Goal: Task Accomplishment & Management: Use online tool/utility

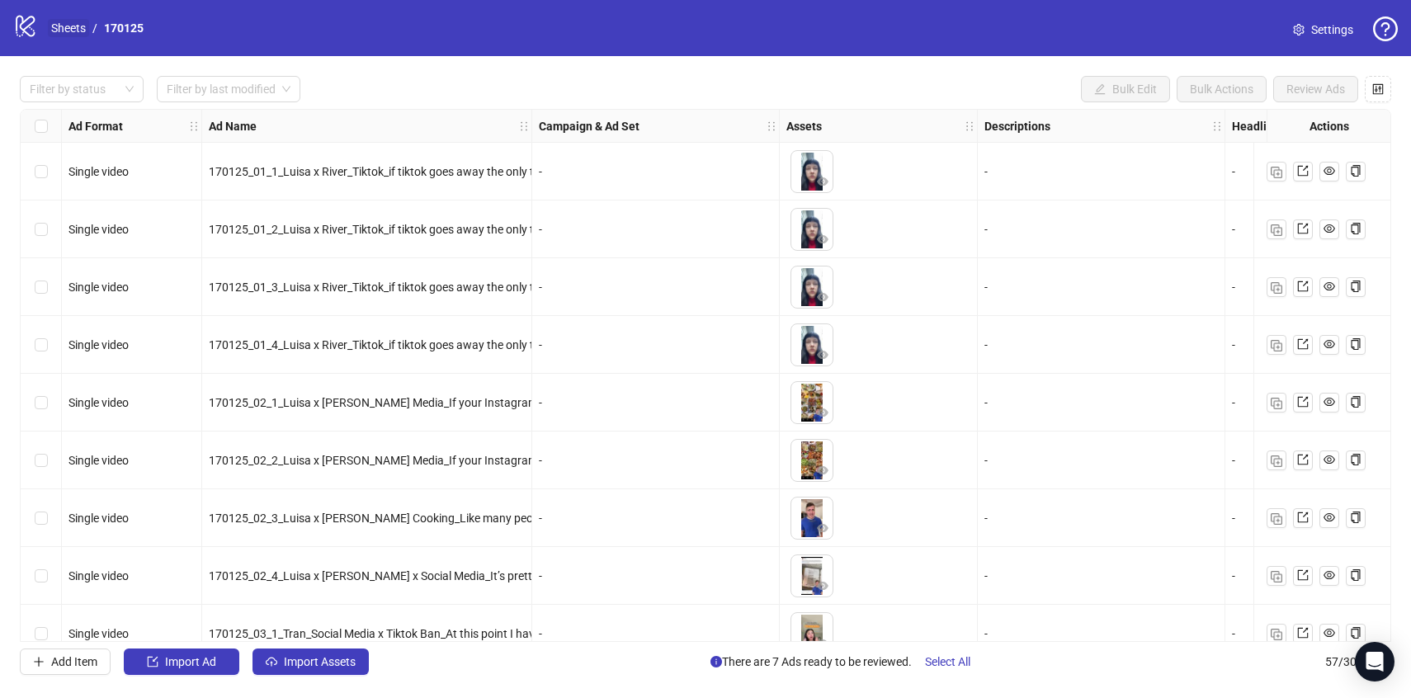
click at [69, 30] on link "Sheets" at bounding box center [68, 28] width 41 height 18
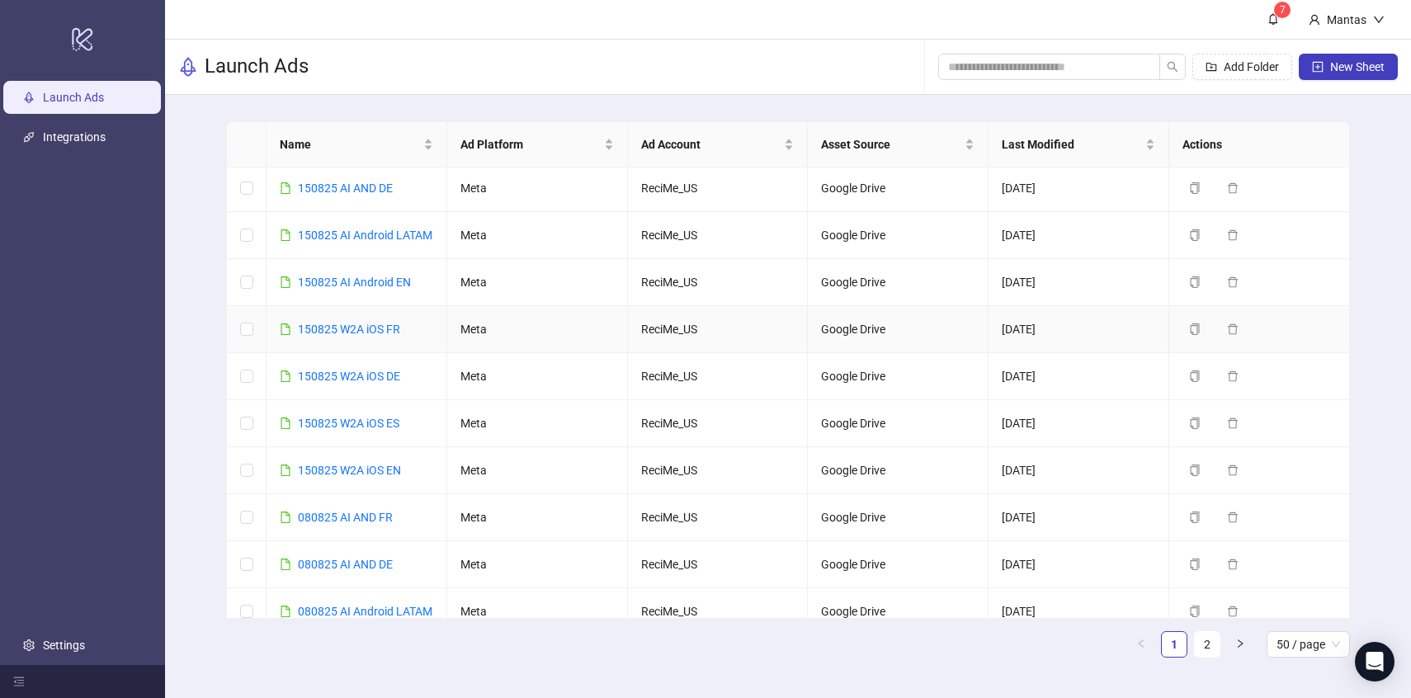
scroll to position [62, 0]
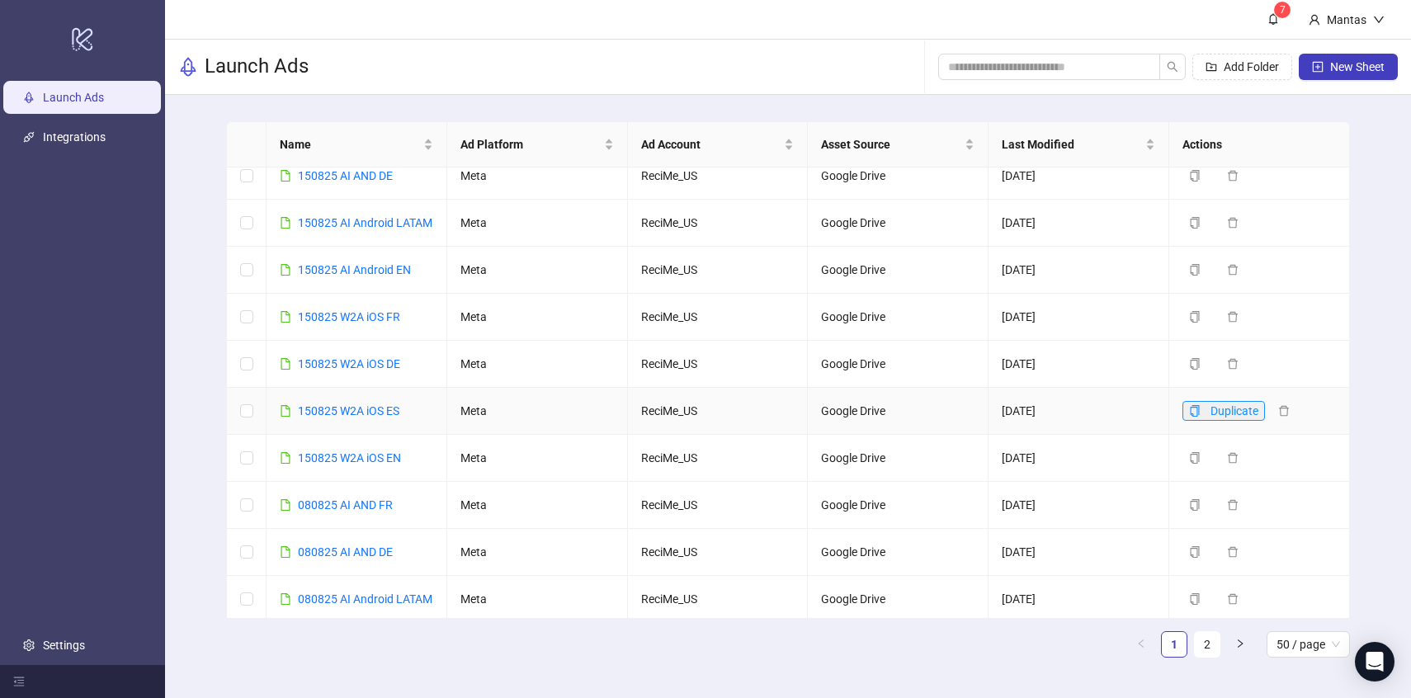
click at [1201, 421] on button "Duplicate" at bounding box center [1223, 411] width 83 height 20
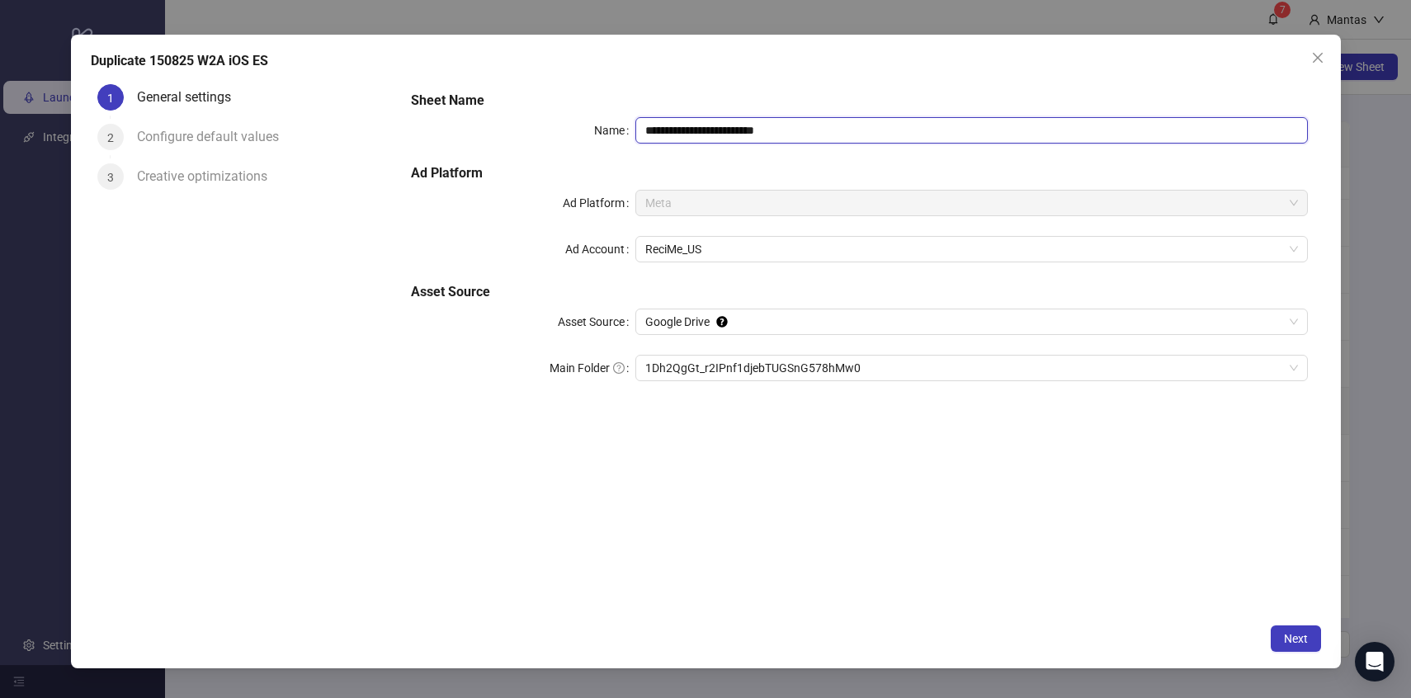
drag, startPoint x: 658, startPoint y: 133, endPoint x: 632, endPoint y: 133, distance: 26.4
click at [632, 133] on div "**********" at bounding box center [859, 130] width 896 height 26
type input "**********"
click at [1319, 61] on icon "close" at bounding box center [1317, 57] width 13 height 13
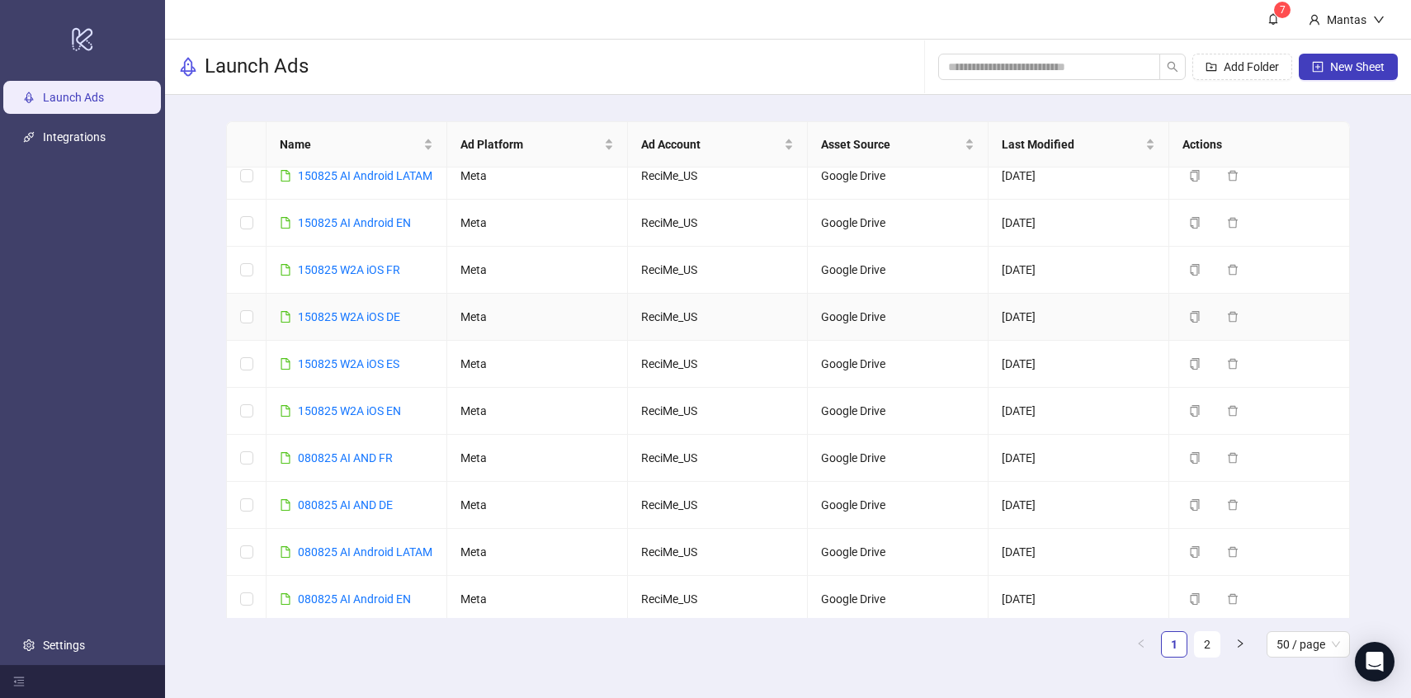
scroll to position [125, 0]
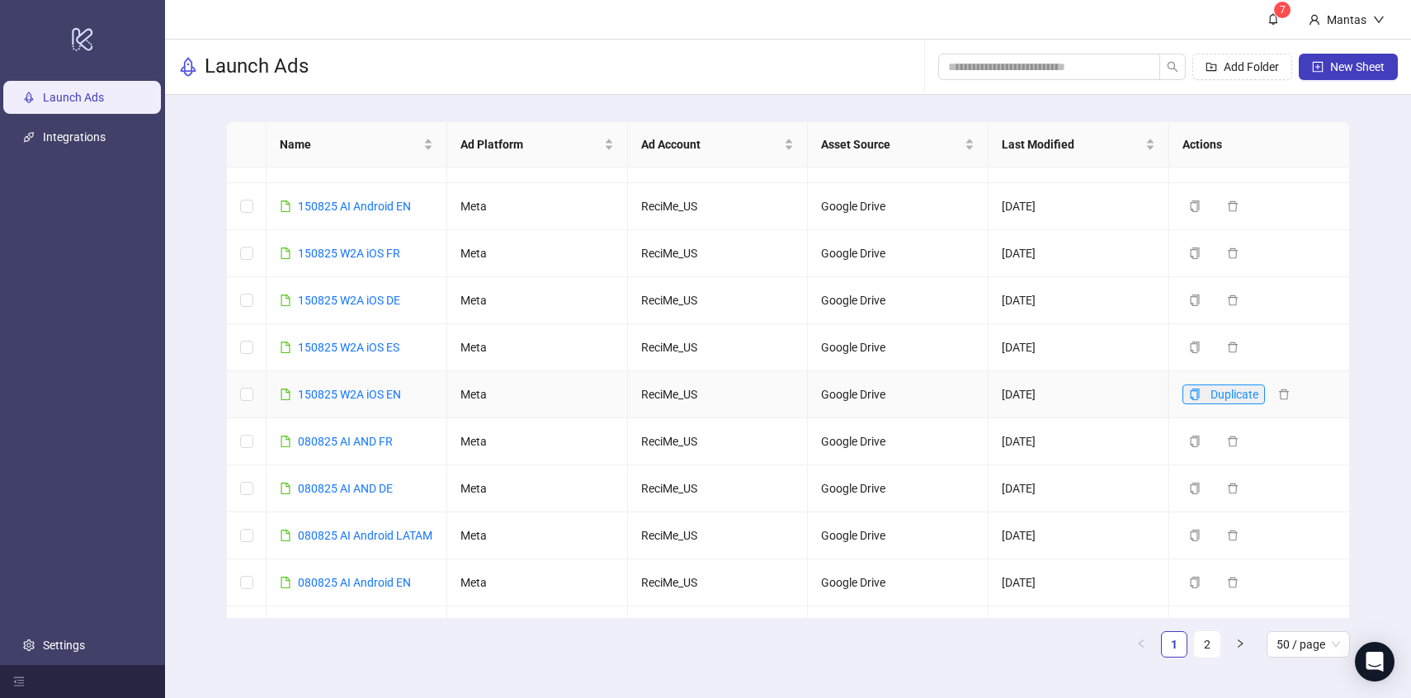
click at [1196, 400] on icon "copy" at bounding box center [1195, 395] width 12 height 12
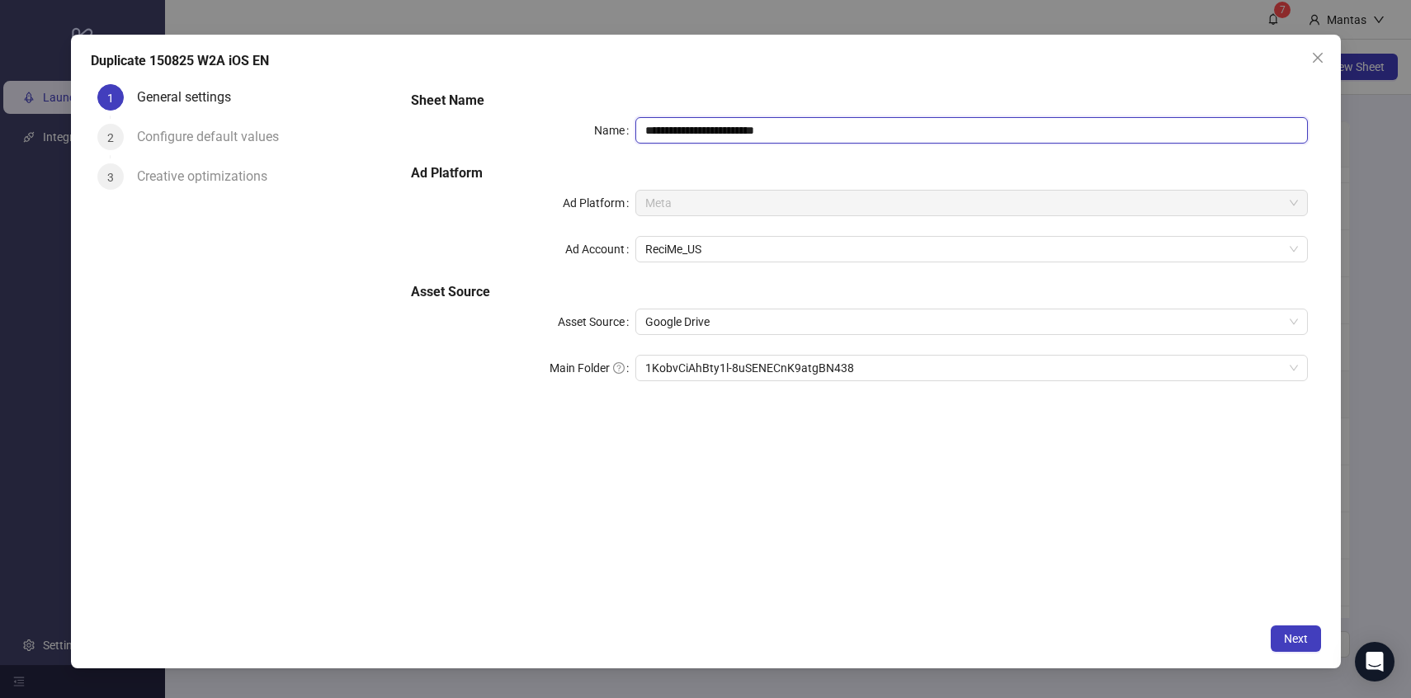
drag, startPoint x: 658, startPoint y: 129, endPoint x: 622, endPoint y: 126, distance: 35.6
click at [622, 126] on div "**********" at bounding box center [859, 130] width 896 height 26
click at [807, 125] on input "**********" at bounding box center [971, 130] width 672 height 26
click at [711, 369] on span "1KobvCiAhBty1l-8uSENECnK9atgBN438" at bounding box center [971, 368] width 653 height 25
type input "**********"
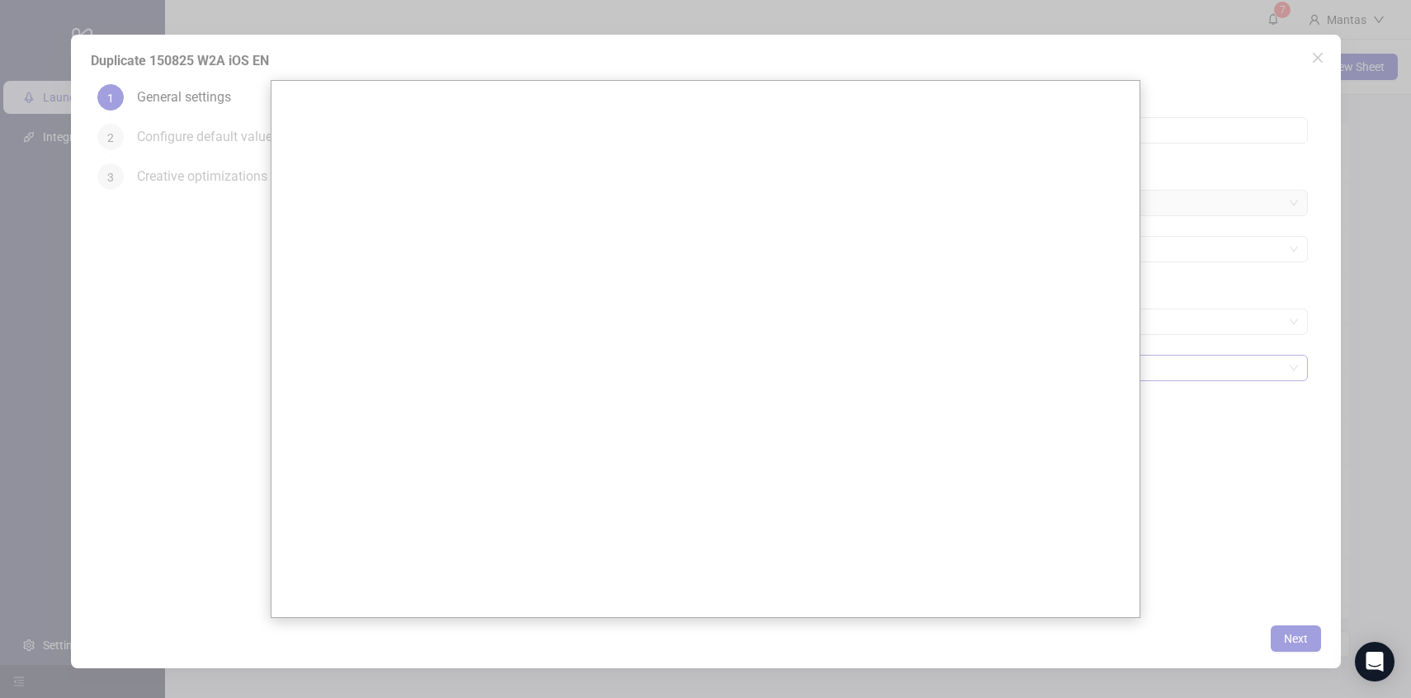
scroll to position [0, 0]
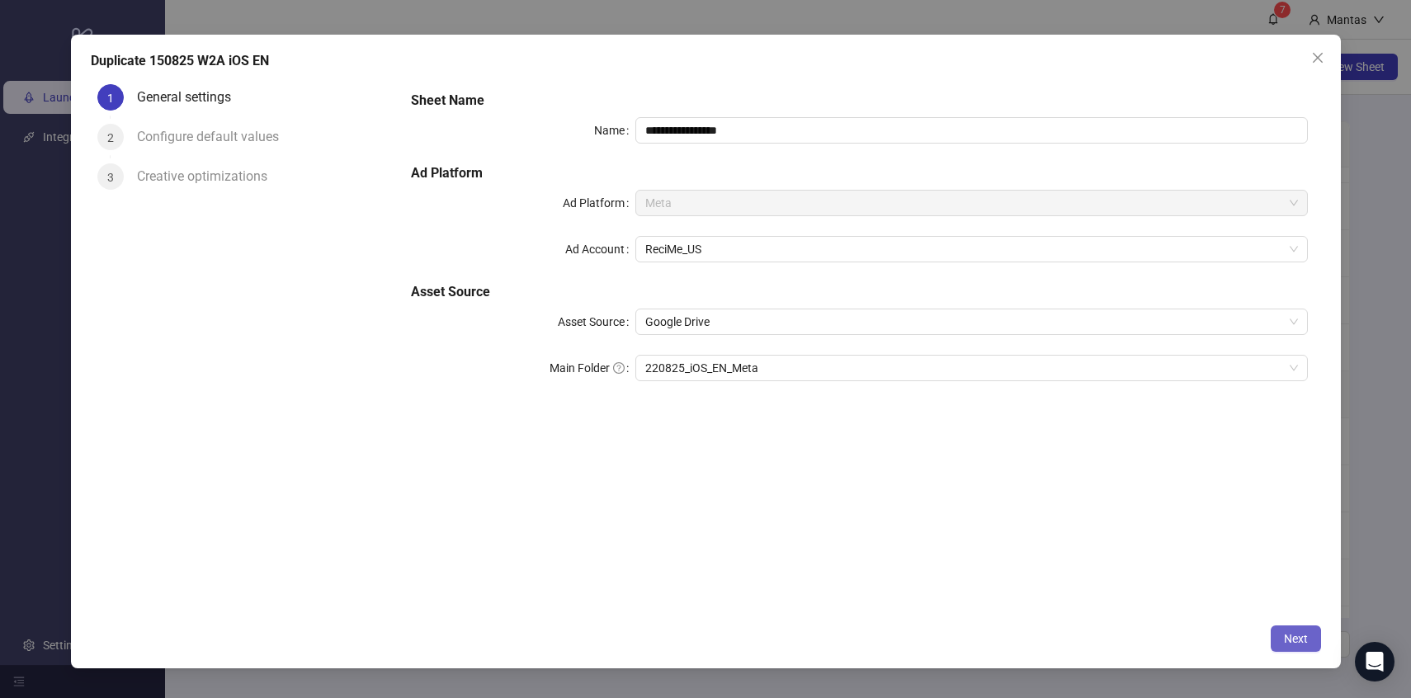
click at [1309, 644] on button "Next" at bounding box center [1296, 638] width 50 height 26
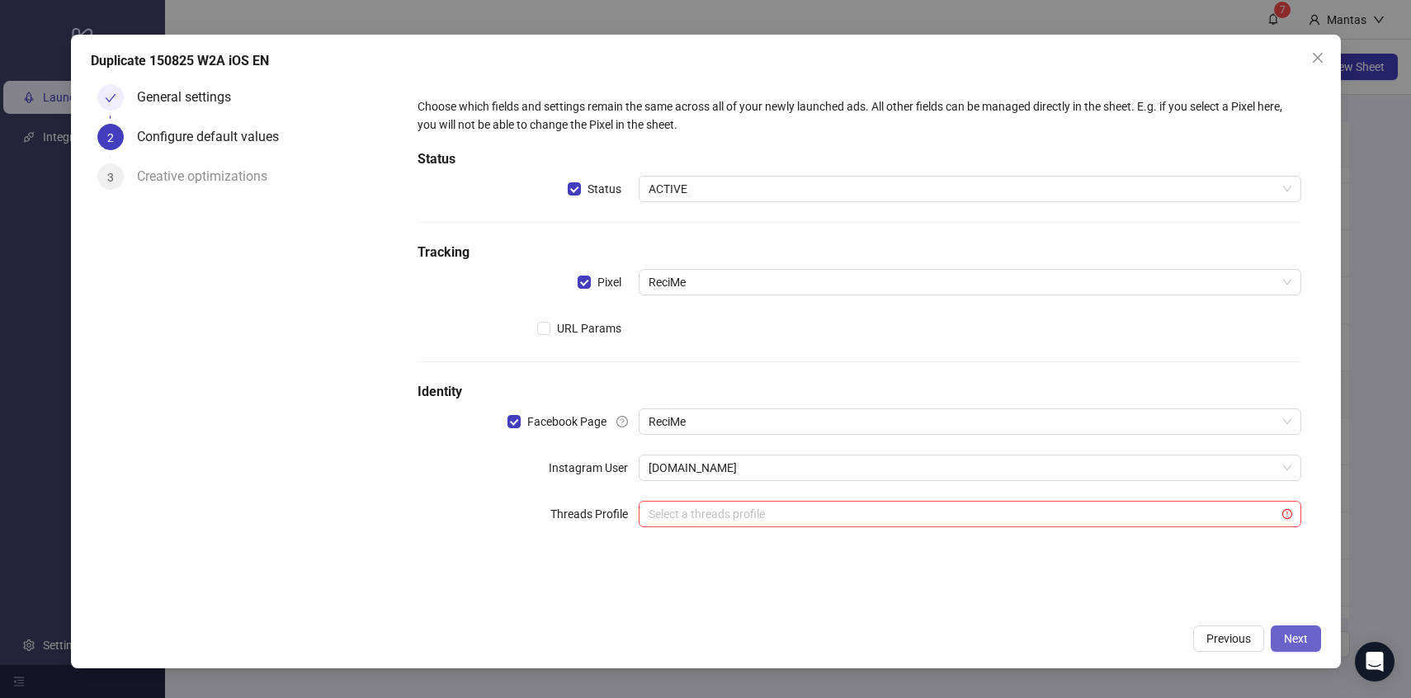
click at [1279, 634] on button "Next" at bounding box center [1296, 638] width 50 height 26
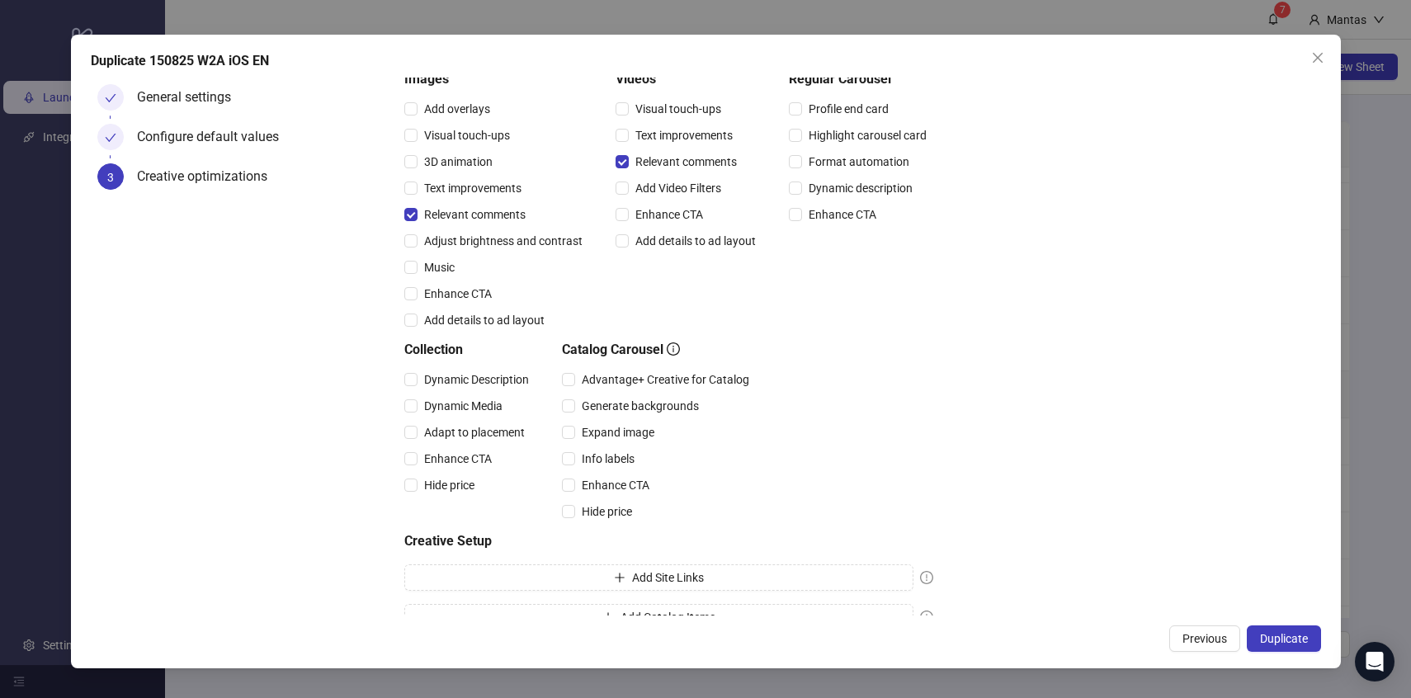
scroll to position [198, 0]
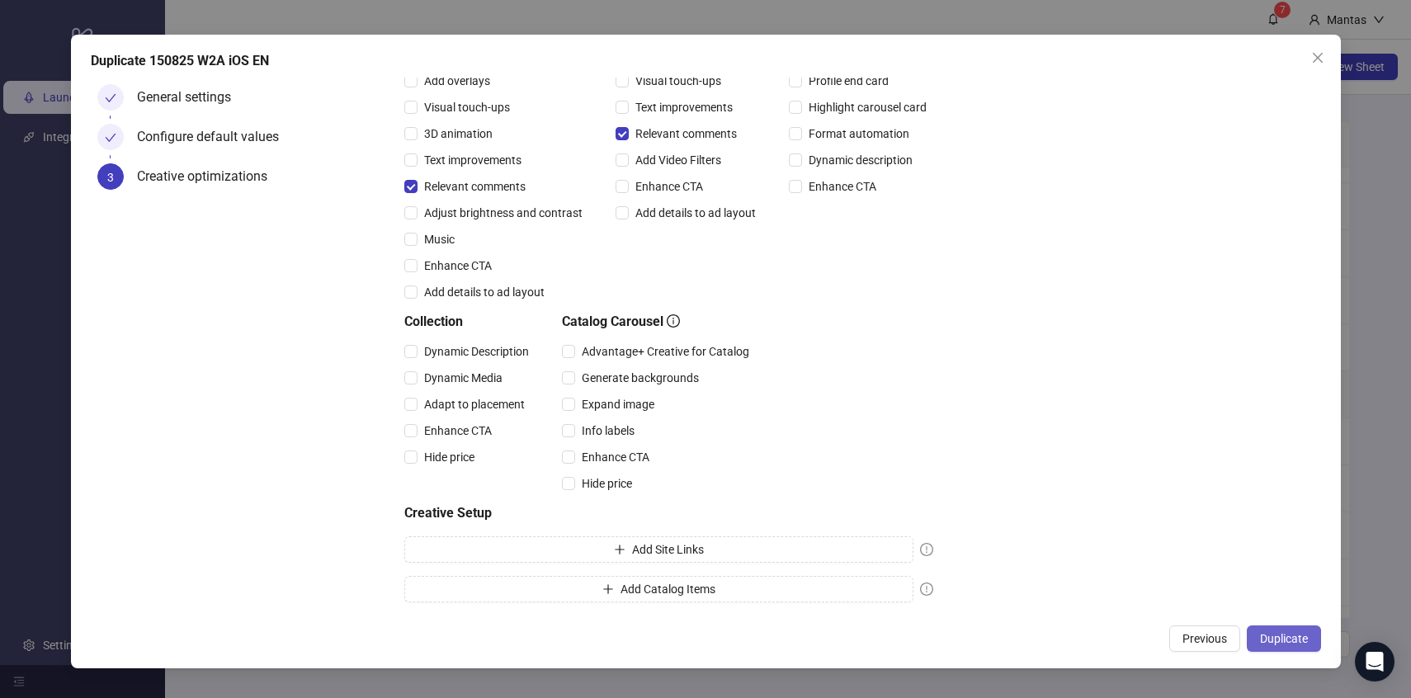
click at [1286, 632] on span "Duplicate" at bounding box center [1284, 638] width 48 height 13
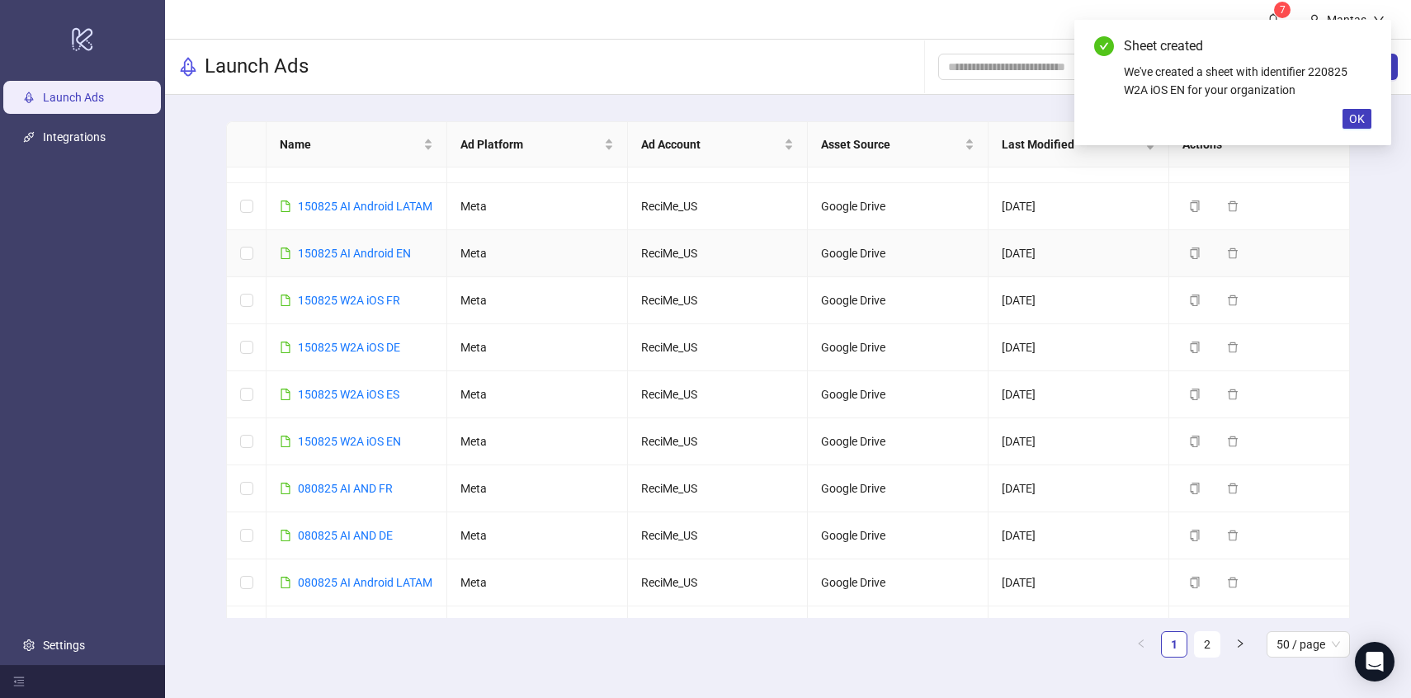
scroll to position [0, 0]
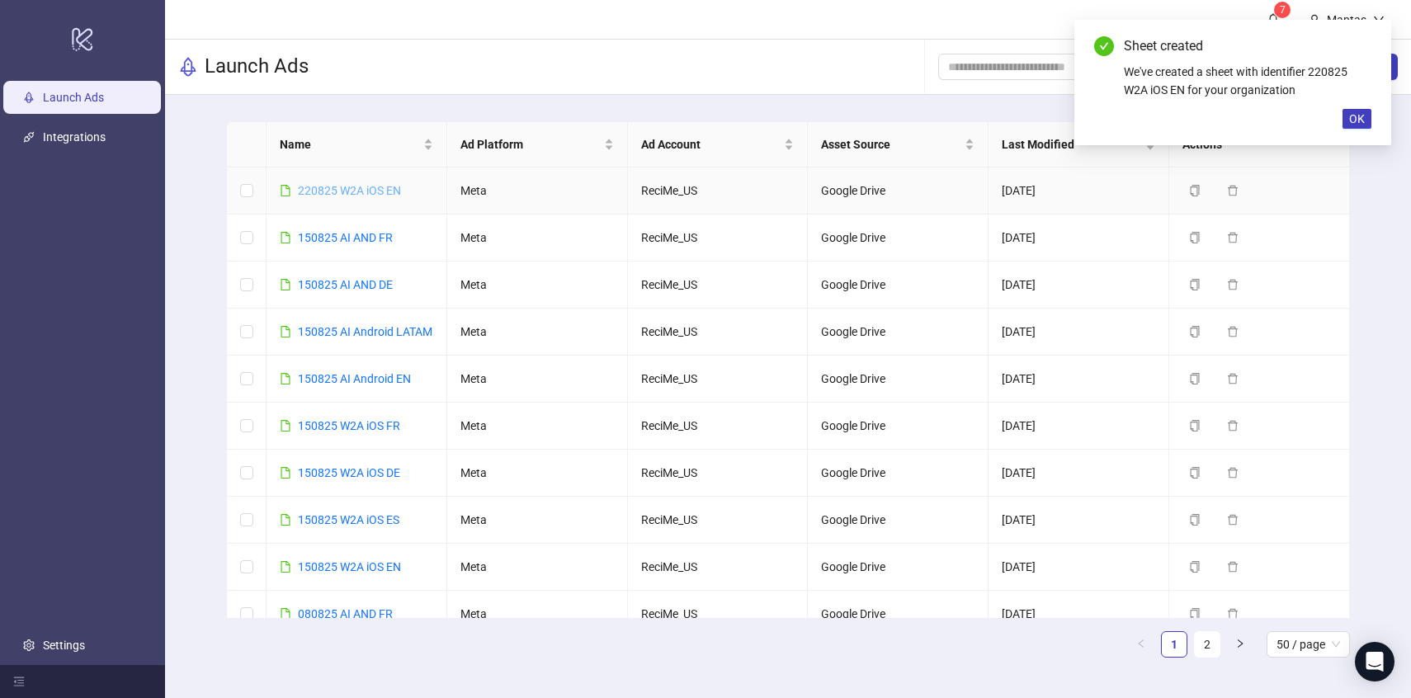
click at [309, 186] on link "220825 W2A iOS EN" at bounding box center [349, 190] width 103 height 13
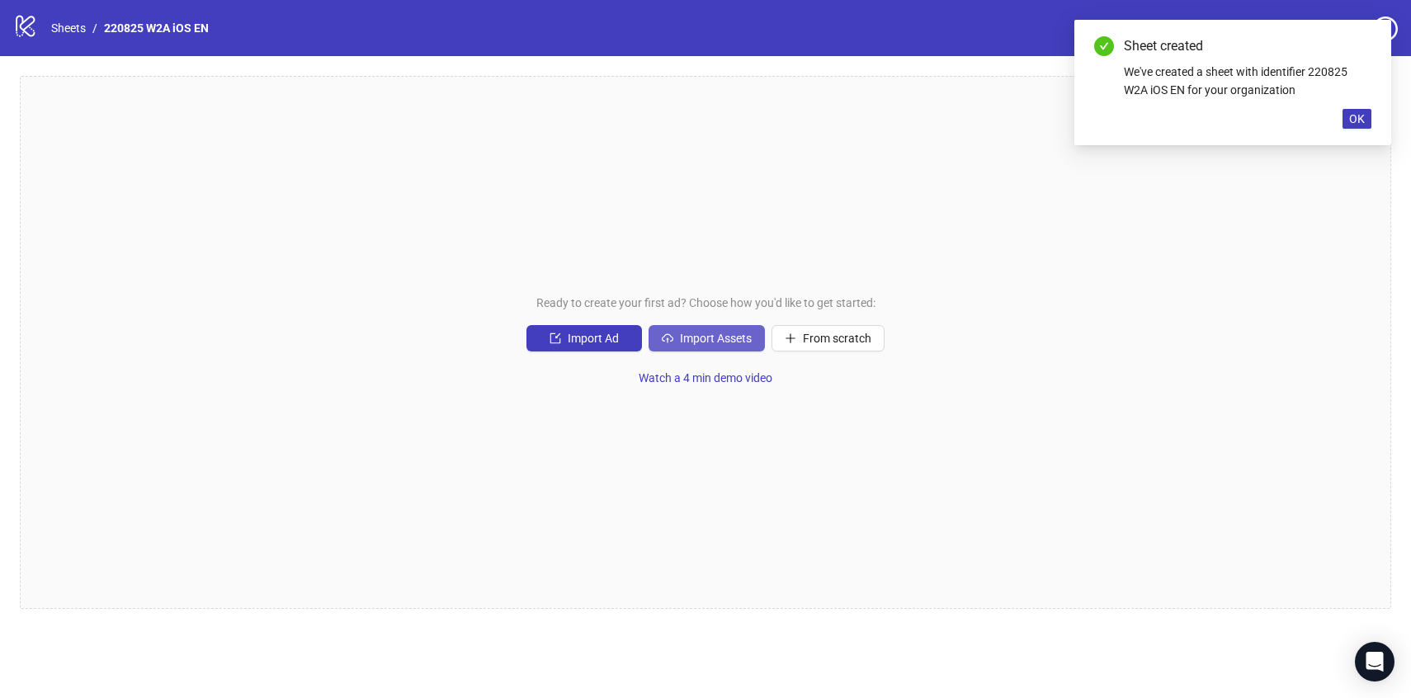
click at [679, 330] on button "Import Assets" at bounding box center [707, 338] width 116 height 26
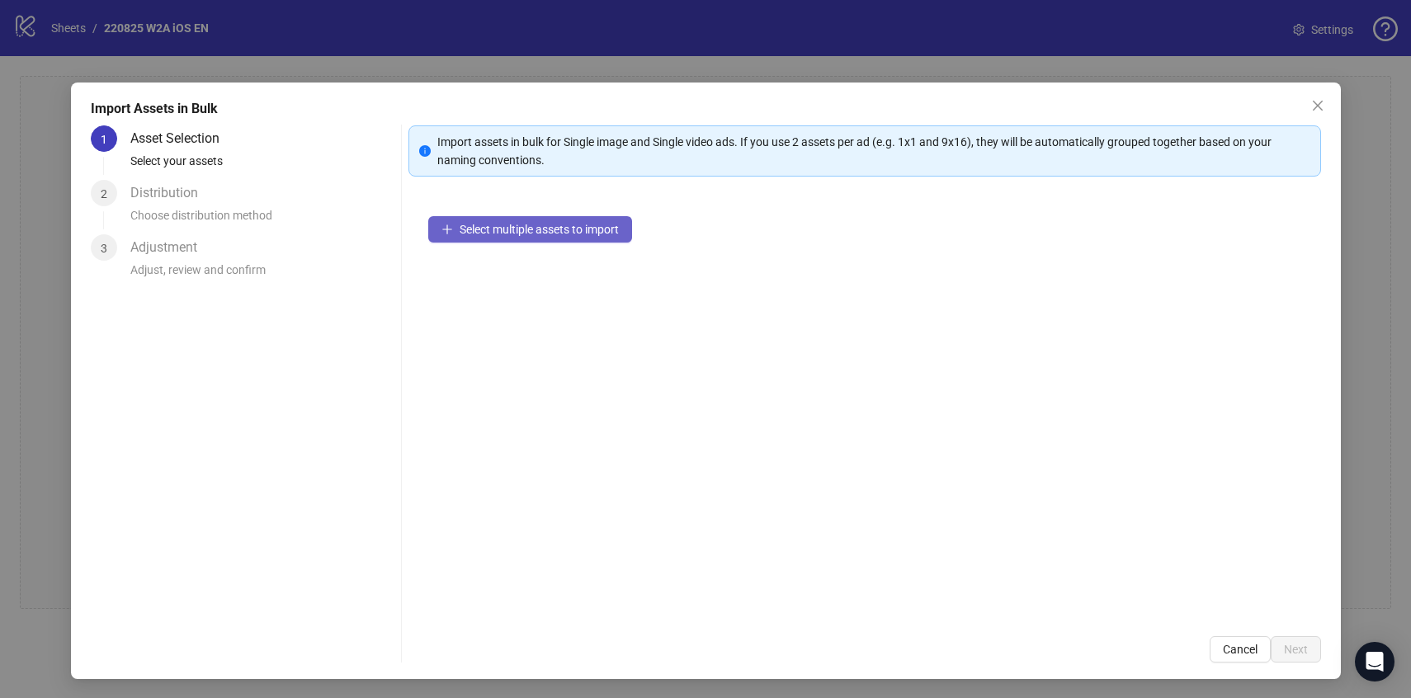
click at [550, 236] on button "Select multiple assets to import" at bounding box center [530, 229] width 204 height 26
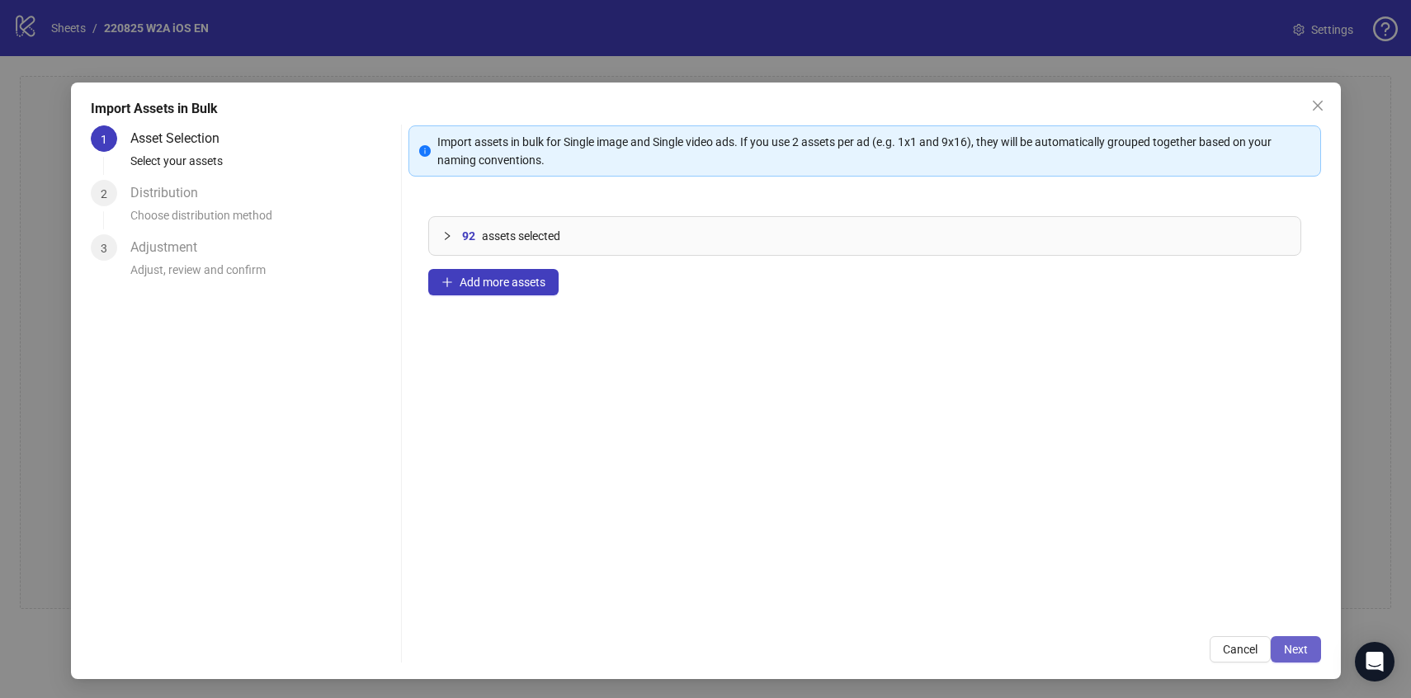
click at [1306, 640] on button "Next" at bounding box center [1296, 649] width 50 height 26
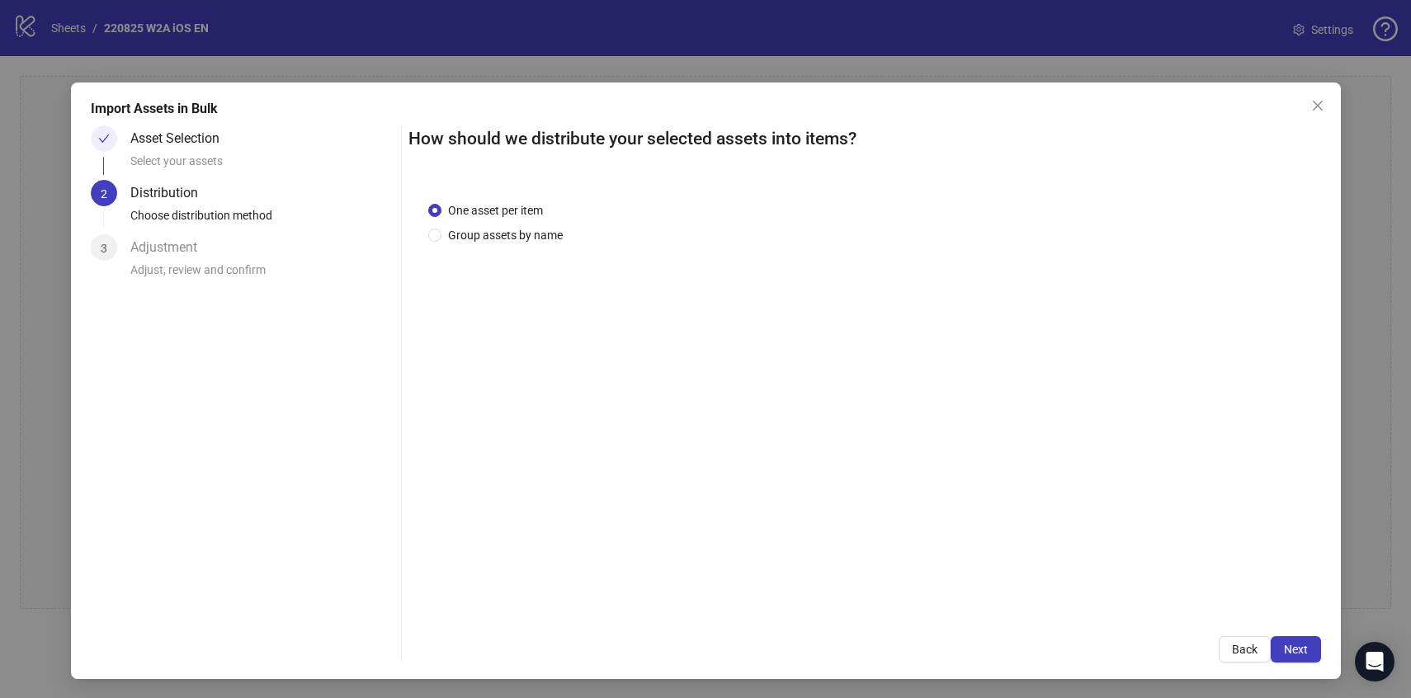
click at [1286, 633] on div "How should we distribute your selected assets into items? One asset per item Gr…" at bounding box center [864, 393] width 913 height 537
click at [1291, 643] on span "Next" at bounding box center [1296, 649] width 24 height 13
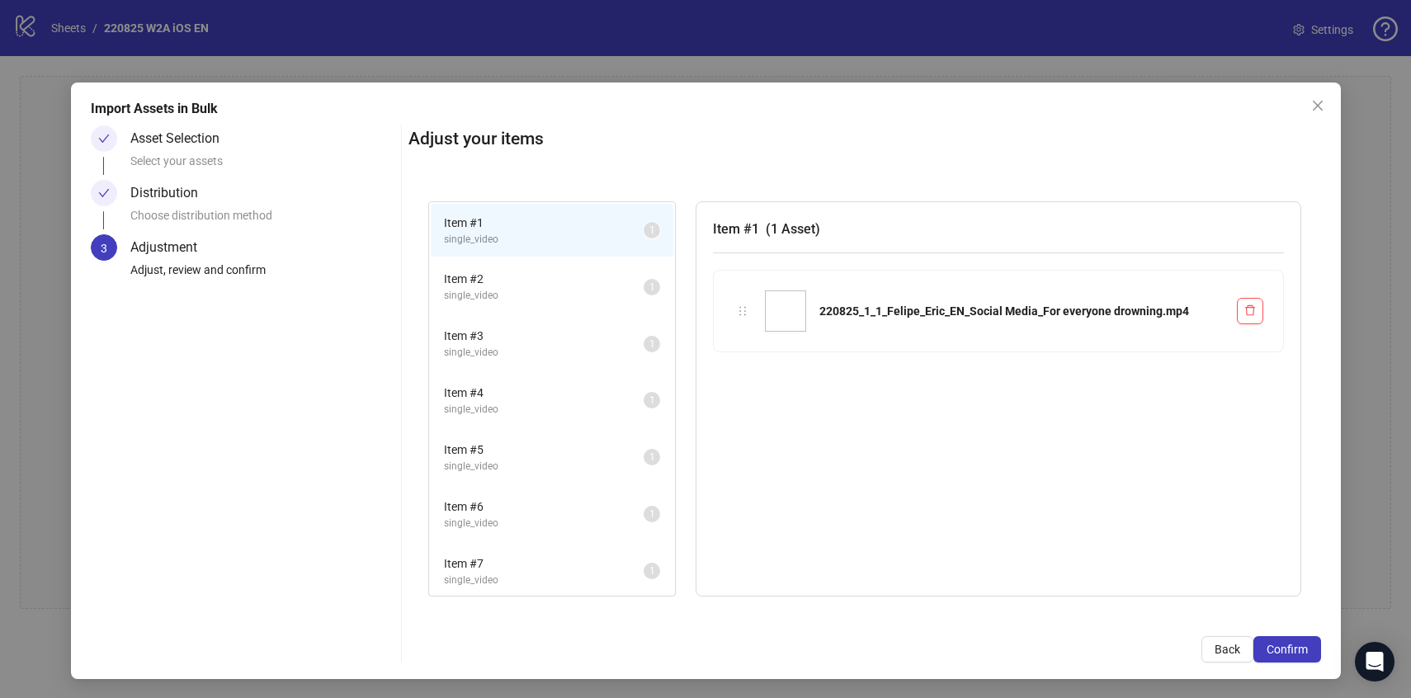
click at [1291, 643] on span "Confirm" at bounding box center [1287, 649] width 41 height 13
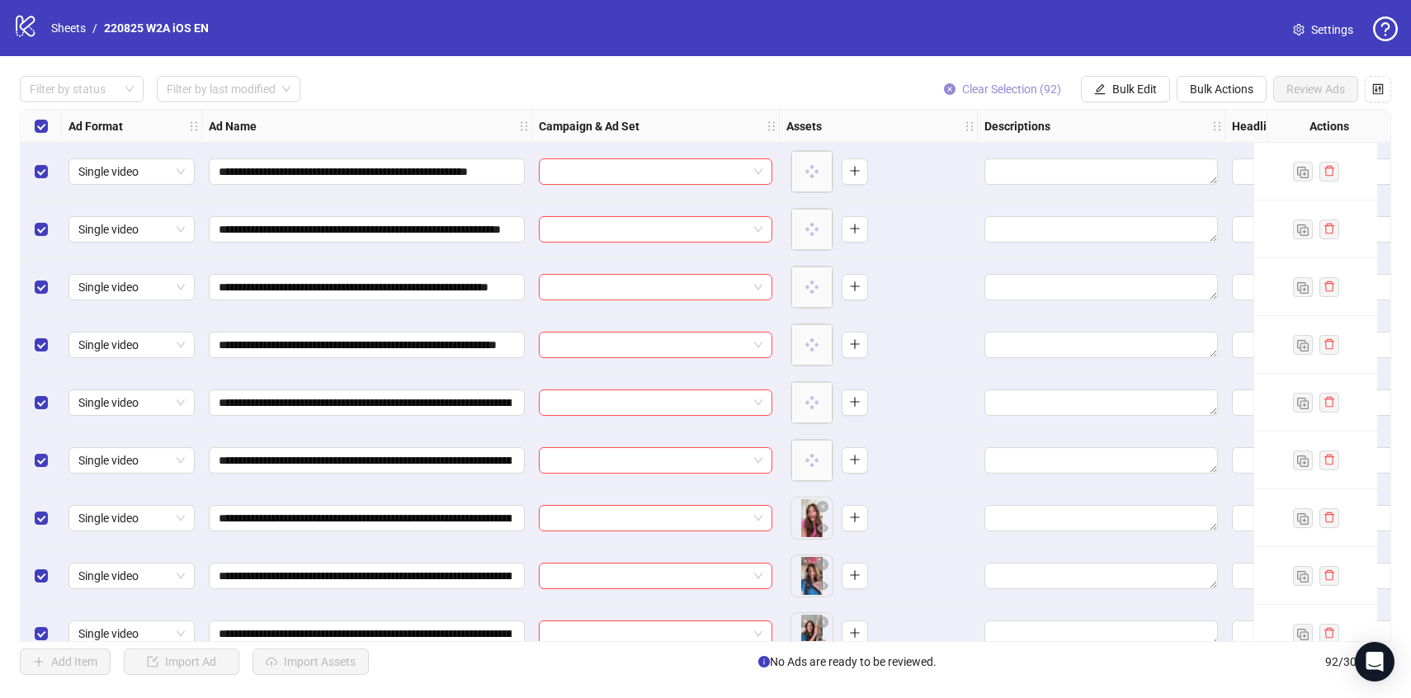
click at [1020, 90] on span "Clear Selection (92)" at bounding box center [1011, 89] width 99 height 13
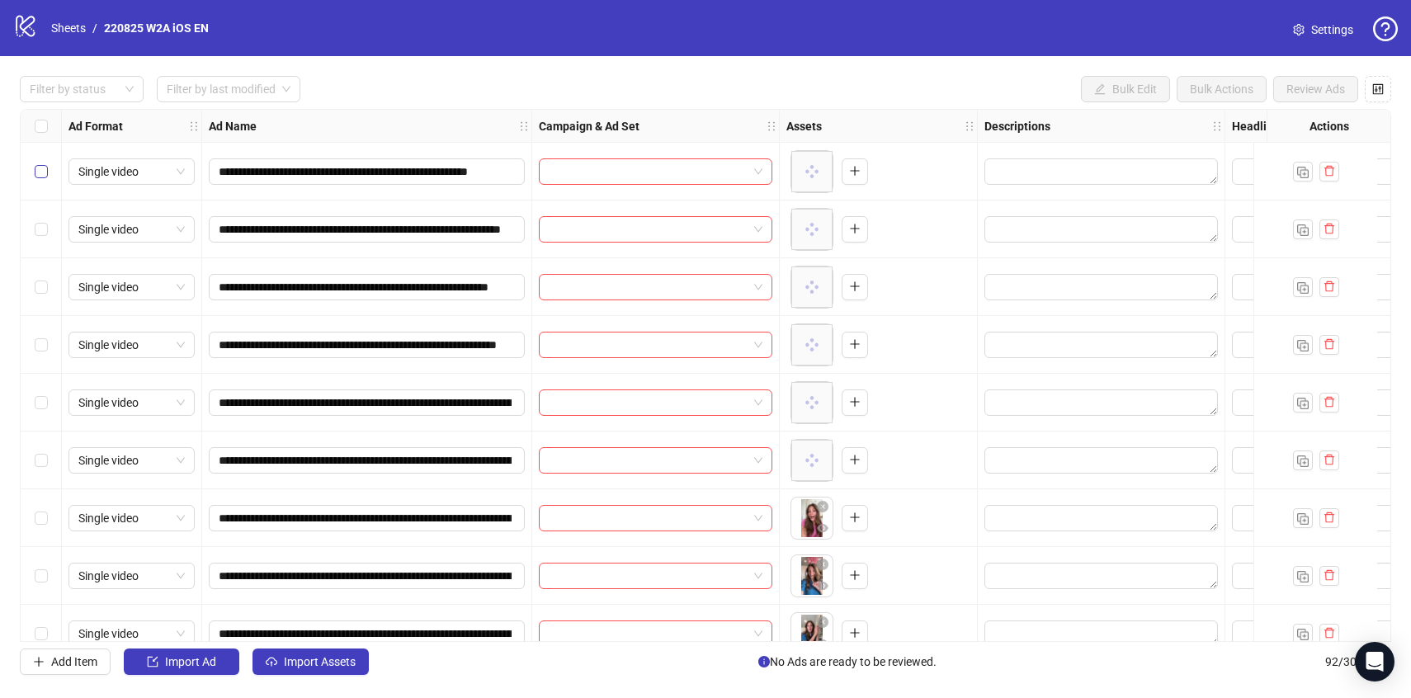
click at [40, 177] on label "Select row 1" at bounding box center [41, 172] width 13 height 18
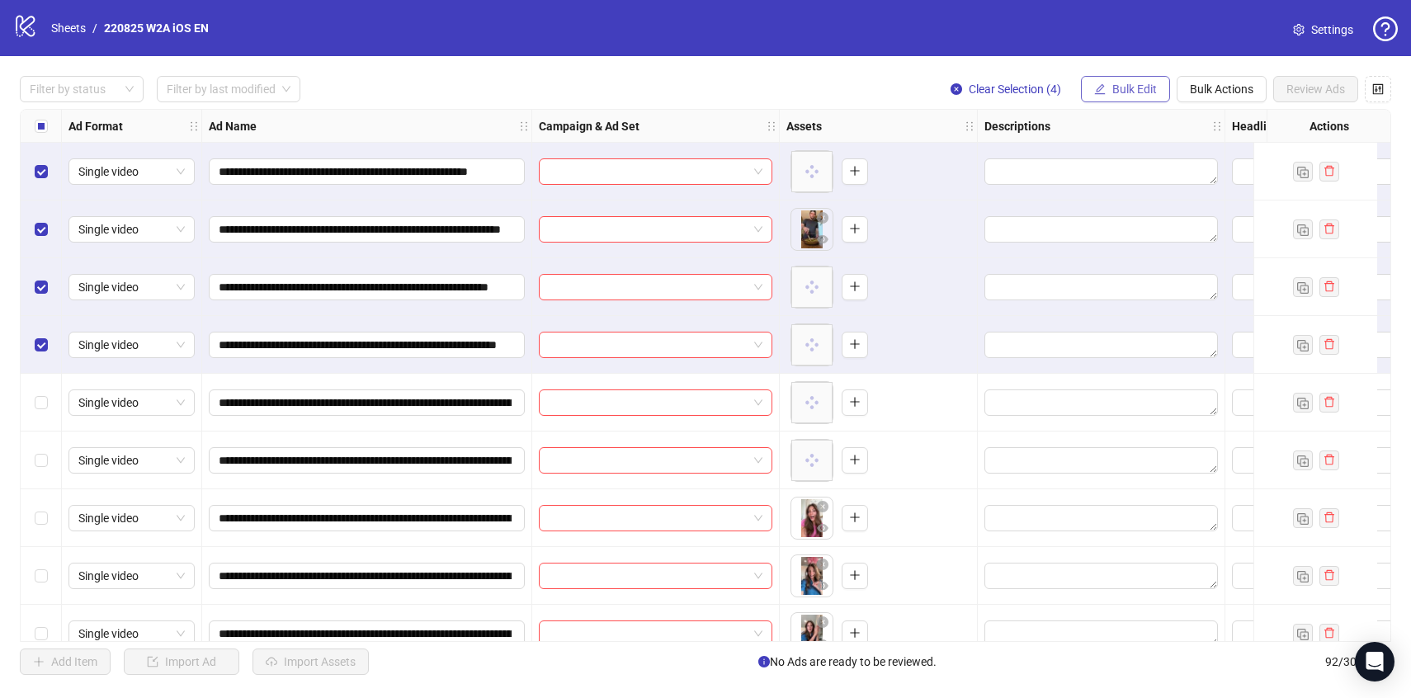
click at [1154, 87] on span "Bulk Edit" at bounding box center [1134, 89] width 45 height 13
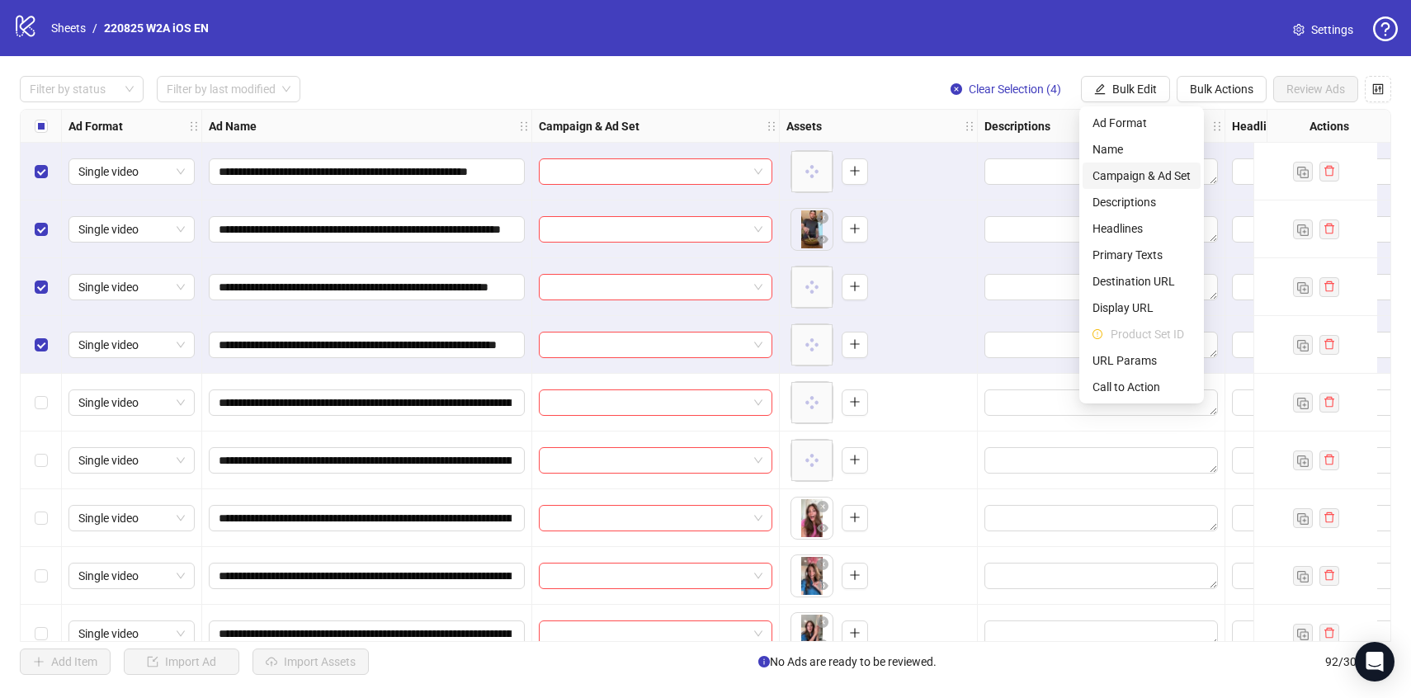
click at [1107, 171] on span "Campaign & Ad Set" at bounding box center [1141, 176] width 98 height 18
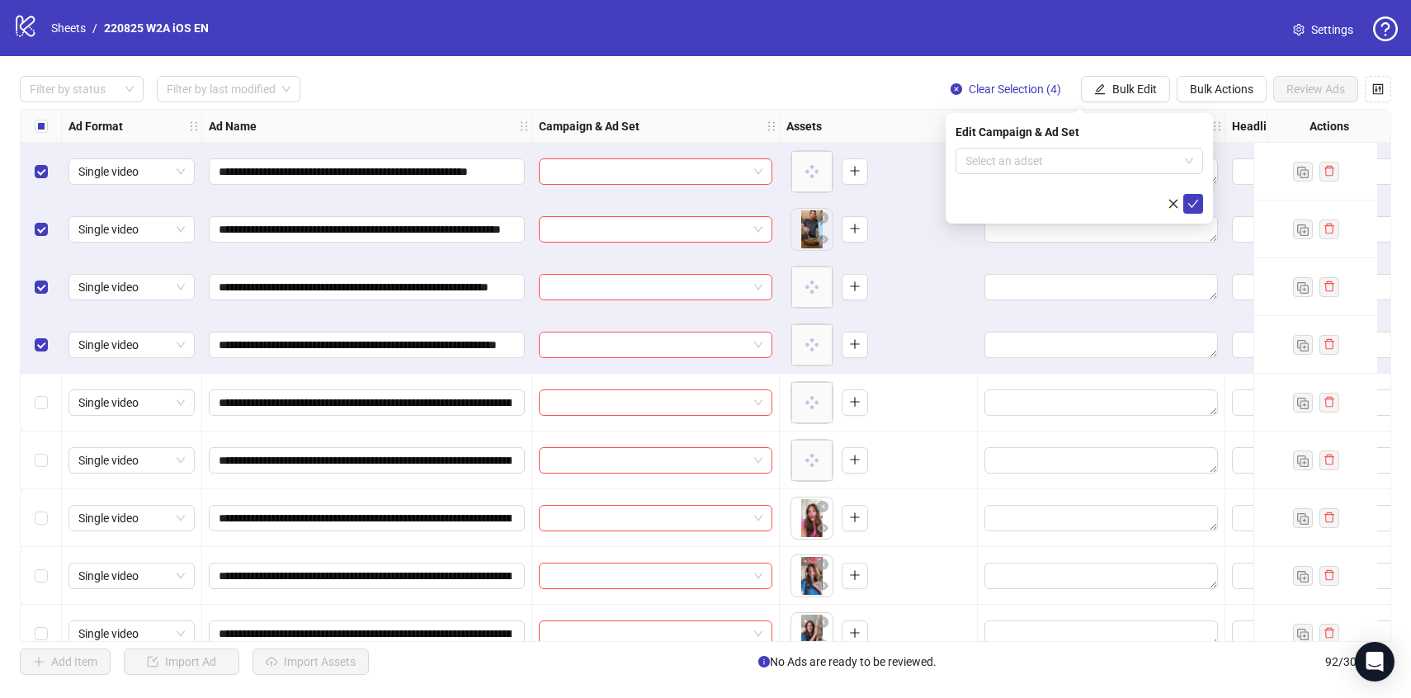
click at [1050, 174] on form "Select an adset" at bounding box center [1080, 181] width 248 height 66
click at [1050, 164] on input "search" at bounding box center [1071, 161] width 213 height 25
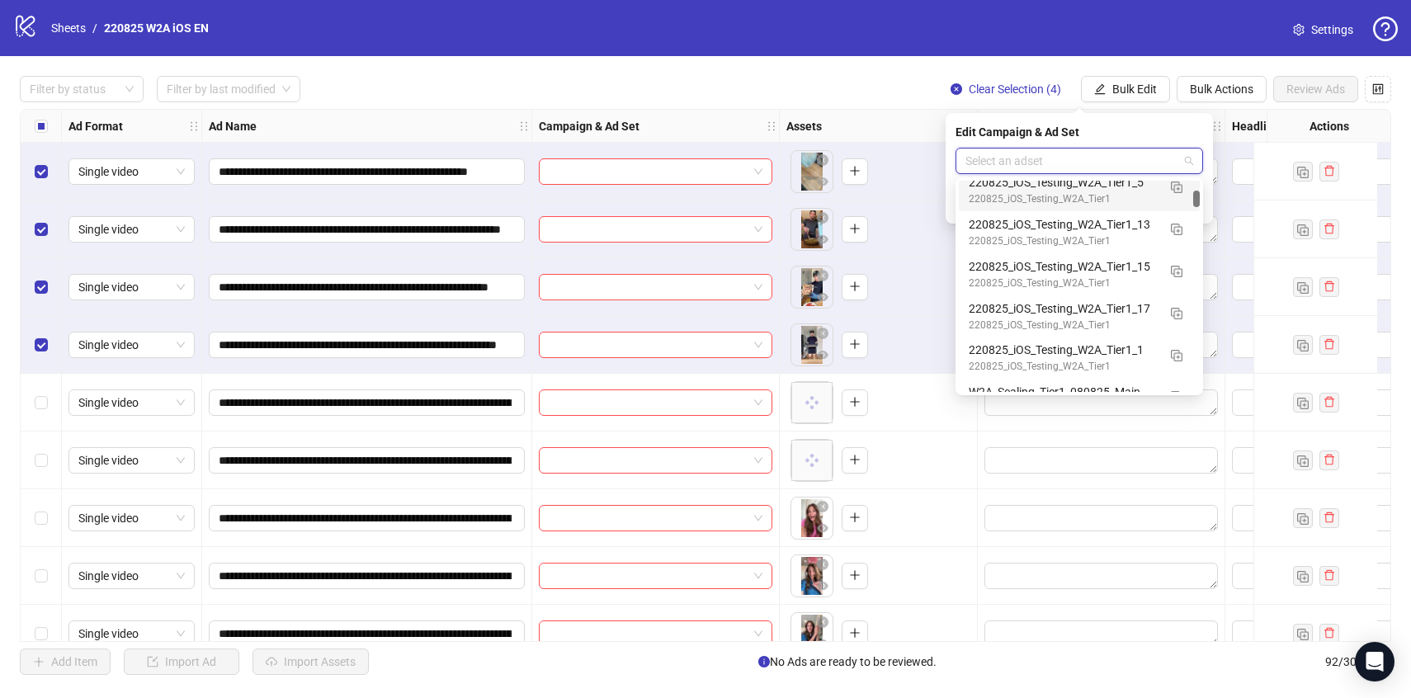
scroll to position [951, 0]
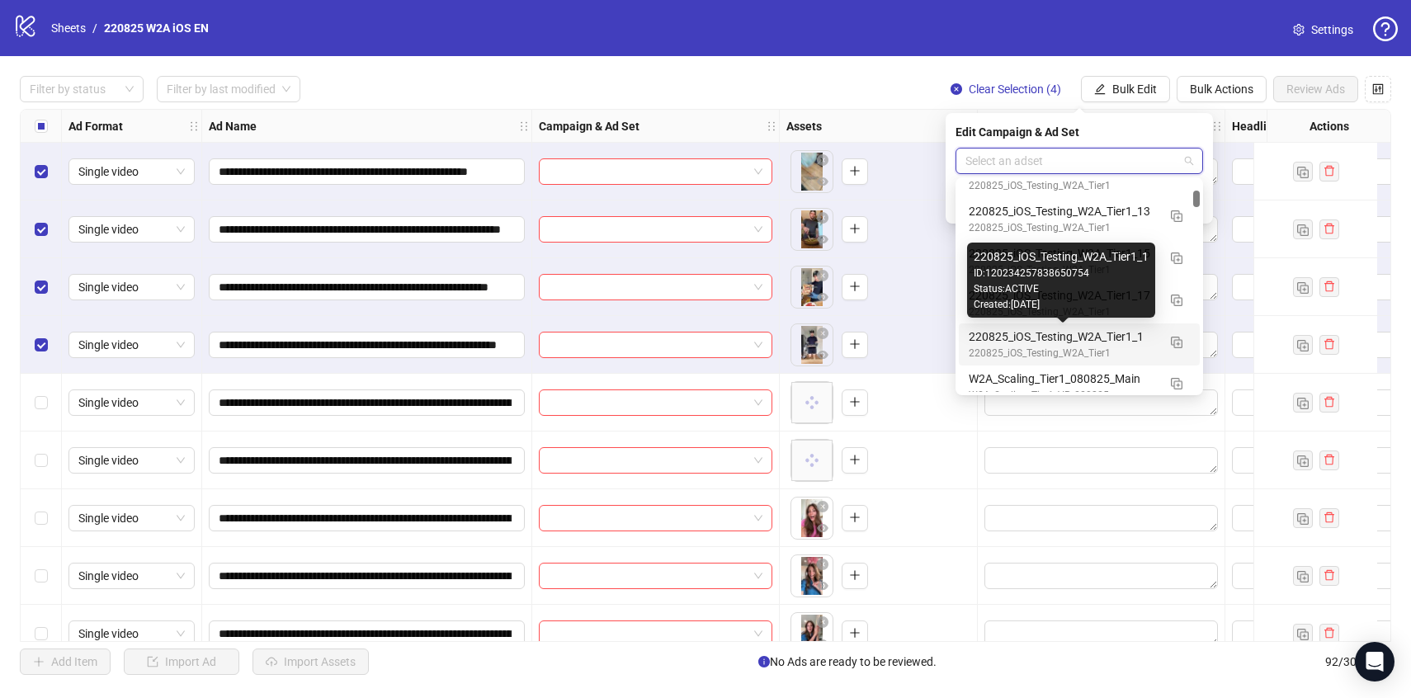
click at [1125, 344] on div "220825_iOS_Testing_W2A_Tier1_1" at bounding box center [1063, 337] width 188 height 18
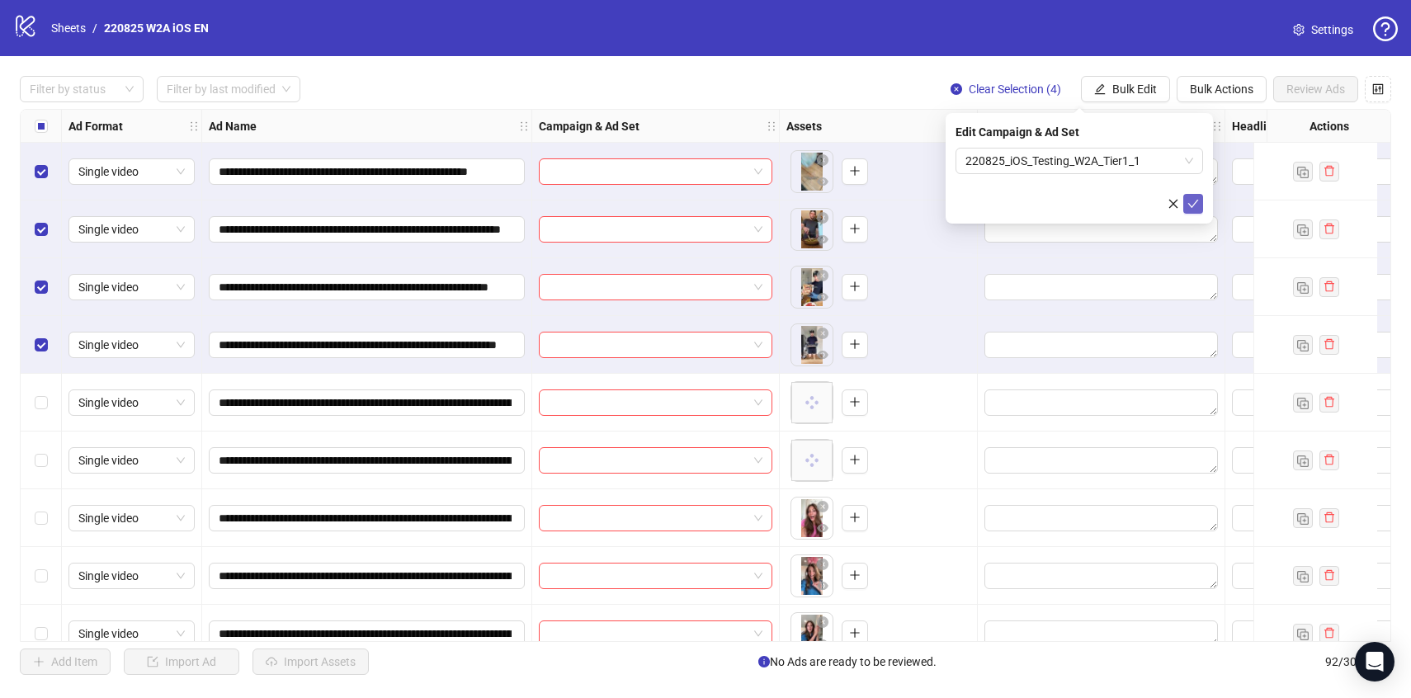
click at [1196, 209] on span "submit" at bounding box center [1193, 203] width 12 height 13
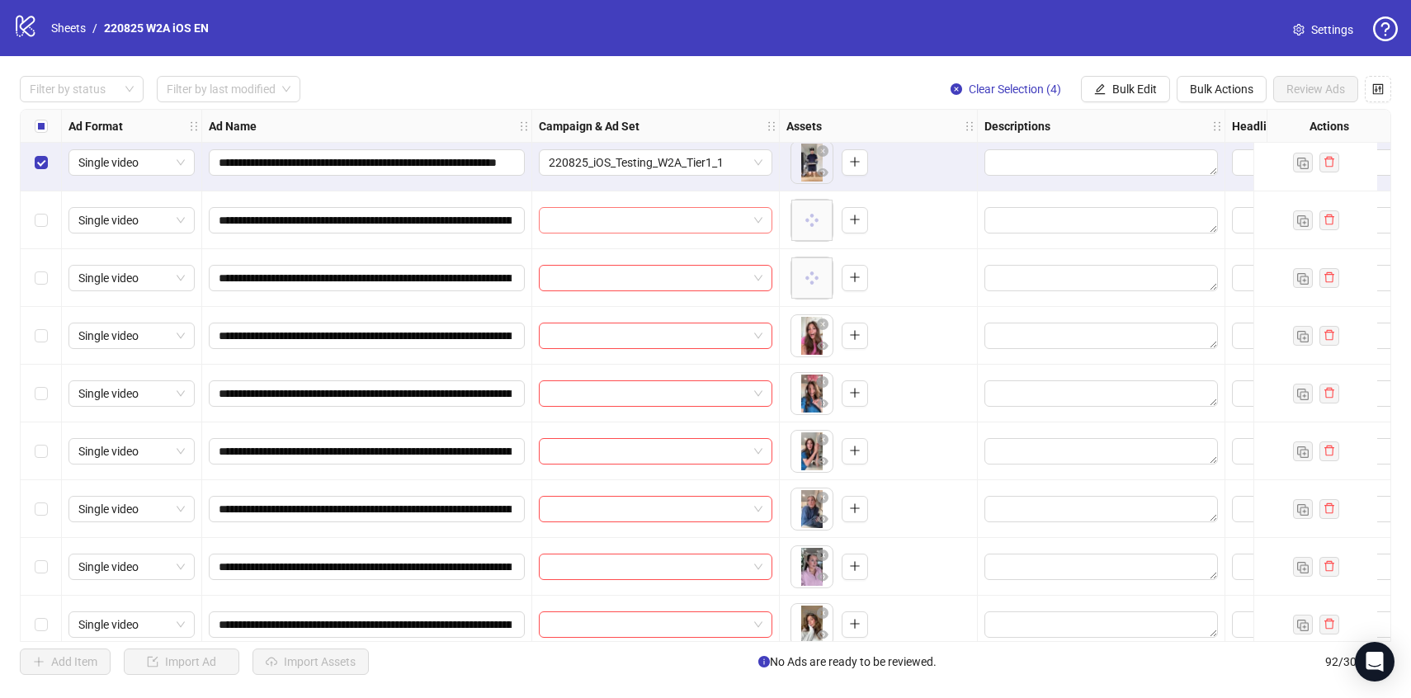
scroll to position [190, 0]
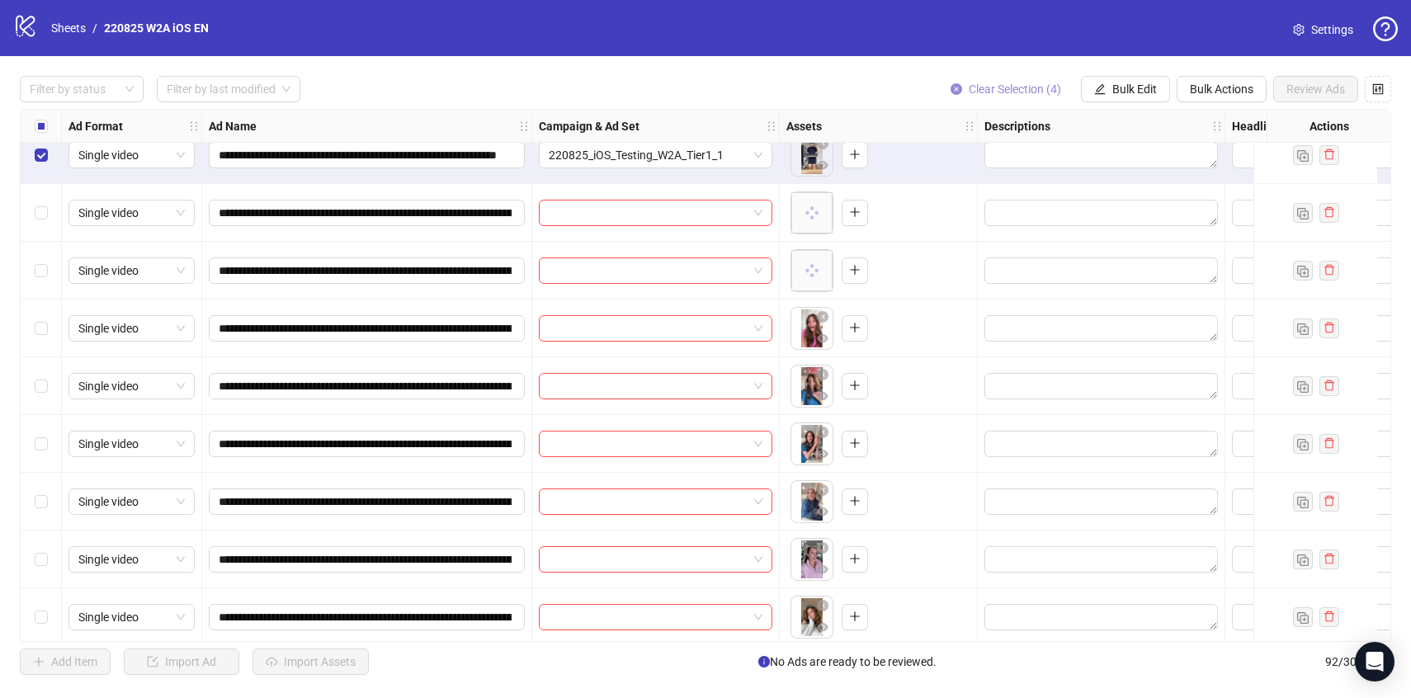
click at [1022, 97] on button "Clear Selection (4)" at bounding box center [1005, 89] width 137 height 26
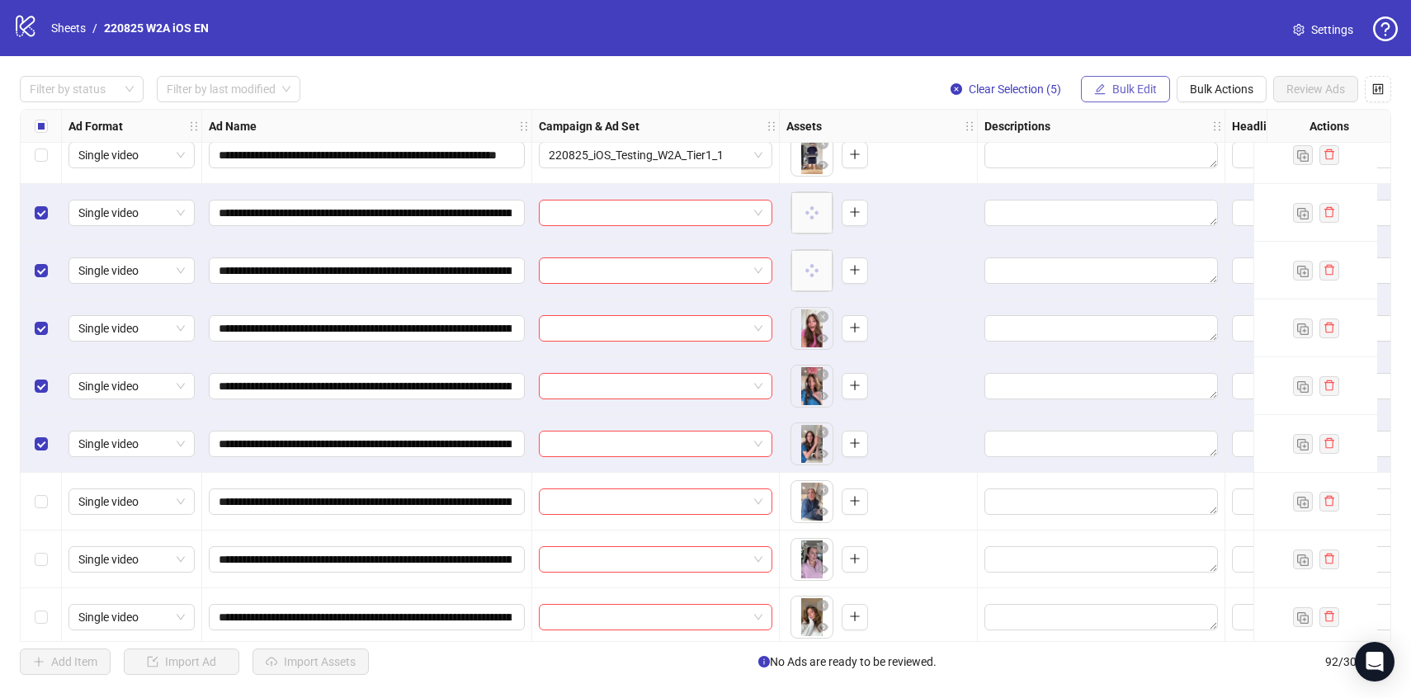
click at [1125, 83] on span "Bulk Edit" at bounding box center [1134, 89] width 45 height 13
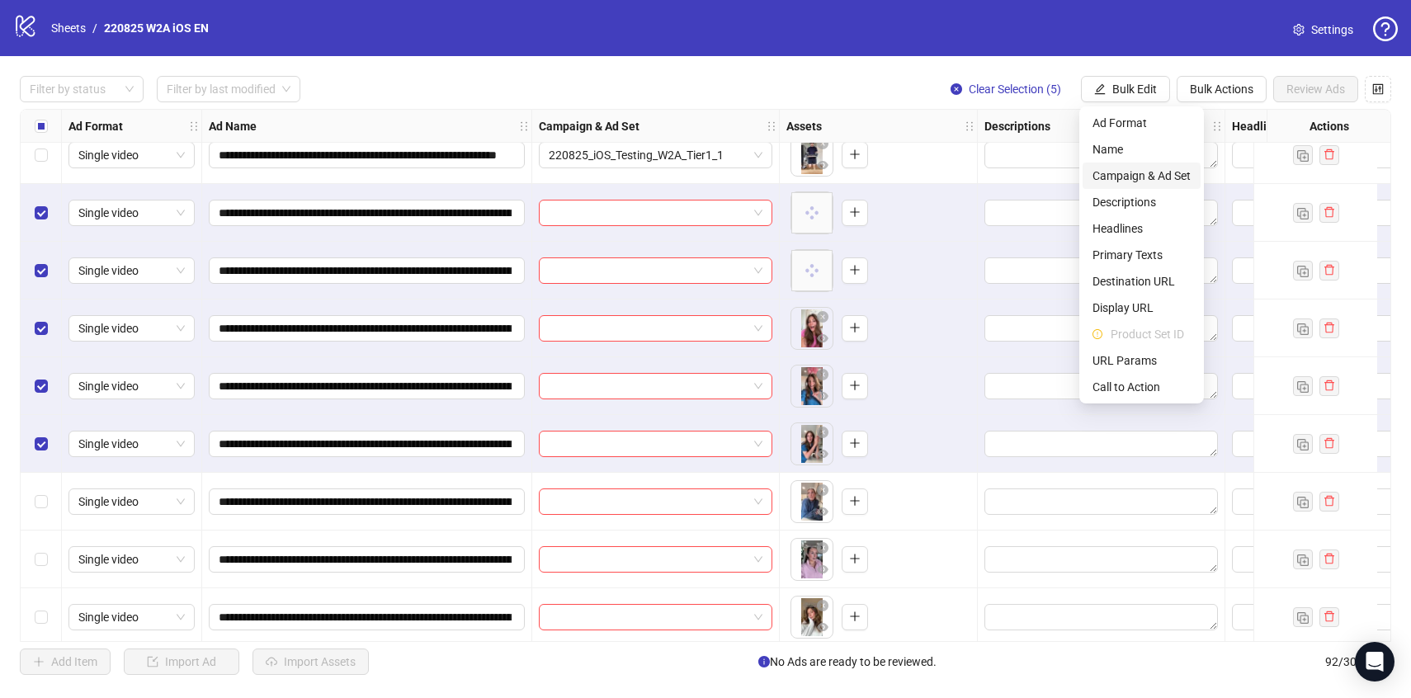
click at [1142, 186] on li "Campaign & Ad Set" at bounding box center [1142, 176] width 118 height 26
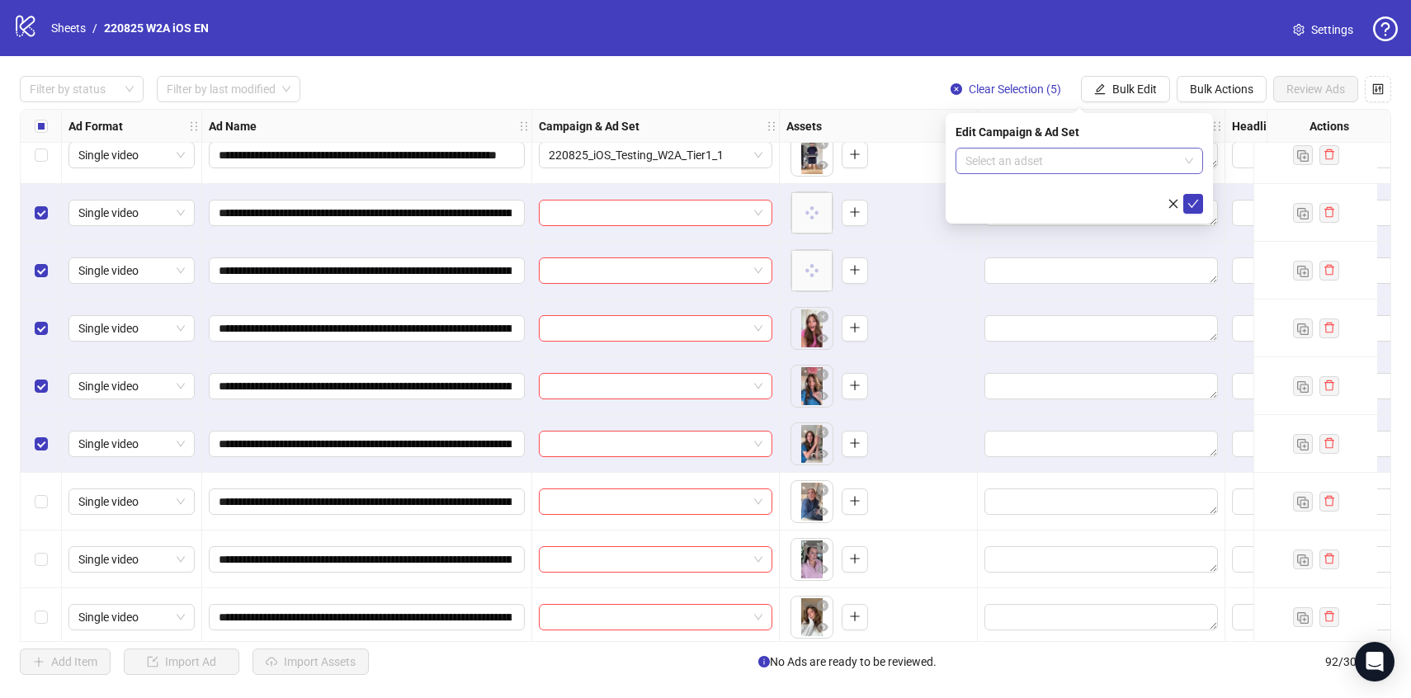
click at [1127, 157] on input "search" at bounding box center [1071, 161] width 213 height 25
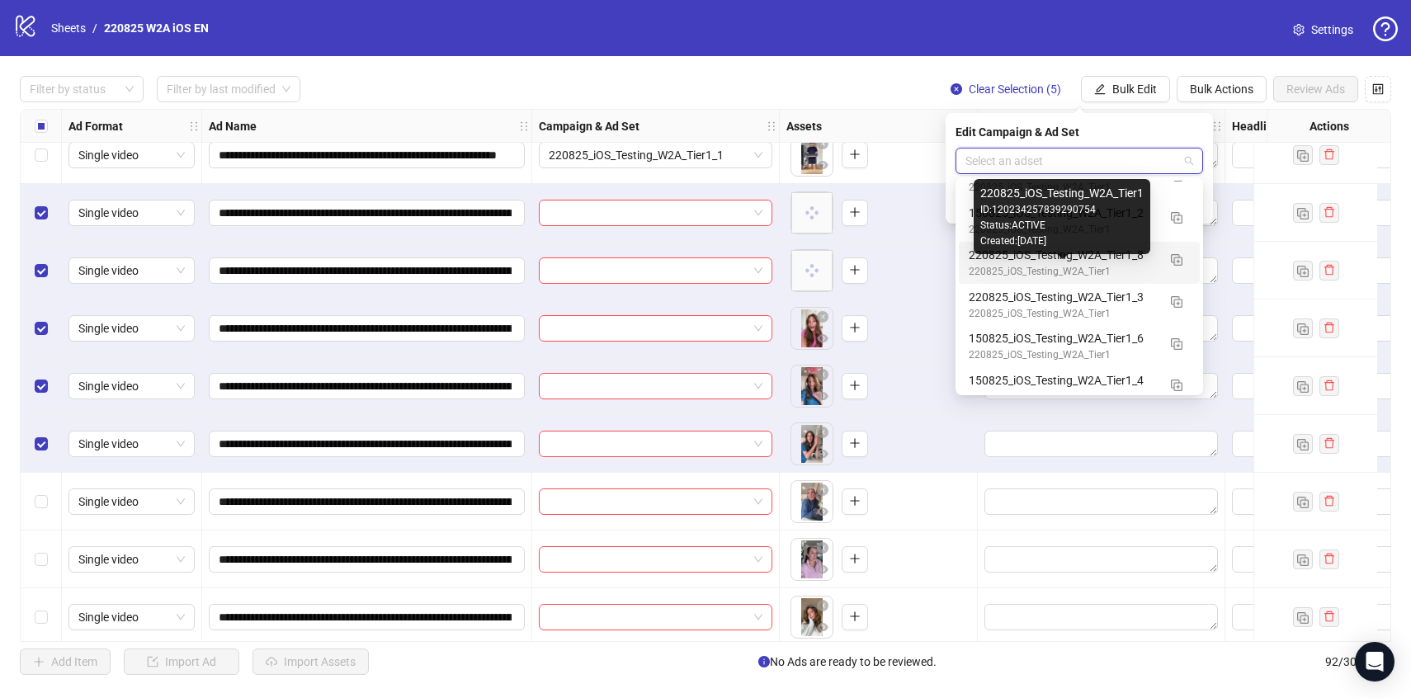
scroll to position [658, 0]
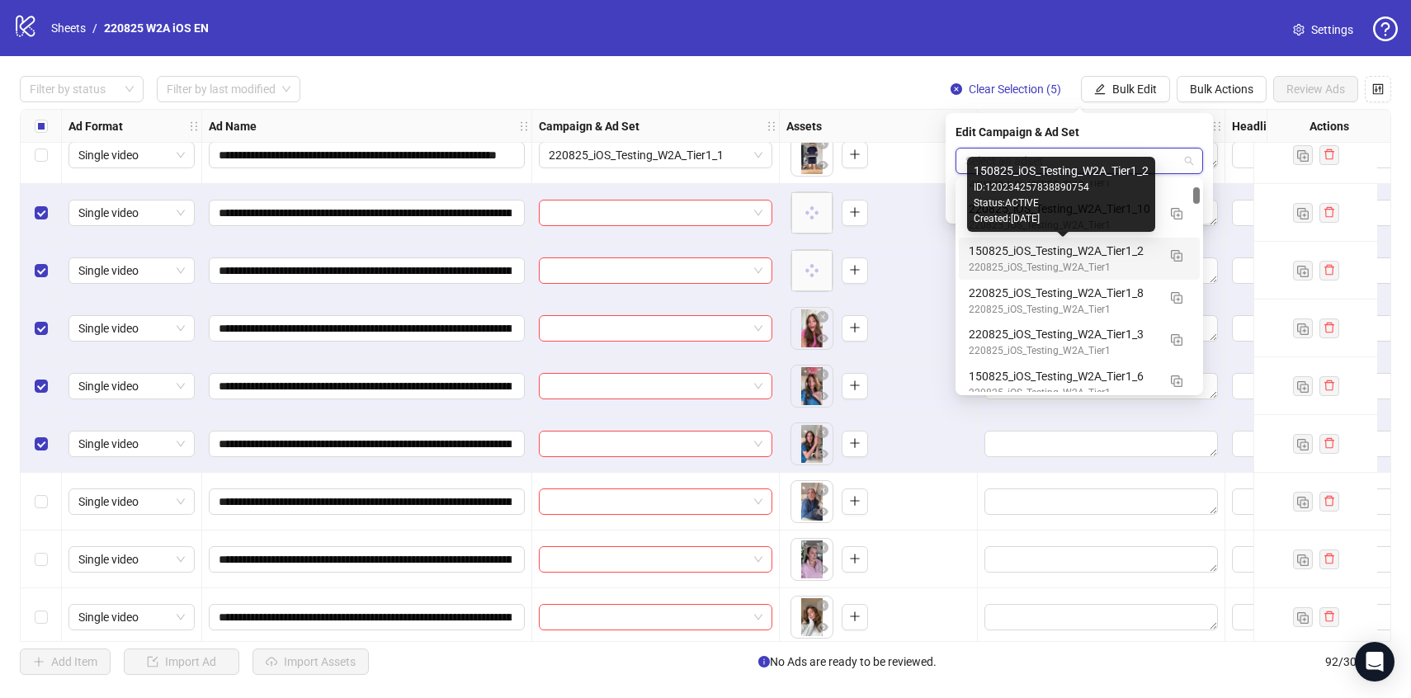
click at [1107, 252] on div "150825_iOS_Testing_W2A_Tier1_2" at bounding box center [1063, 251] width 188 height 18
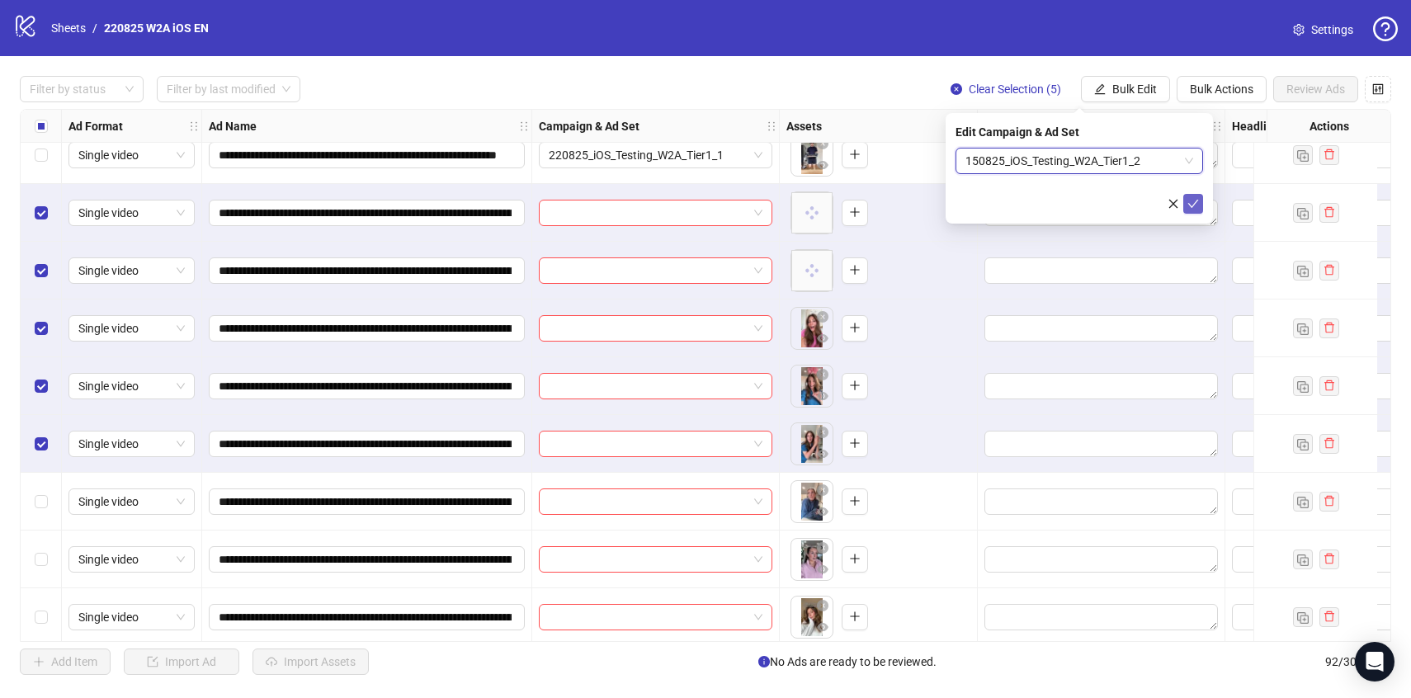
click at [1192, 205] on icon "check" at bounding box center [1193, 204] width 11 height 8
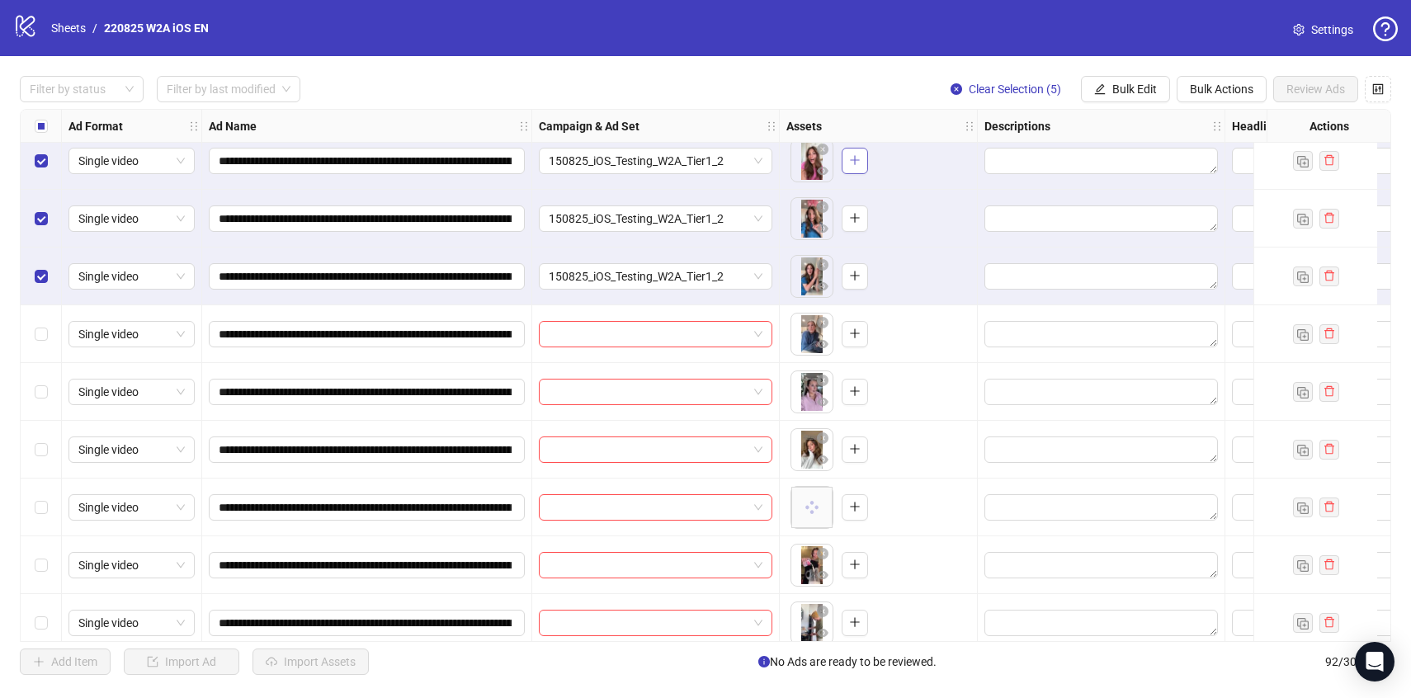
scroll to position [358, 0]
click at [1029, 99] on button "Clear Selection (5)" at bounding box center [1005, 89] width 137 height 26
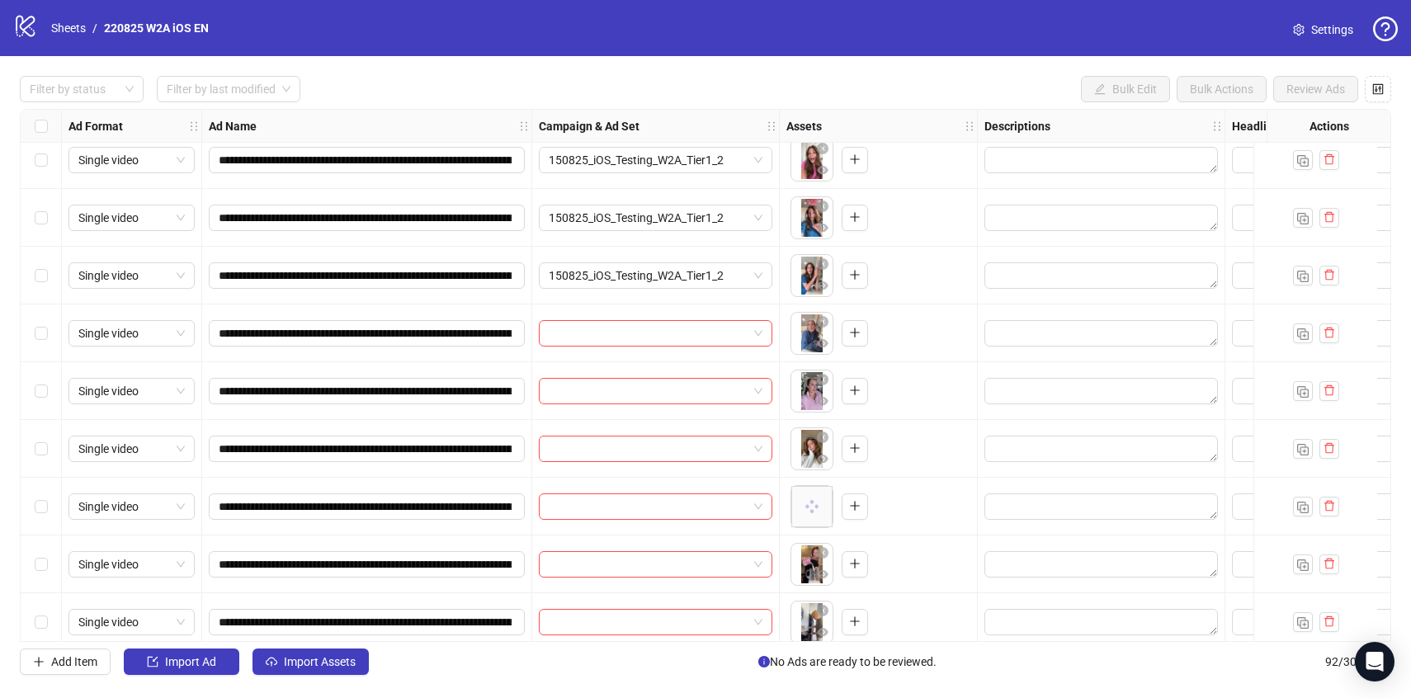
scroll to position [421, 0]
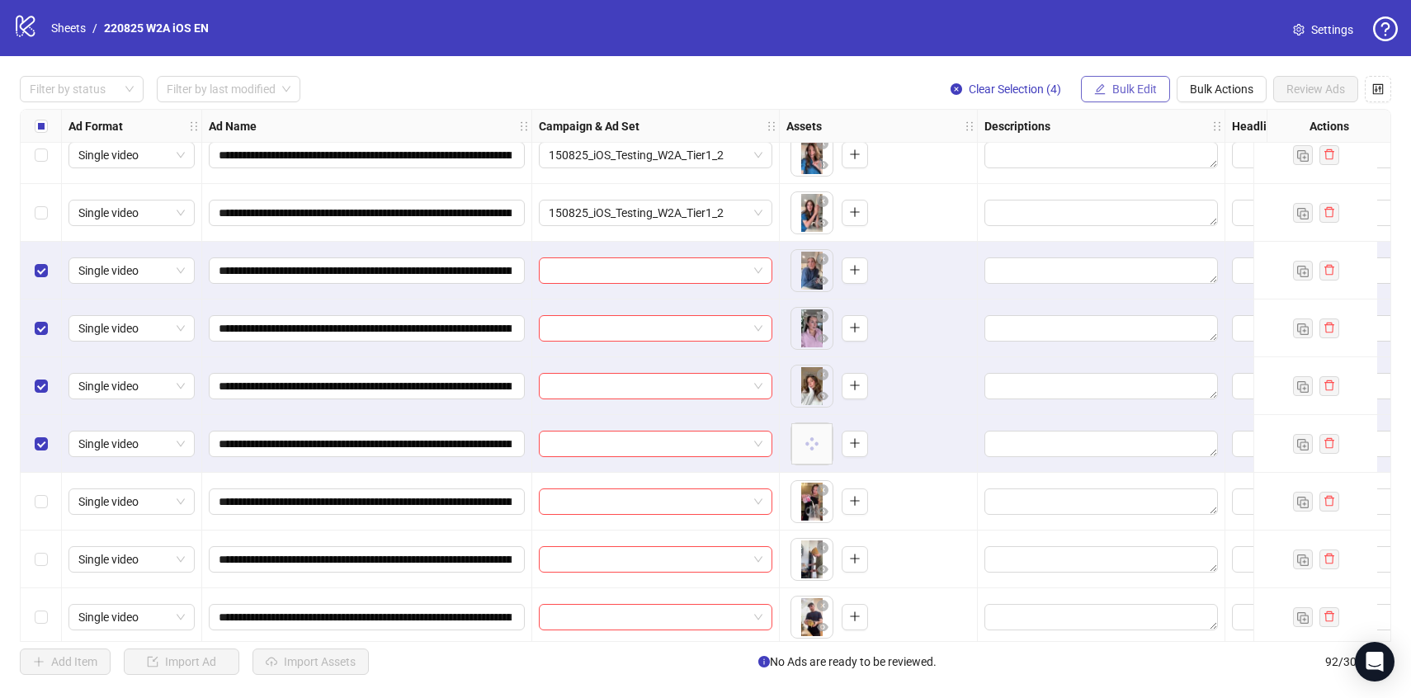
click at [1144, 83] on span "Bulk Edit" at bounding box center [1134, 89] width 45 height 13
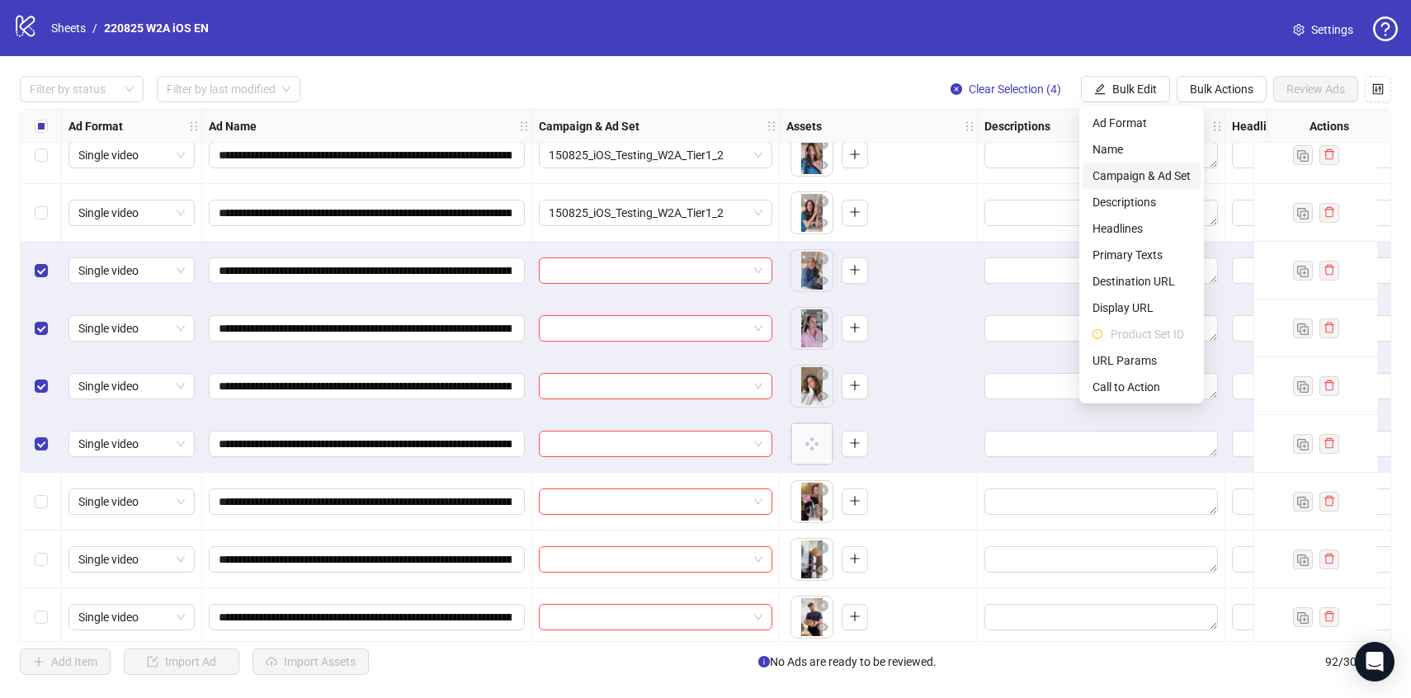
click at [1144, 169] on span "Campaign & Ad Set" at bounding box center [1141, 176] width 98 height 18
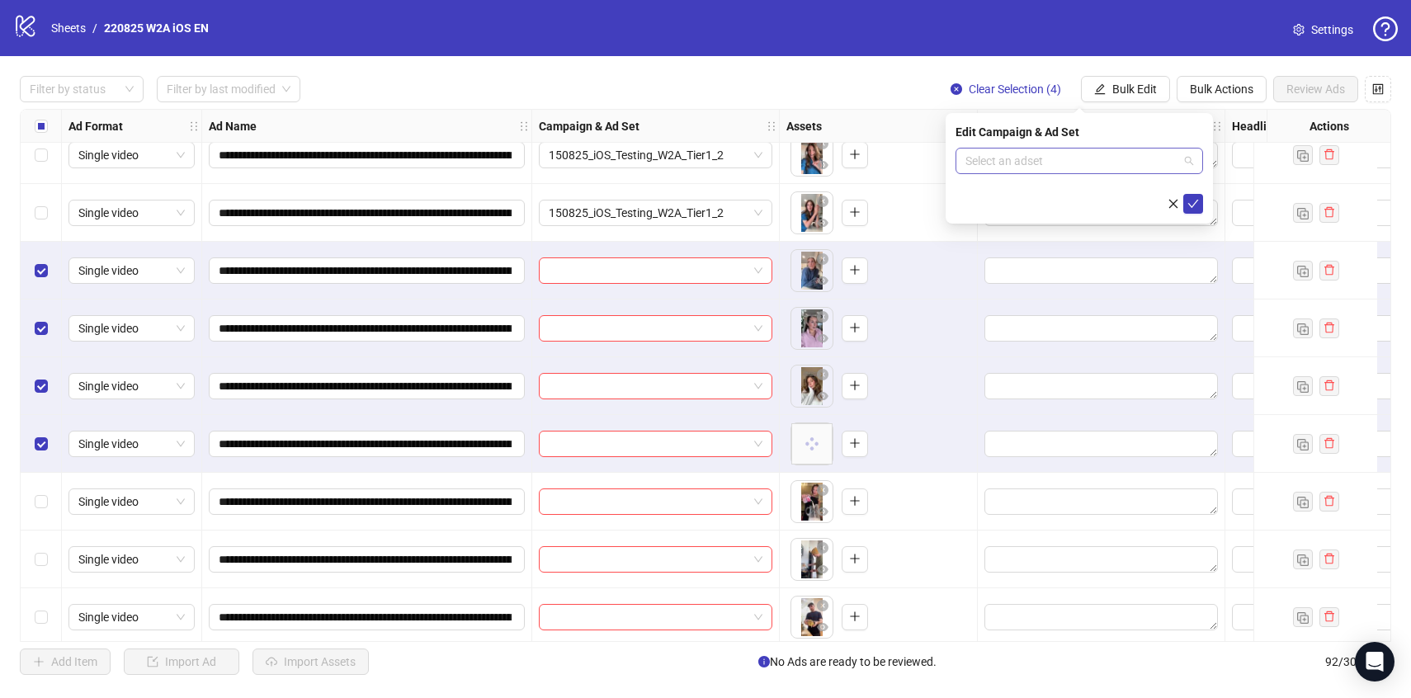
click at [1141, 161] on input "search" at bounding box center [1071, 161] width 213 height 25
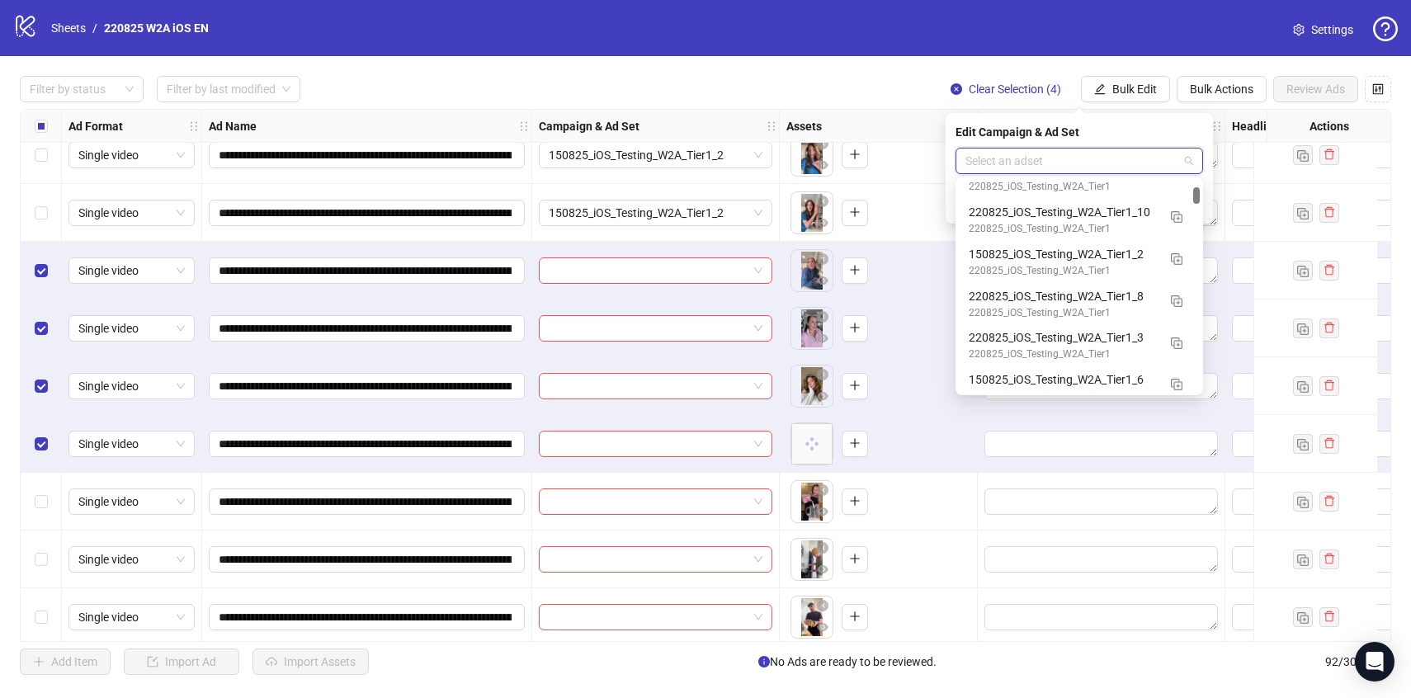
scroll to position [657, 0]
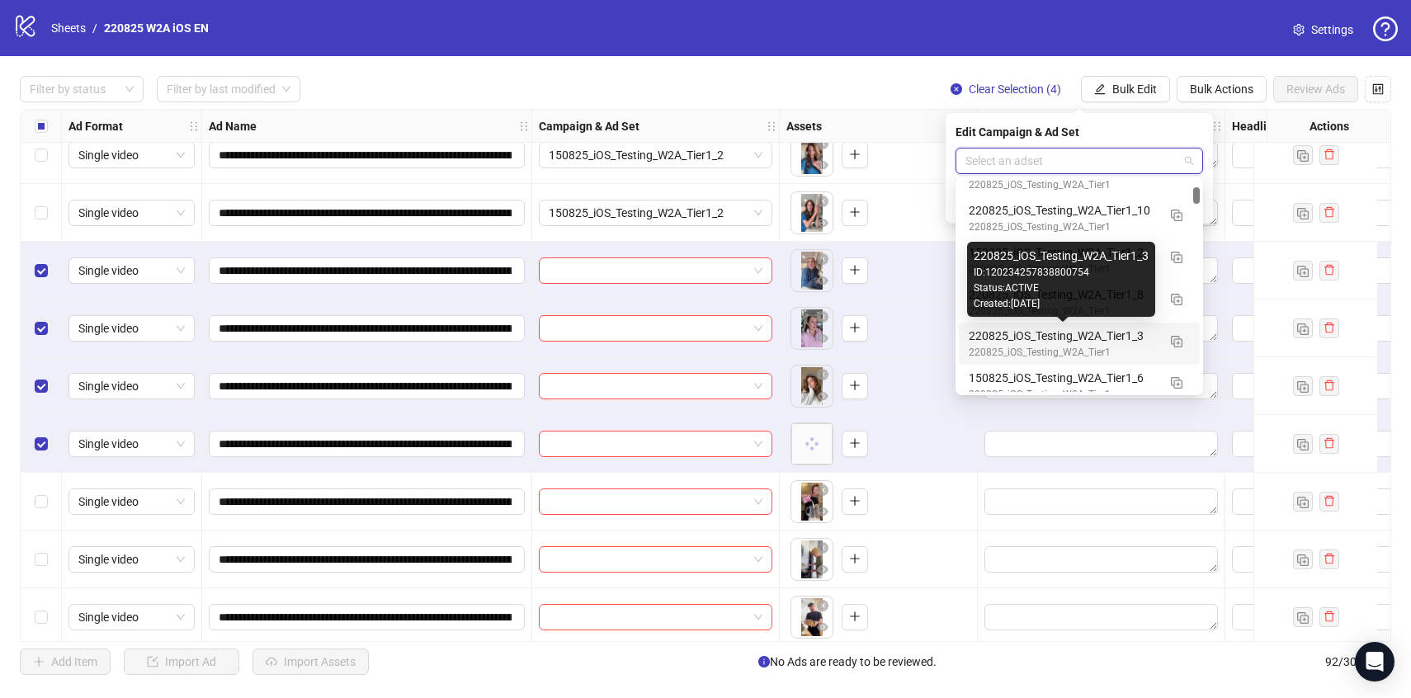
click at [1126, 346] on div "220825_iOS_Testing_W2A_Tier1" at bounding box center [1063, 353] width 188 height 16
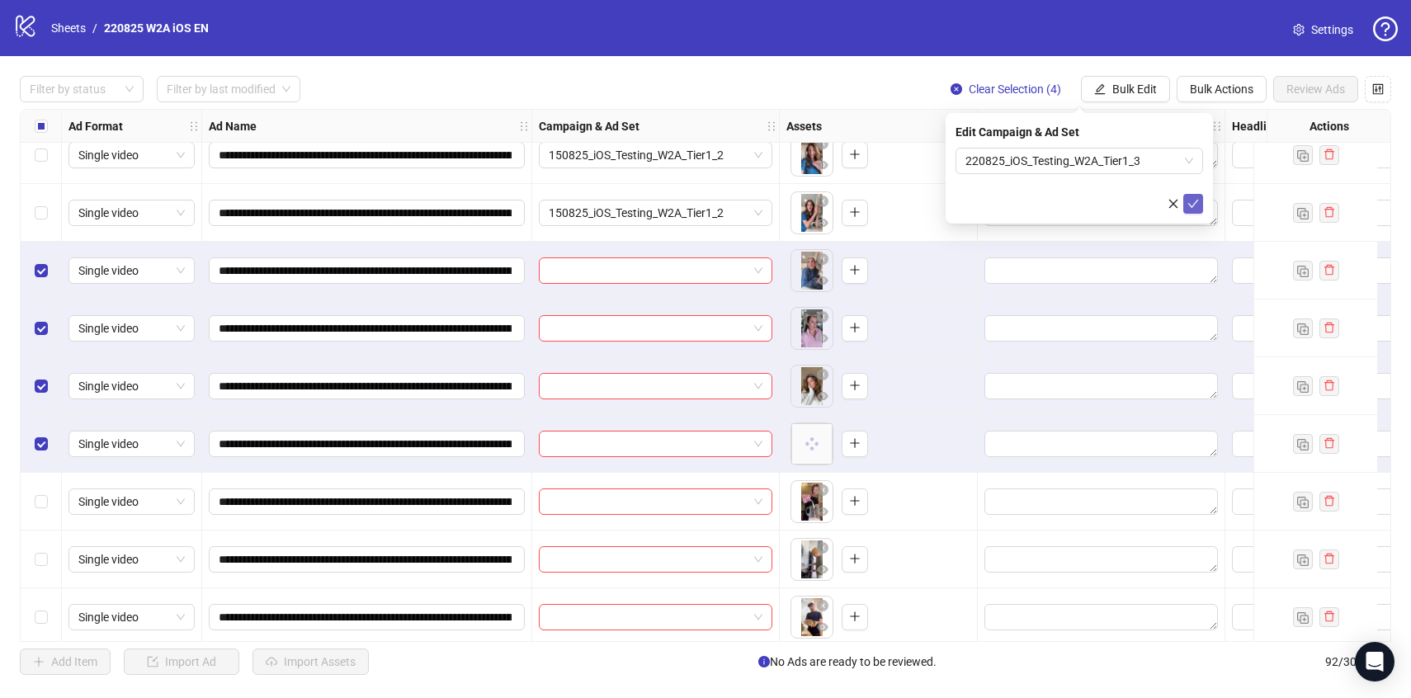
click at [1194, 211] on button "submit" at bounding box center [1193, 204] width 20 height 20
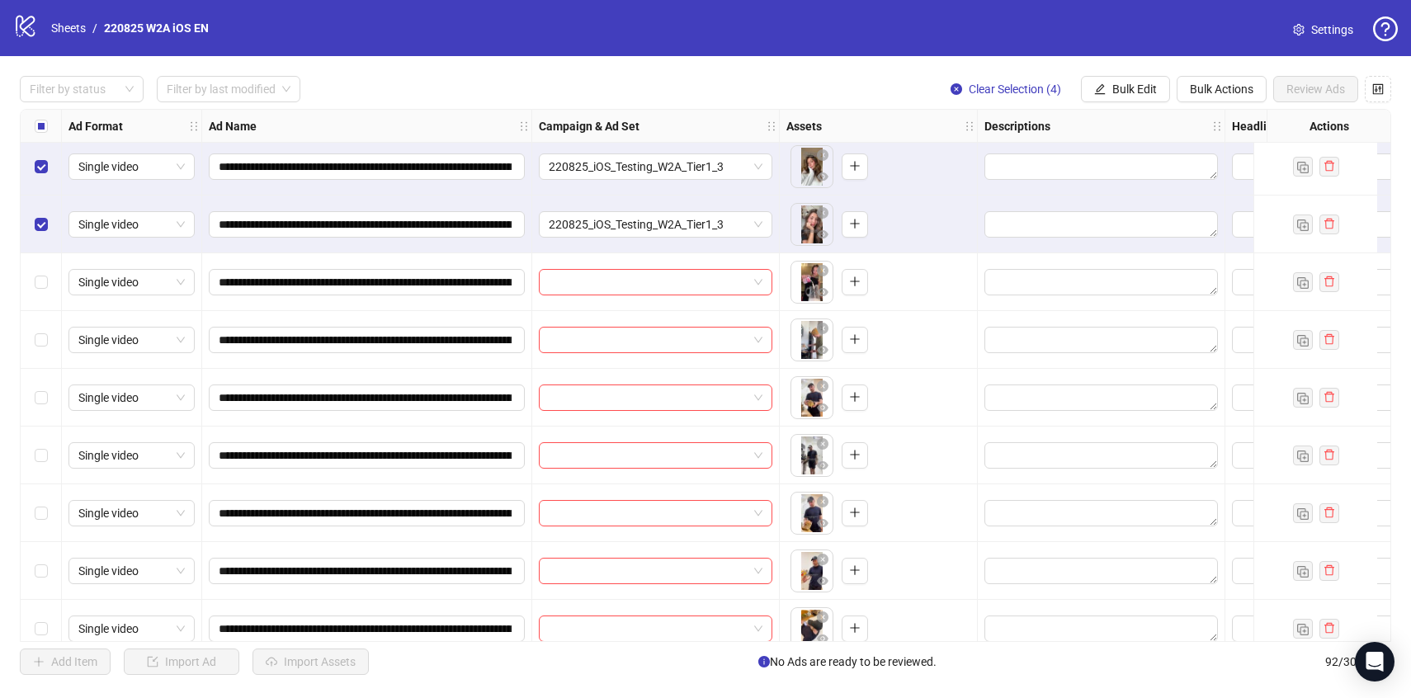
scroll to position [668, 0]
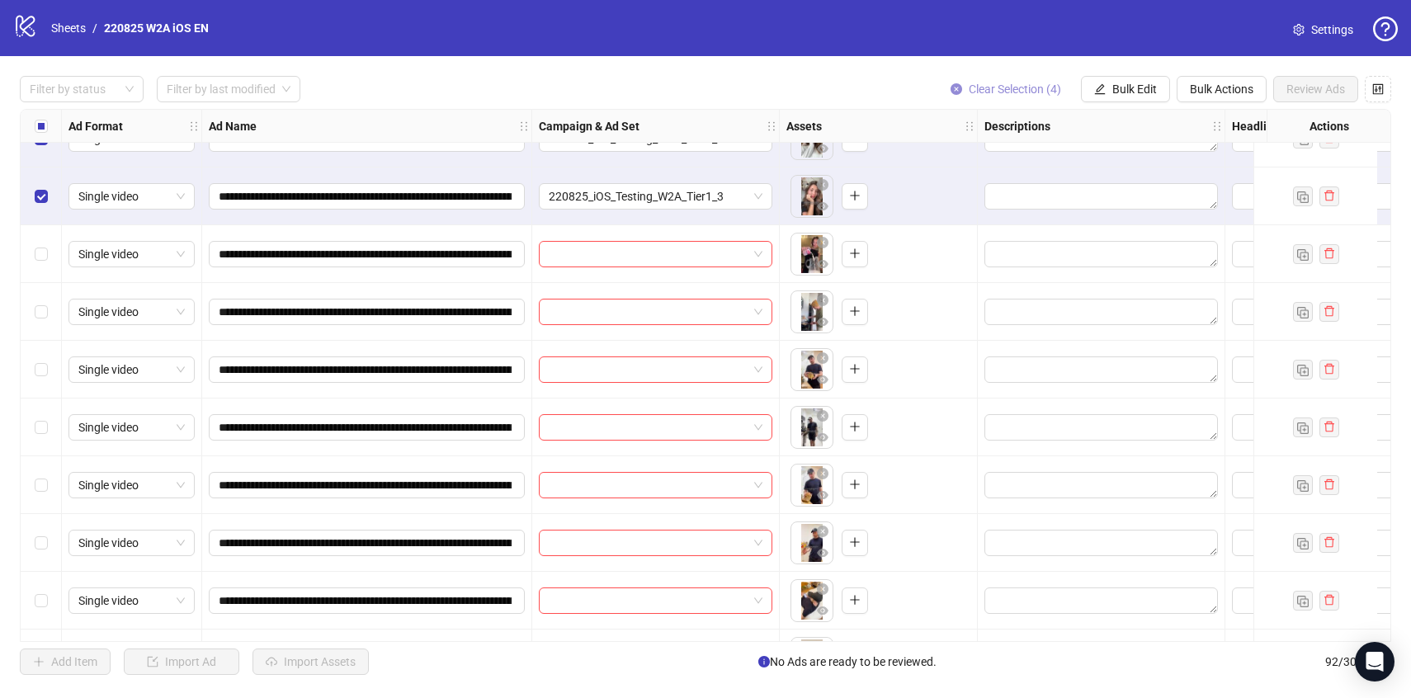
click at [1023, 86] on span "Clear Selection (4)" at bounding box center [1015, 89] width 92 height 13
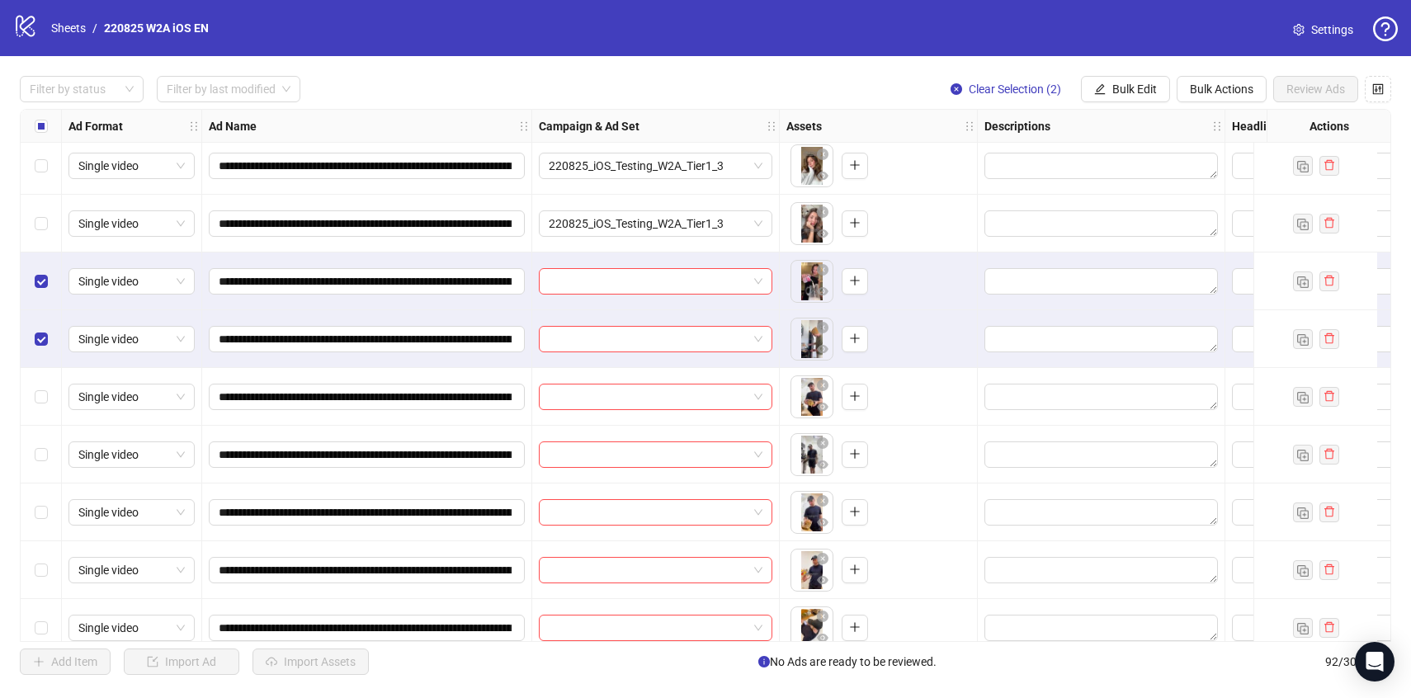
scroll to position [633, 0]
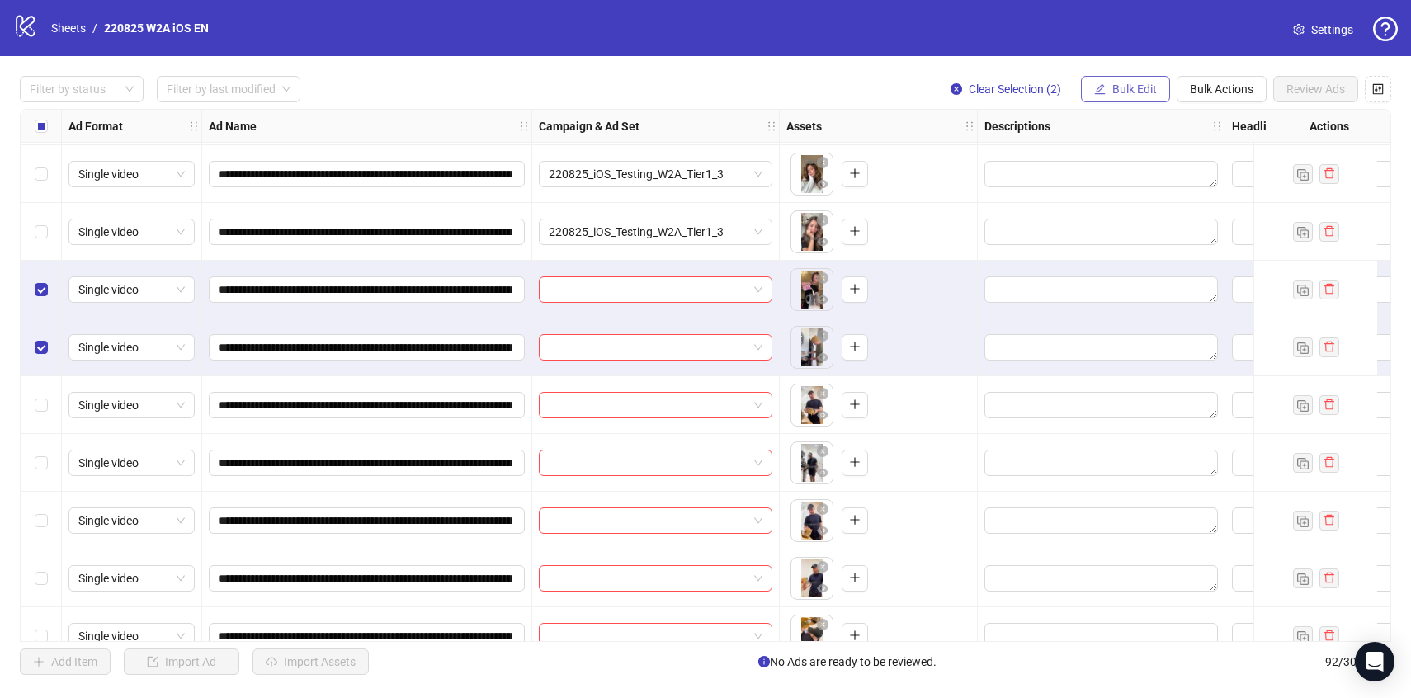
click at [1116, 99] on button "Bulk Edit" at bounding box center [1125, 89] width 89 height 26
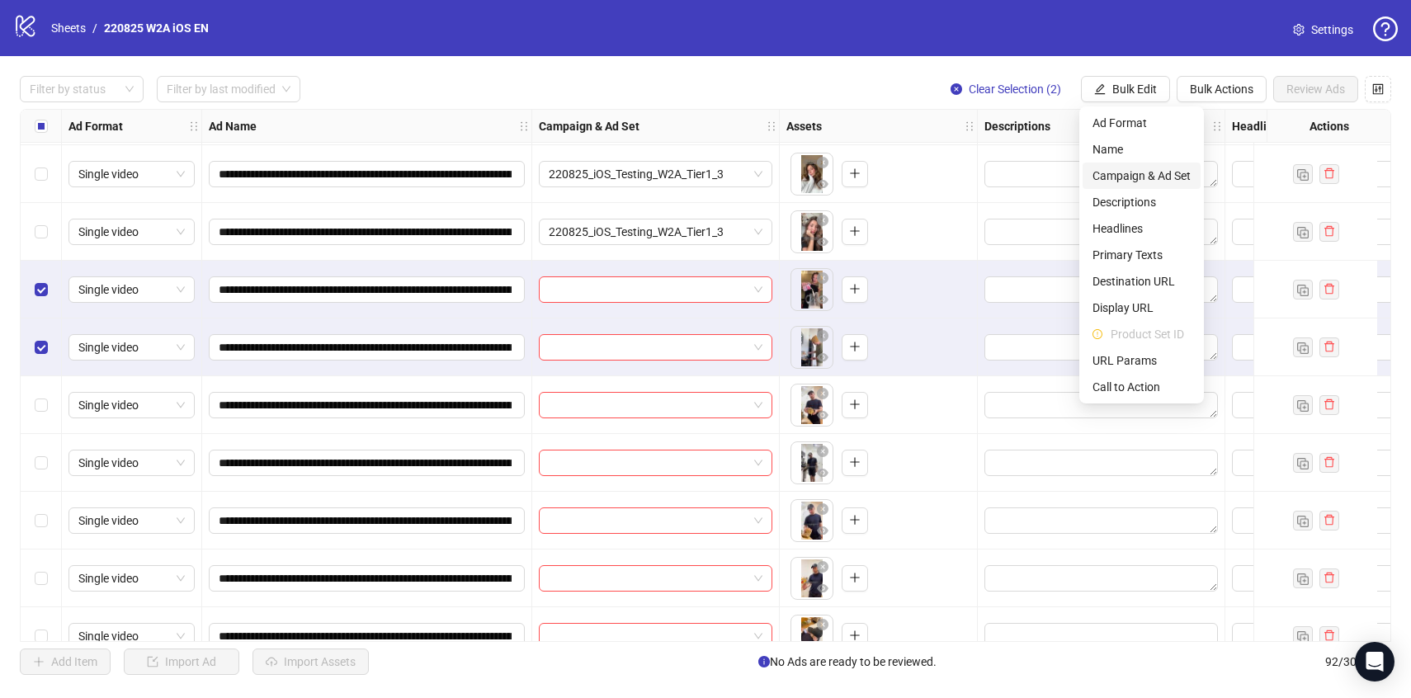
click at [1127, 172] on span "Campaign & Ad Set" at bounding box center [1141, 176] width 98 height 18
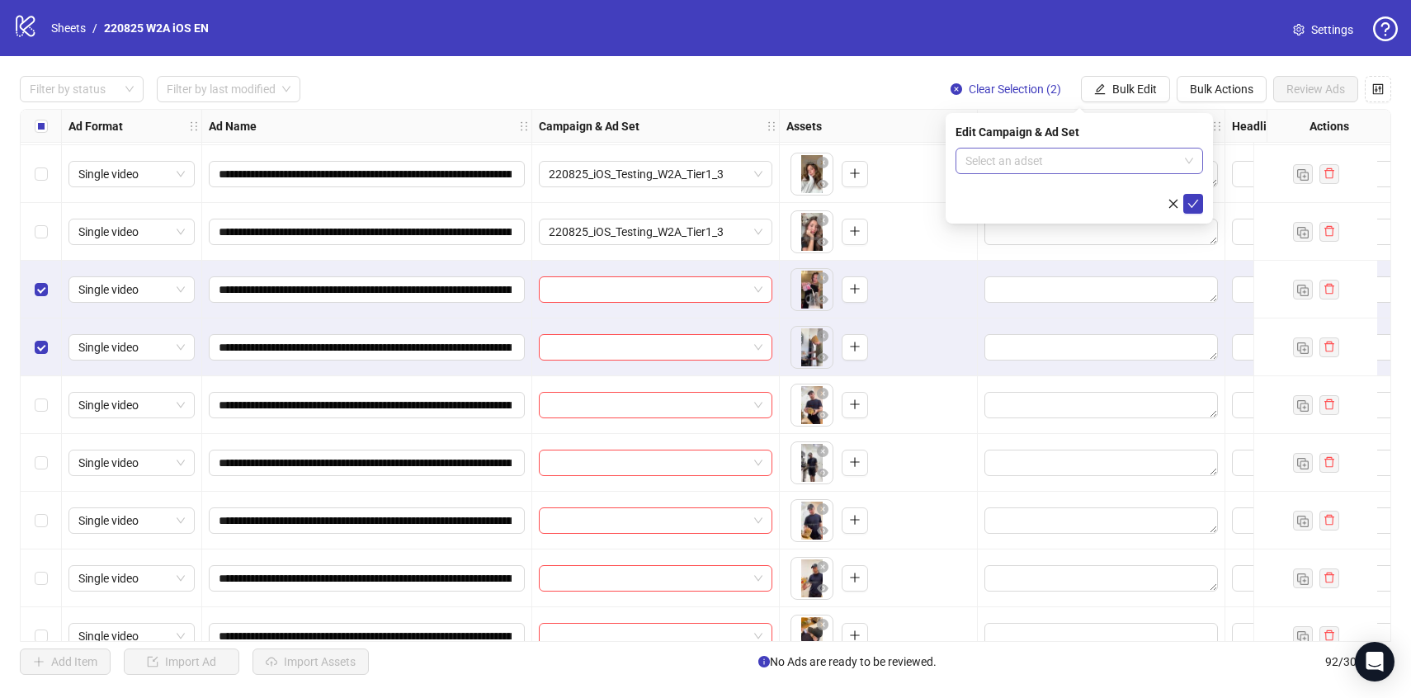
click at [1113, 168] on input "search" at bounding box center [1071, 161] width 213 height 25
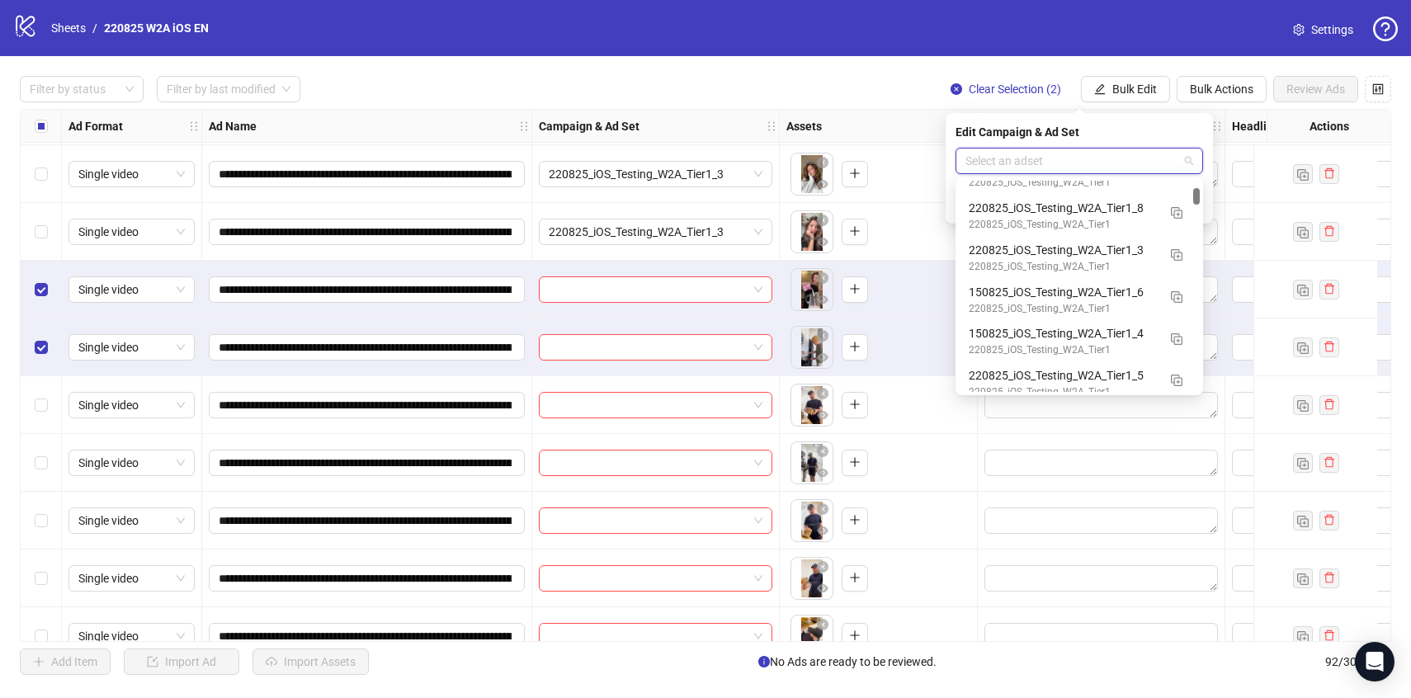
scroll to position [748, 0]
click at [1134, 327] on div "150825_iOS_Testing_W2A_Tier1_4" at bounding box center [1063, 328] width 188 height 18
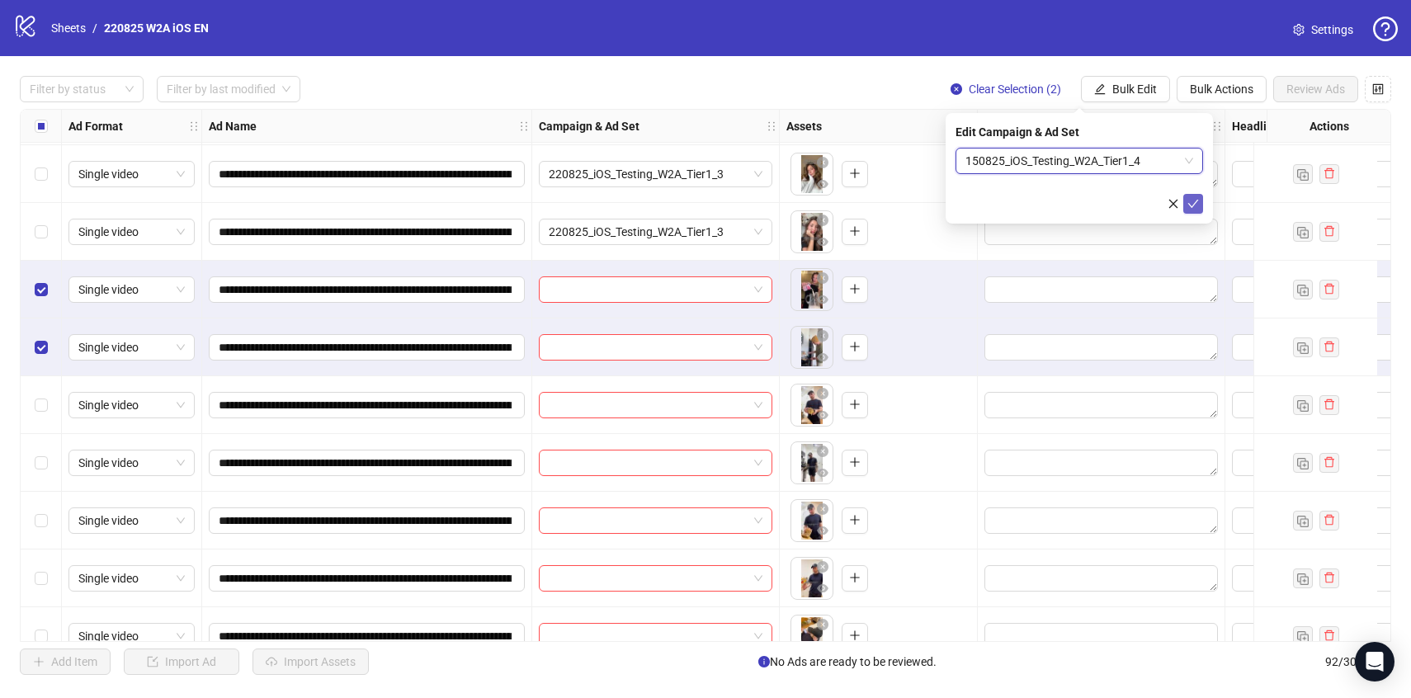
click at [1192, 205] on icon "check" at bounding box center [1193, 204] width 12 height 12
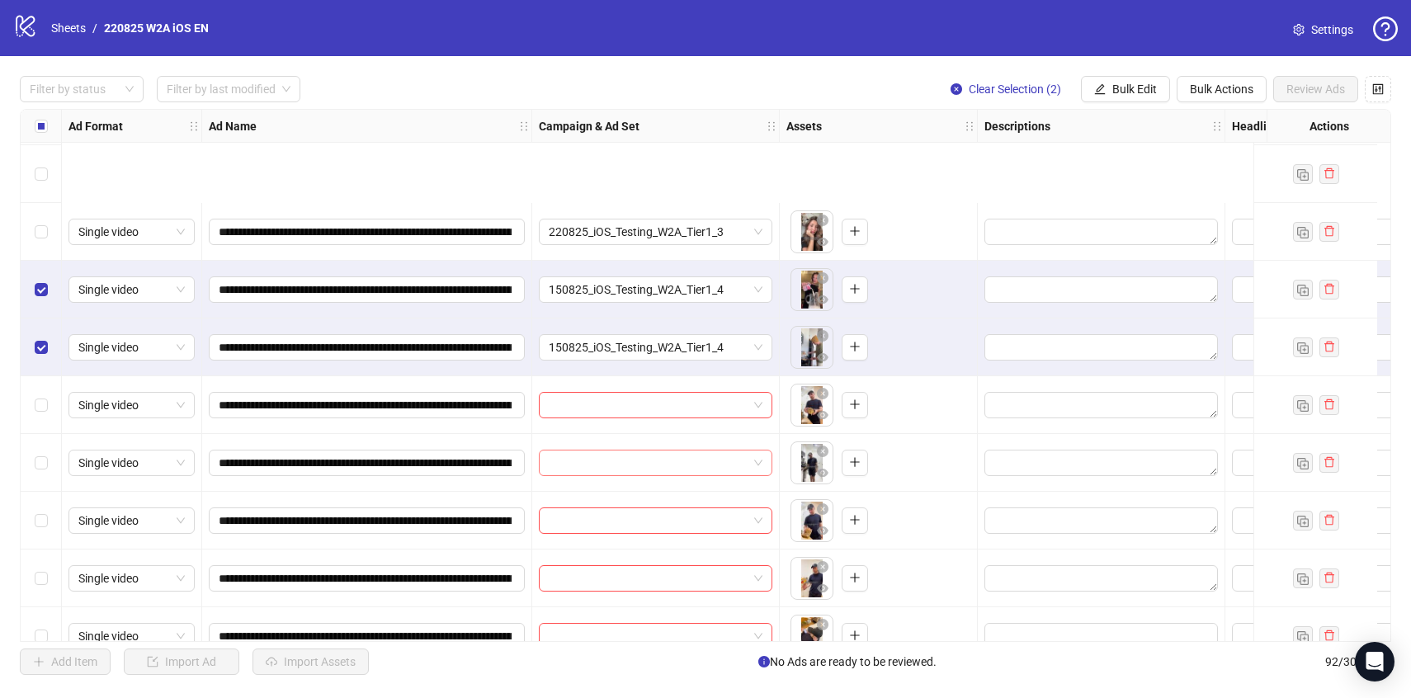
scroll to position [806, 0]
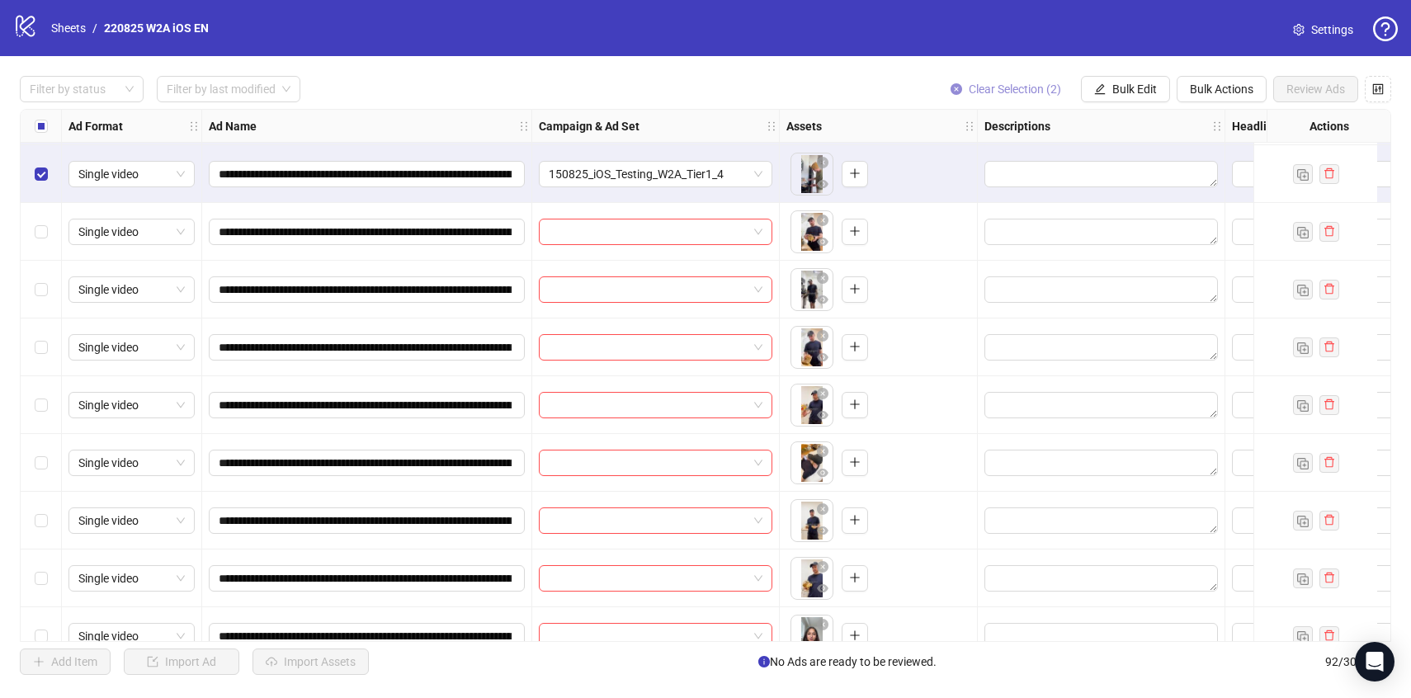
click at [974, 86] on span "Clear Selection (2)" at bounding box center [1015, 89] width 92 height 13
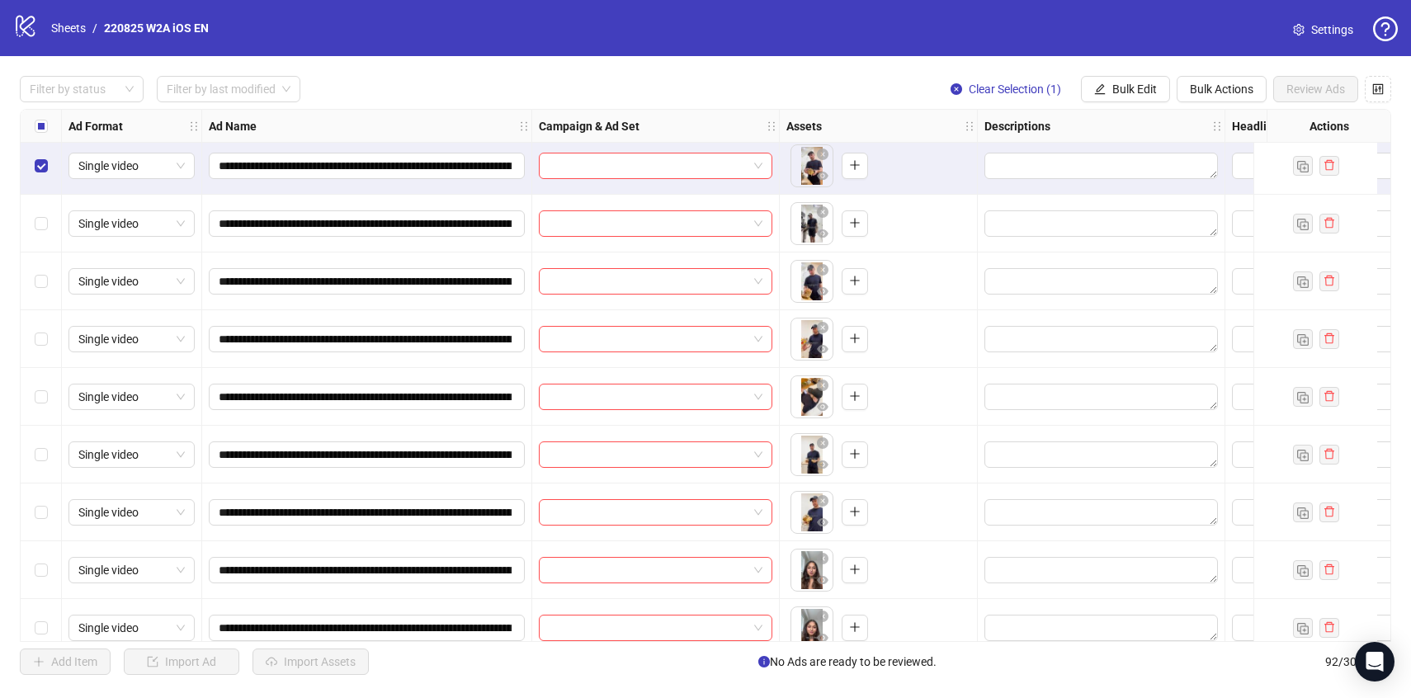
scroll to position [875, 0]
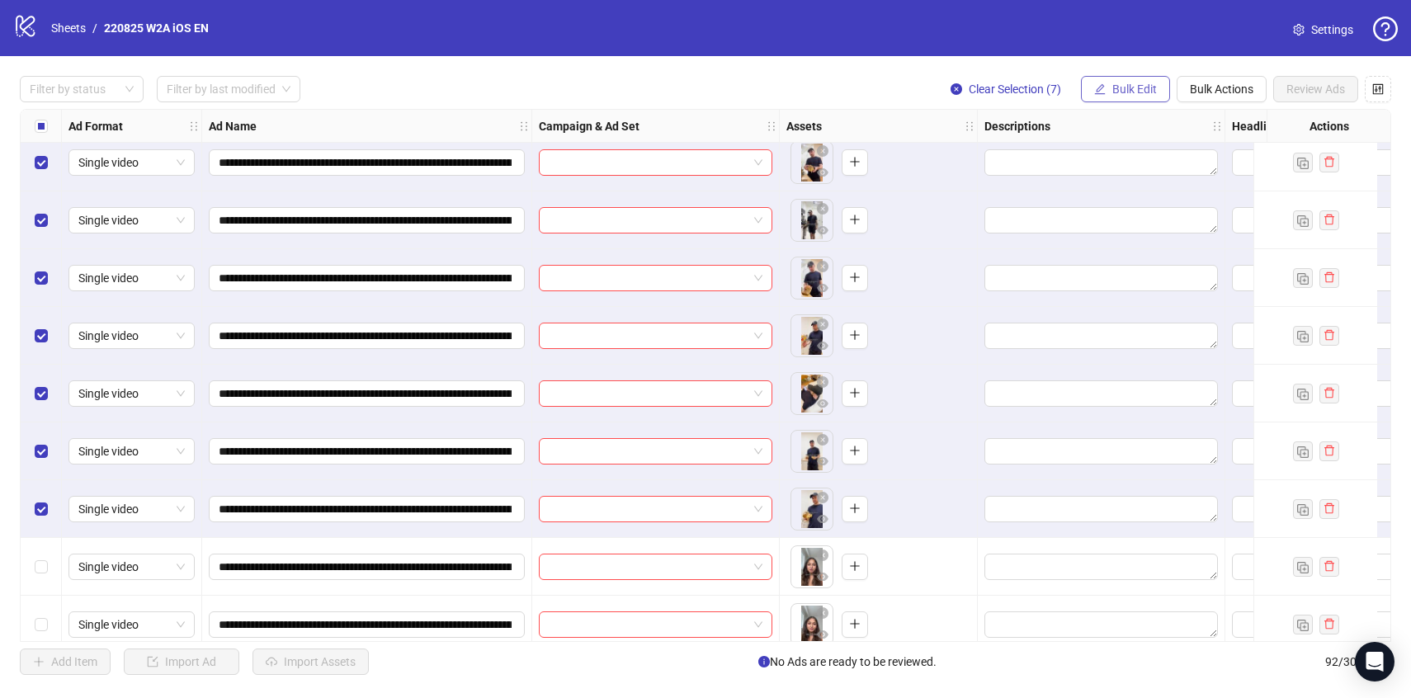
click at [1114, 83] on span "Bulk Edit" at bounding box center [1134, 89] width 45 height 13
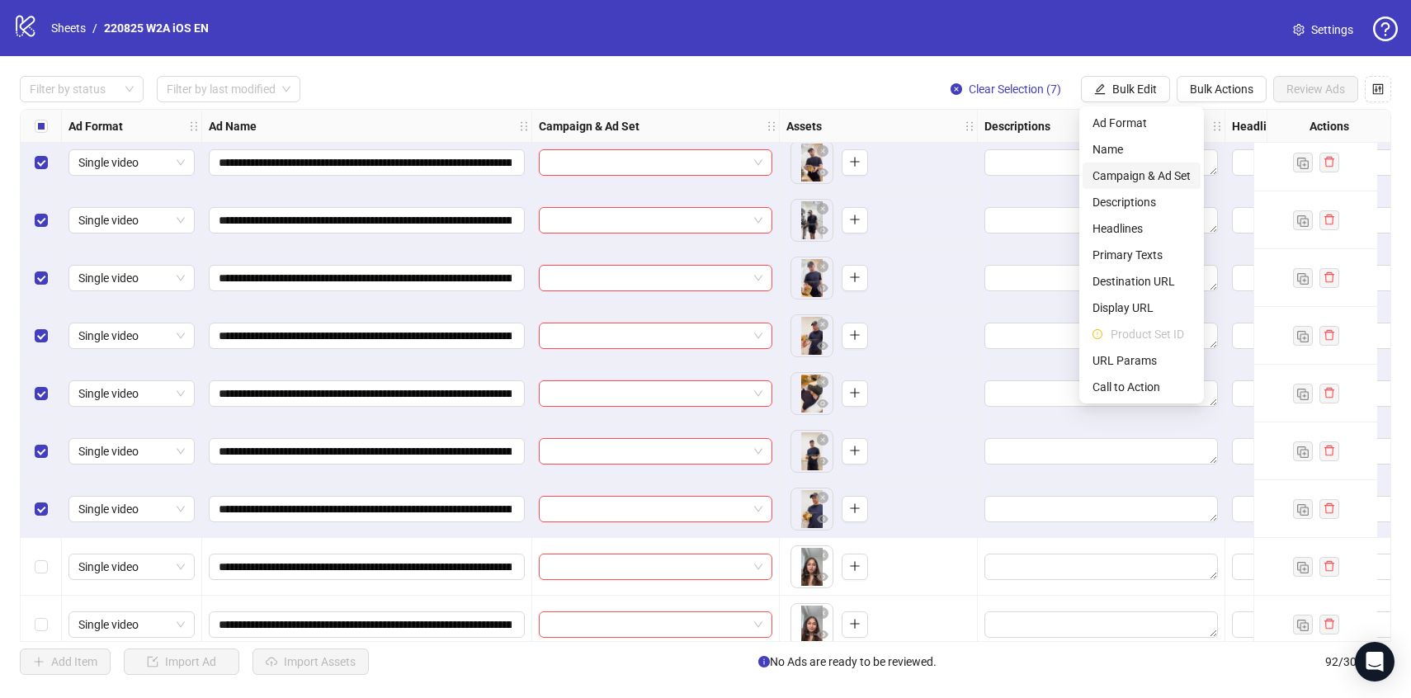
click at [1124, 173] on span "Campaign & Ad Set" at bounding box center [1141, 176] width 98 height 18
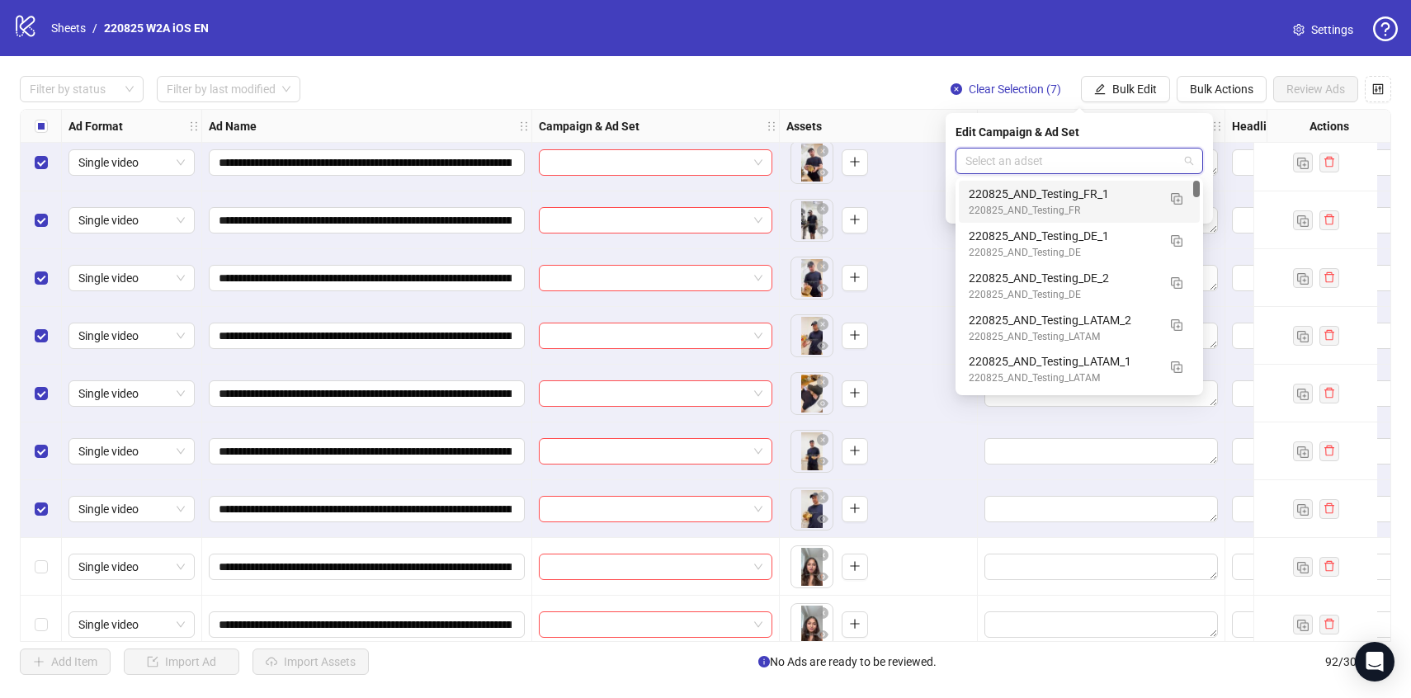
click at [1111, 163] on input "search" at bounding box center [1071, 161] width 213 height 25
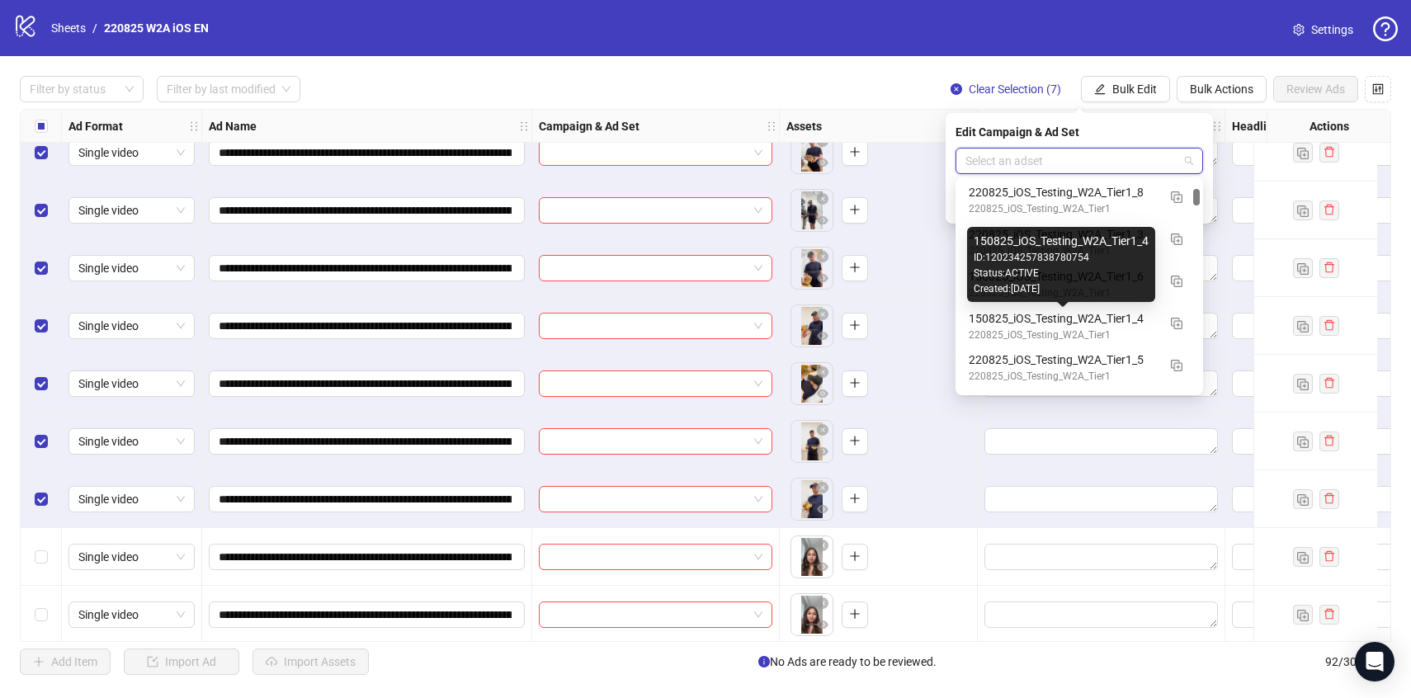
scroll to position [770, 0]
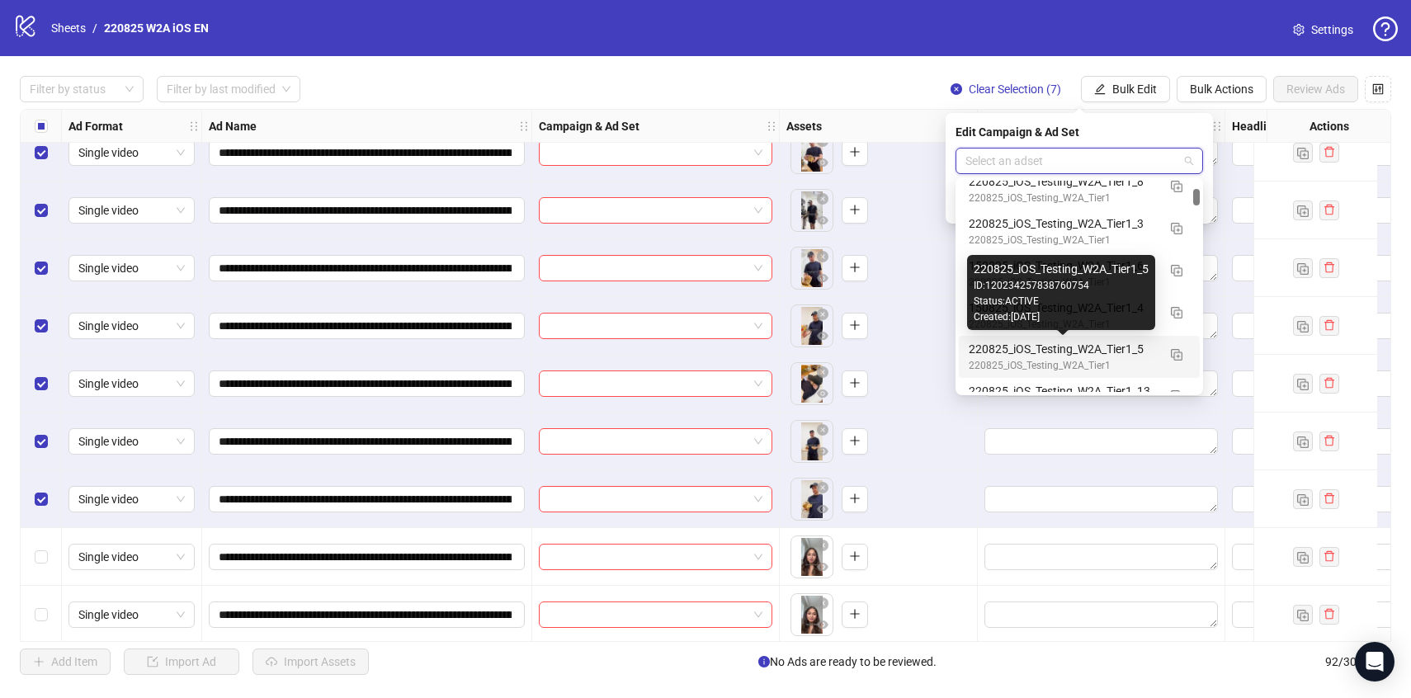
click at [1104, 347] on div "220825_iOS_Testing_W2A_Tier1_5" at bounding box center [1063, 349] width 188 height 18
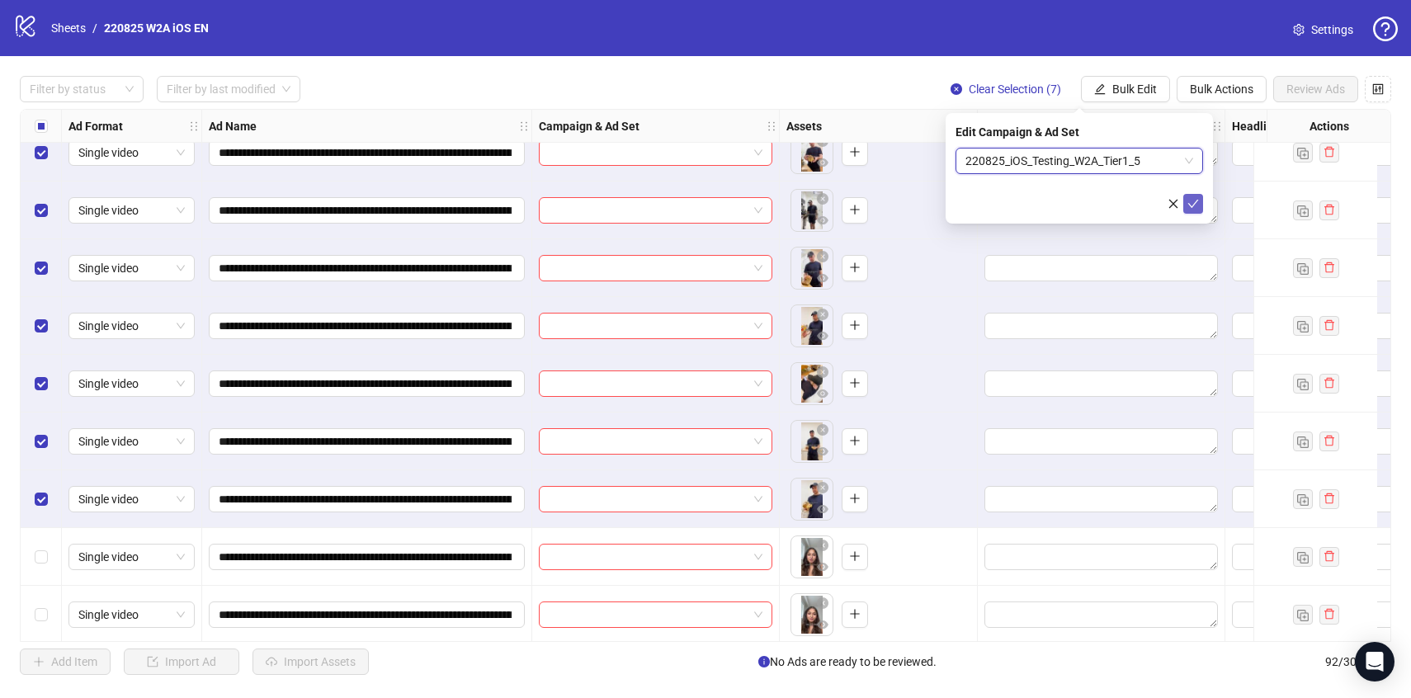
click at [1201, 201] on button "submit" at bounding box center [1193, 204] width 20 height 20
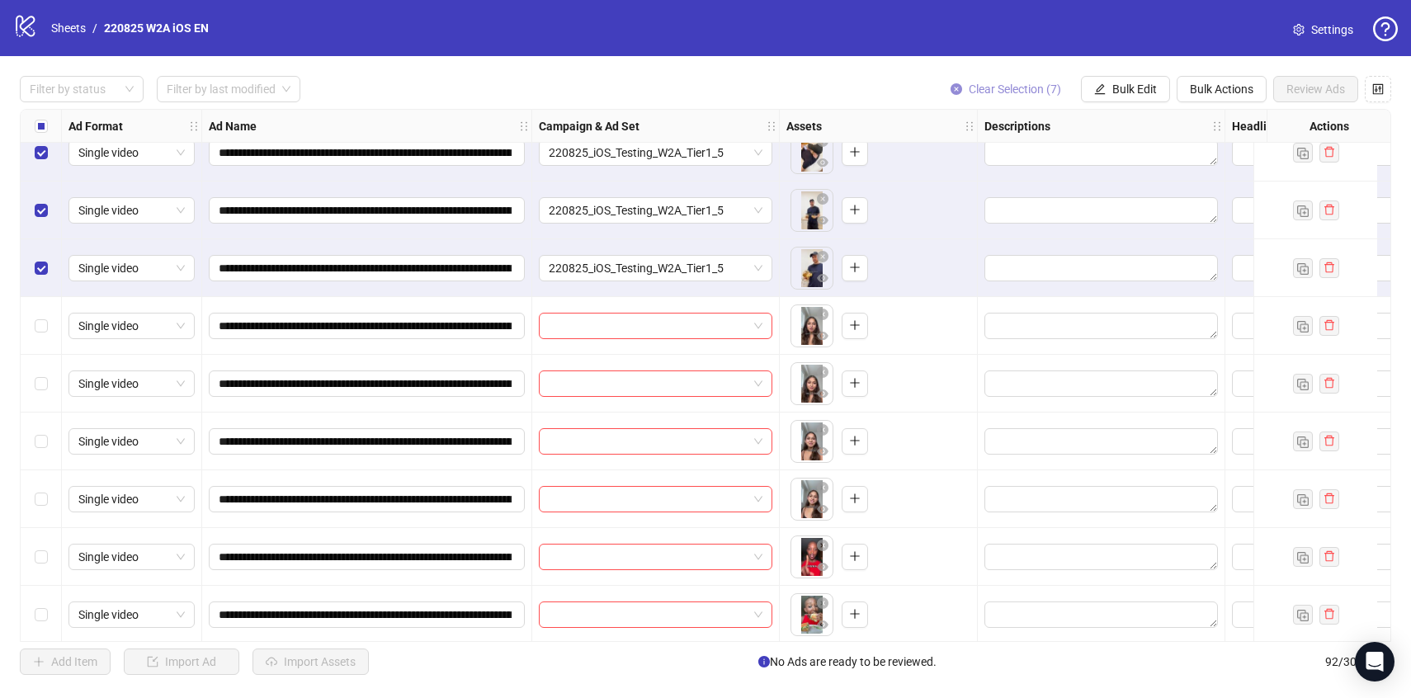
click at [970, 97] on button "Clear Selection (7)" at bounding box center [1005, 89] width 137 height 26
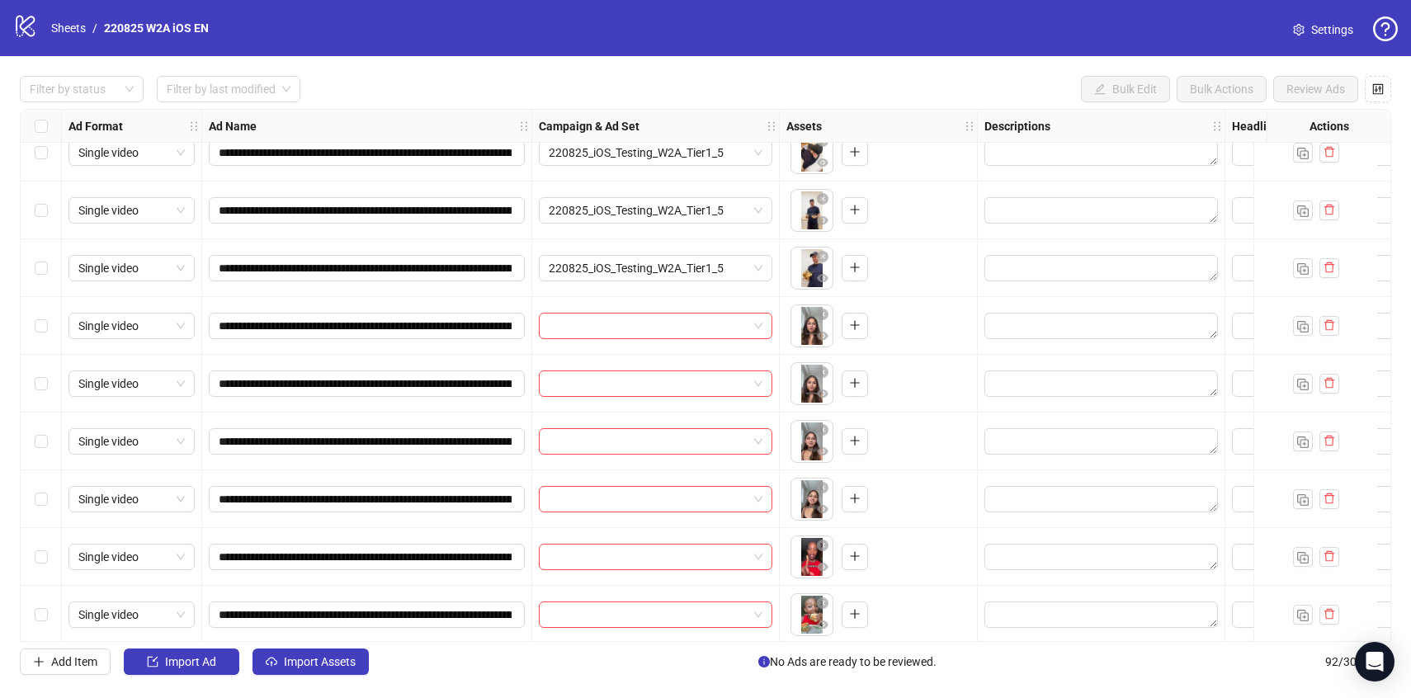
scroll to position [1232, 0]
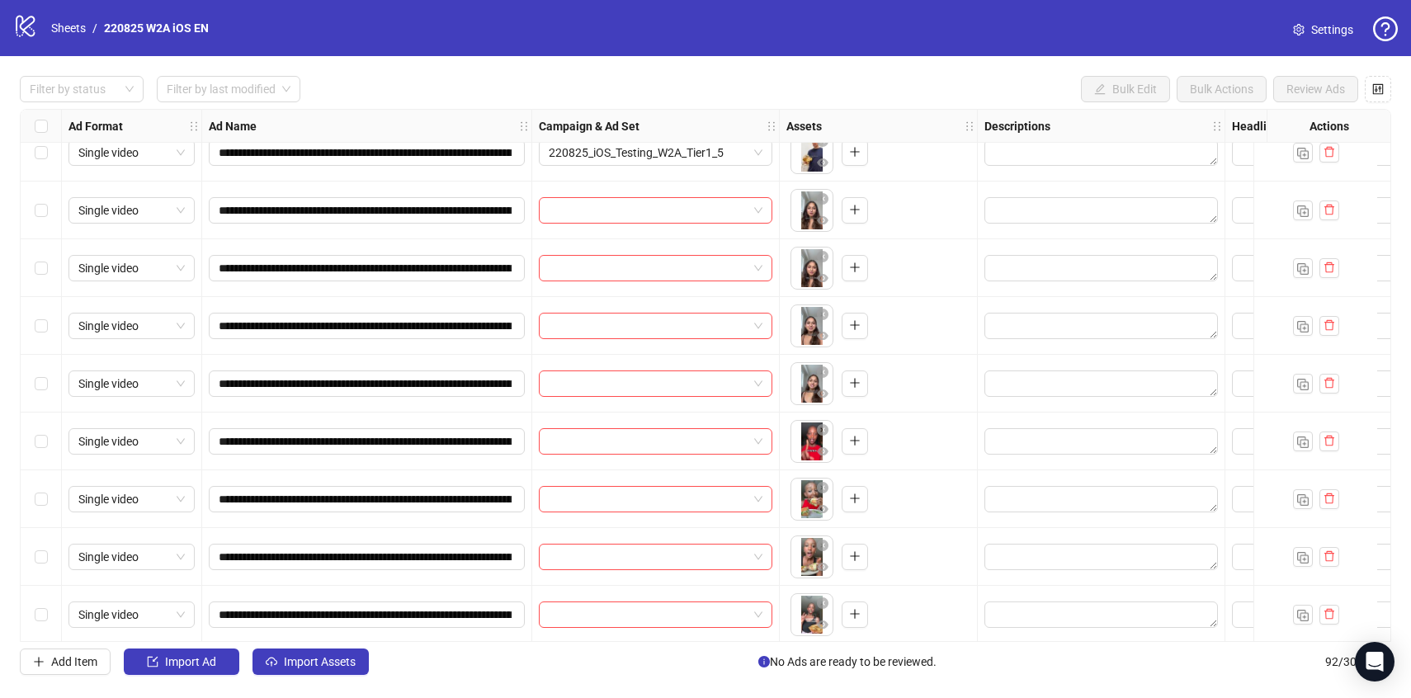
click at [33, 210] on div "Select row 23" at bounding box center [41, 211] width 41 height 58
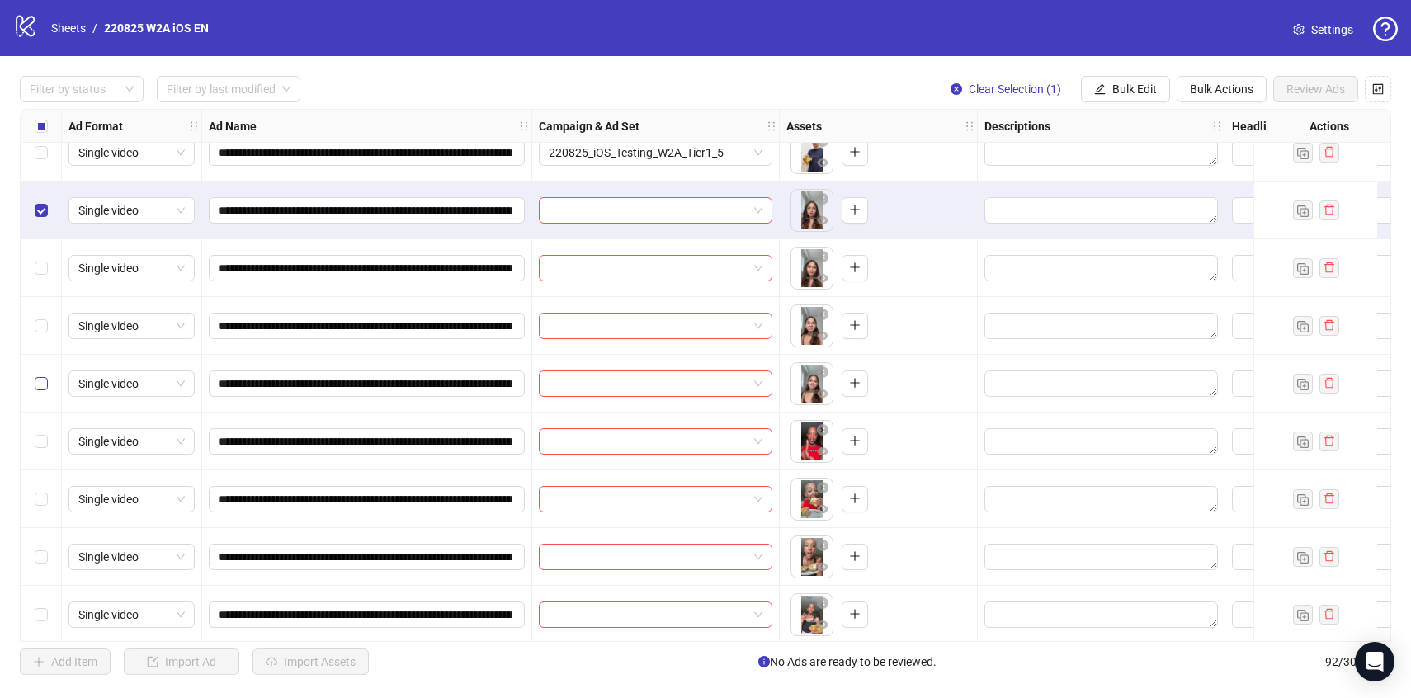
click at [42, 376] on label "Select row 26" at bounding box center [41, 384] width 13 height 18
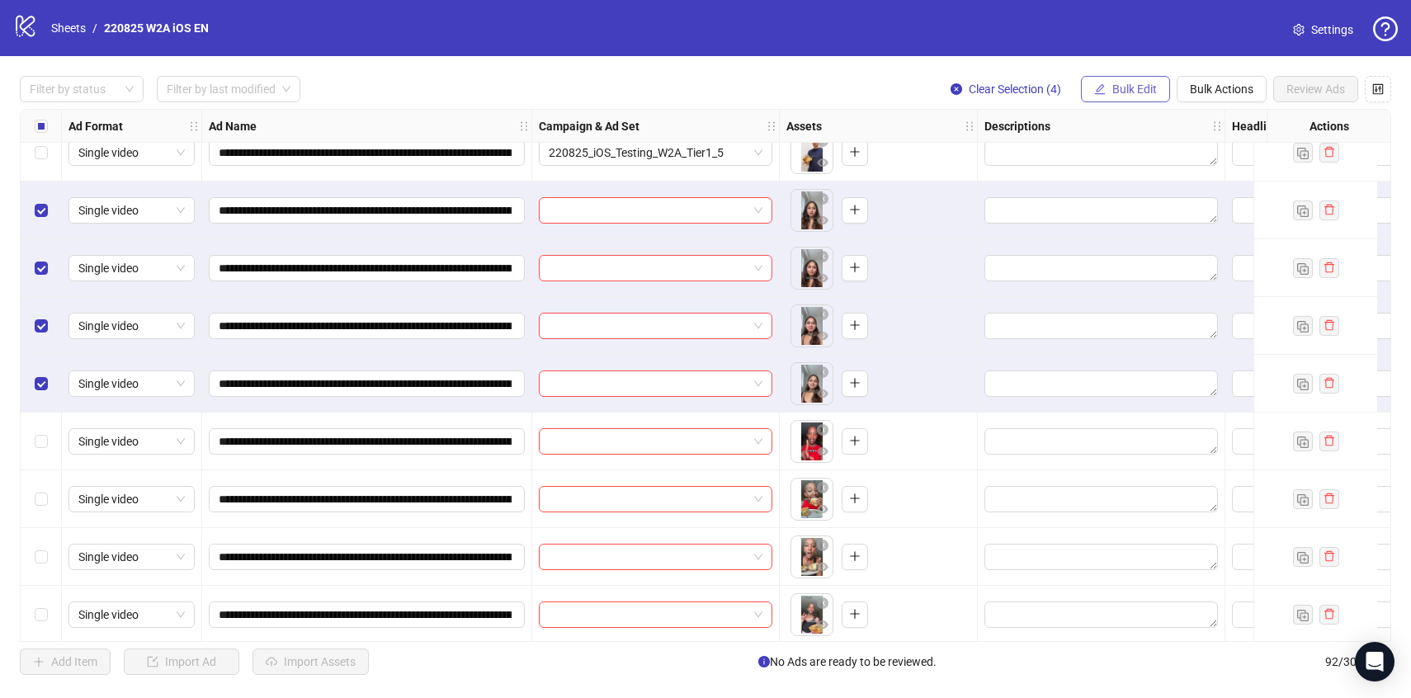
click at [1139, 91] on span "Bulk Edit" at bounding box center [1134, 89] width 45 height 13
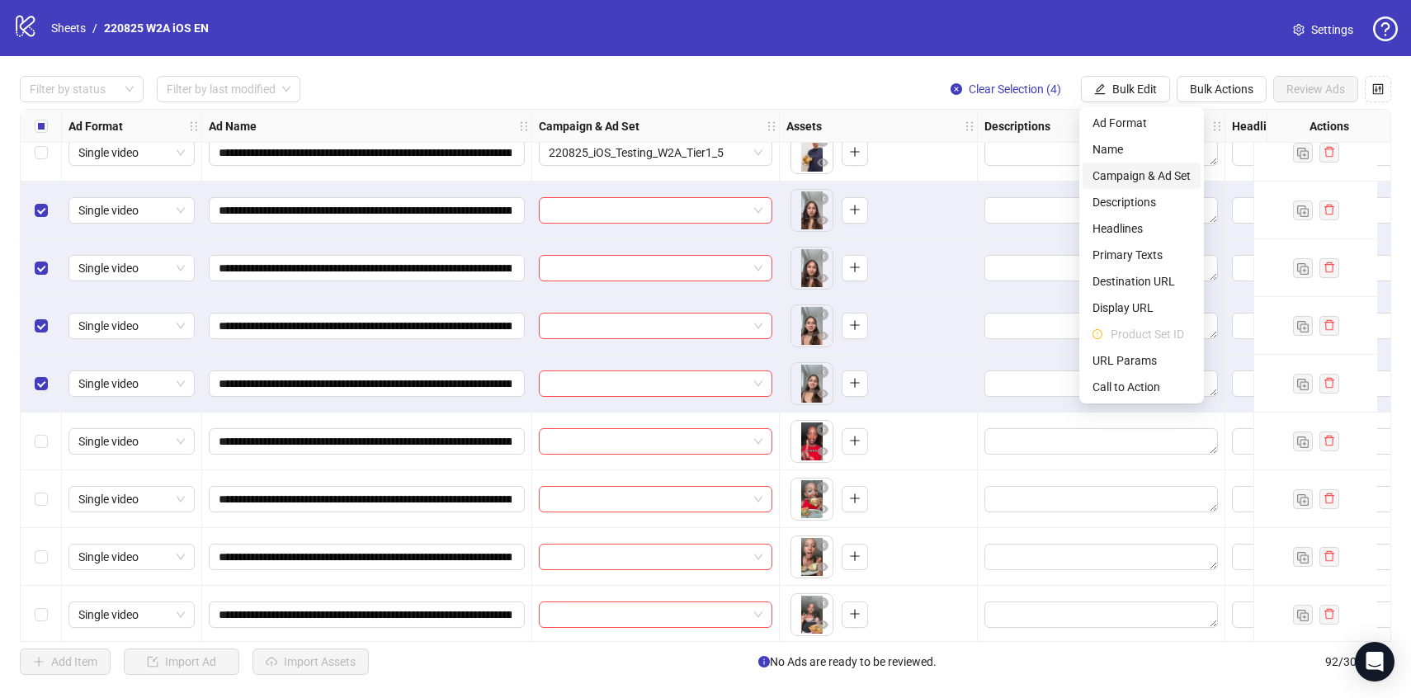
click at [1138, 182] on span "Campaign & Ad Set" at bounding box center [1141, 176] width 98 height 18
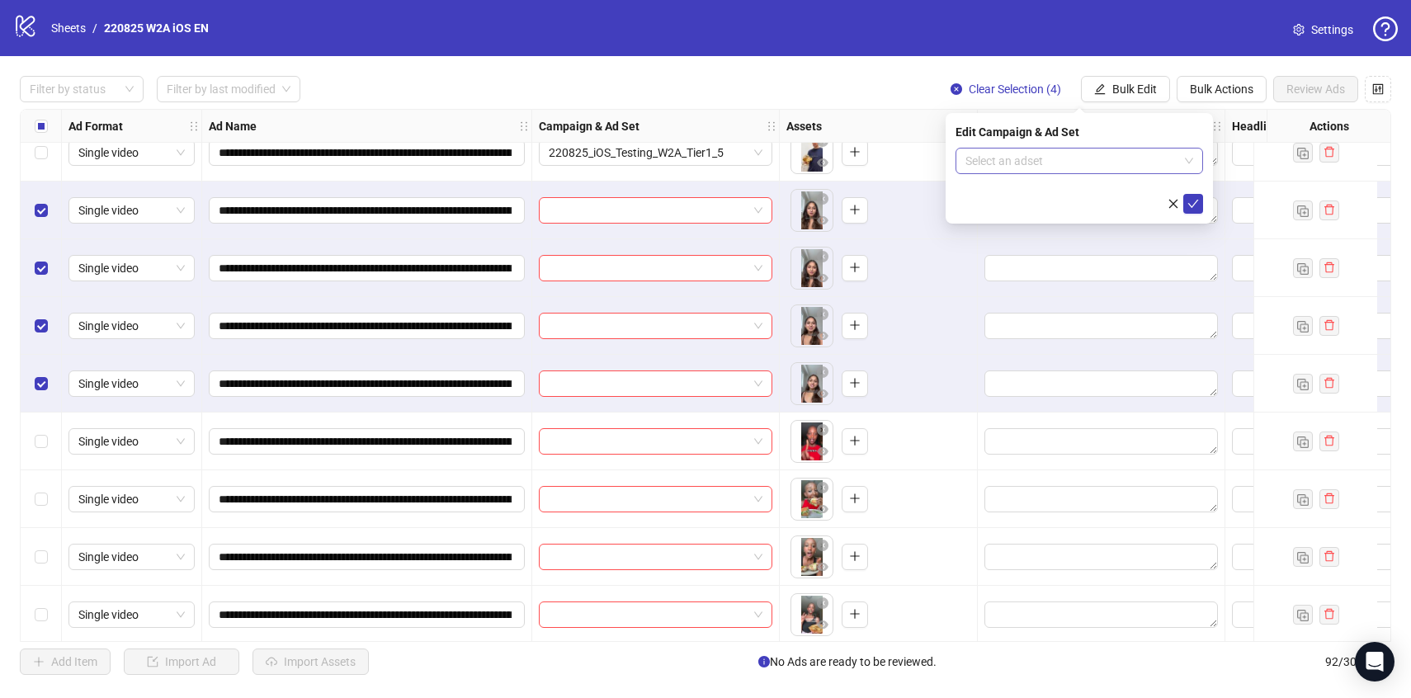
click at [1121, 163] on input "search" at bounding box center [1071, 161] width 213 height 25
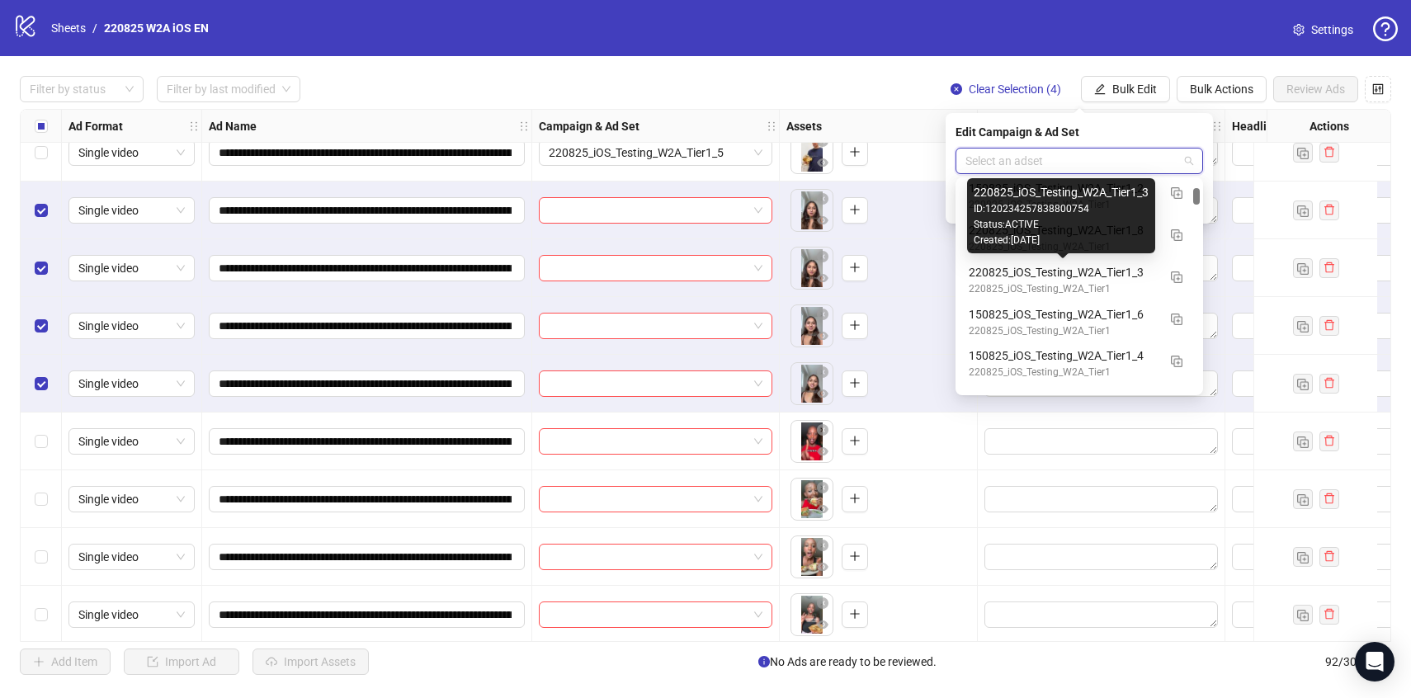
scroll to position [722, 0]
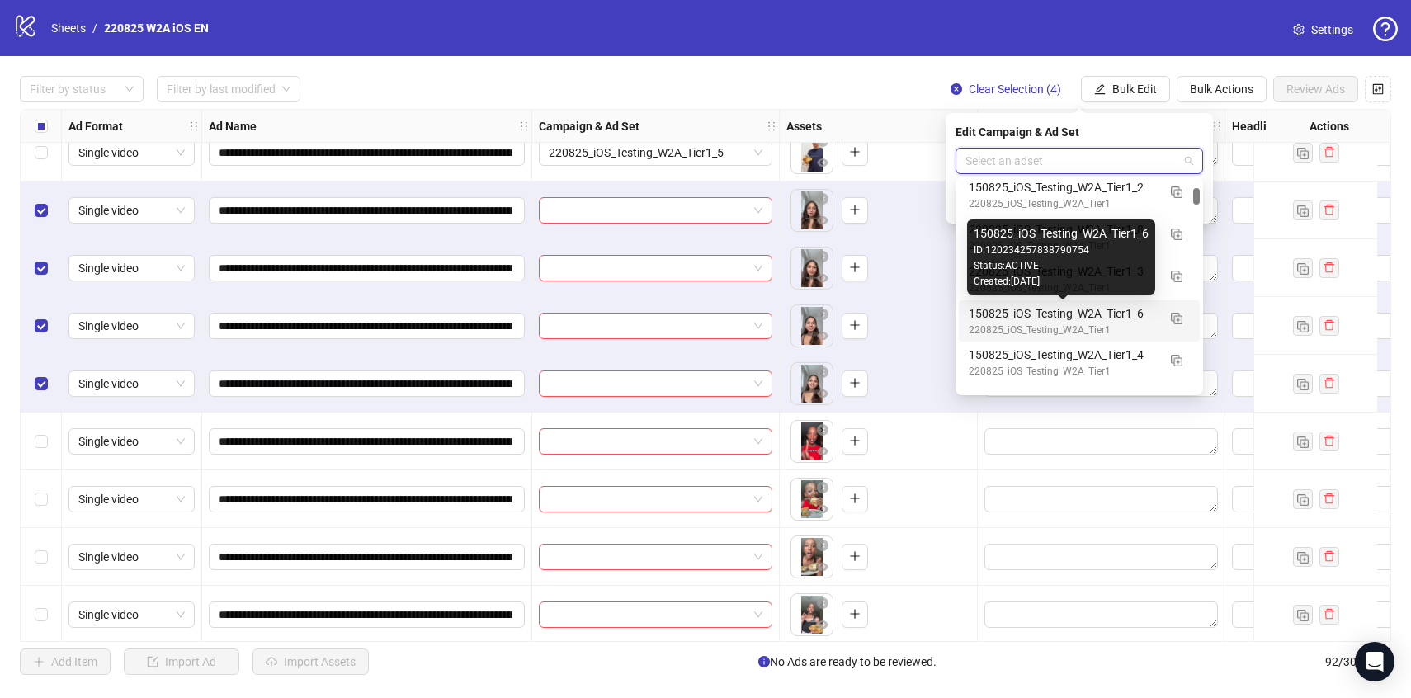
click at [1125, 314] on div "150825_iOS_Testing_W2A_Tier1_6" at bounding box center [1063, 313] width 188 height 18
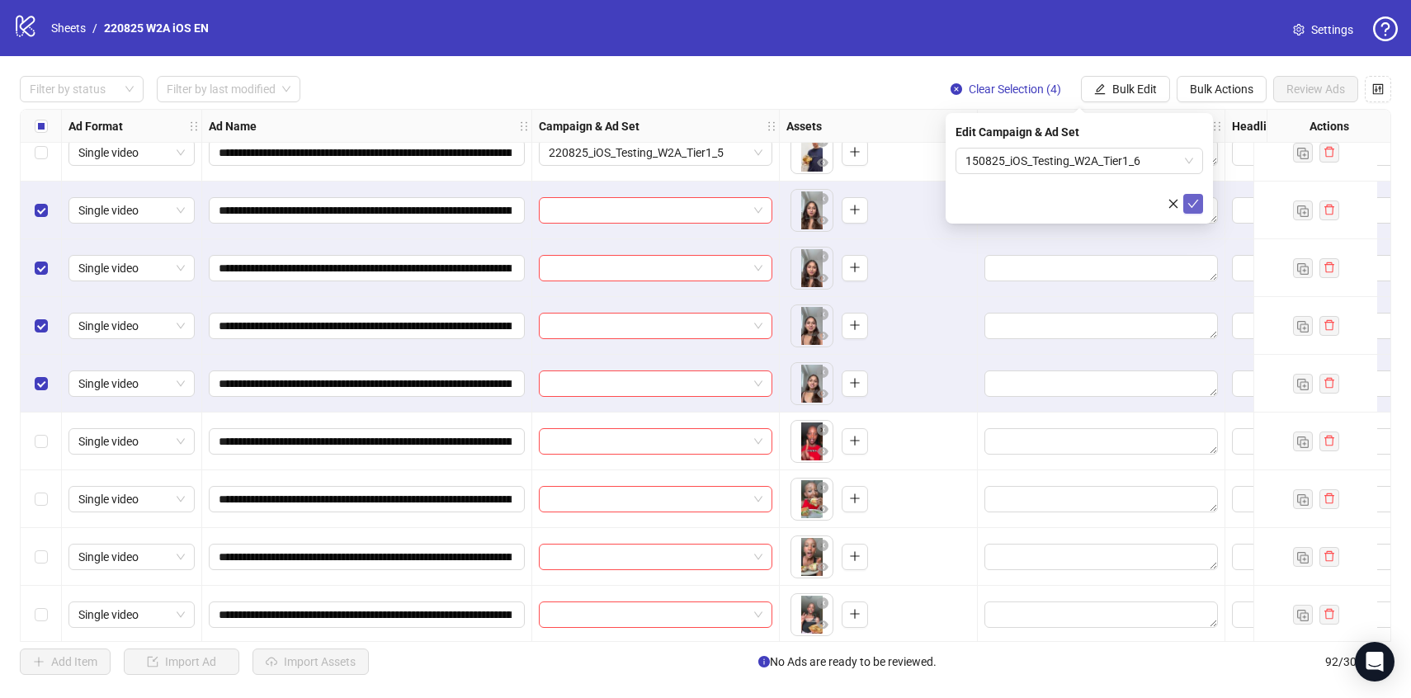
click at [1192, 196] on button "submit" at bounding box center [1193, 204] width 20 height 20
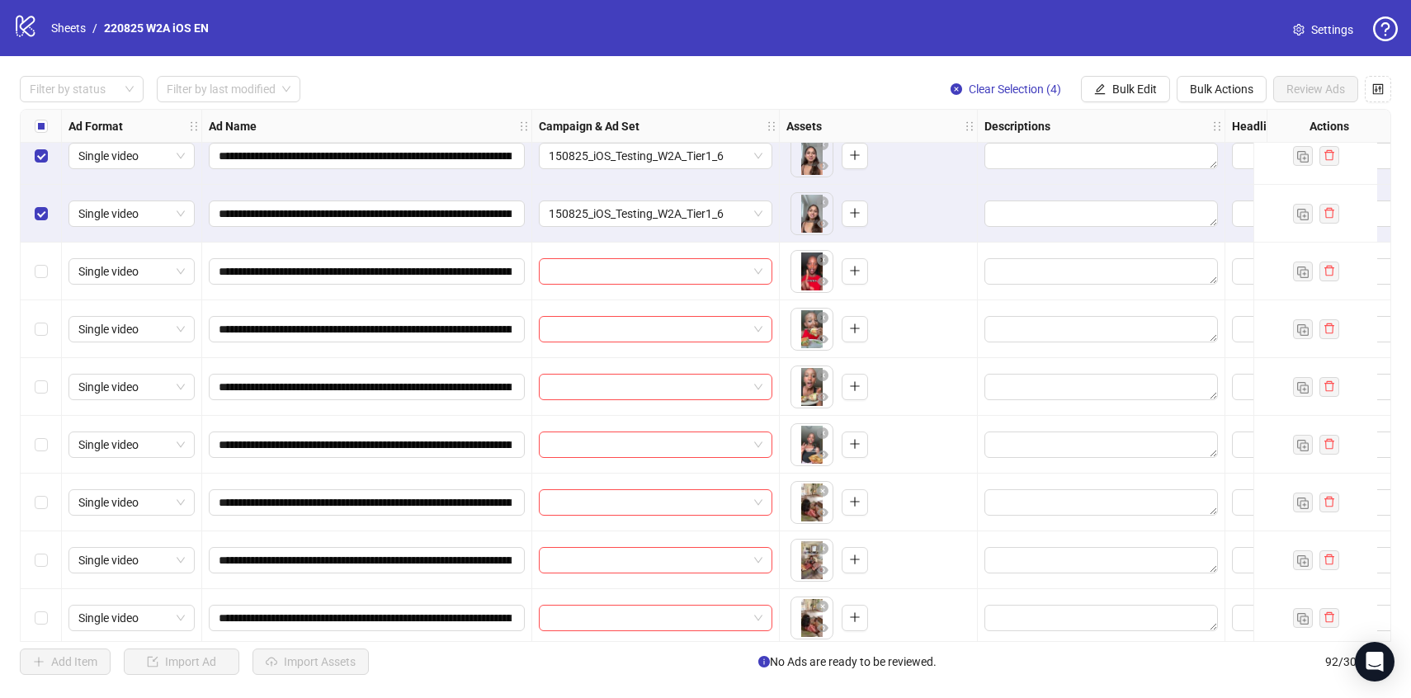
scroll to position [1452, 0]
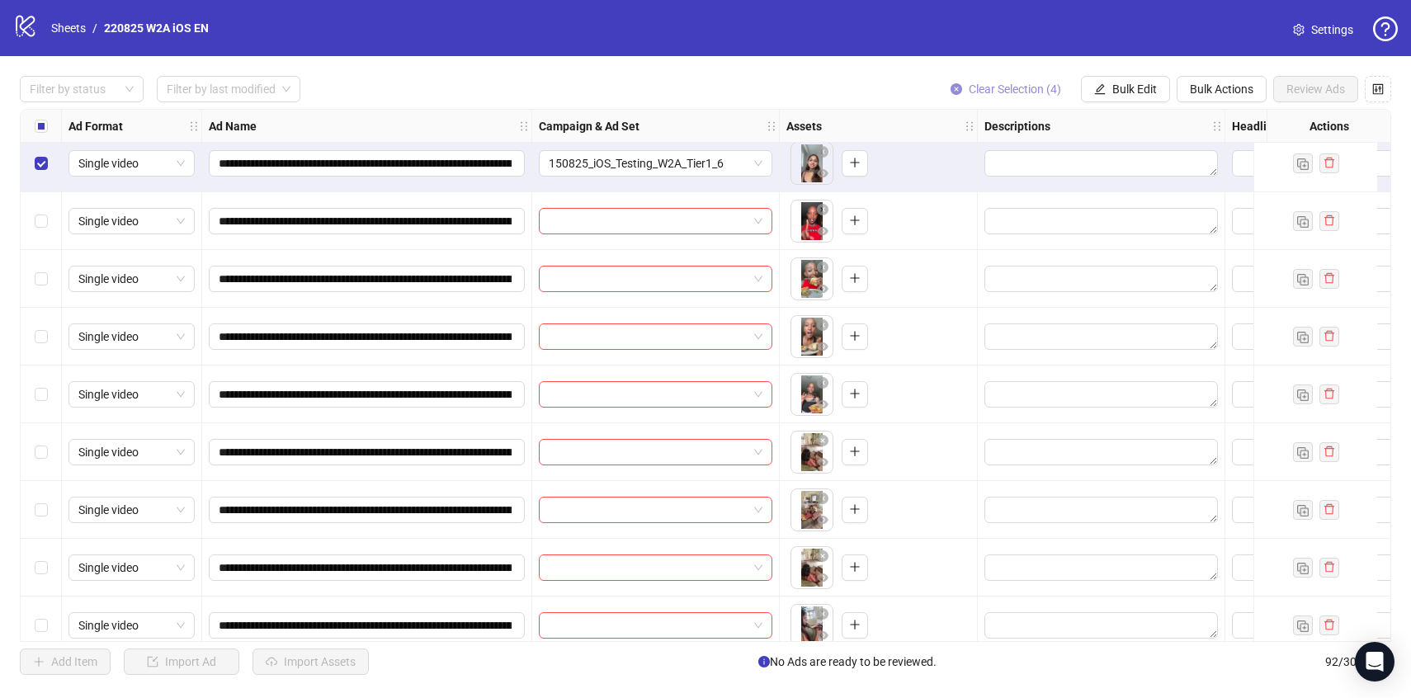
click at [990, 88] on span "Clear Selection (4)" at bounding box center [1015, 89] width 92 height 13
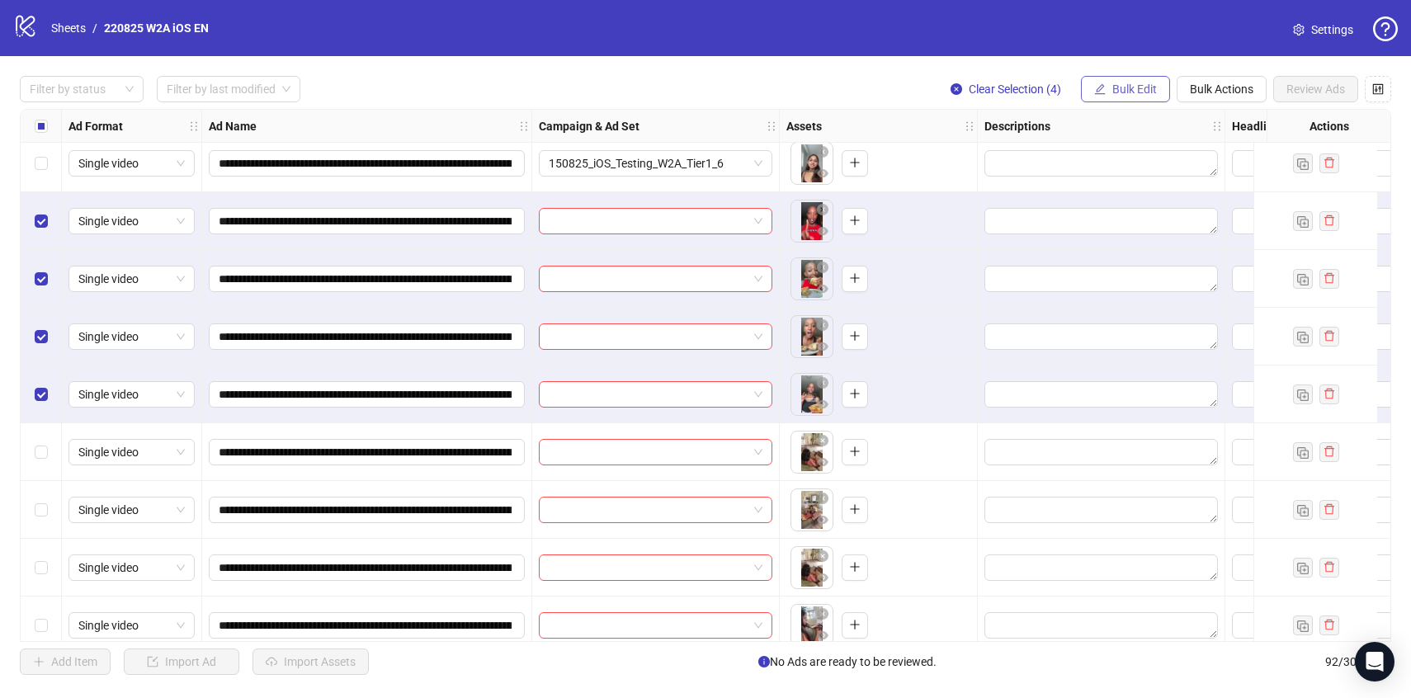
click at [1134, 90] on span "Bulk Edit" at bounding box center [1134, 89] width 45 height 13
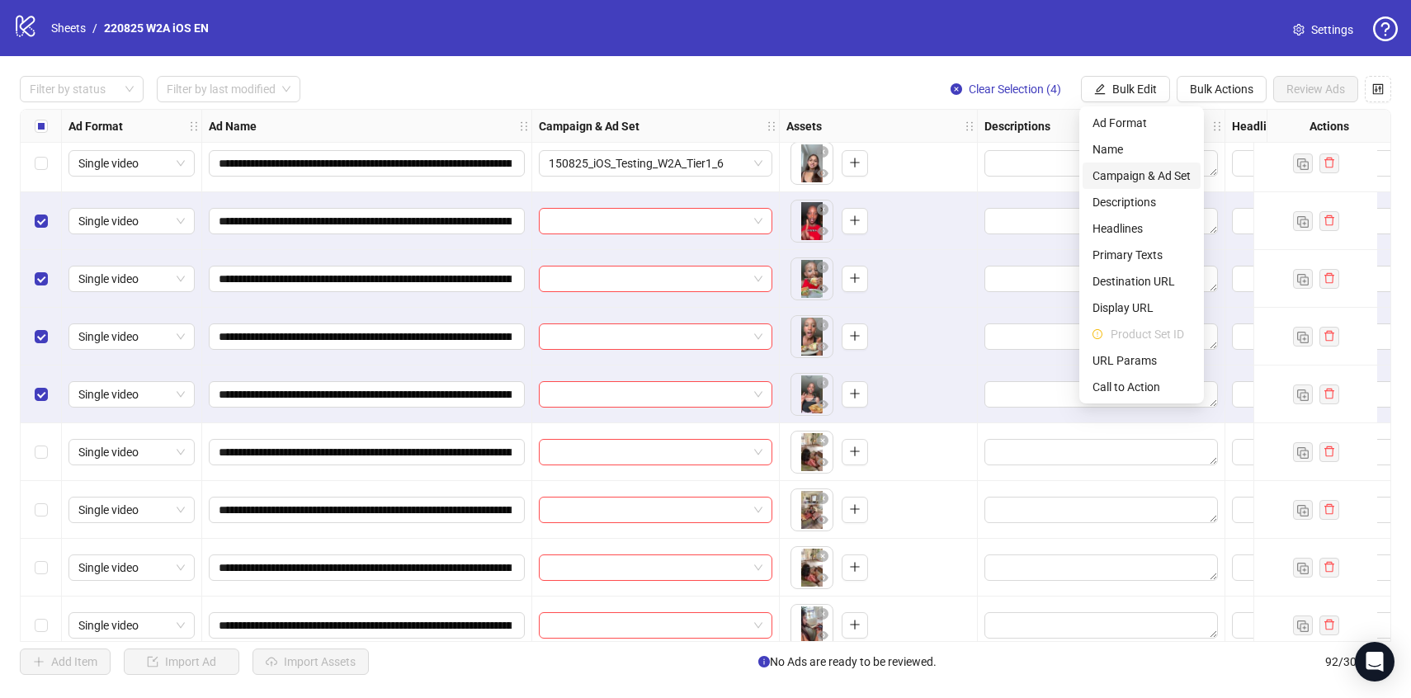
click at [1141, 182] on span "Campaign & Ad Set" at bounding box center [1141, 176] width 98 height 18
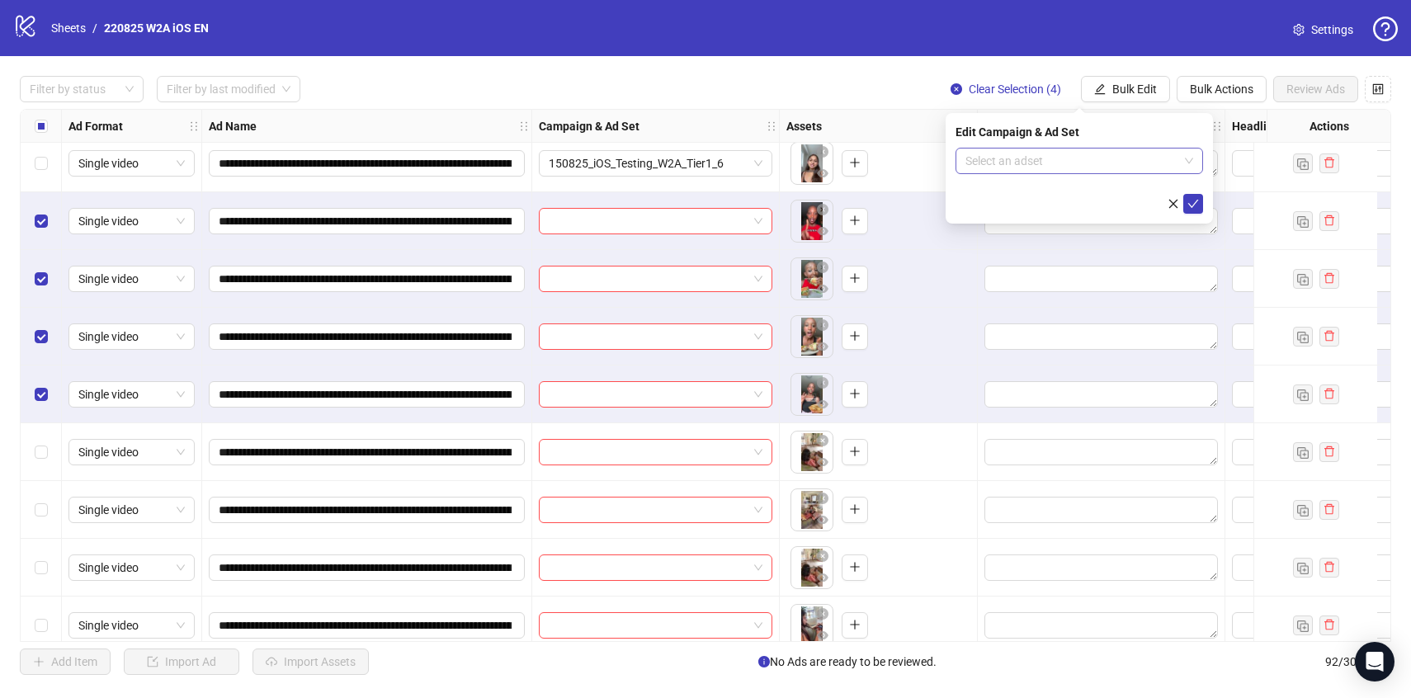
click at [1126, 168] on input "search" at bounding box center [1071, 161] width 213 height 25
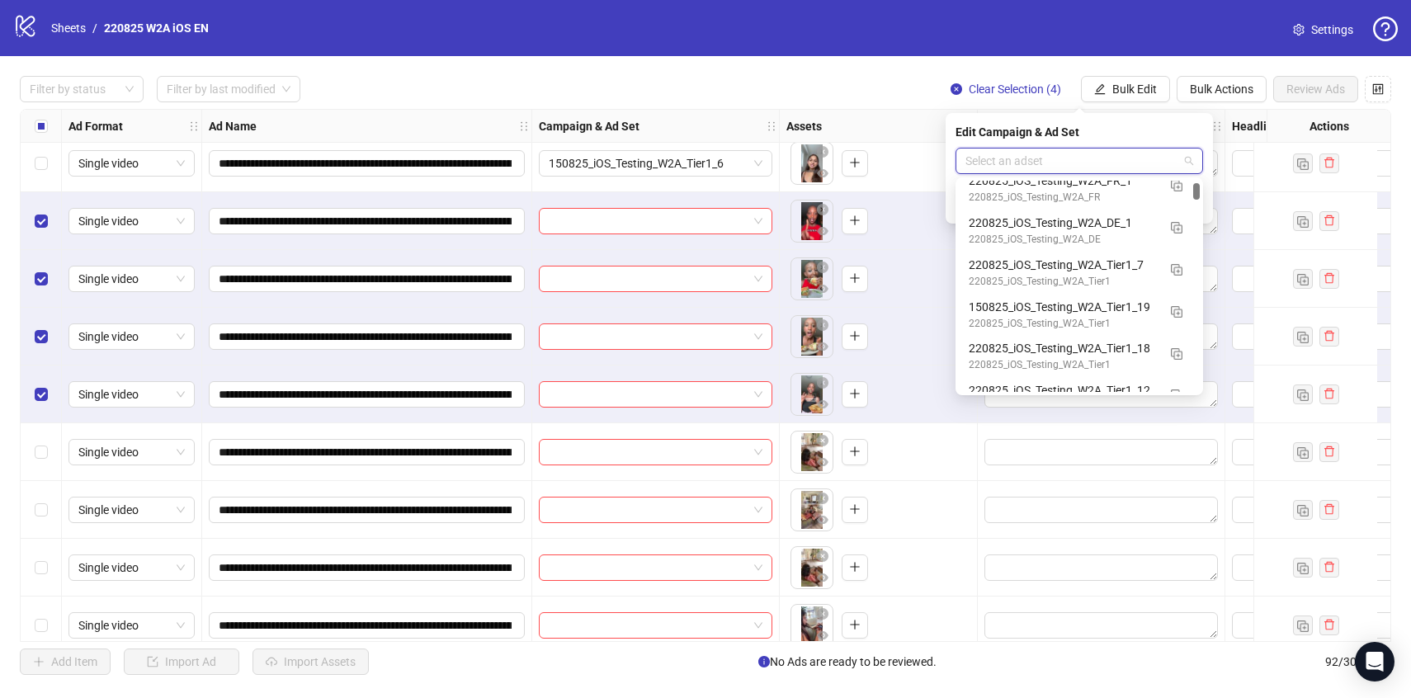
scroll to position [267, 0]
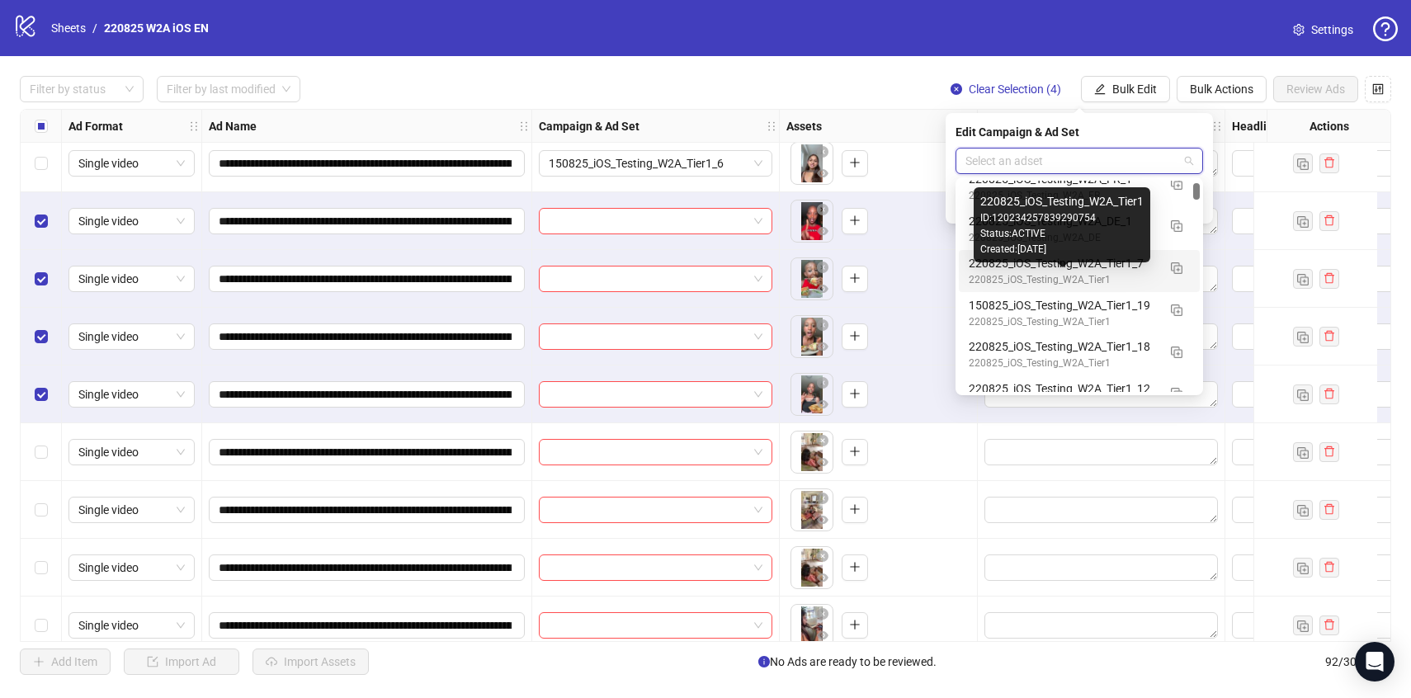
click at [1134, 275] on div "220825_iOS_Testing_W2A_Tier1" at bounding box center [1063, 280] width 188 height 16
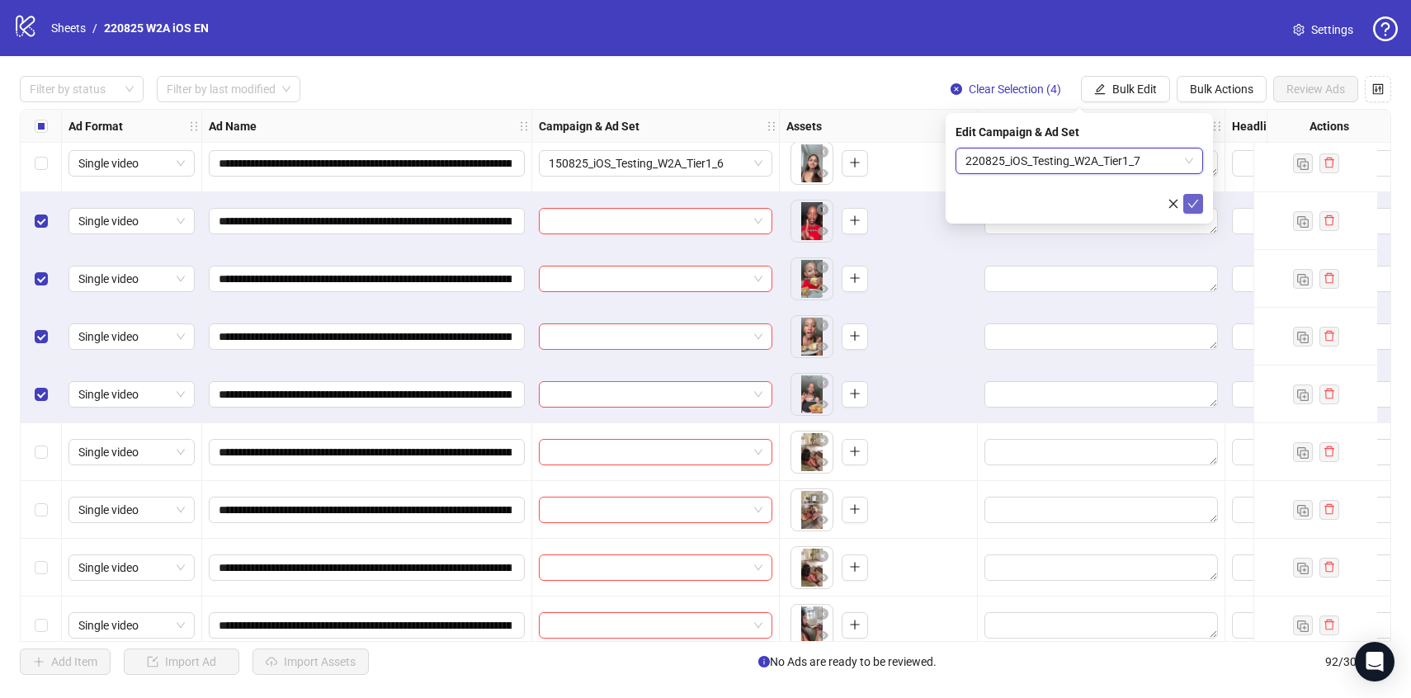
click at [1195, 198] on icon "check" at bounding box center [1193, 204] width 12 height 12
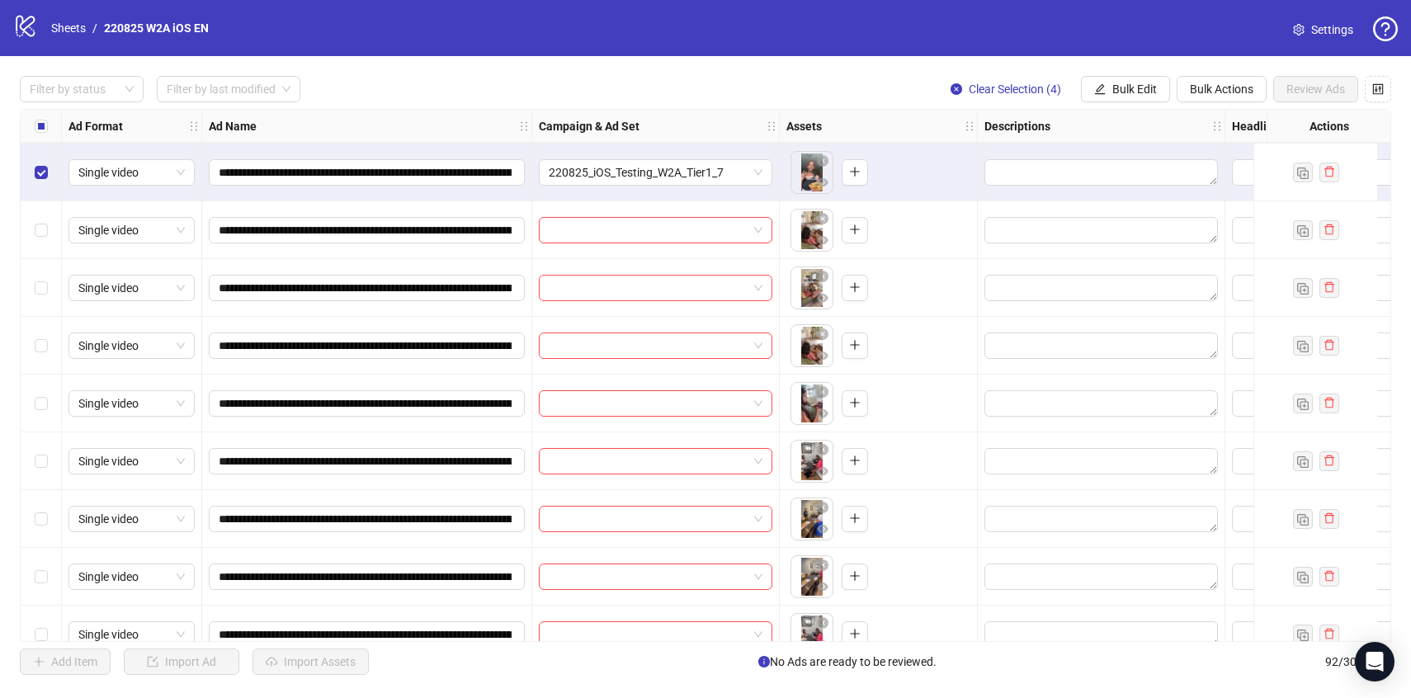
scroll to position [1675, 0]
click at [975, 87] on span "Clear Selection (4)" at bounding box center [1015, 89] width 92 height 13
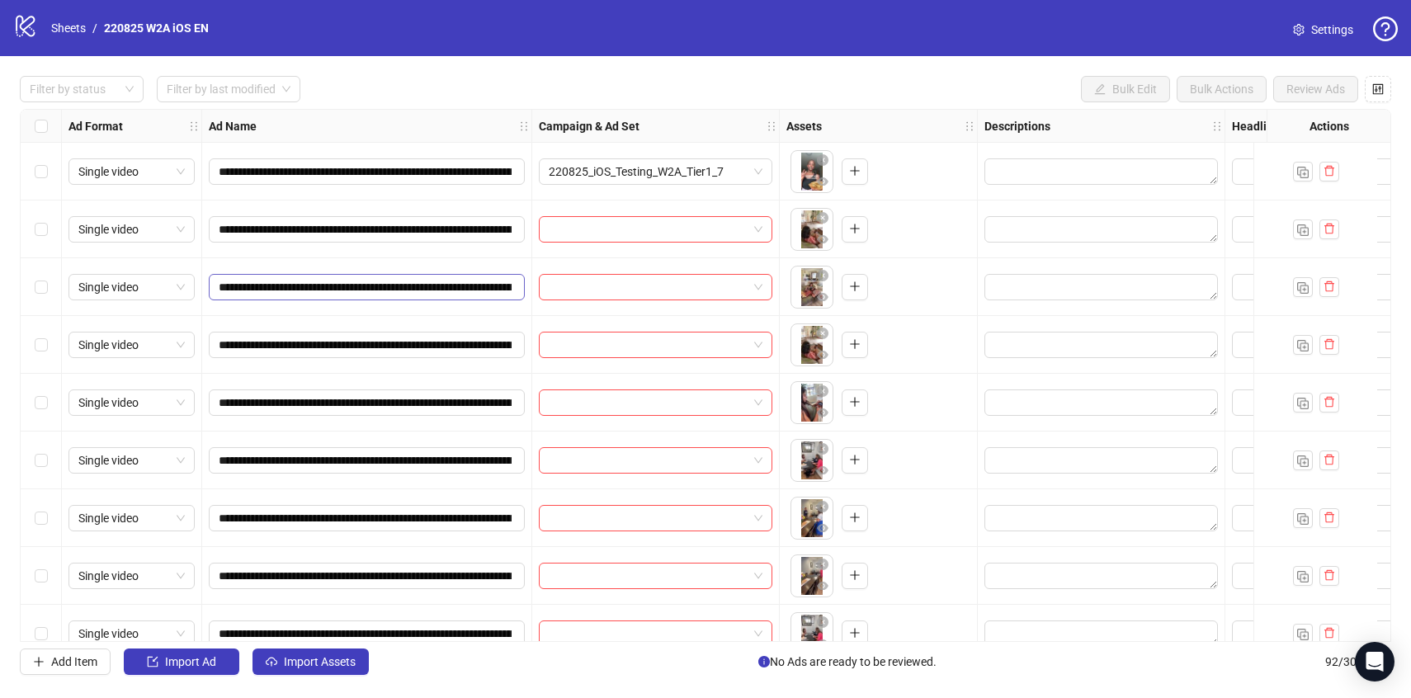
scroll to position [1695, 0]
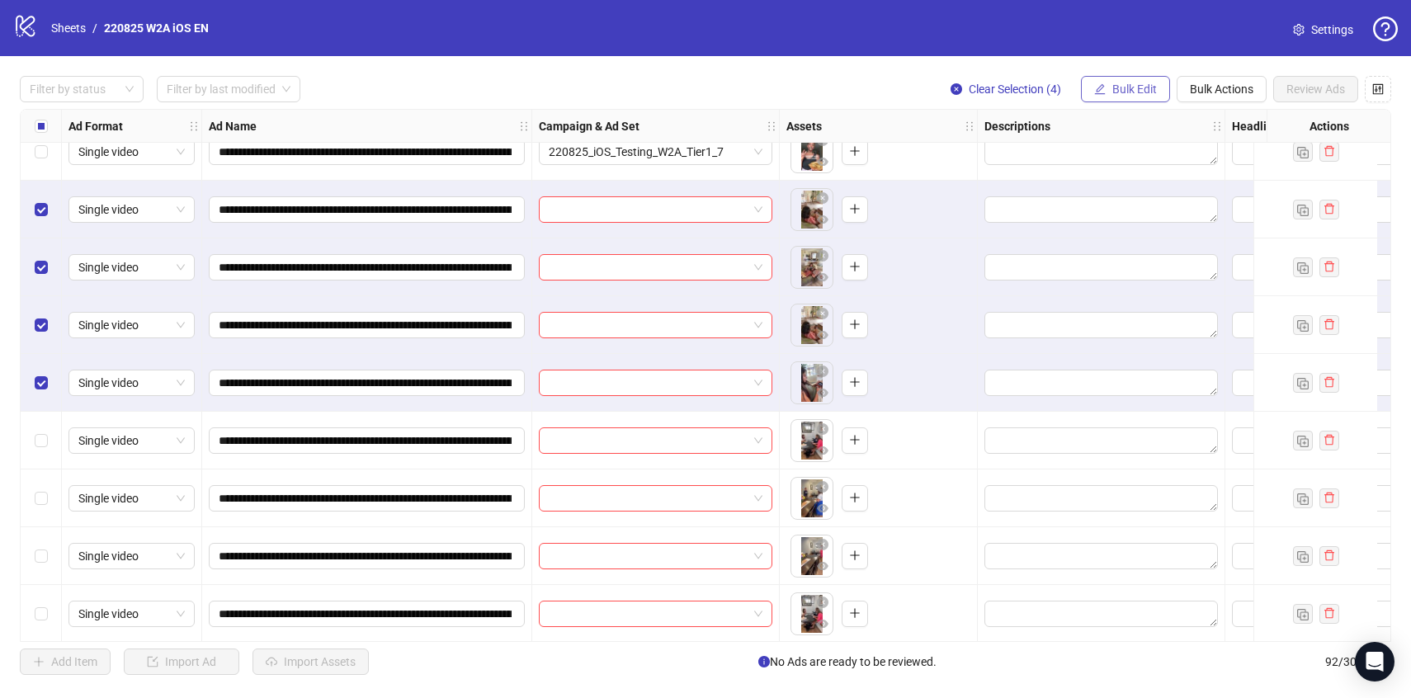
click at [1143, 87] on span "Bulk Edit" at bounding box center [1134, 89] width 45 height 13
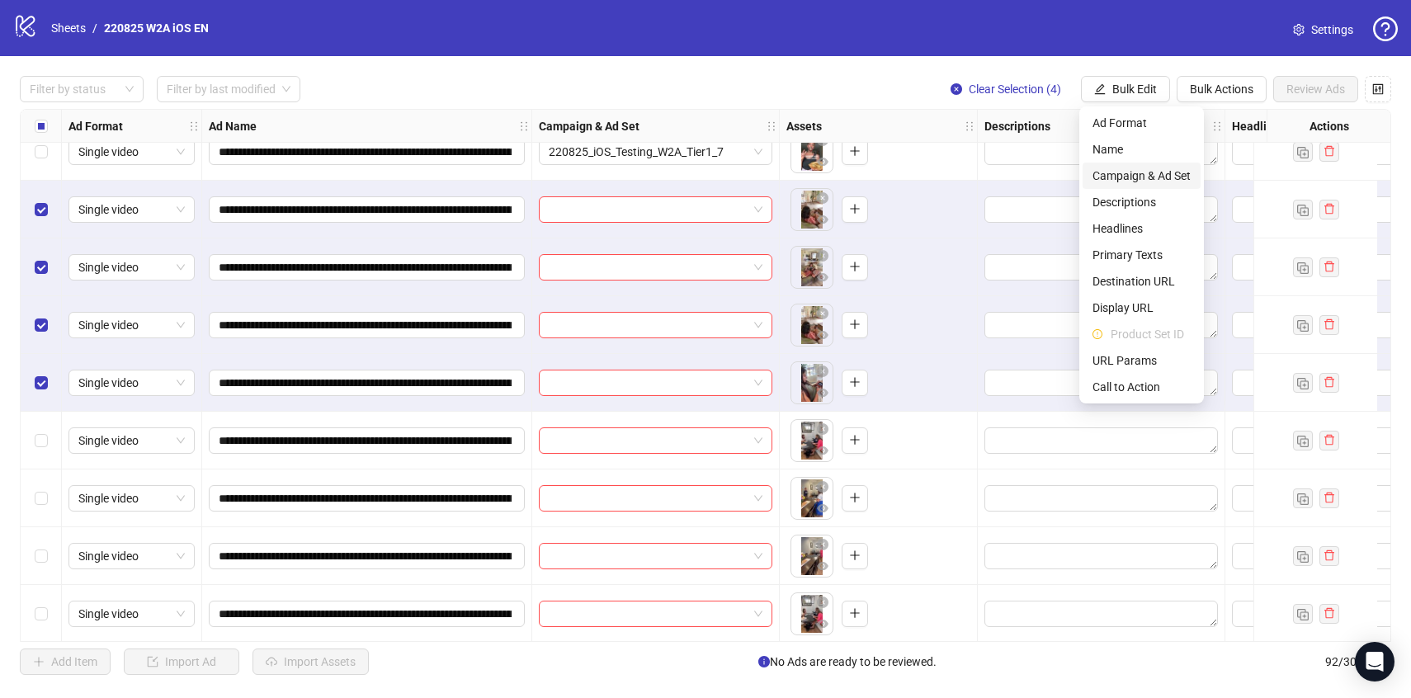
click at [1166, 170] on span "Campaign & Ad Set" at bounding box center [1141, 176] width 98 height 18
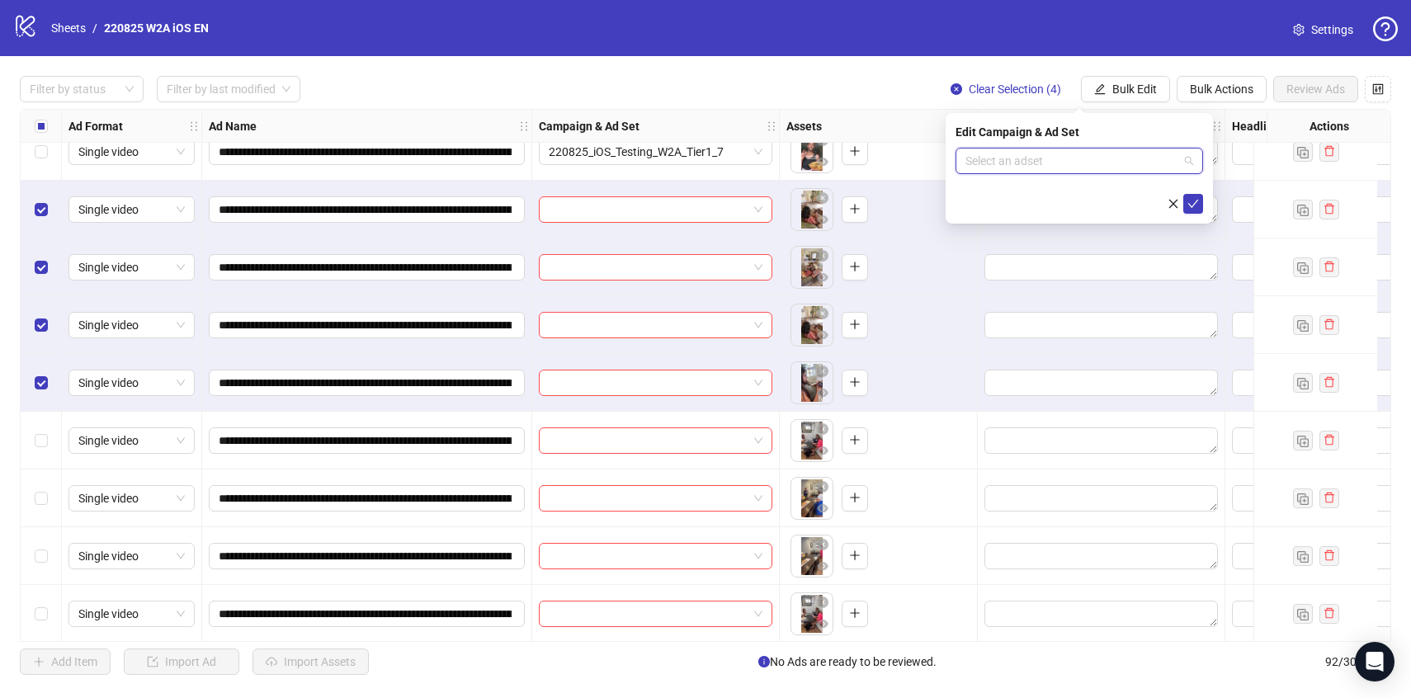
click at [1158, 169] on input "search" at bounding box center [1071, 161] width 213 height 25
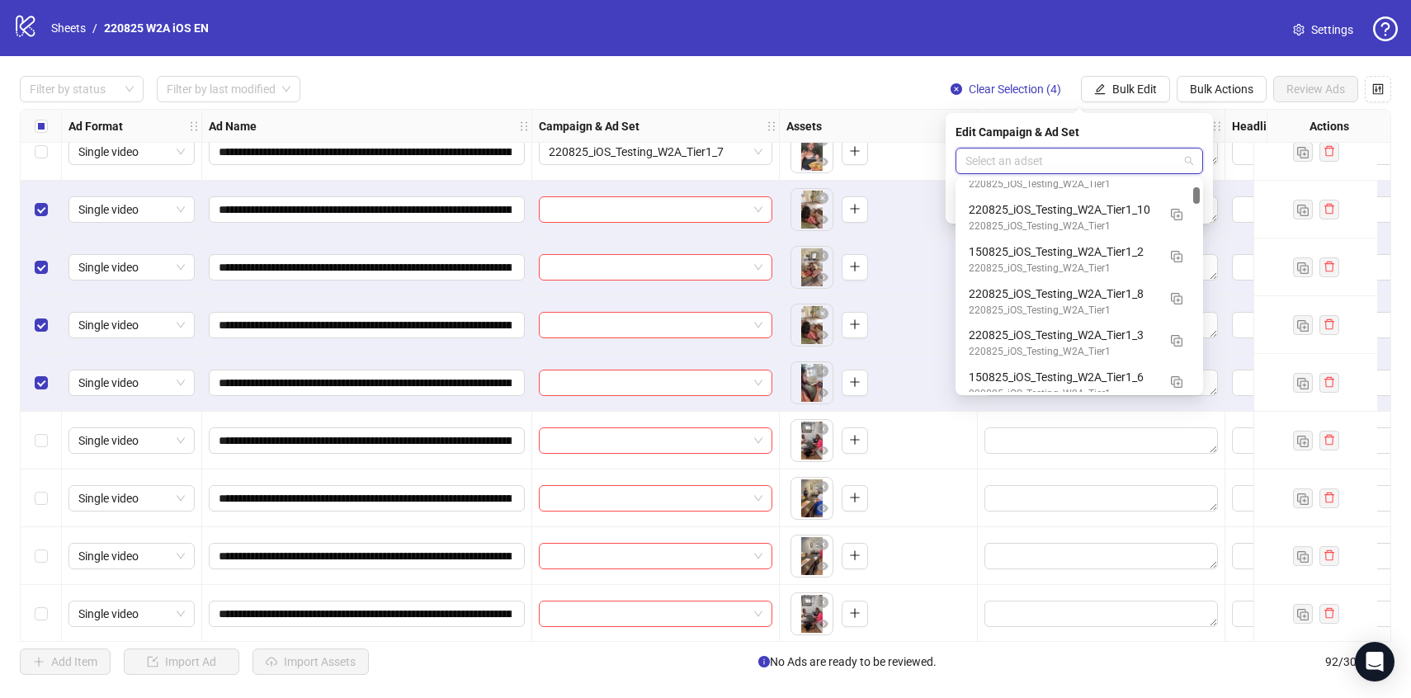
scroll to position [690, 0]
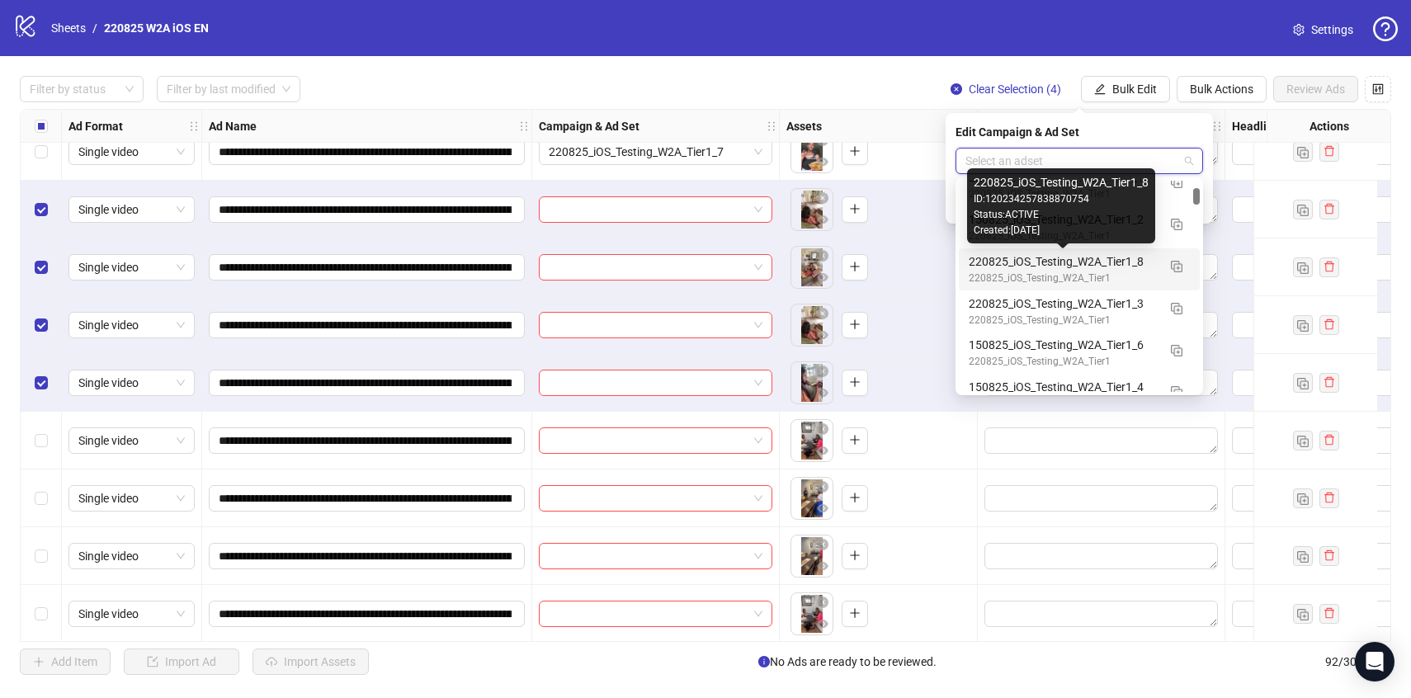
click at [1127, 271] on div "220825_iOS_Testing_W2A_Tier1" at bounding box center [1063, 279] width 188 height 16
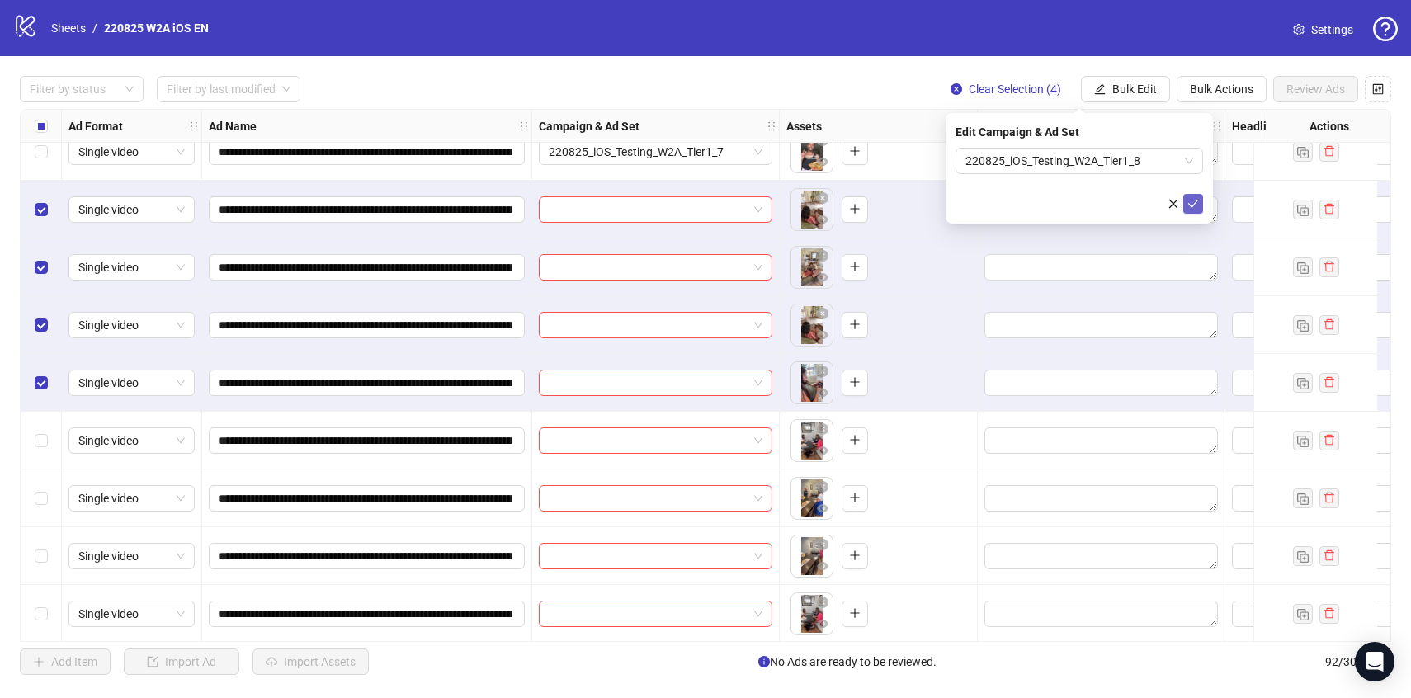
click at [1187, 208] on icon "check" at bounding box center [1193, 204] width 12 height 12
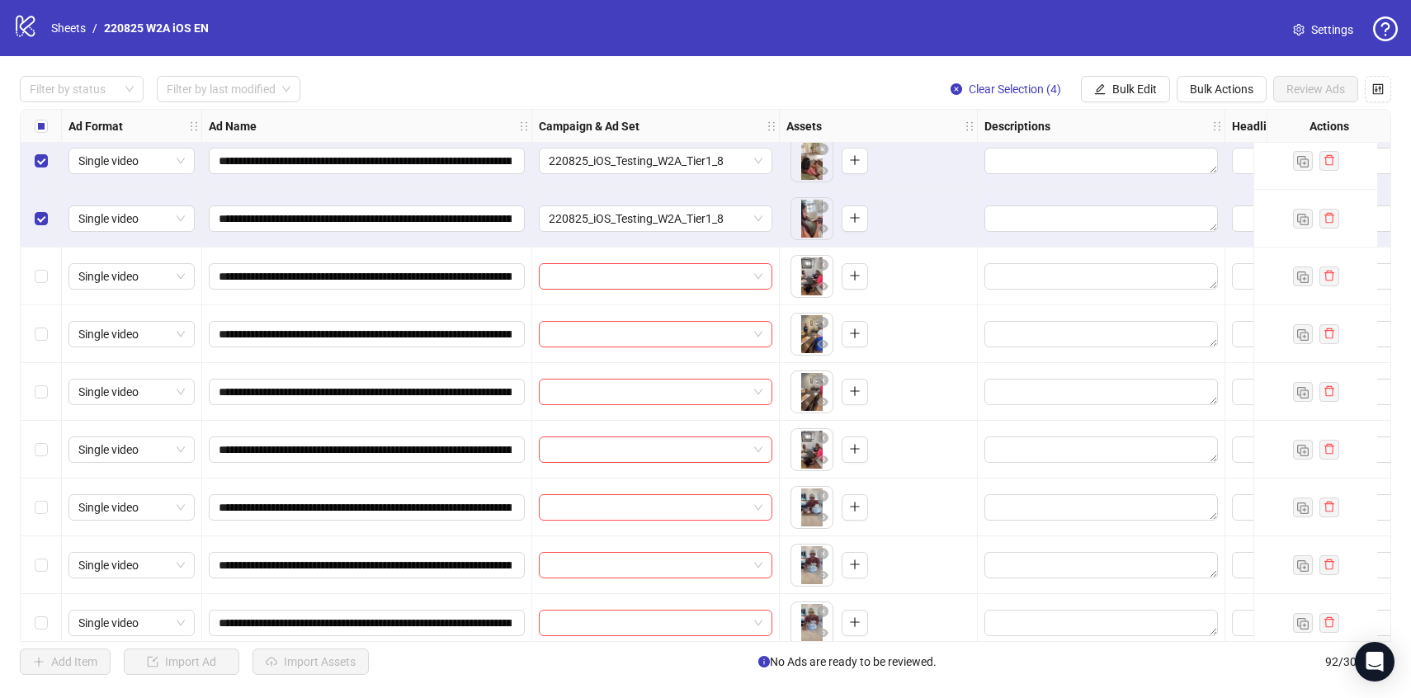
scroll to position [1873, 0]
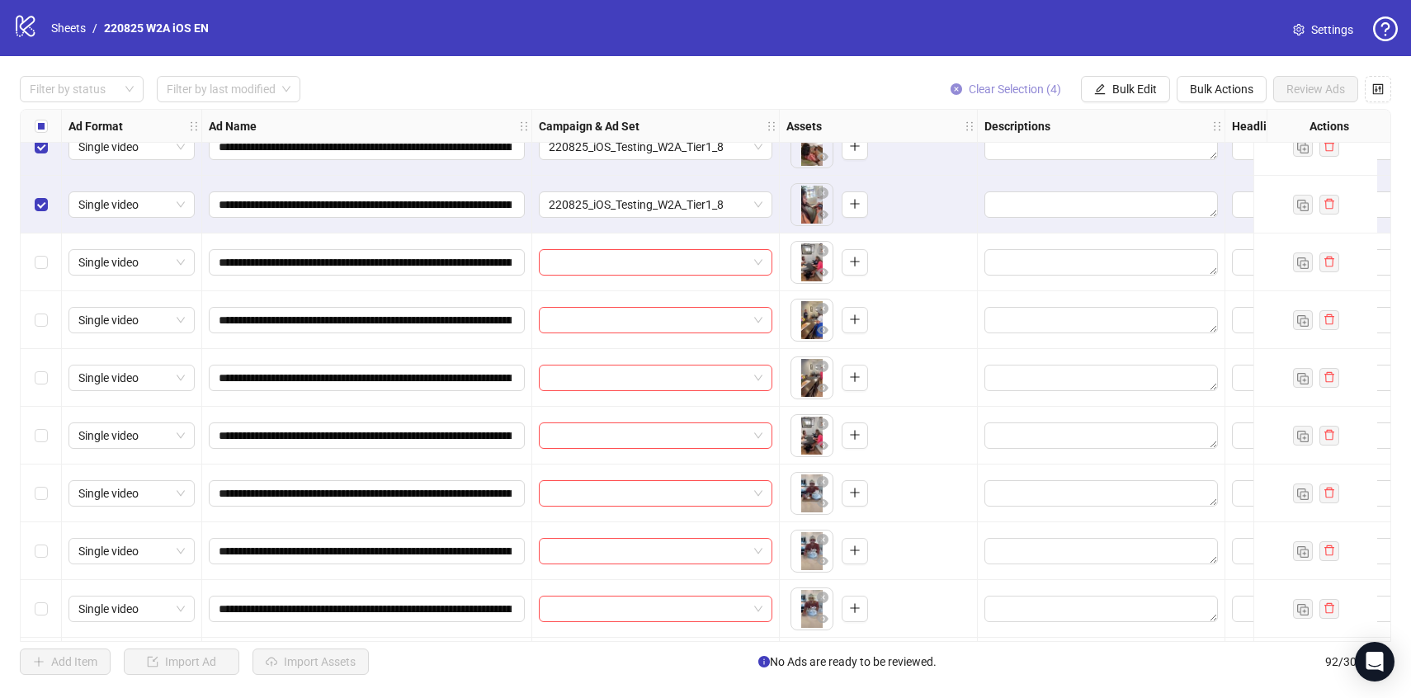
click at [988, 92] on span "Clear Selection (4)" at bounding box center [1015, 89] width 92 height 13
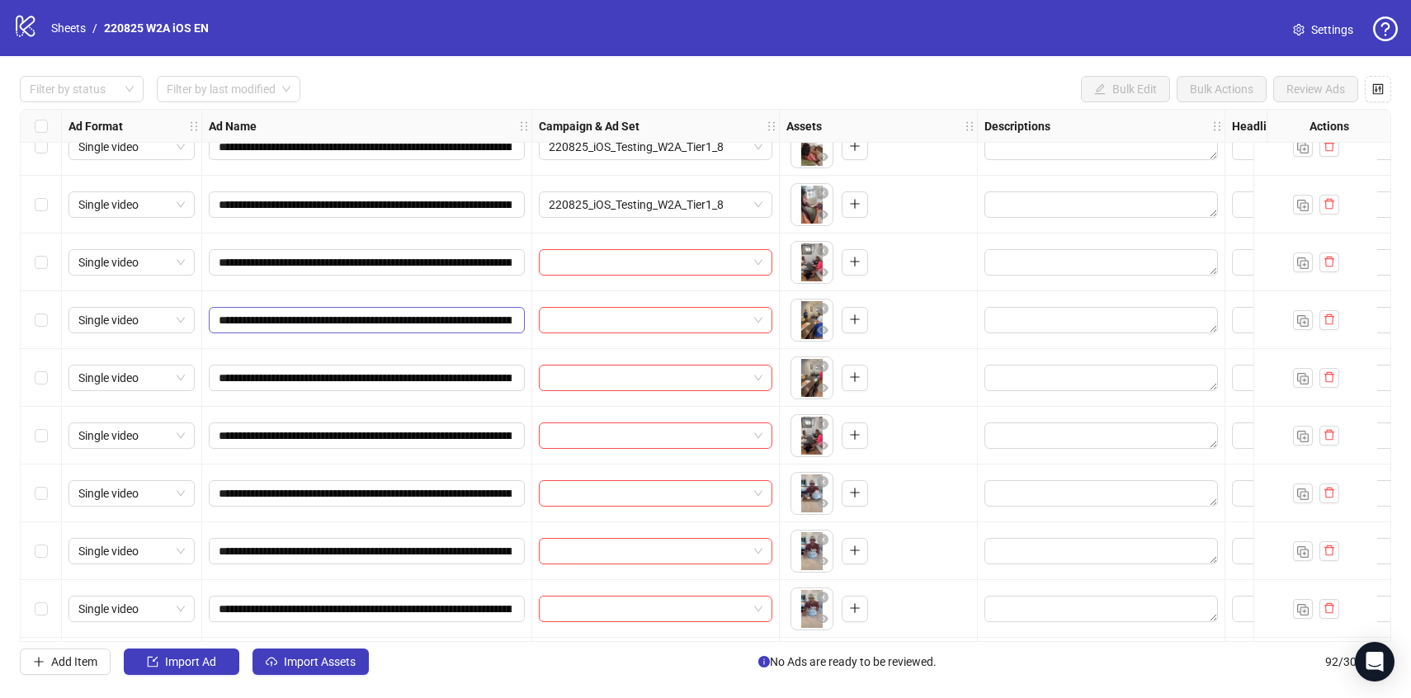
scroll to position [1904, 0]
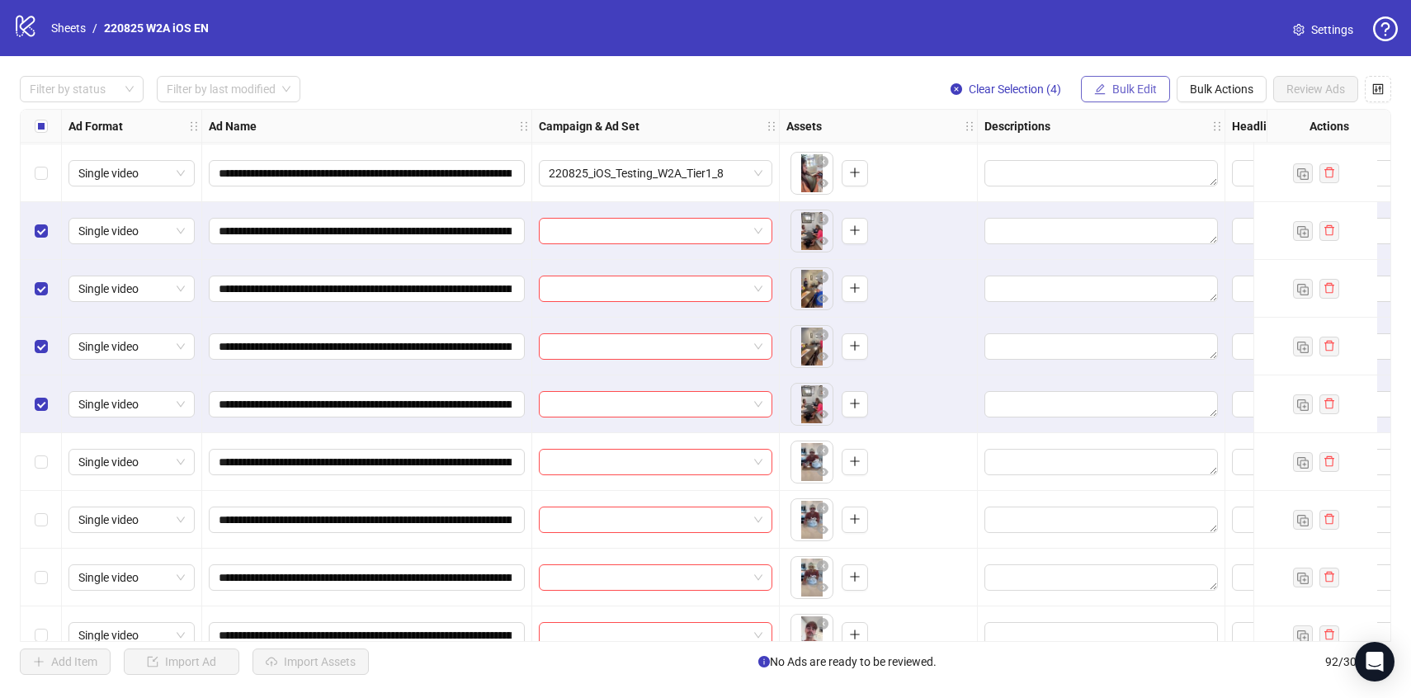
click at [1129, 90] on span "Bulk Edit" at bounding box center [1134, 89] width 45 height 13
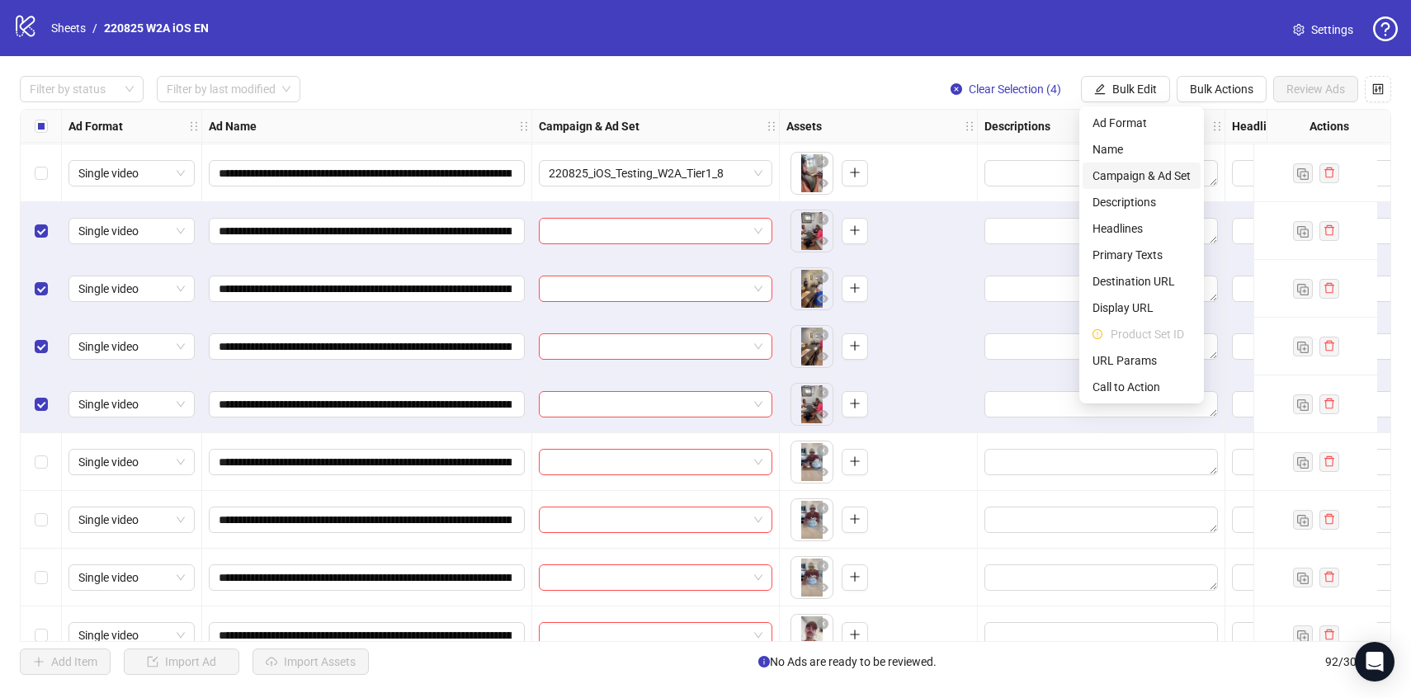
click at [1182, 175] on span "Campaign & Ad Set" at bounding box center [1141, 176] width 98 height 18
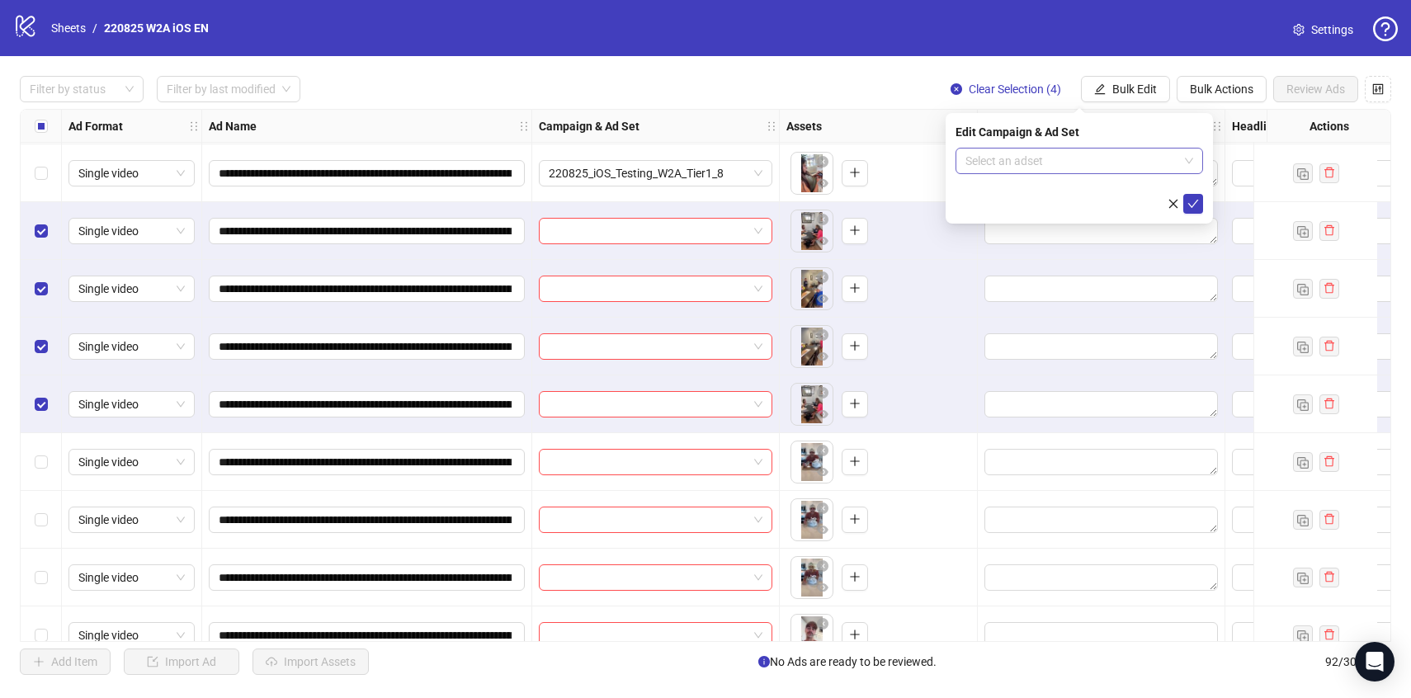
click at [1160, 158] on input "search" at bounding box center [1071, 161] width 213 height 25
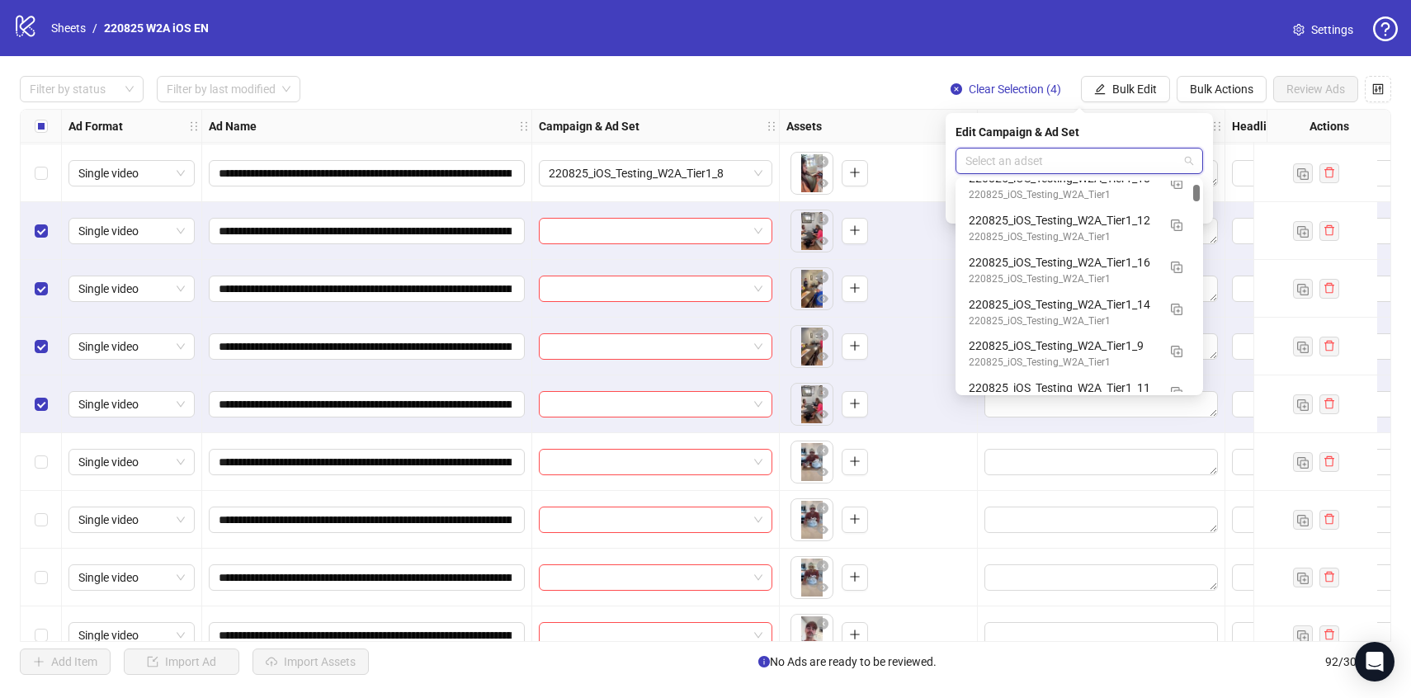
scroll to position [490, 0]
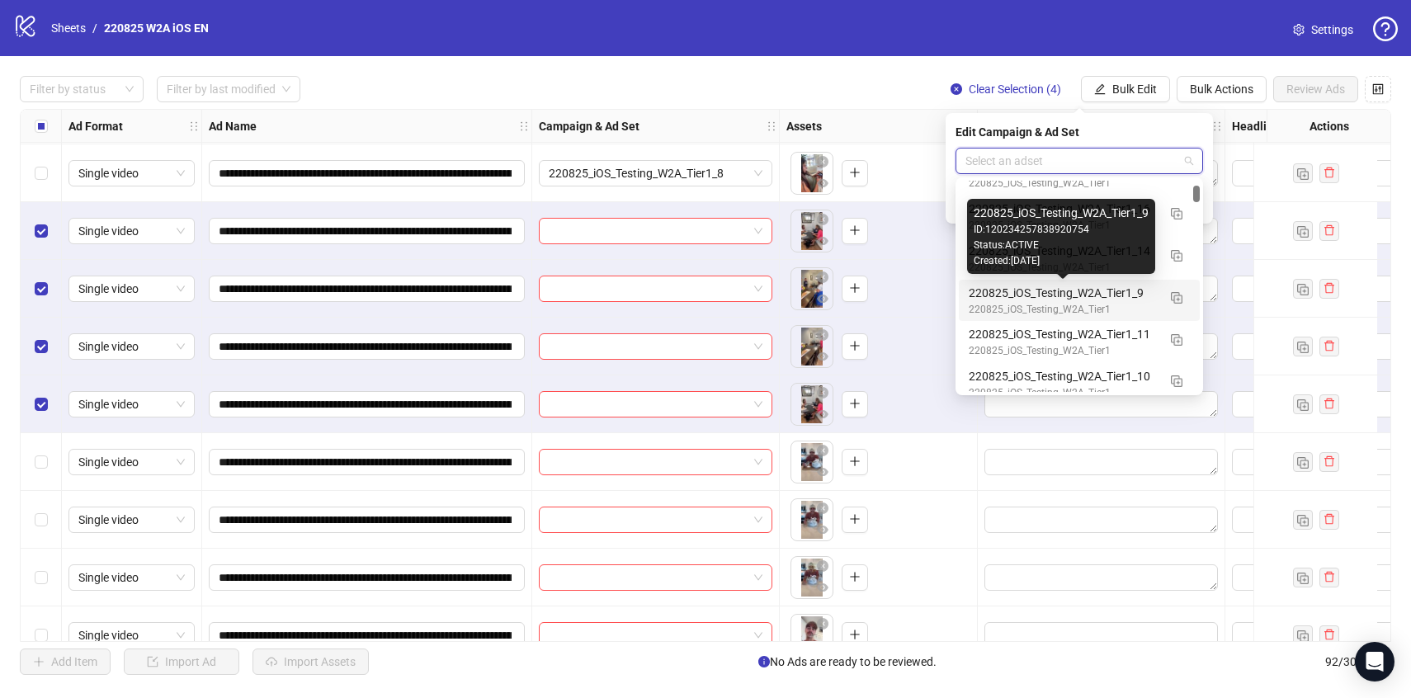
click at [1138, 295] on div "220825_iOS_Testing_W2A_Tier1_9" at bounding box center [1063, 293] width 188 height 18
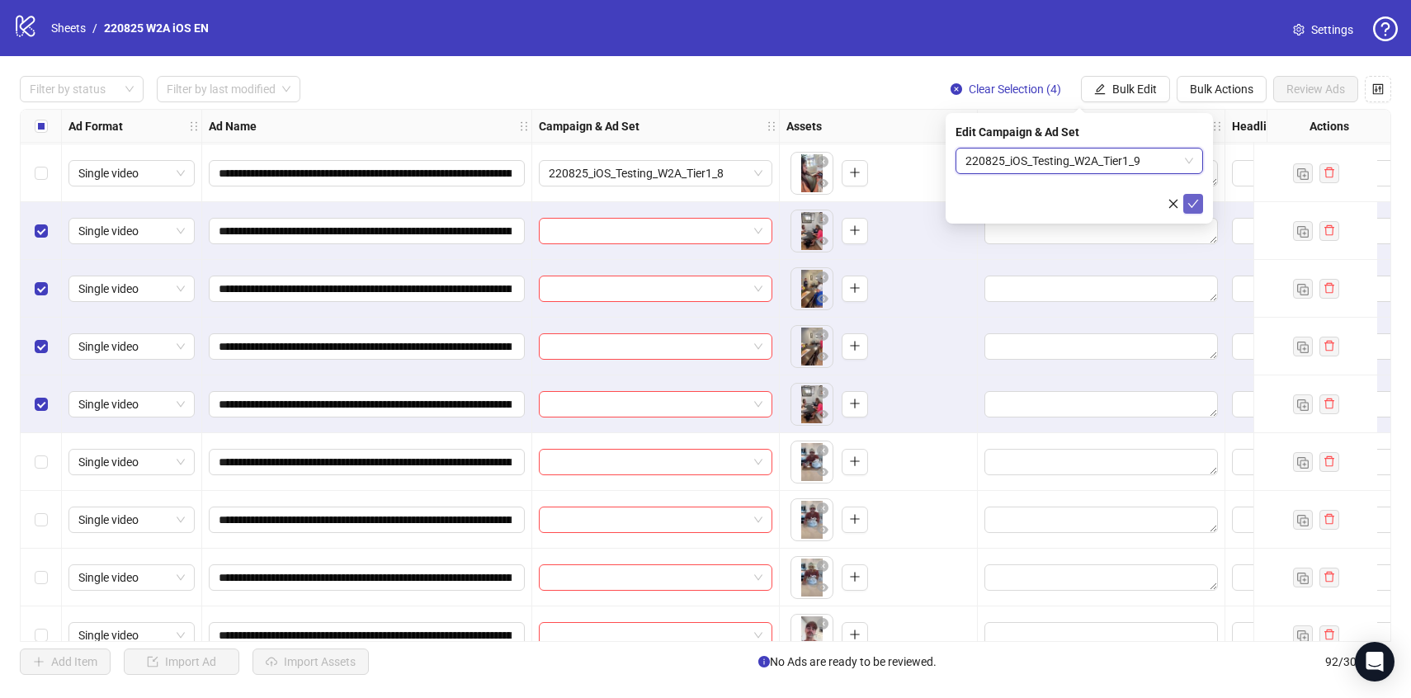
click at [1195, 206] on icon "check" at bounding box center [1193, 204] width 12 height 12
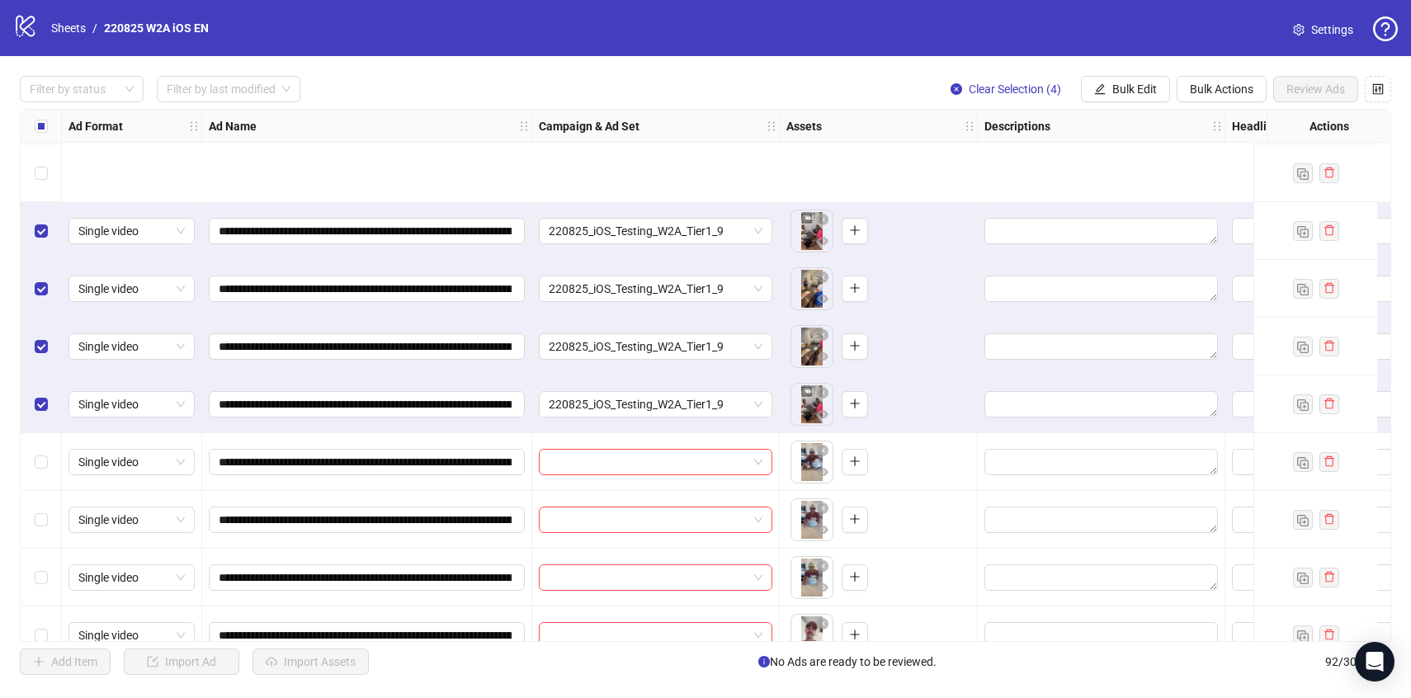
scroll to position [2095, 0]
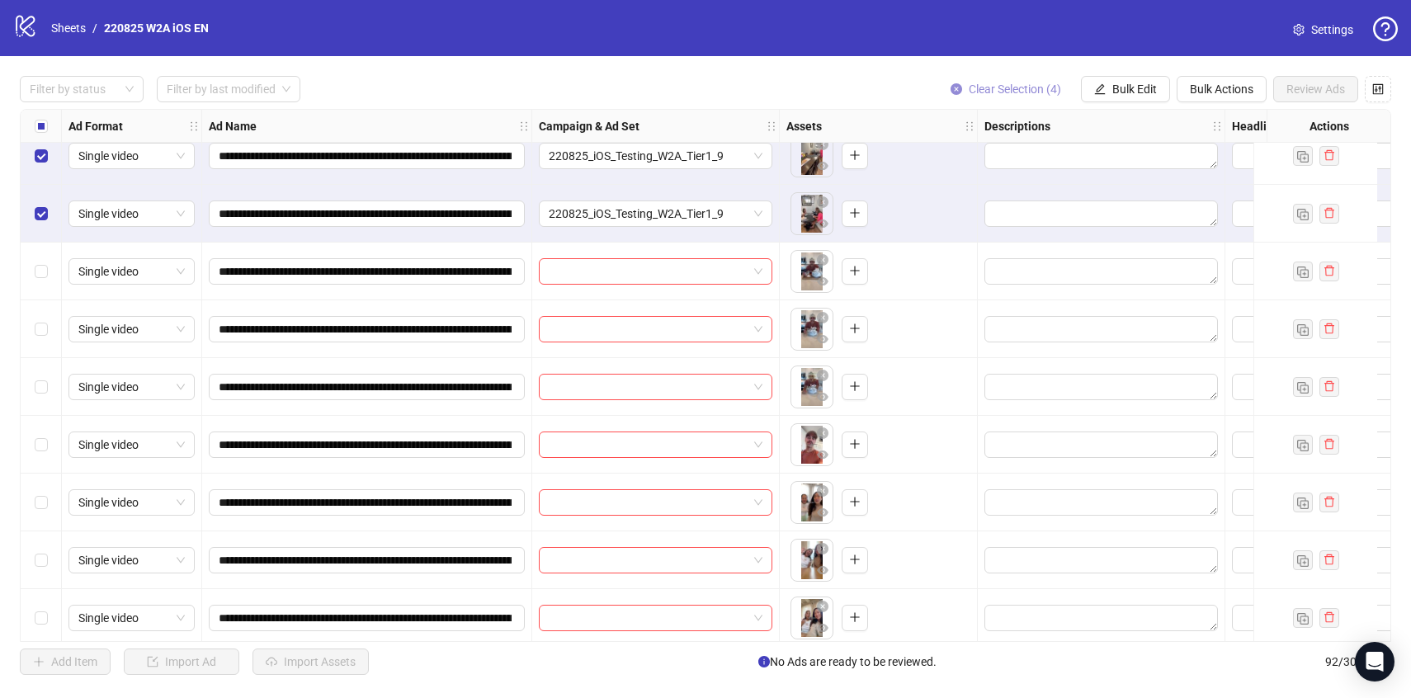
click at [1008, 96] on span "Clear Selection (4)" at bounding box center [1015, 89] width 92 height 13
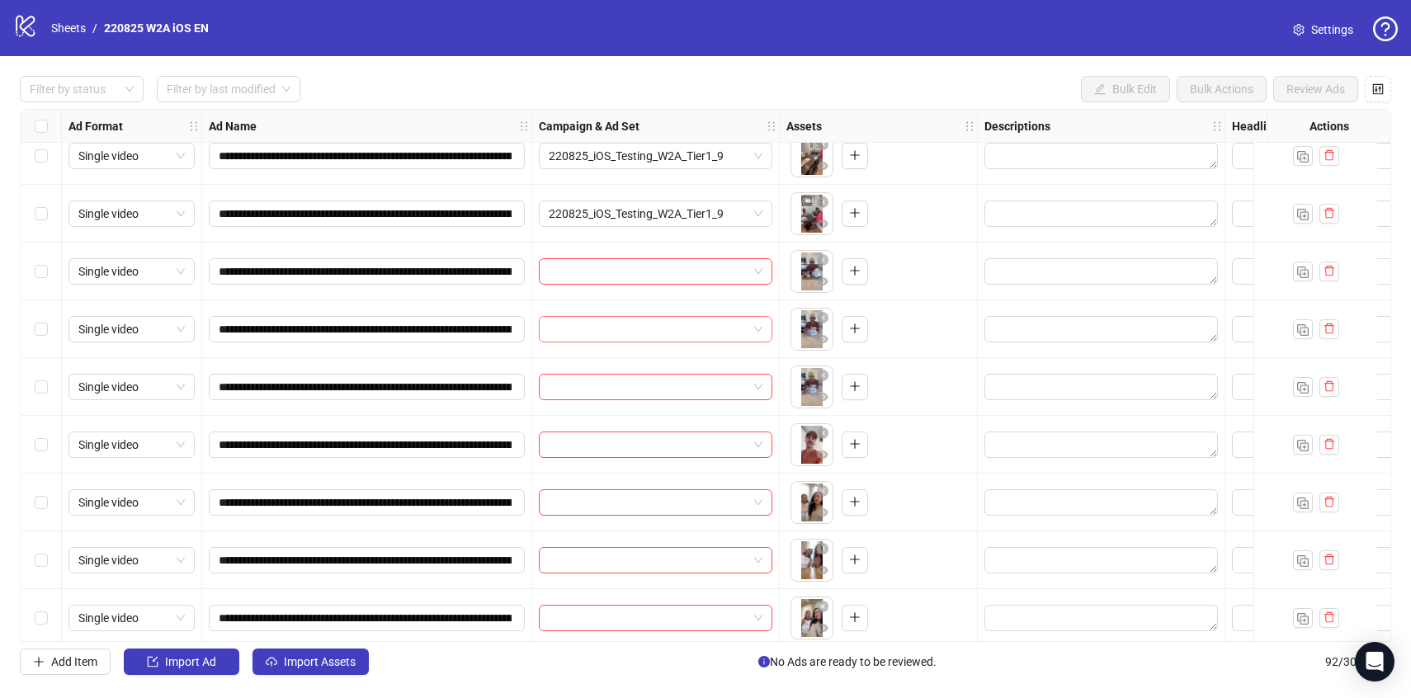
scroll to position [2129, 0]
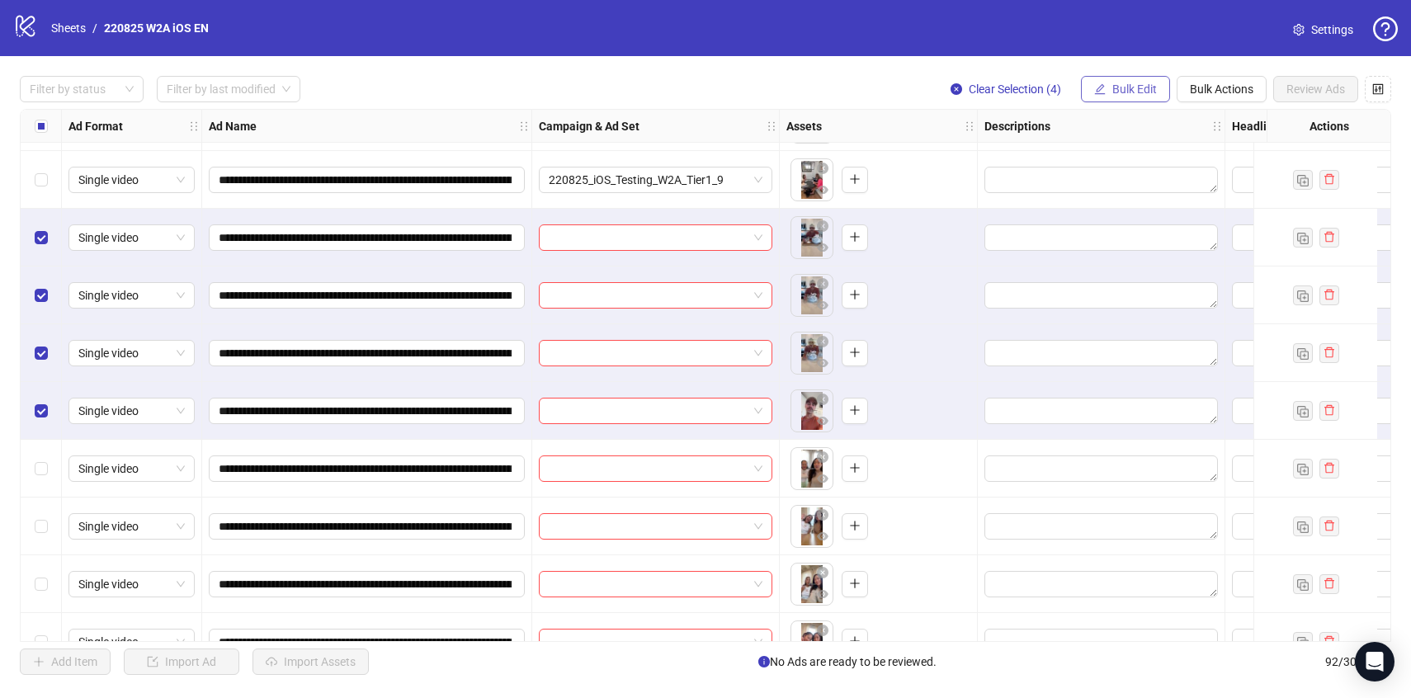
click at [1112, 83] on span "Bulk Edit" at bounding box center [1134, 89] width 45 height 13
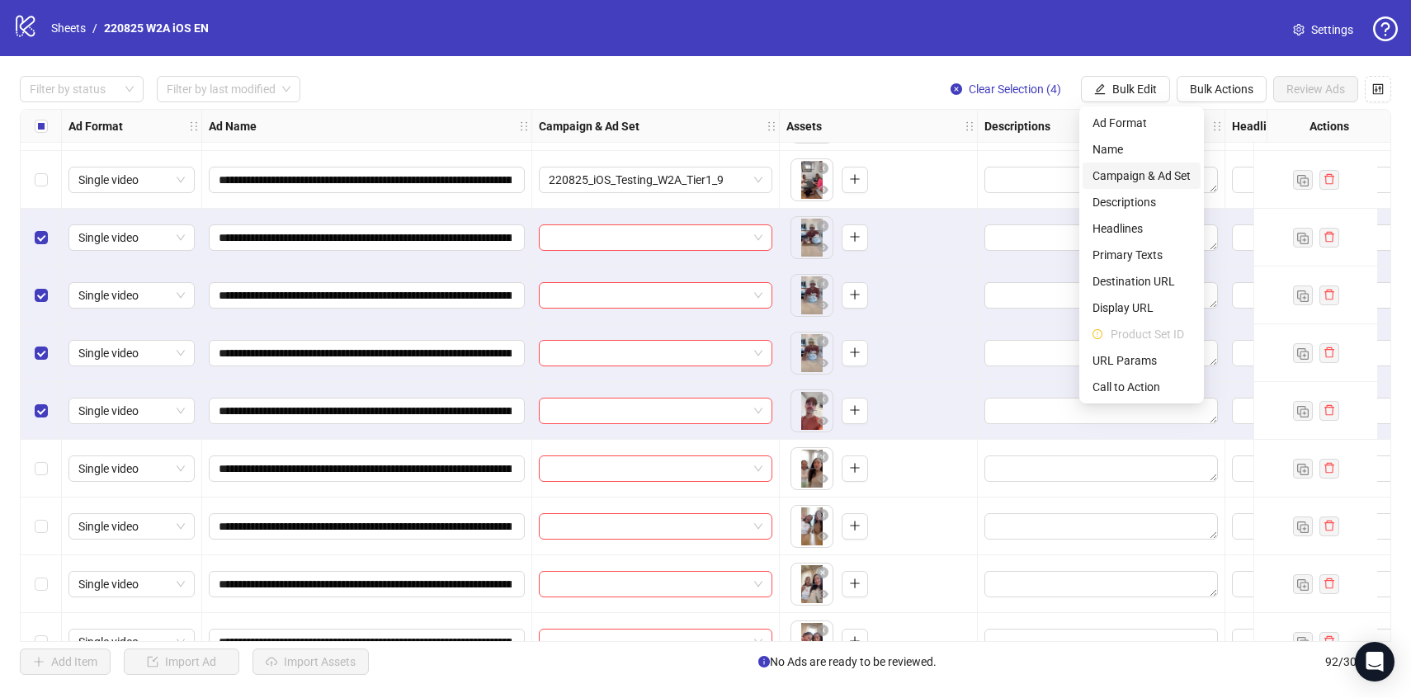
click at [1126, 169] on span "Campaign & Ad Set" at bounding box center [1141, 176] width 98 height 18
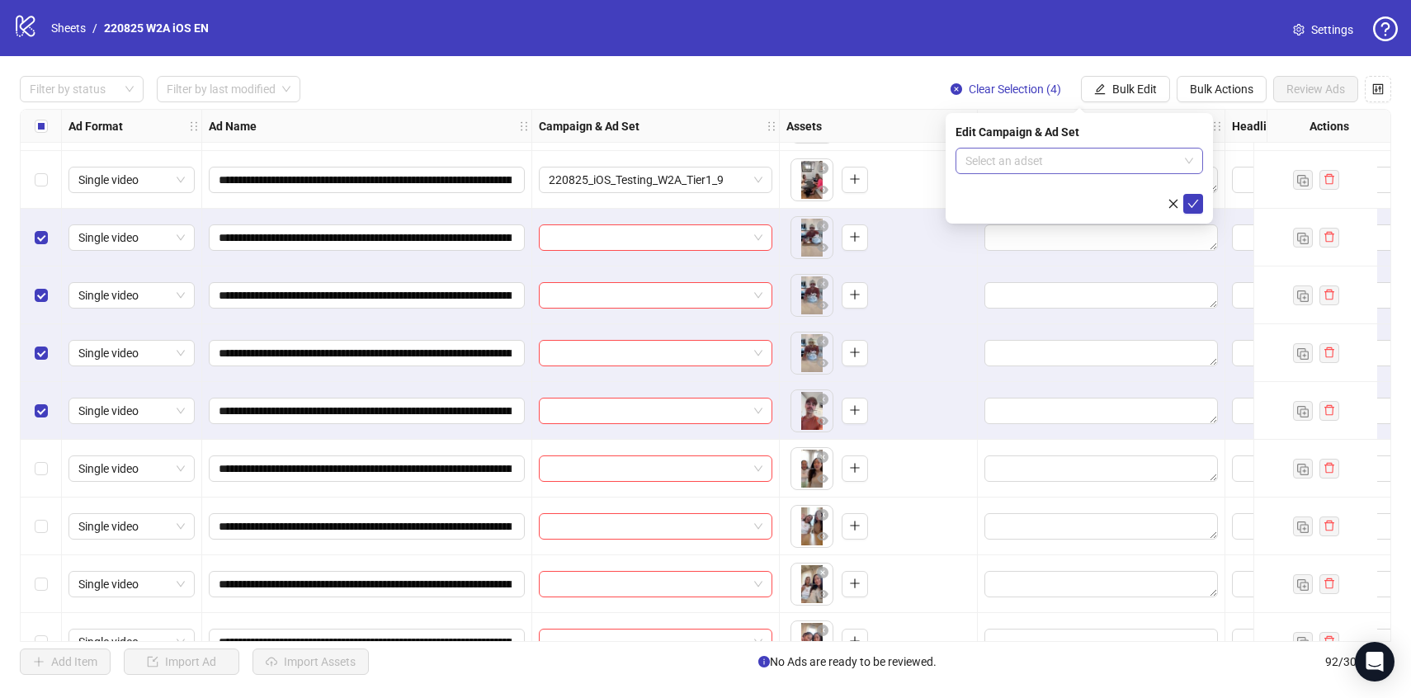
click at [1125, 158] on input "search" at bounding box center [1071, 161] width 213 height 25
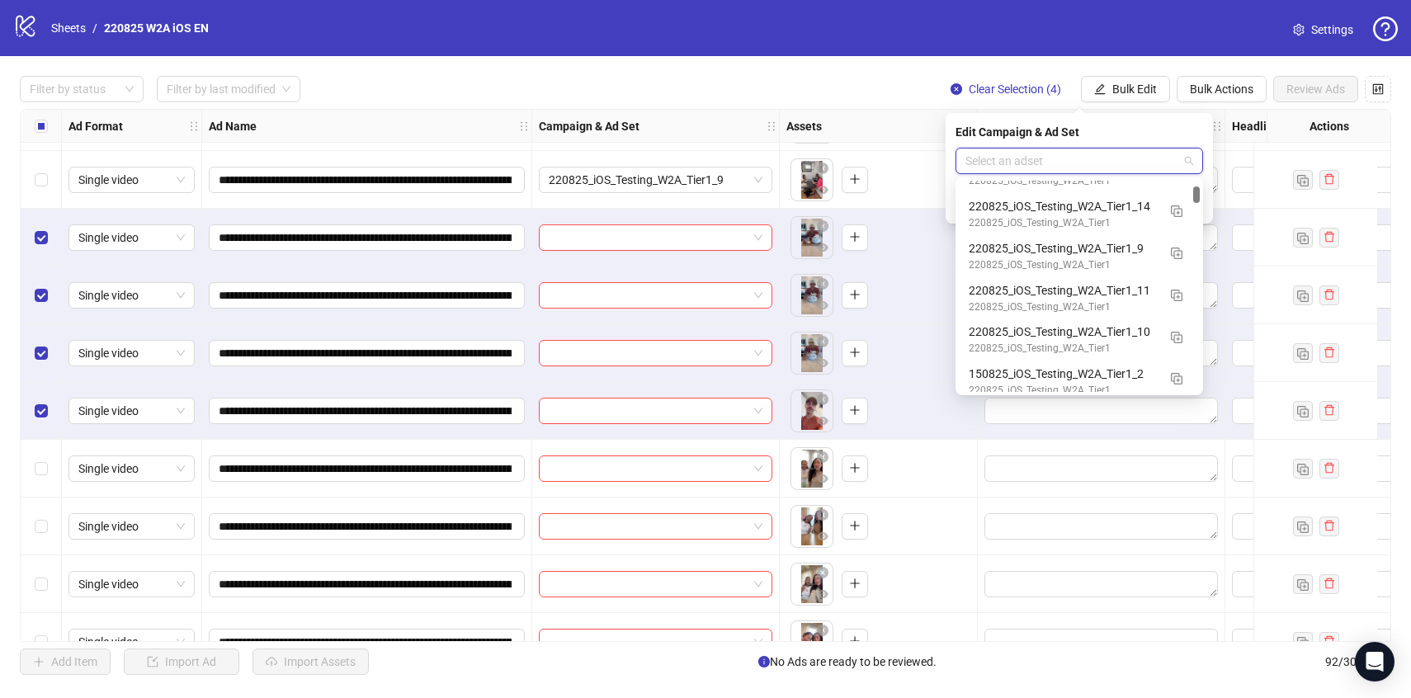
scroll to position [536, 0]
click at [1147, 337] on div "220825_iOS_Testing_W2A_Tier1_10" at bounding box center [1063, 331] width 188 height 18
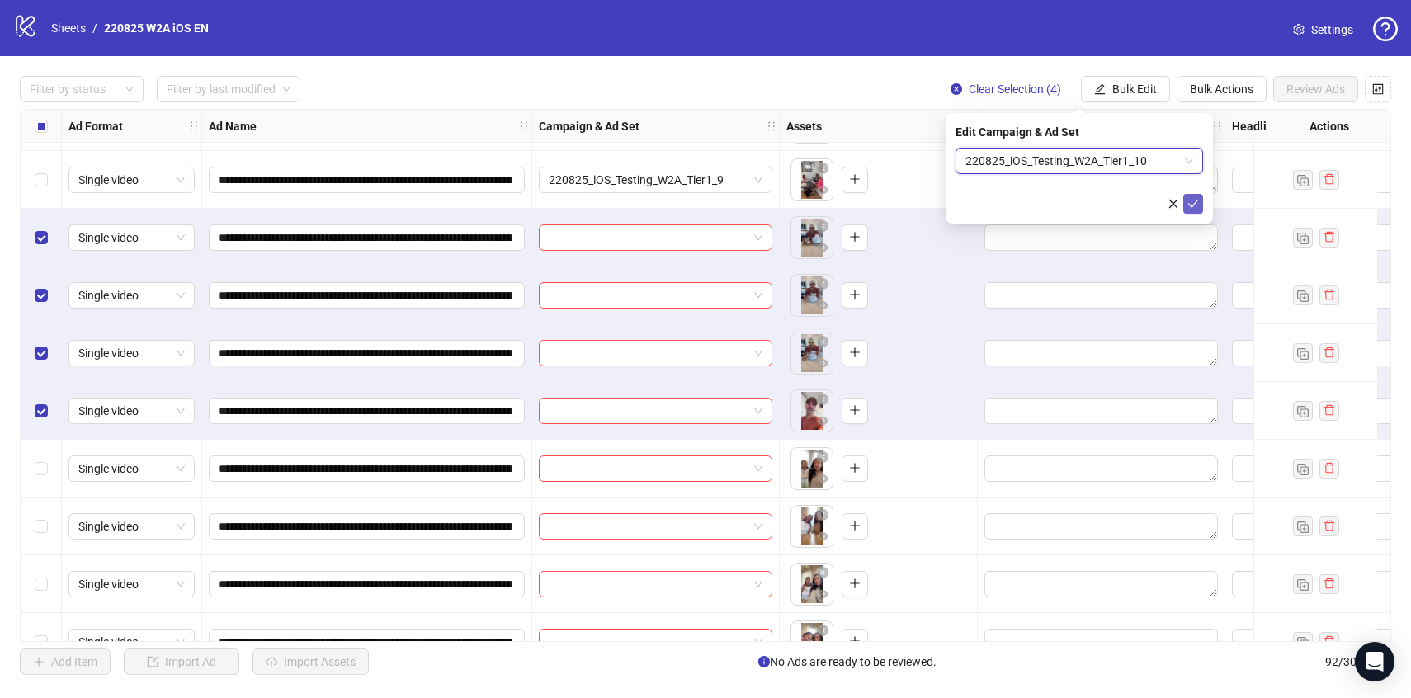
click at [1192, 198] on icon "check" at bounding box center [1193, 204] width 12 height 12
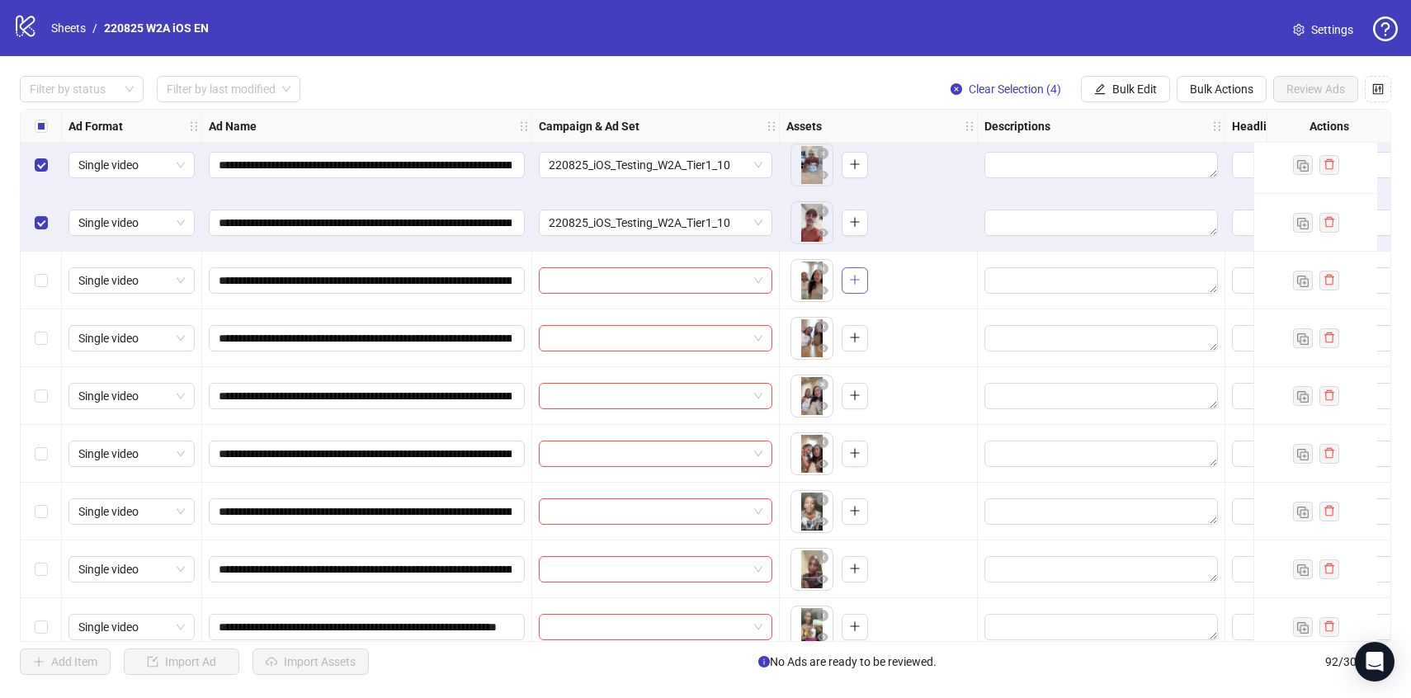
scroll to position [2319, 0]
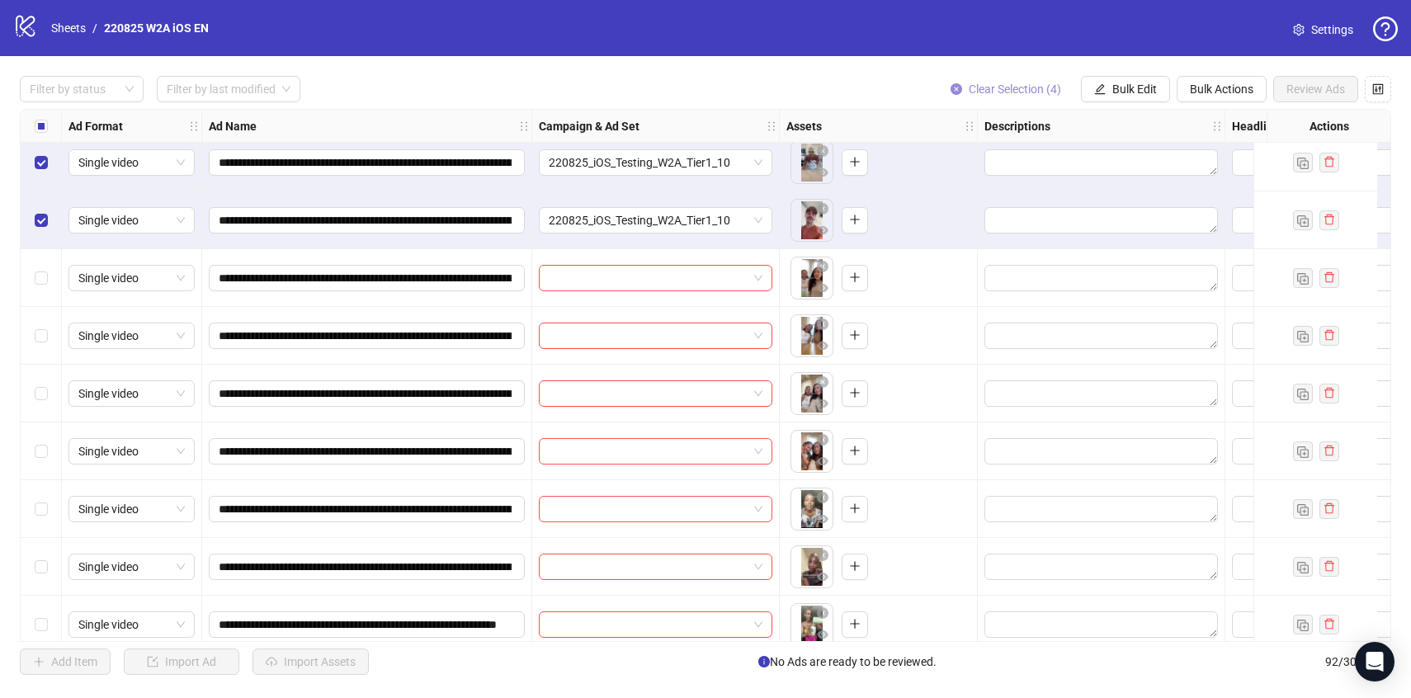
click at [992, 97] on button "Clear Selection (4)" at bounding box center [1005, 89] width 137 height 26
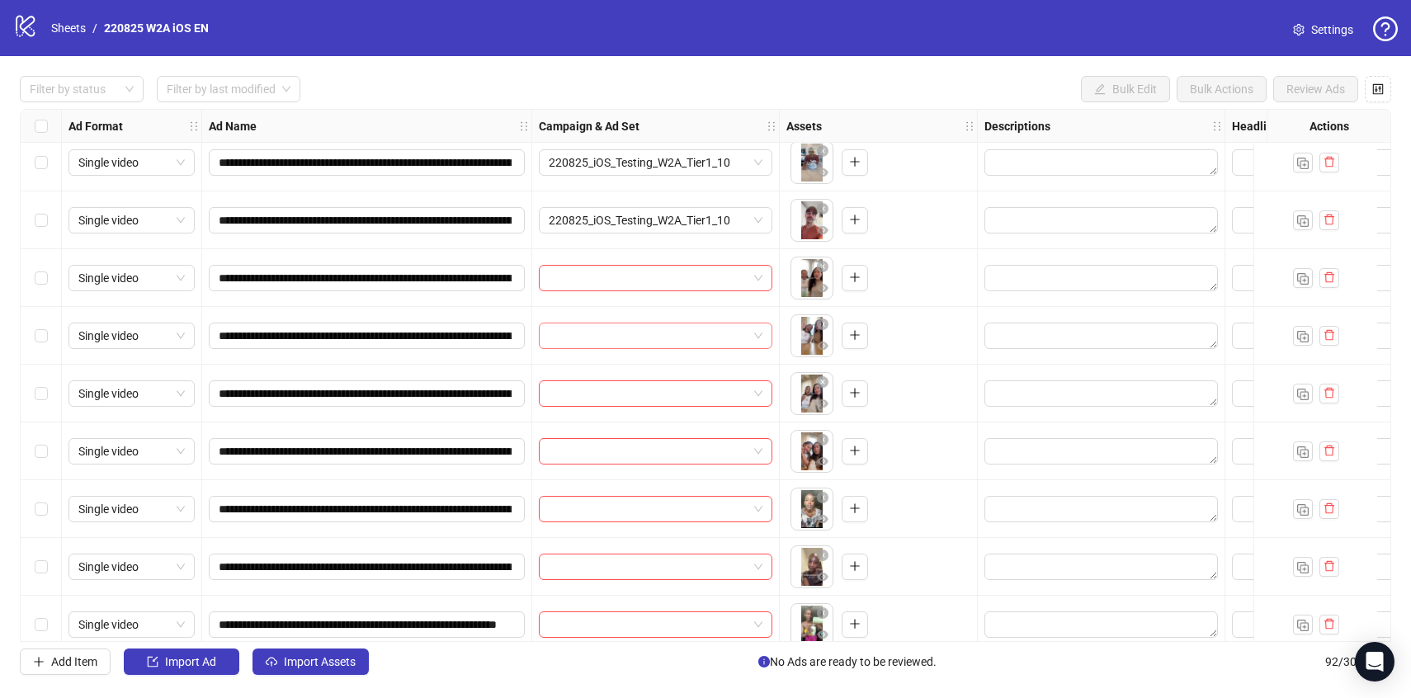
scroll to position [2400, 0]
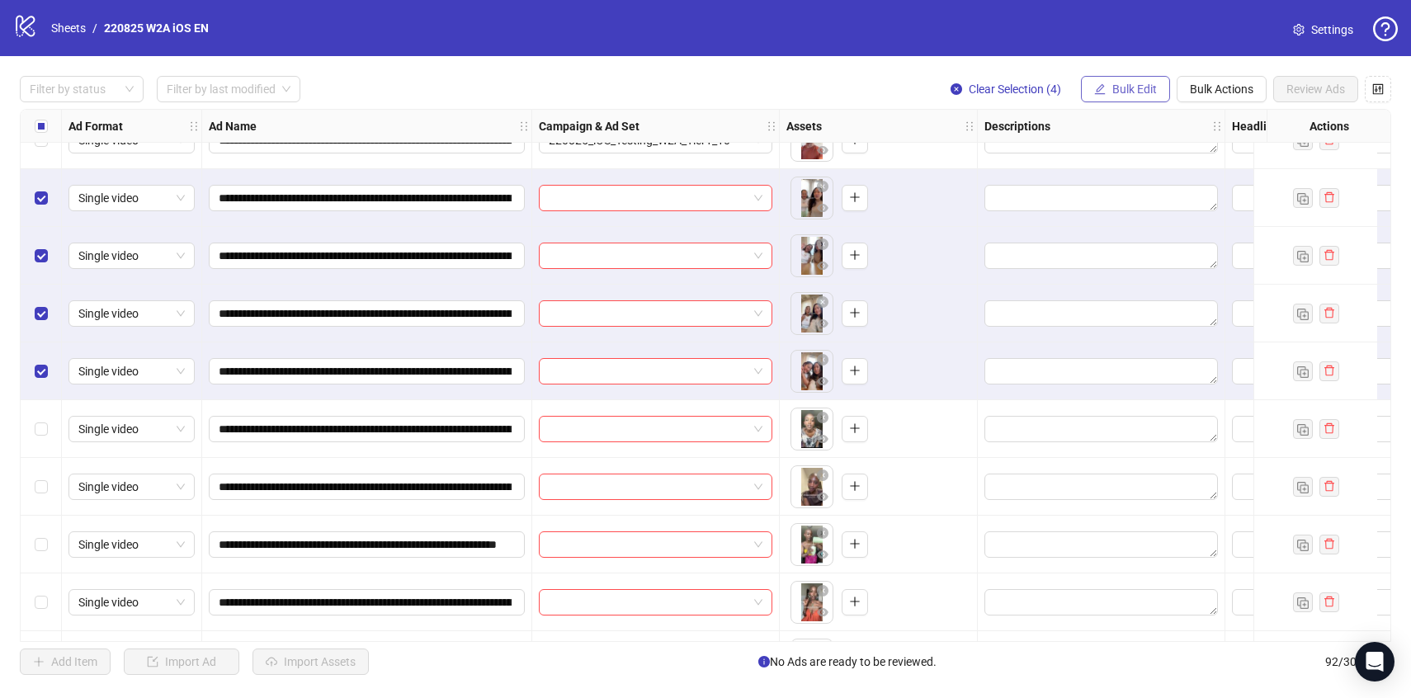
click at [1141, 99] on button "Bulk Edit" at bounding box center [1125, 89] width 89 height 26
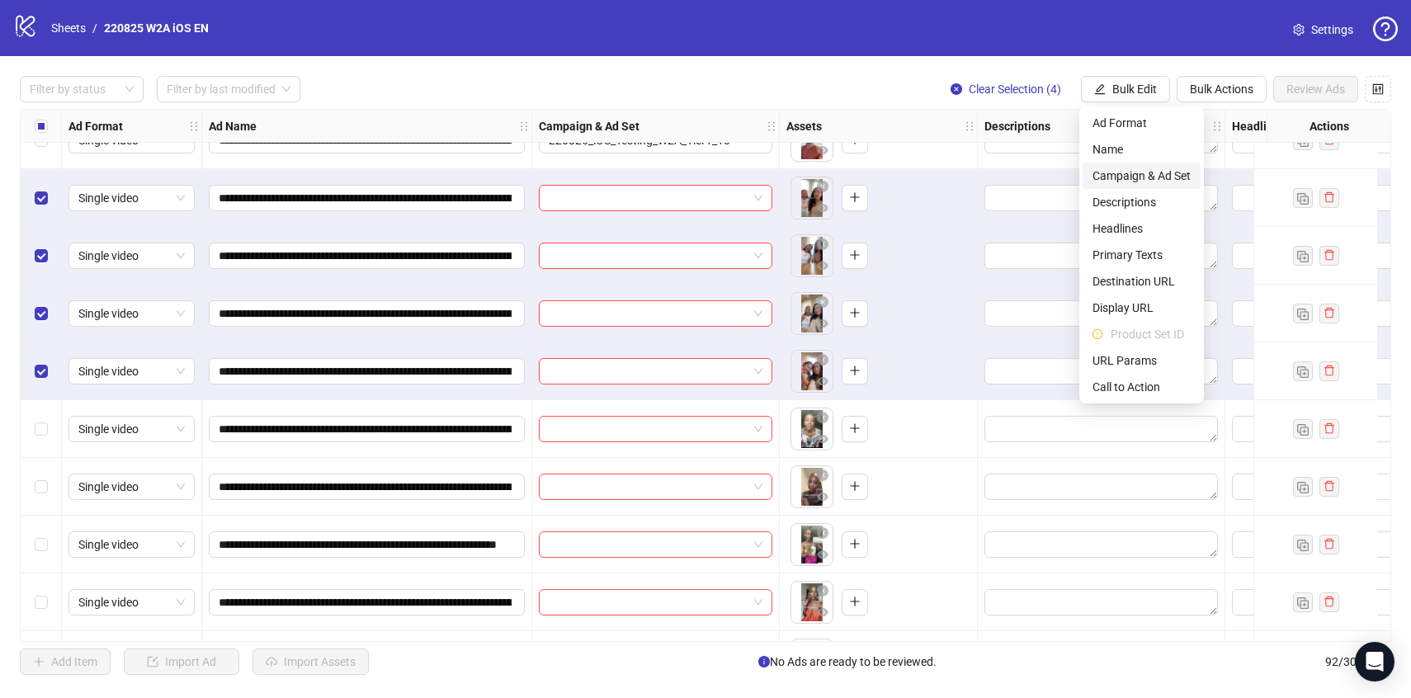
click at [1144, 171] on span "Campaign & Ad Set" at bounding box center [1141, 176] width 98 height 18
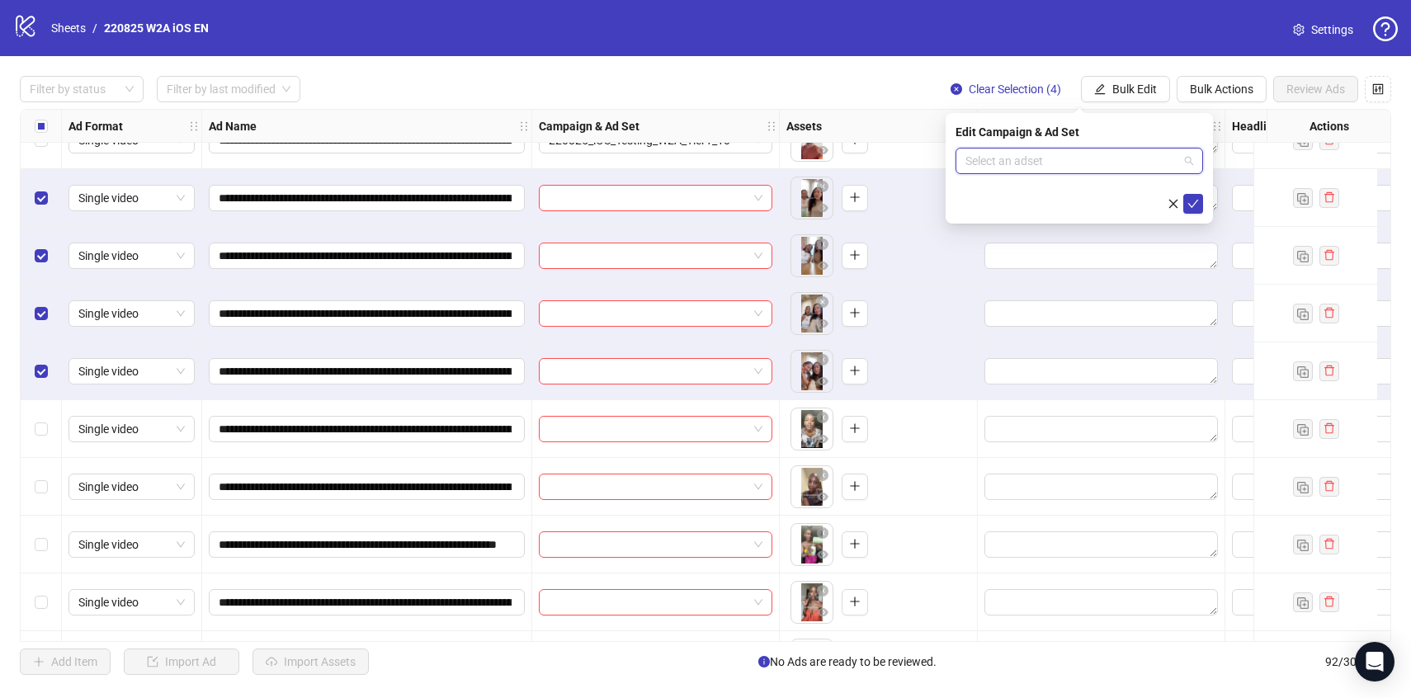
click at [1144, 163] on input "search" at bounding box center [1071, 161] width 213 height 25
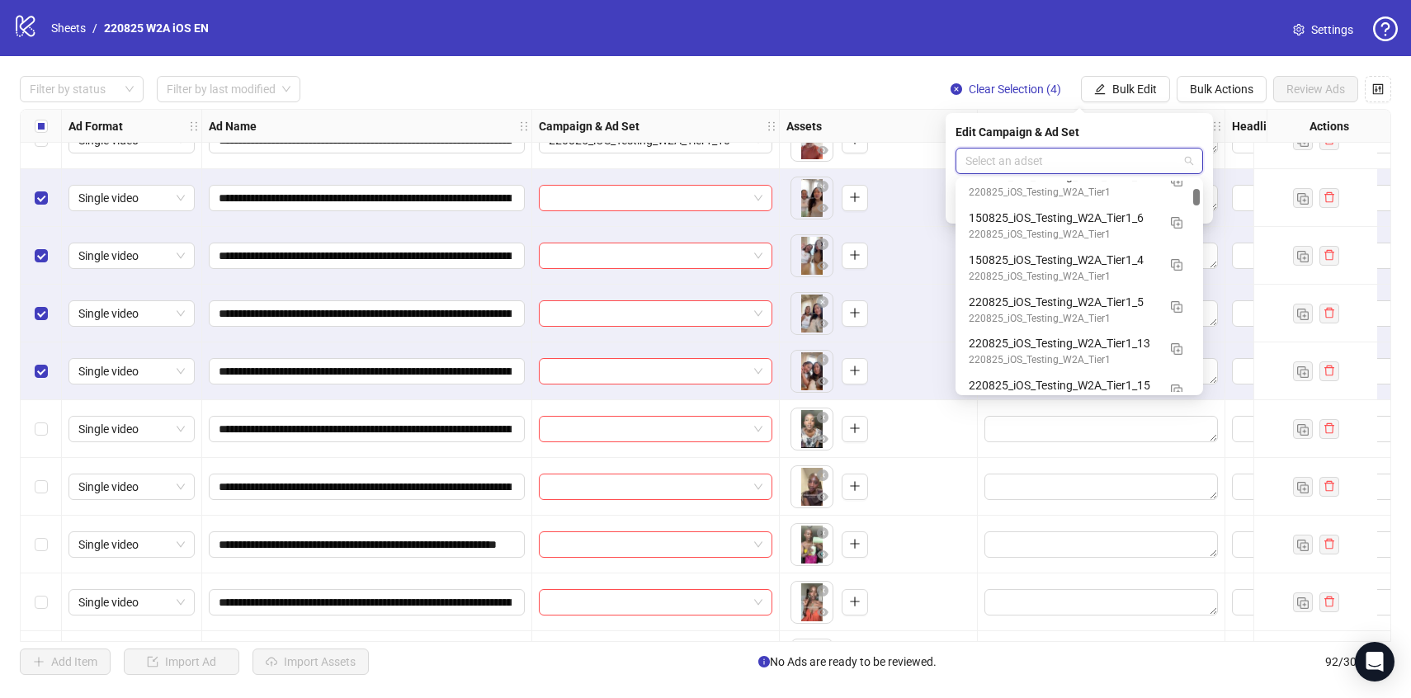
scroll to position [857, 0]
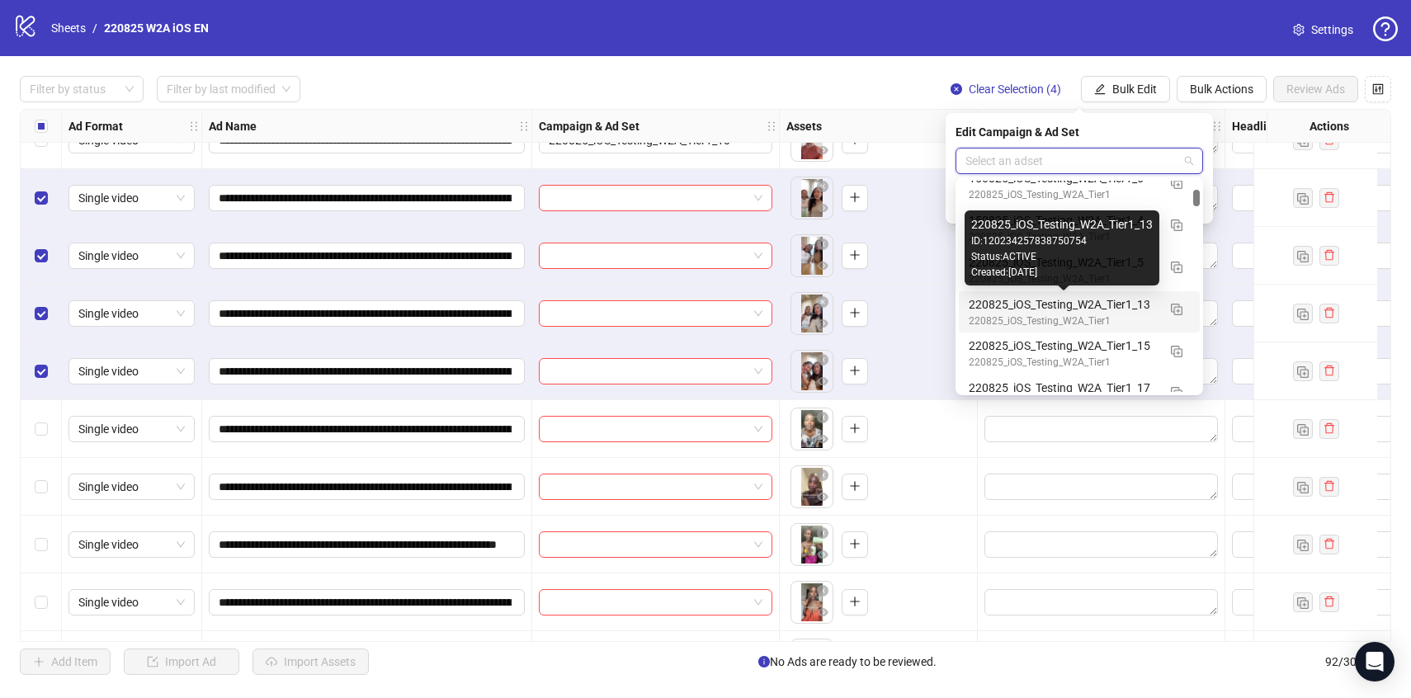
click at [1139, 302] on div "220825_iOS_Testing_W2A_Tier1_13" at bounding box center [1063, 304] width 188 height 18
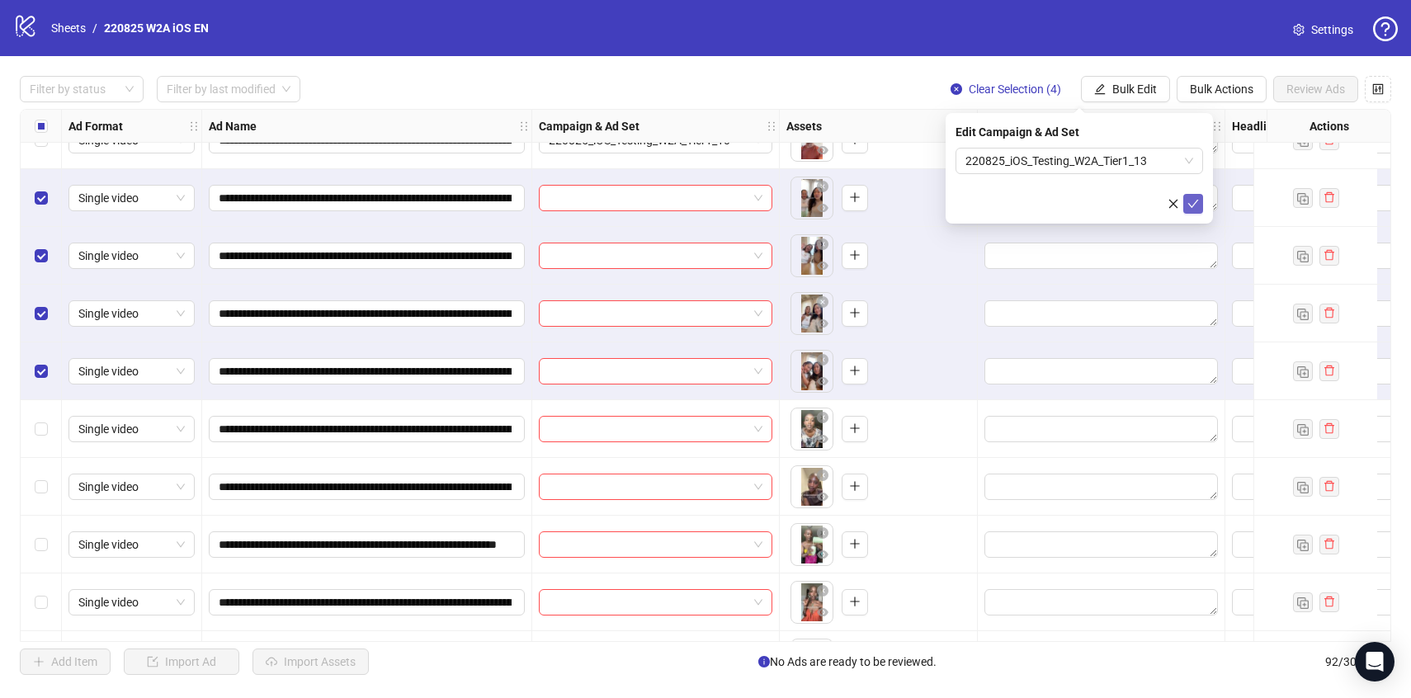
click at [1196, 199] on icon "check" at bounding box center [1193, 204] width 12 height 12
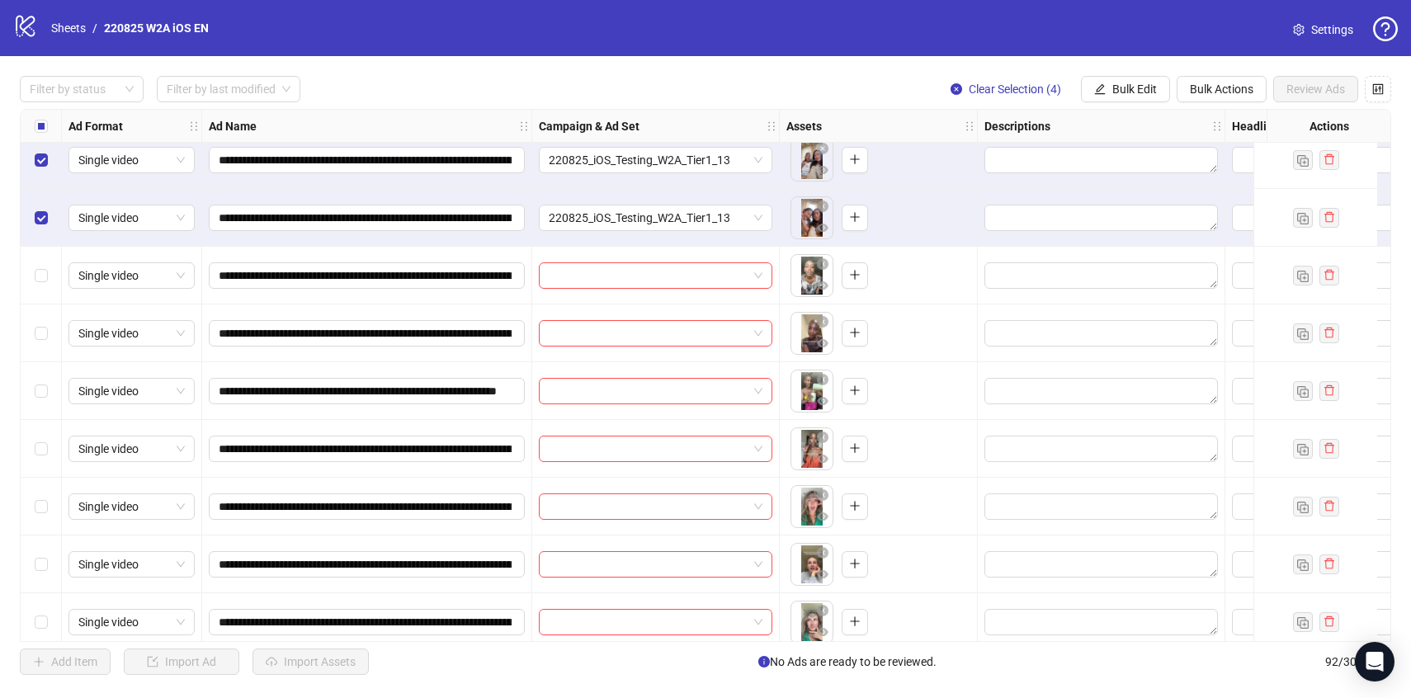
scroll to position [2557, 0]
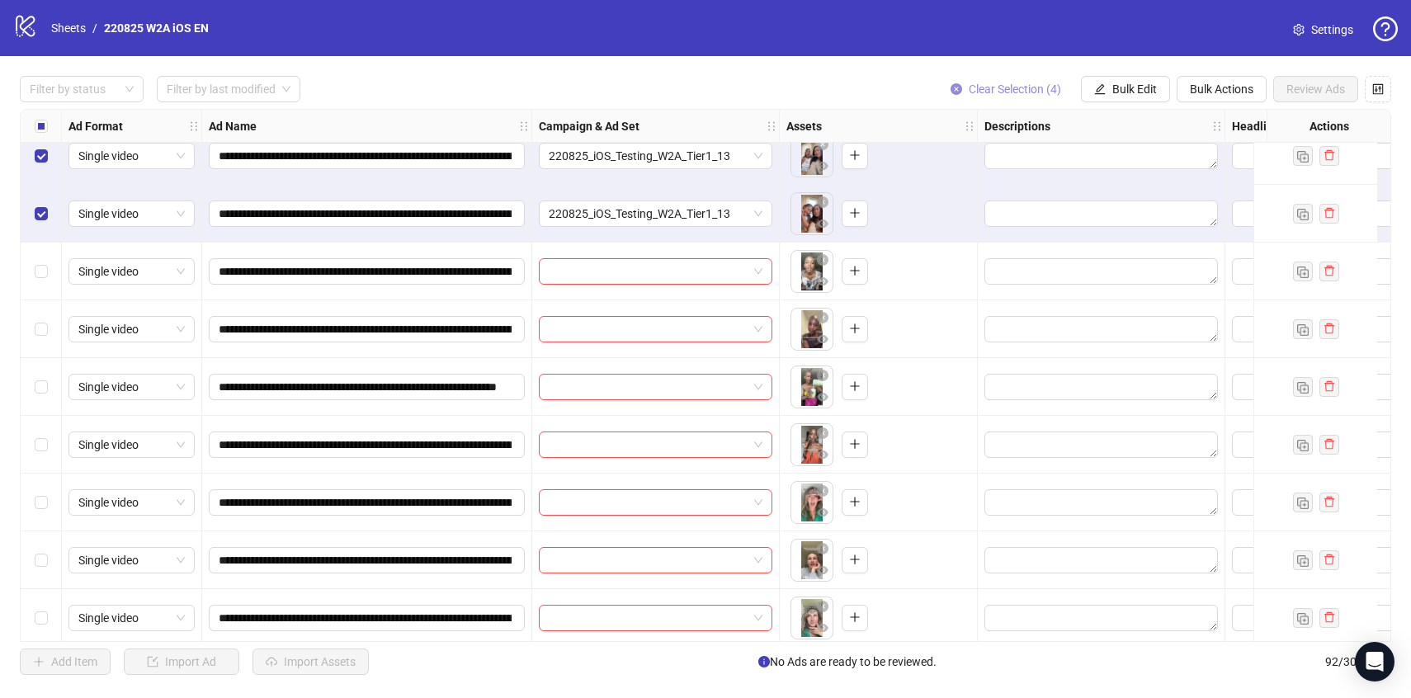
click at [1044, 90] on span "Clear Selection (4)" at bounding box center [1015, 89] width 92 height 13
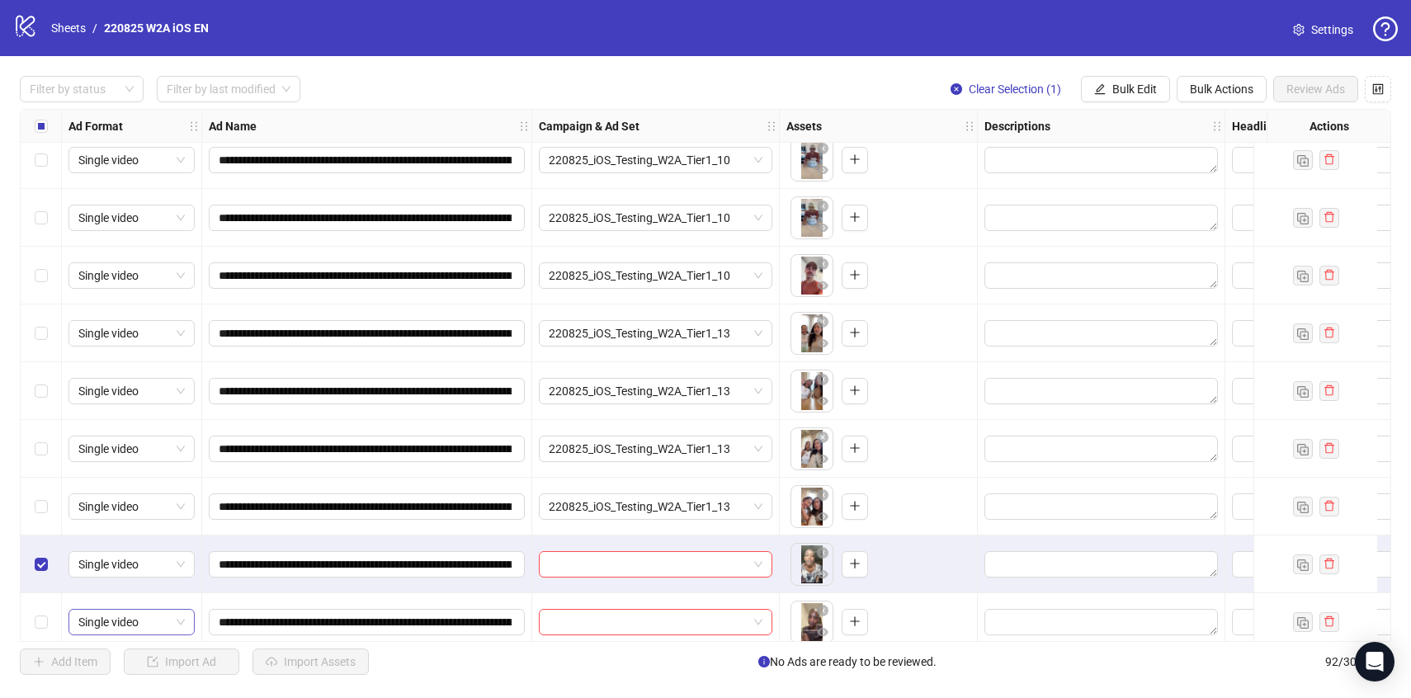
scroll to position [2259, 0]
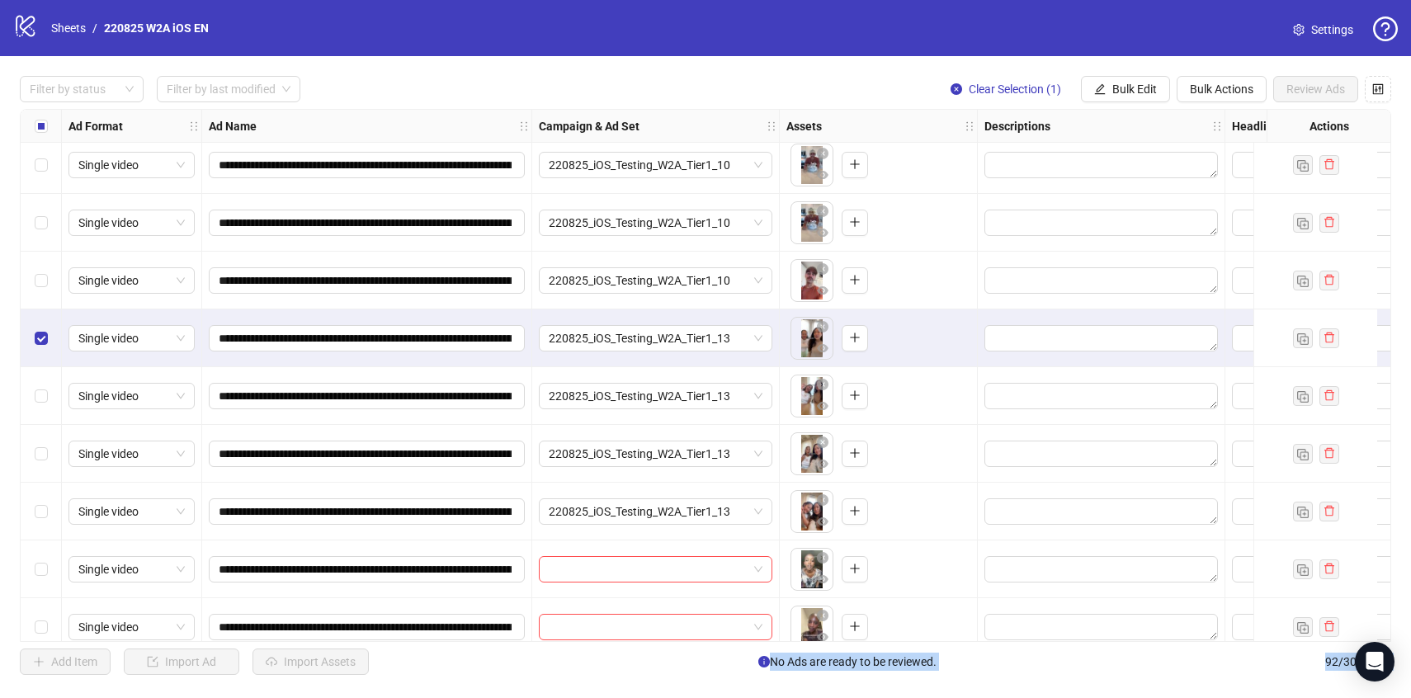
click at [51, 512] on div "Select row 46" at bounding box center [41, 512] width 41 height 58
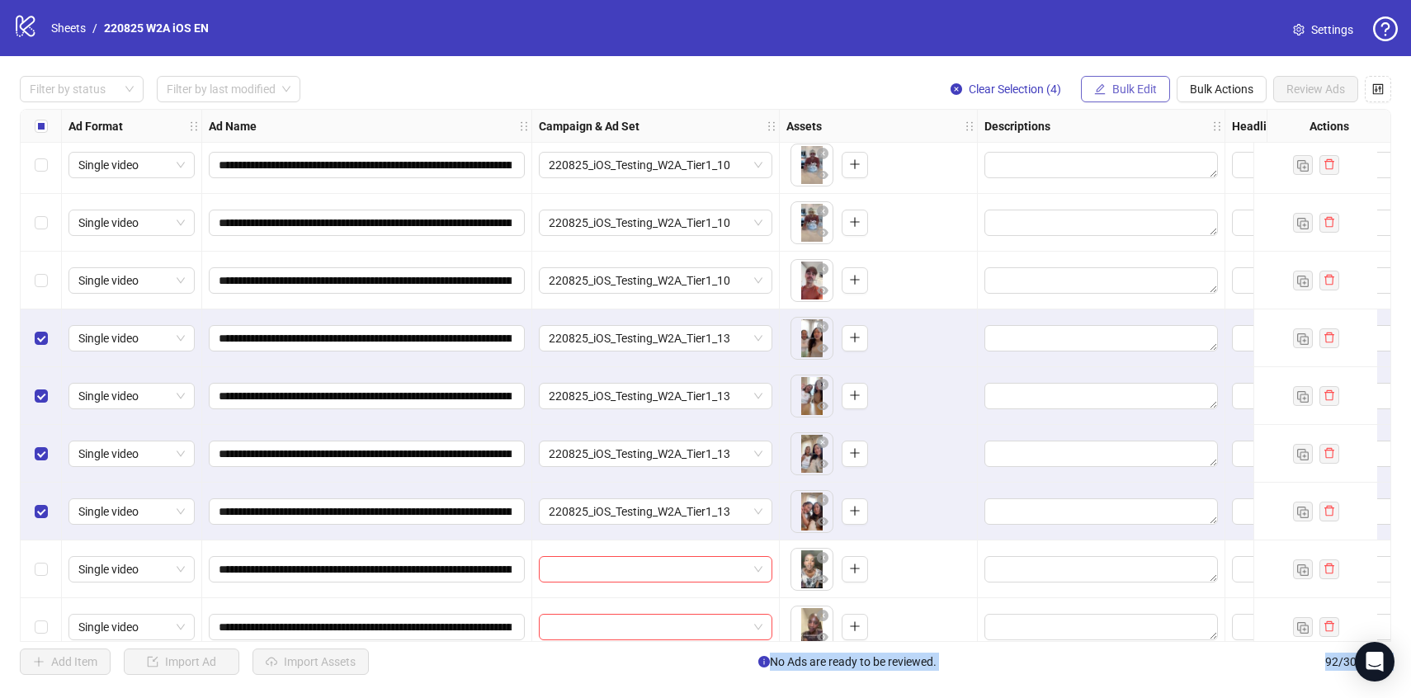
click at [1136, 87] on span "Bulk Edit" at bounding box center [1134, 89] width 45 height 13
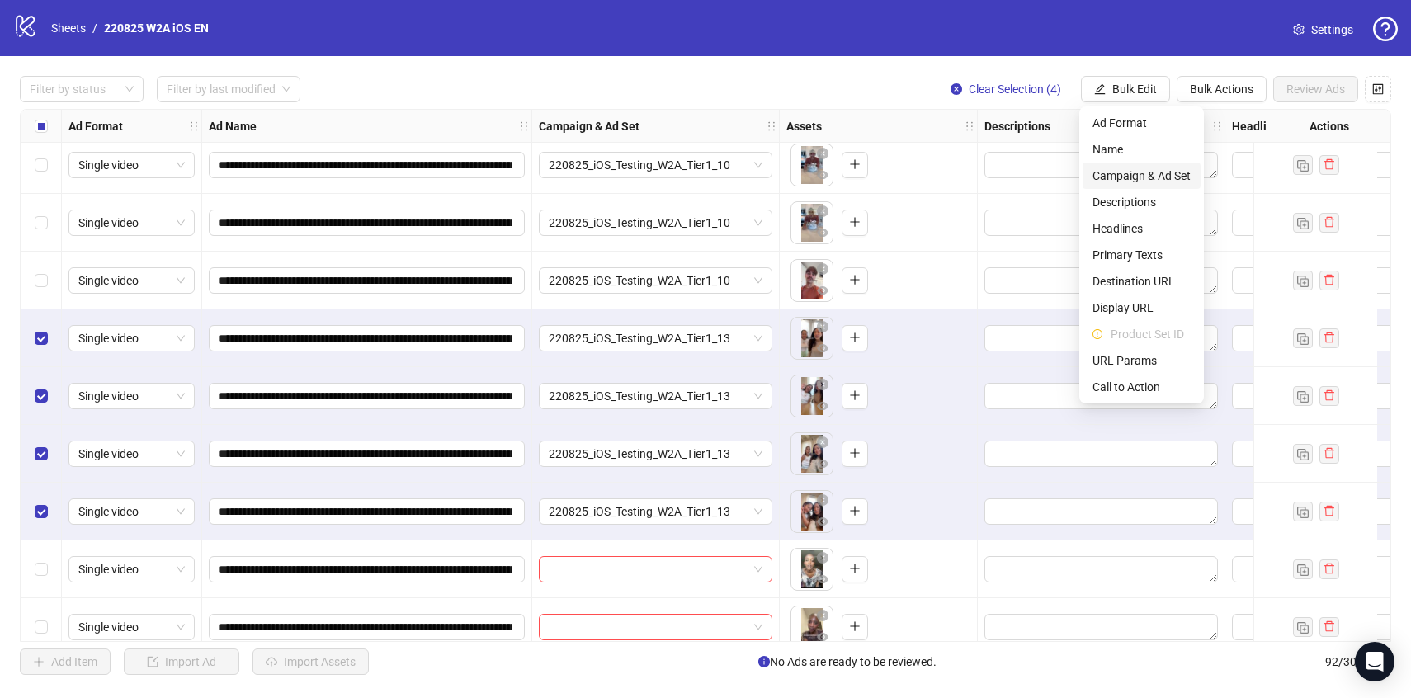
click at [1138, 169] on span "Campaign & Ad Set" at bounding box center [1141, 176] width 98 height 18
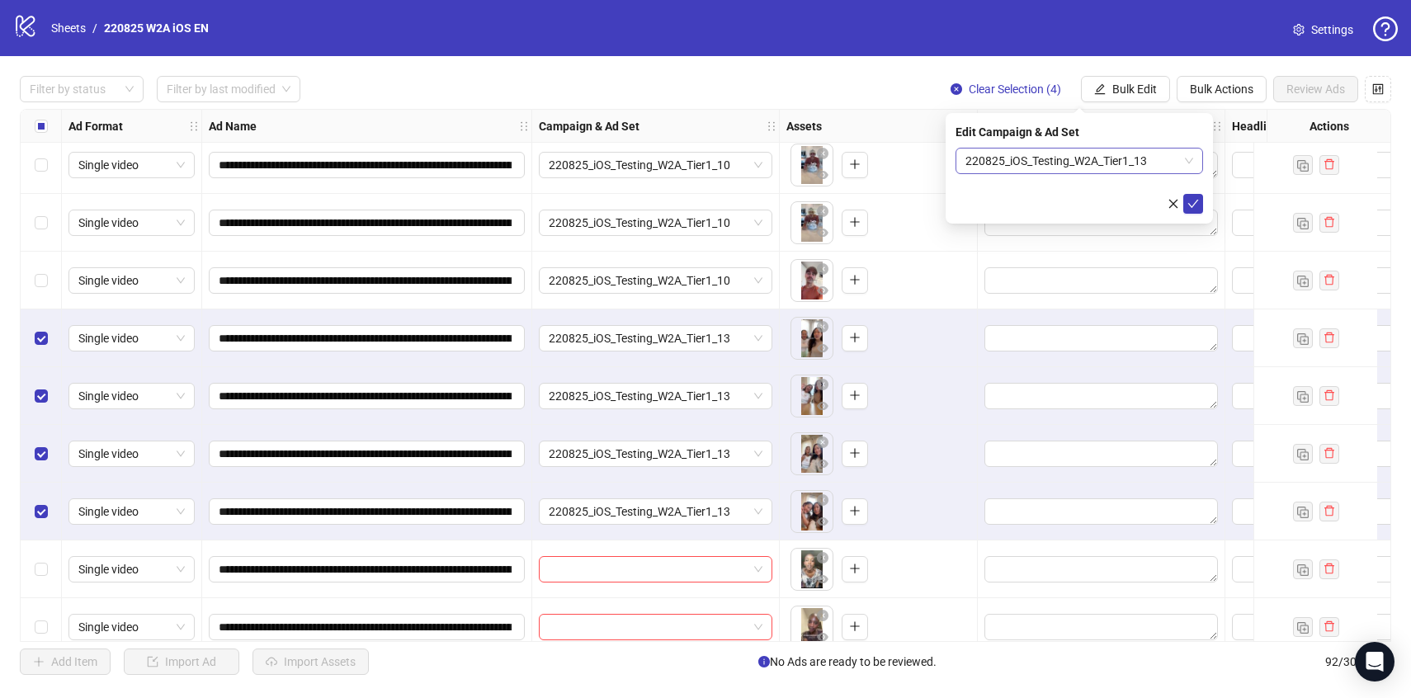
click at [1138, 158] on span "220825_iOS_Testing_W2A_Tier1_13" at bounding box center [1079, 161] width 228 height 25
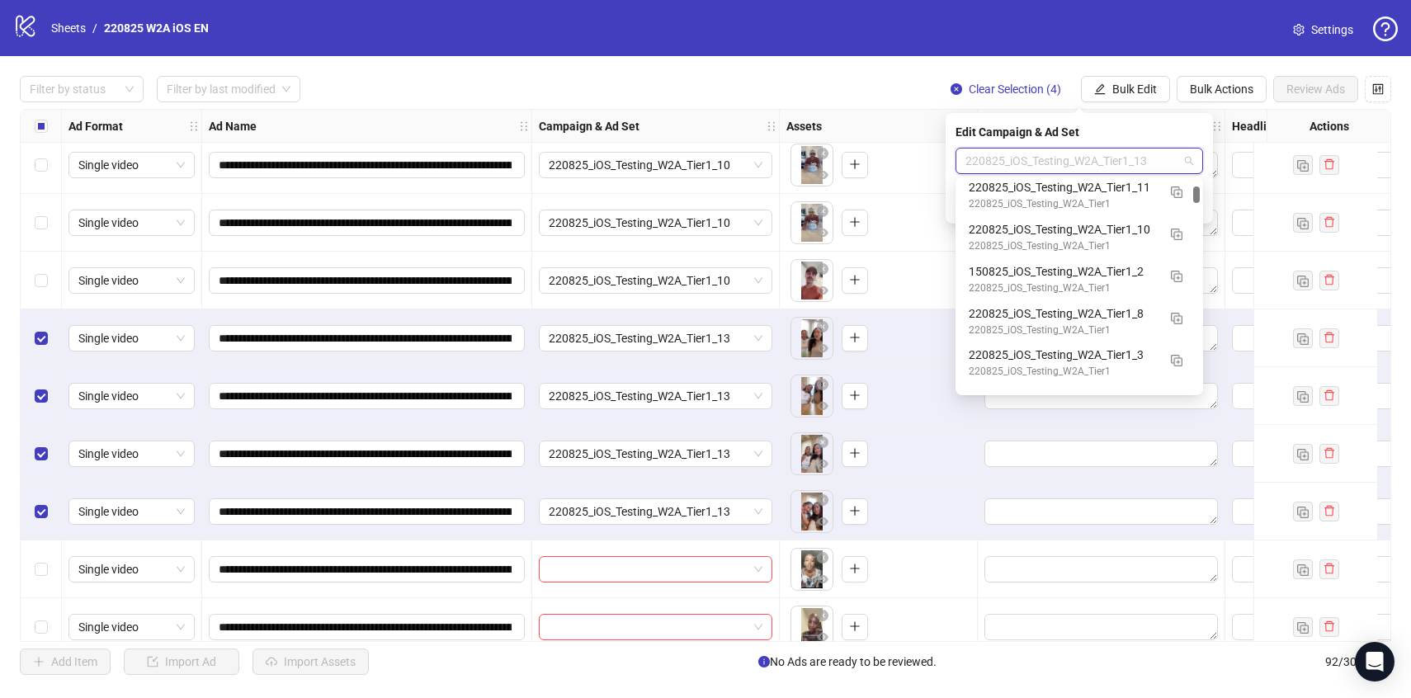
scroll to position [546, 0]
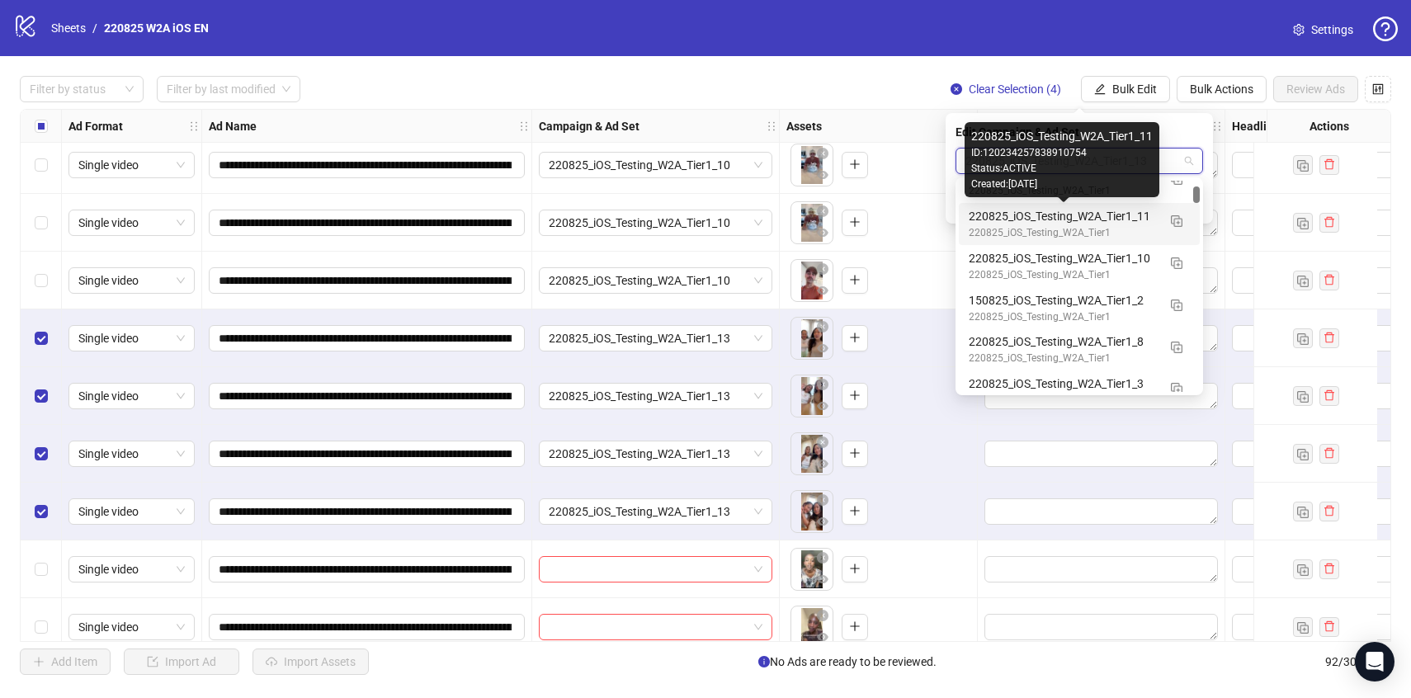
click at [1153, 219] on div "220825_iOS_Testing_W2A_Tier1_11" at bounding box center [1063, 216] width 188 height 18
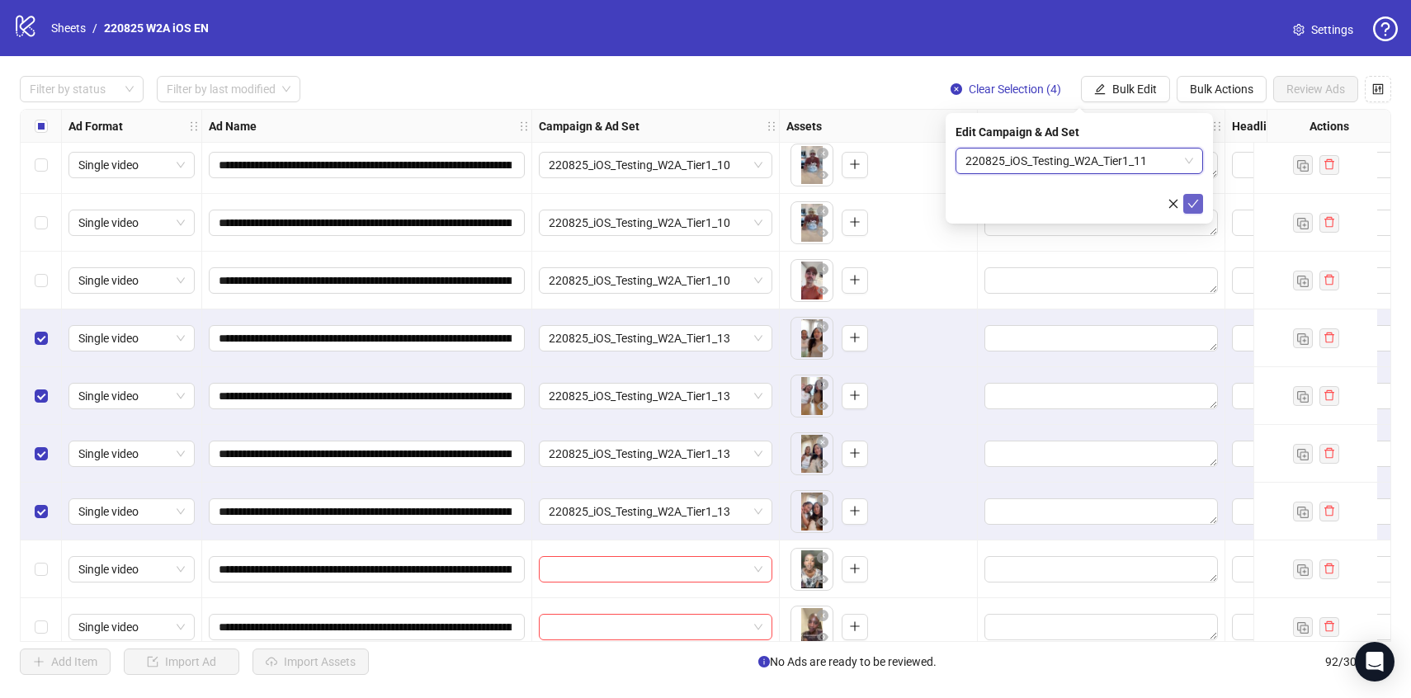
click at [1196, 201] on icon "check" at bounding box center [1193, 204] width 12 height 12
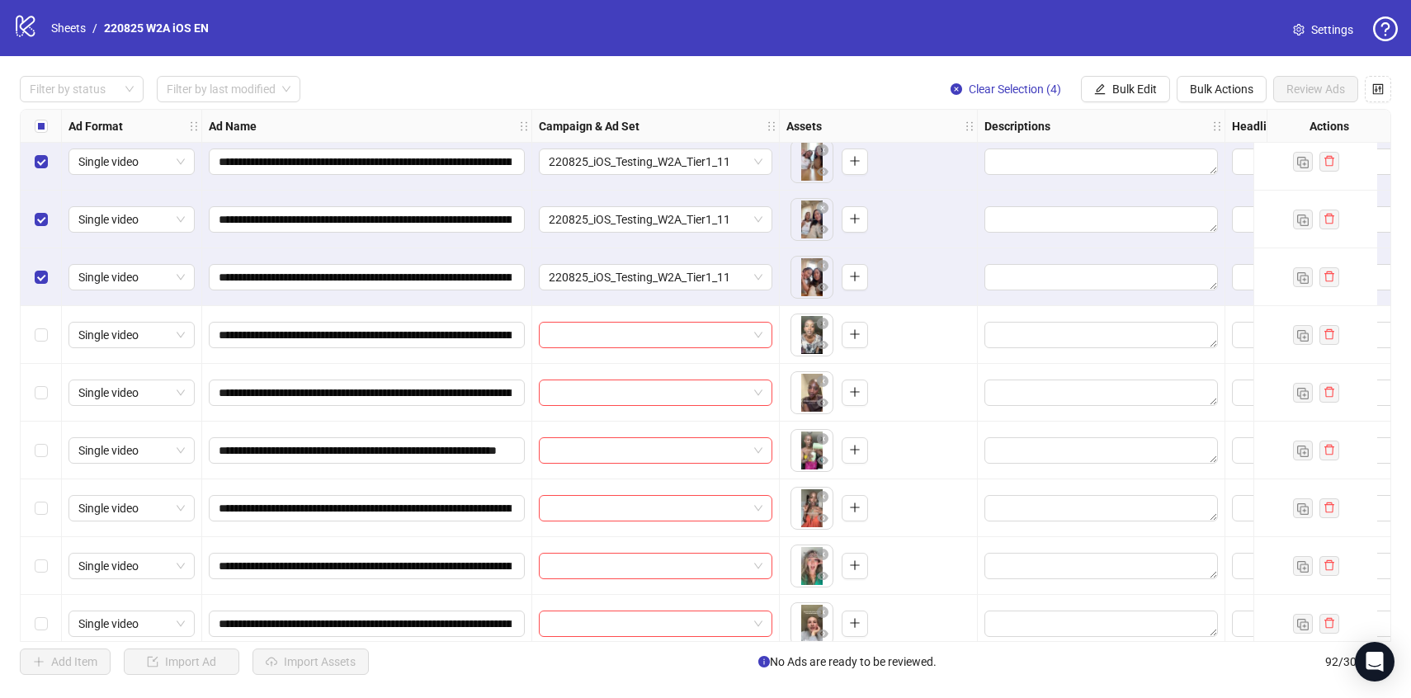
scroll to position [2497, 0]
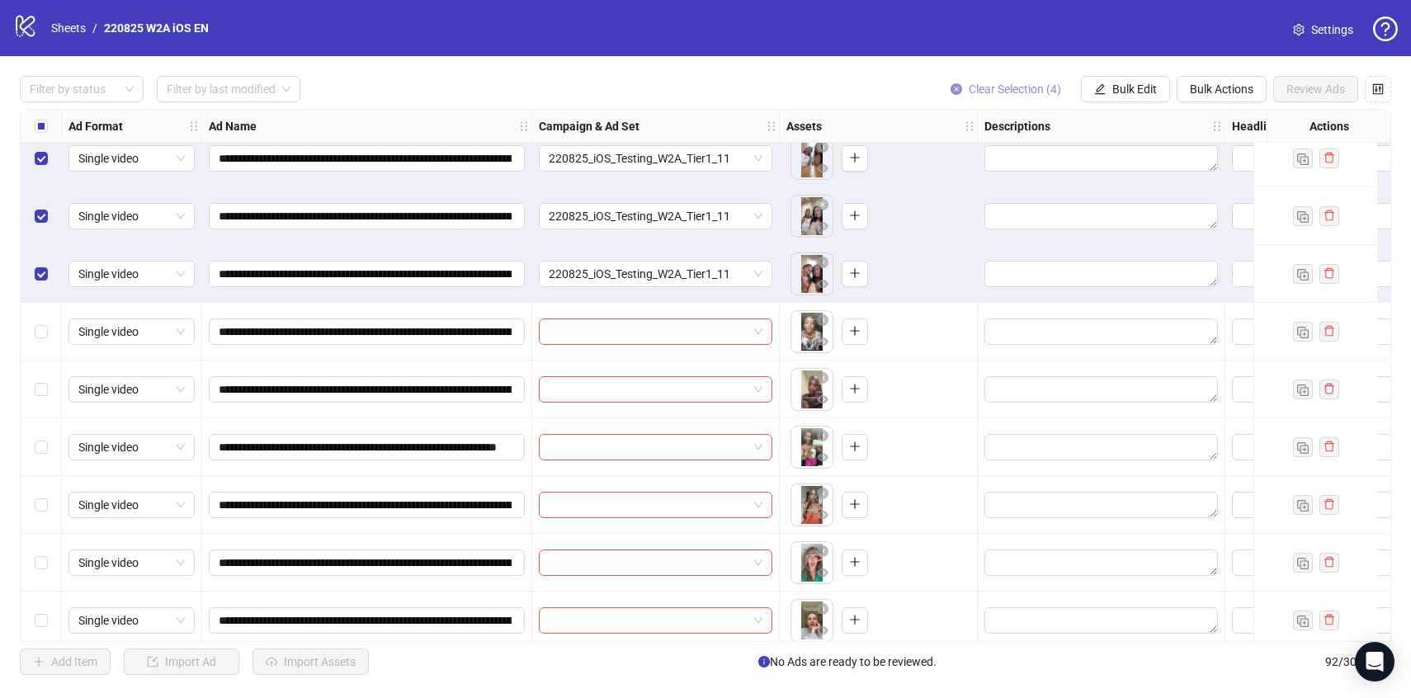
click at [1001, 87] on span "Clear Selection (4)" at bounding box center [1015, 89] width 92 height 13
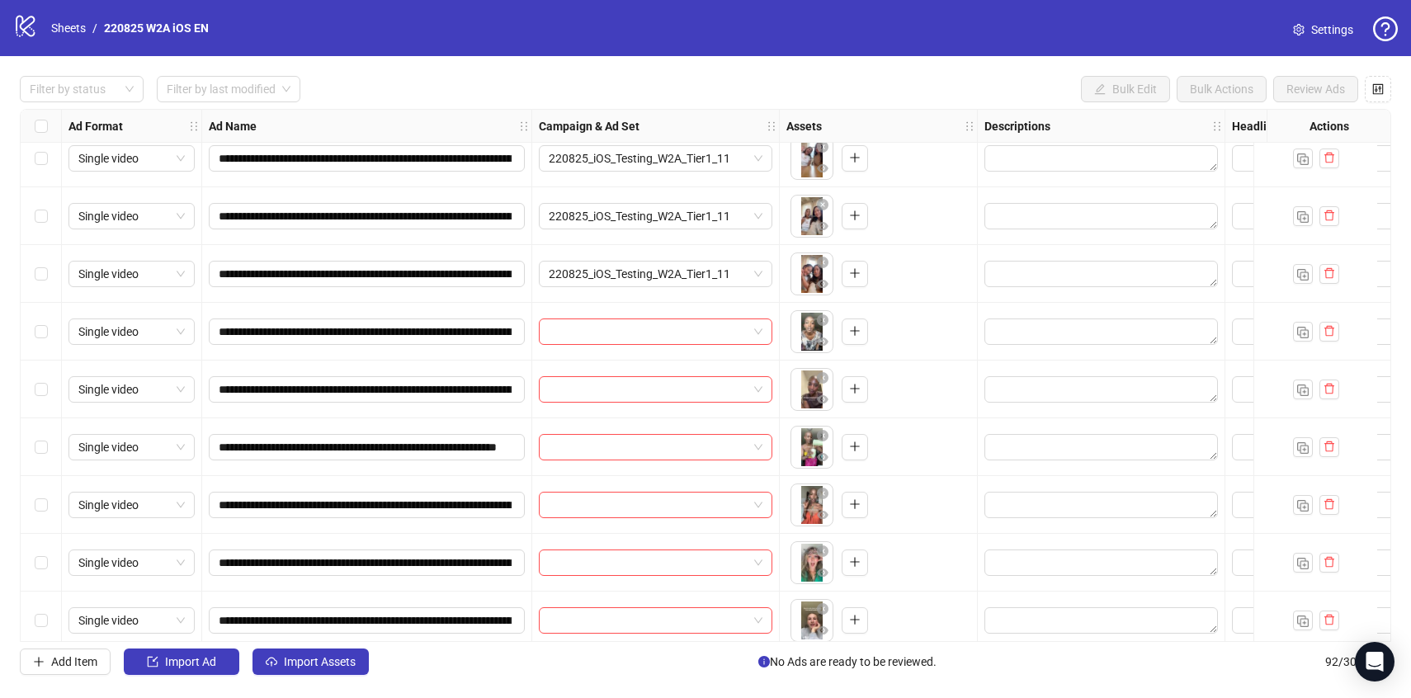
scroll to position [2565, 0]
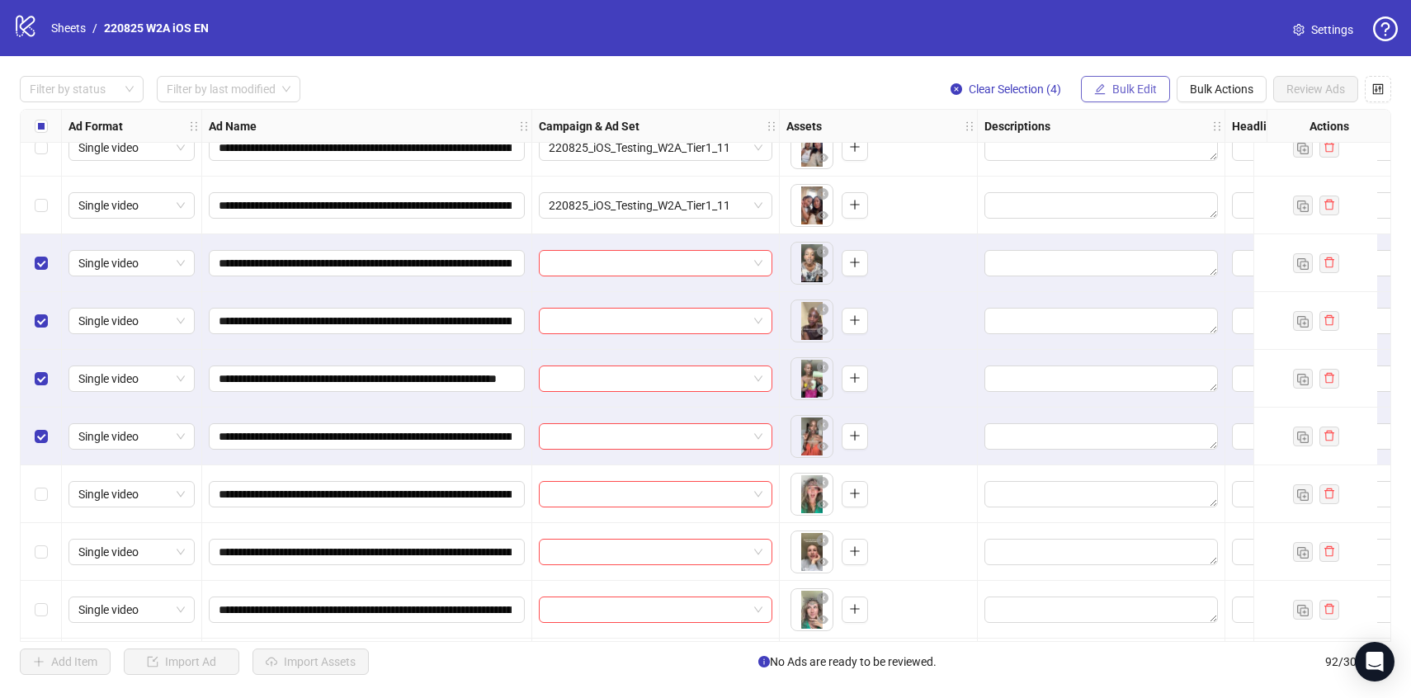
click at [1112, 88] on span "Bulk Edit" at bounding box center [1134, 89] width 45 height 13
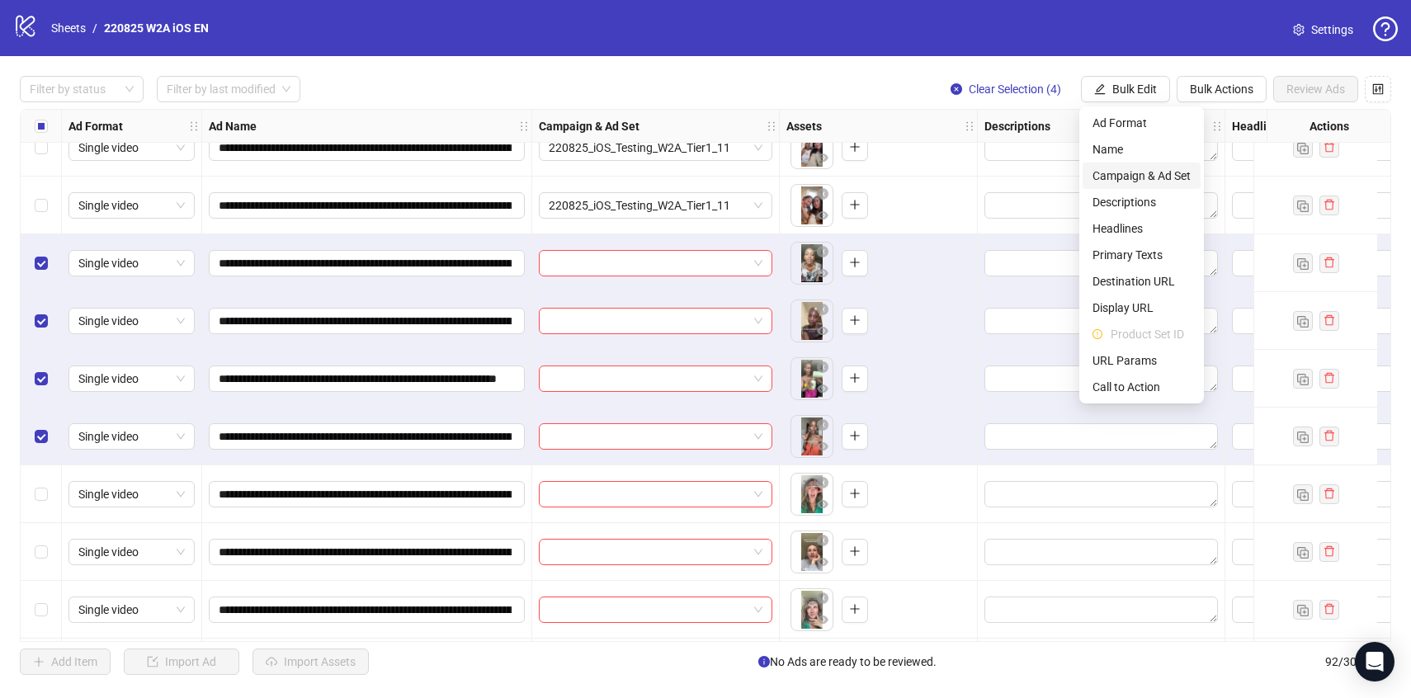
click at [1154, 167] on span "Campaign & Ad Set" at bounding box center [1141, 176] width 98 height 18
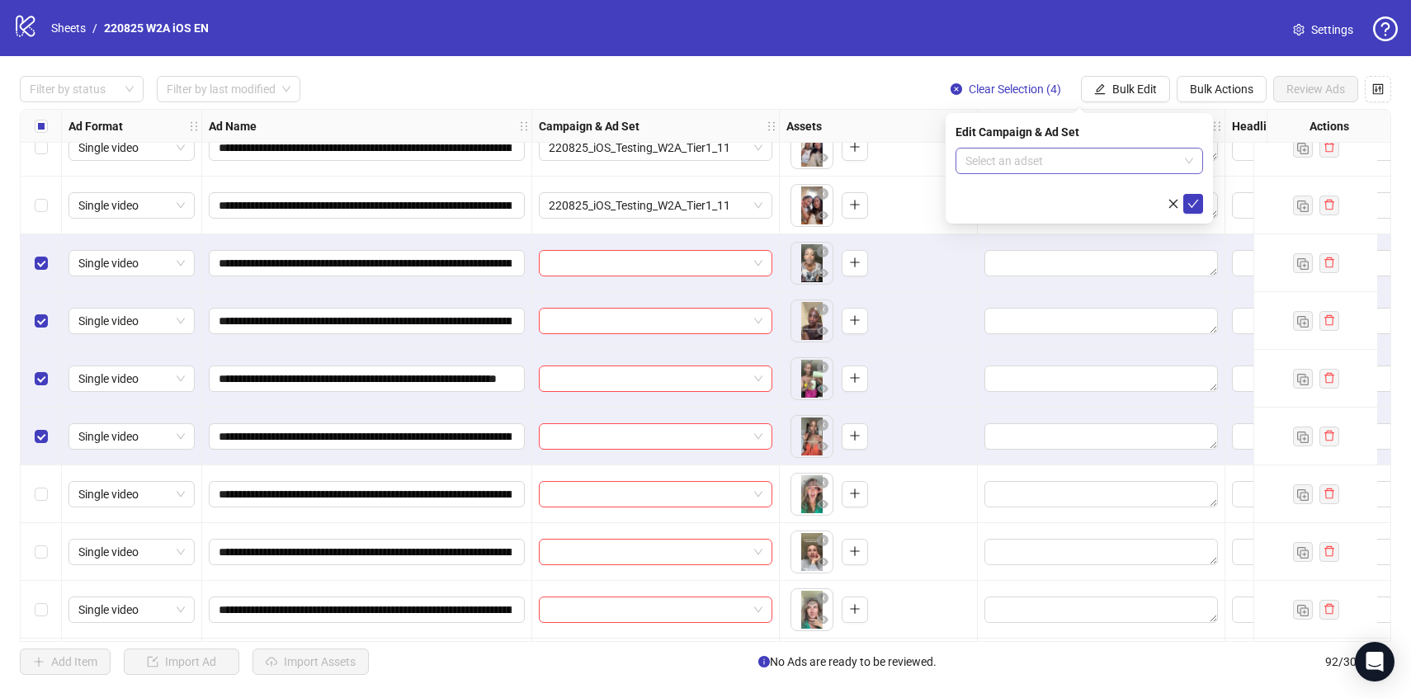
click at [1142, 163] on input "search" at bounding box center [1071, 161] width 213 height 25
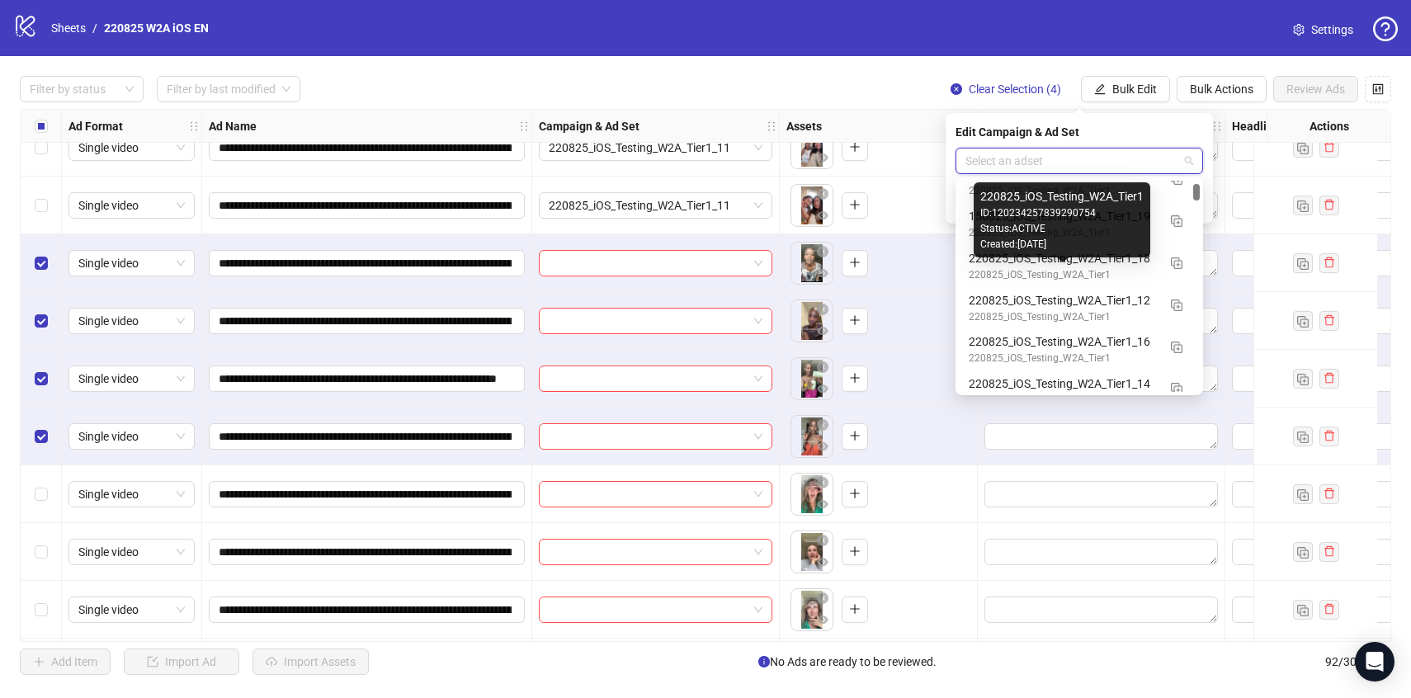
scroll to position [356, 0]
click at [1126, 312] on div "220825_iOS_Testing_W2A_Tier1" at bounding box center [1063, 317] width 188 height 16
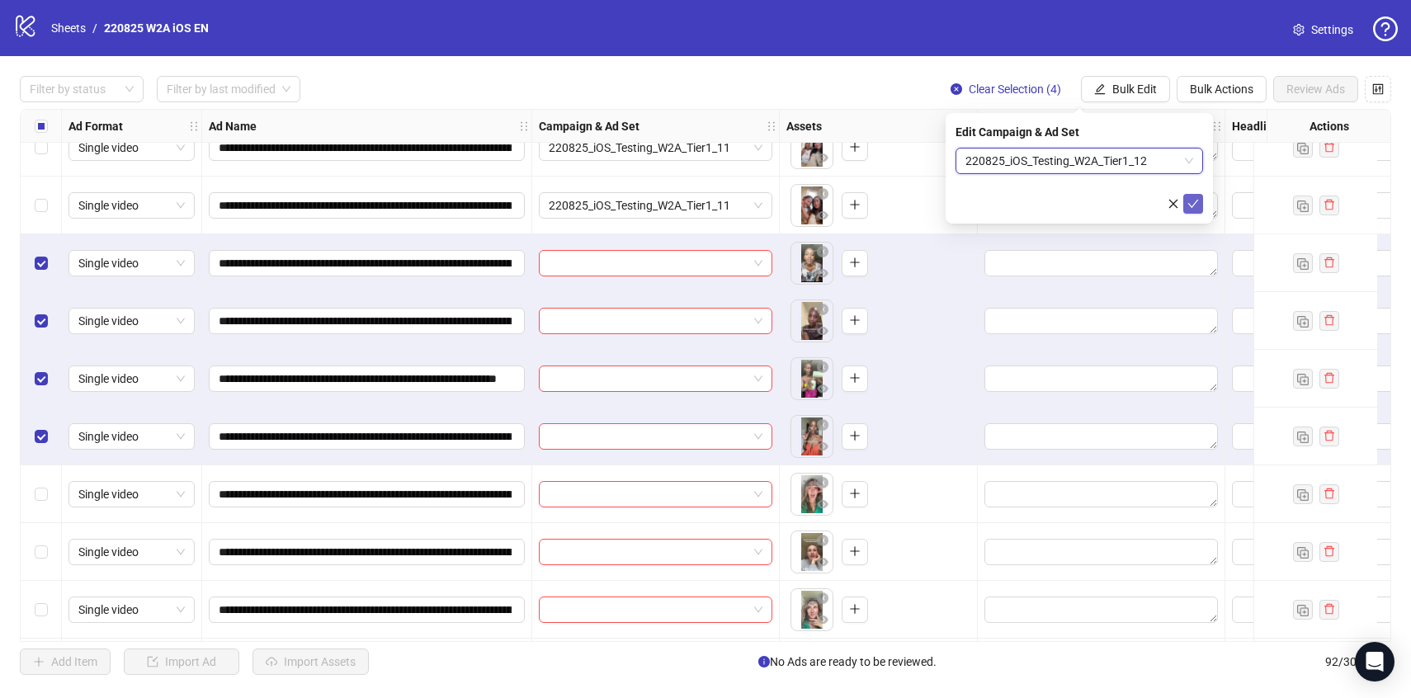
click at [1191, 209] on span "submit" at bounding box center [1193, 203] width 12 height 13
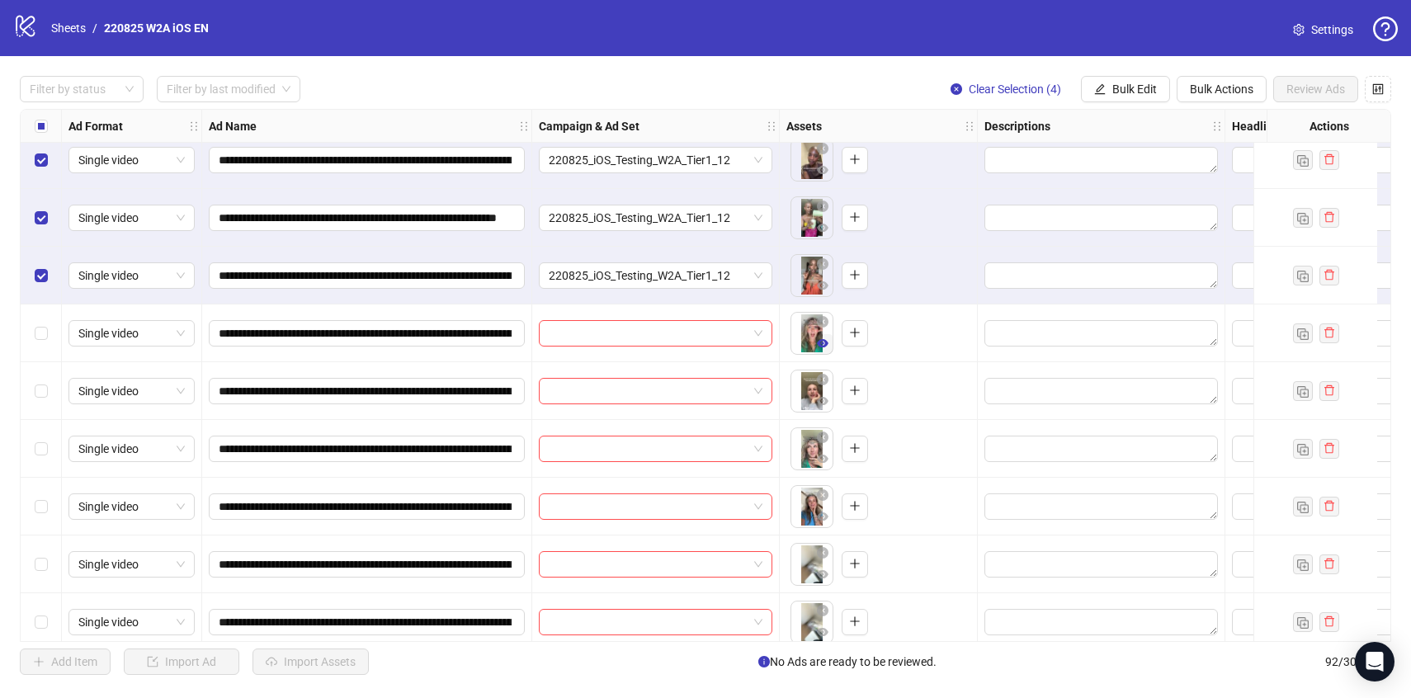
scroll to position [2730, 0]
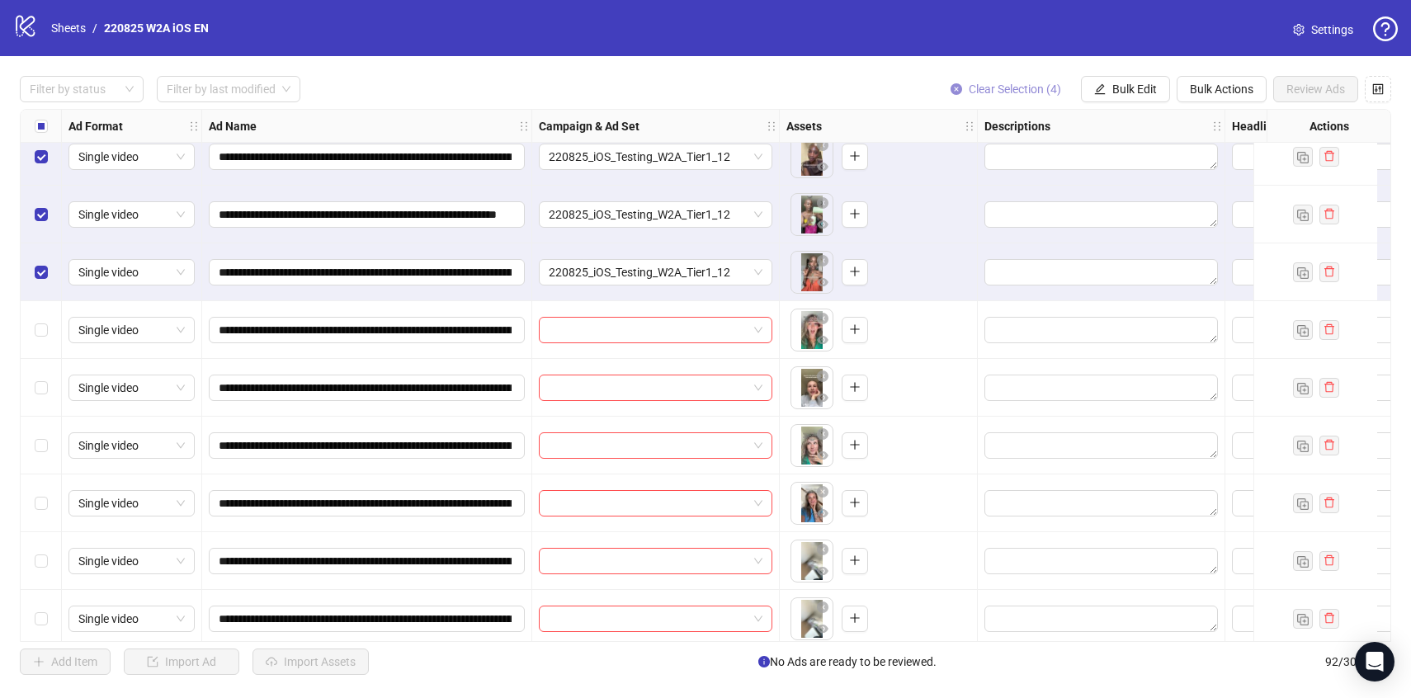
click at [1007, 99] on button "Clear Selection (4)" at bounding box center [1005, 89] width 137 height 26
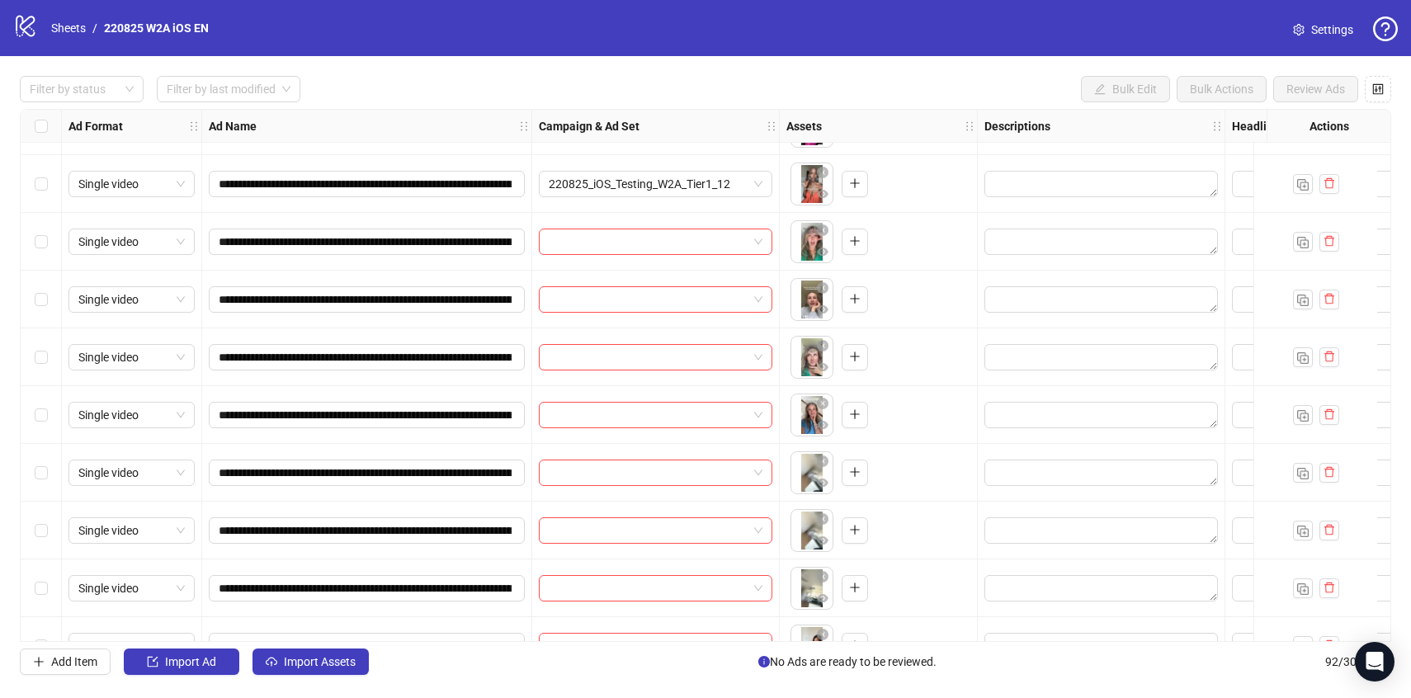
scroll to position [2880, 0]
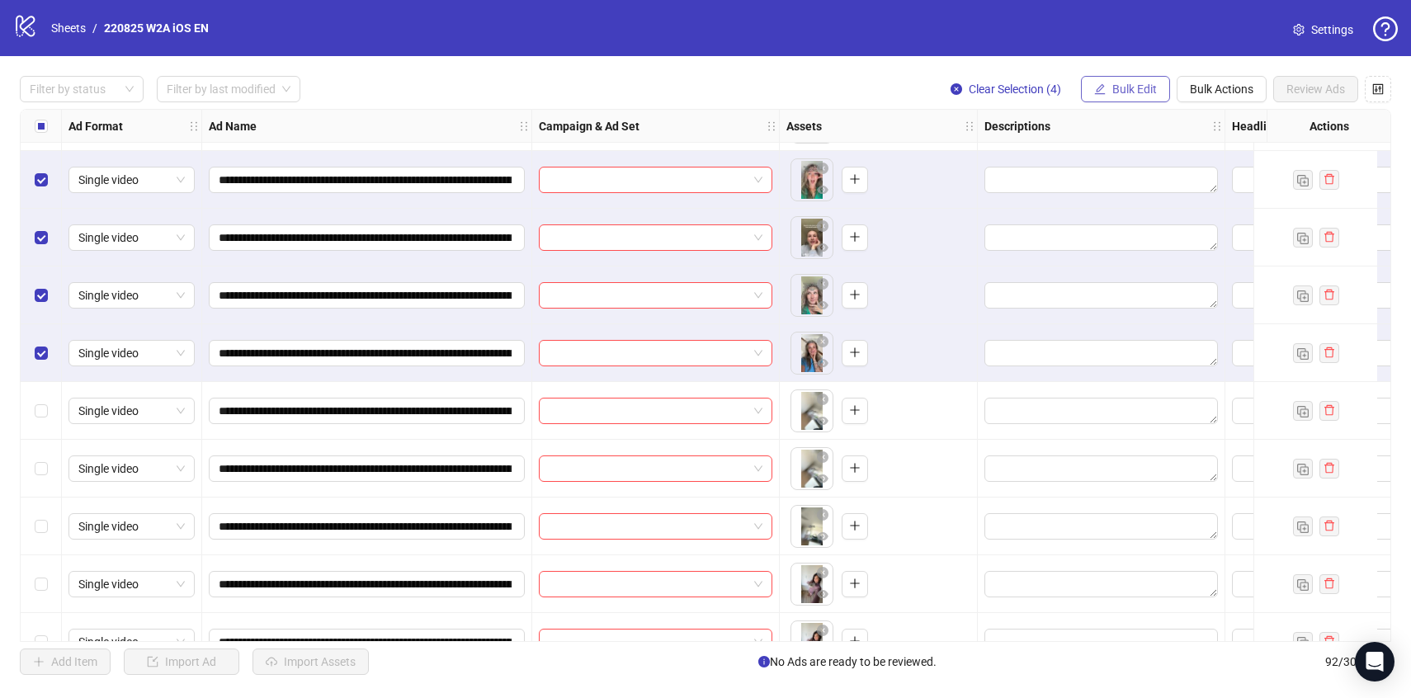
click at [1118, 87] on span "Bulk Edit" at bounding box center [1134, 89] width 45 height 13
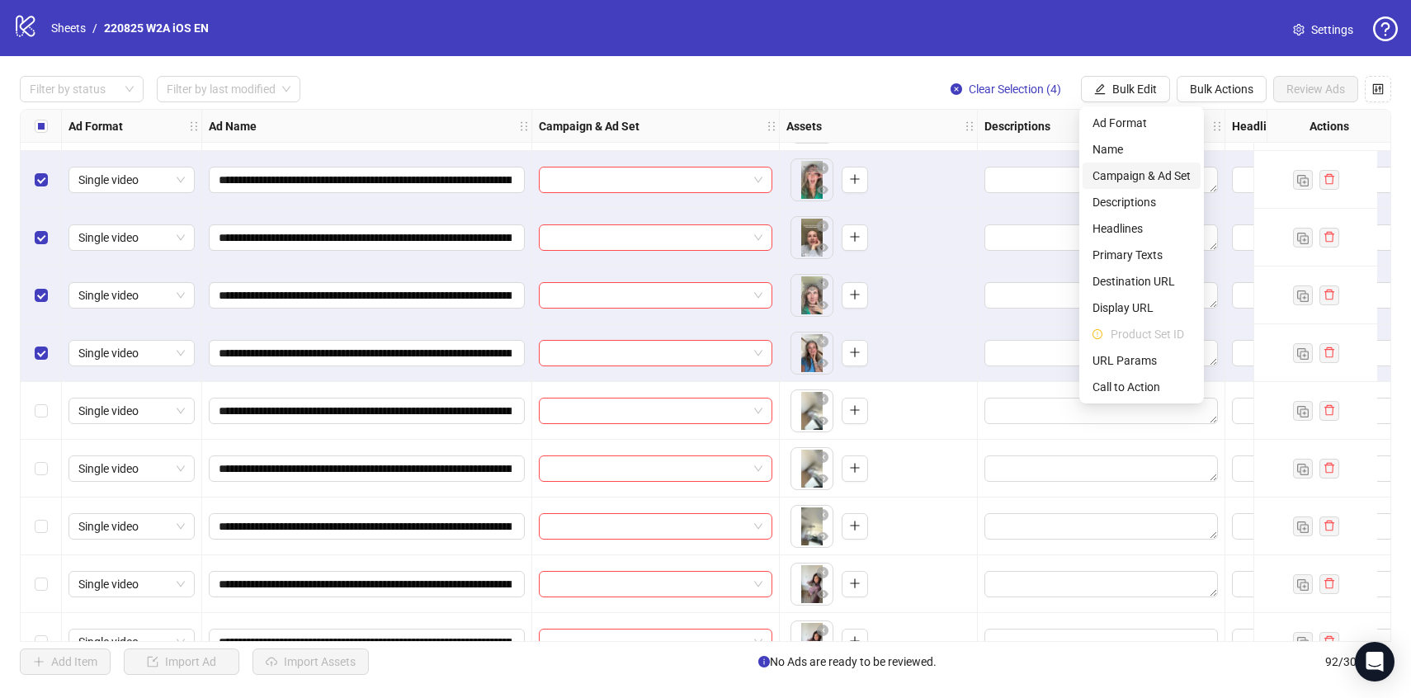
click at [1124, 184] on span "Campaign & Ad Set" at bounding box center [1141, 176] width 98 height 18
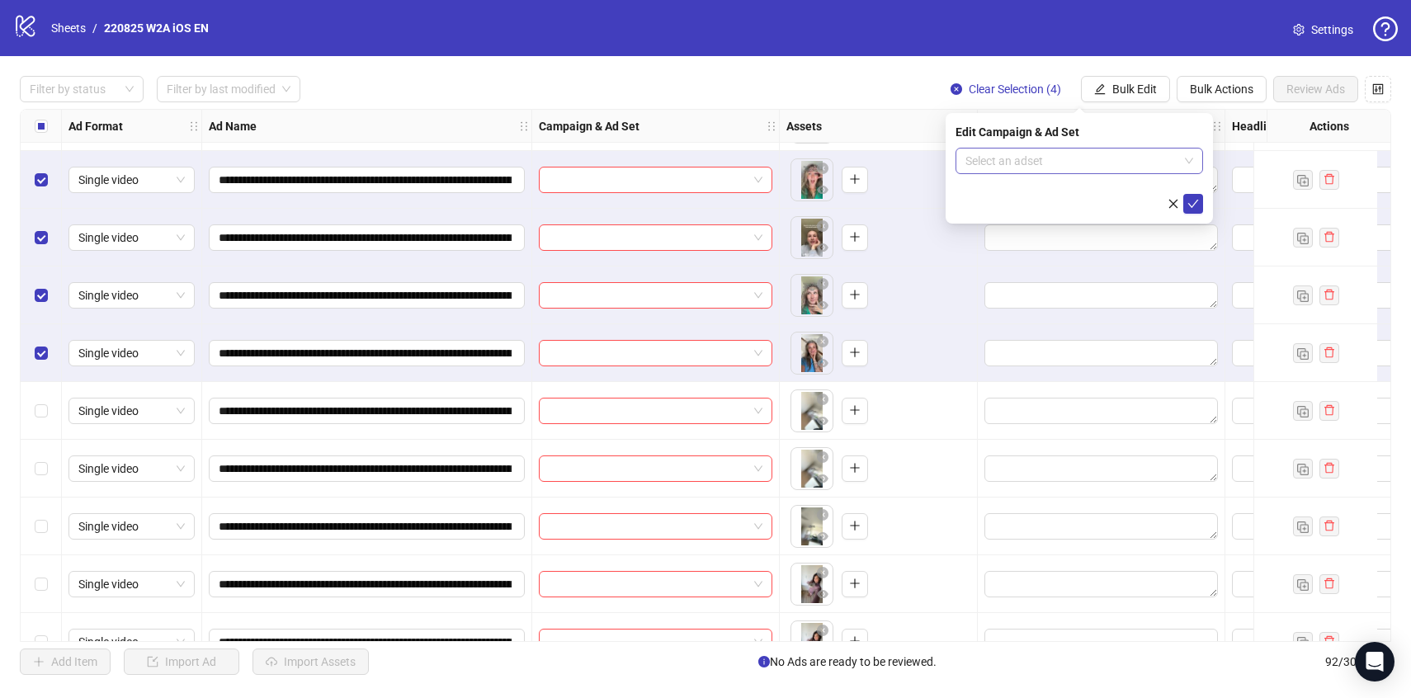
click at [1123, 162] on input "search" at bounding box center [1071, 161] width 213 height 25
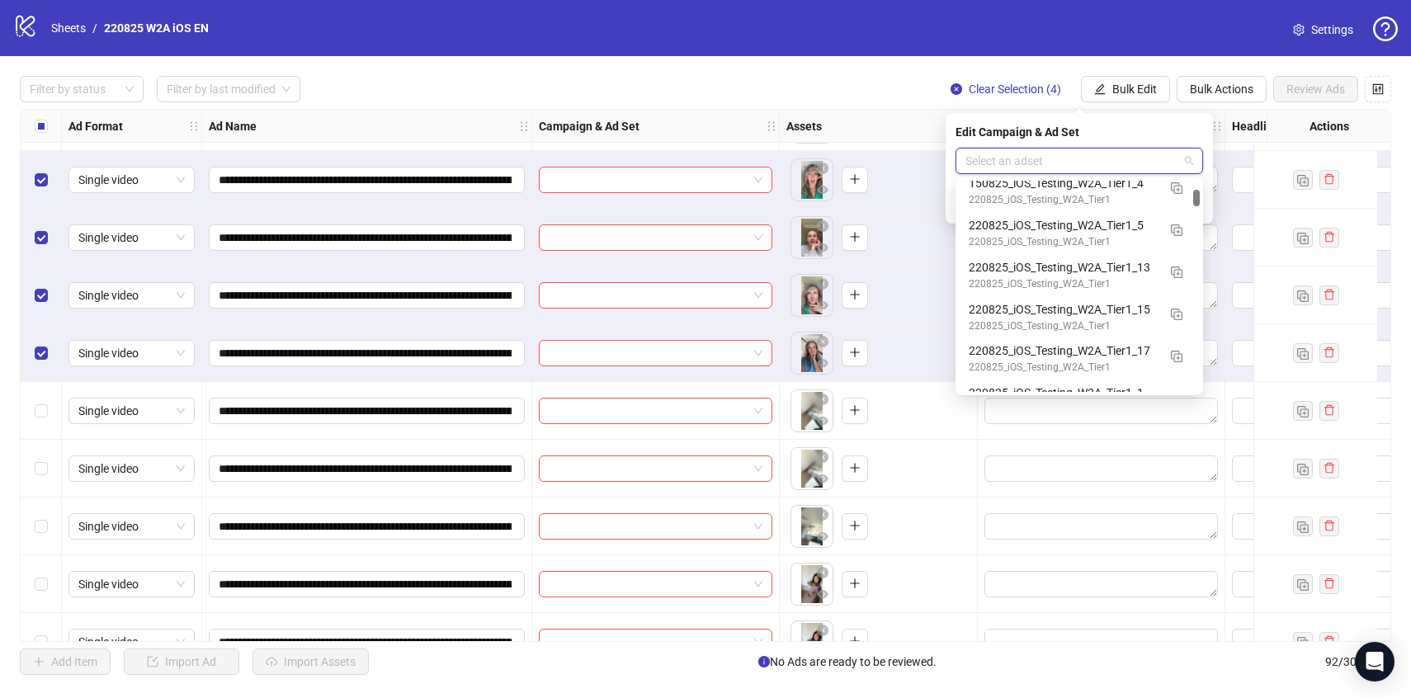
scroll to position [923, 0]
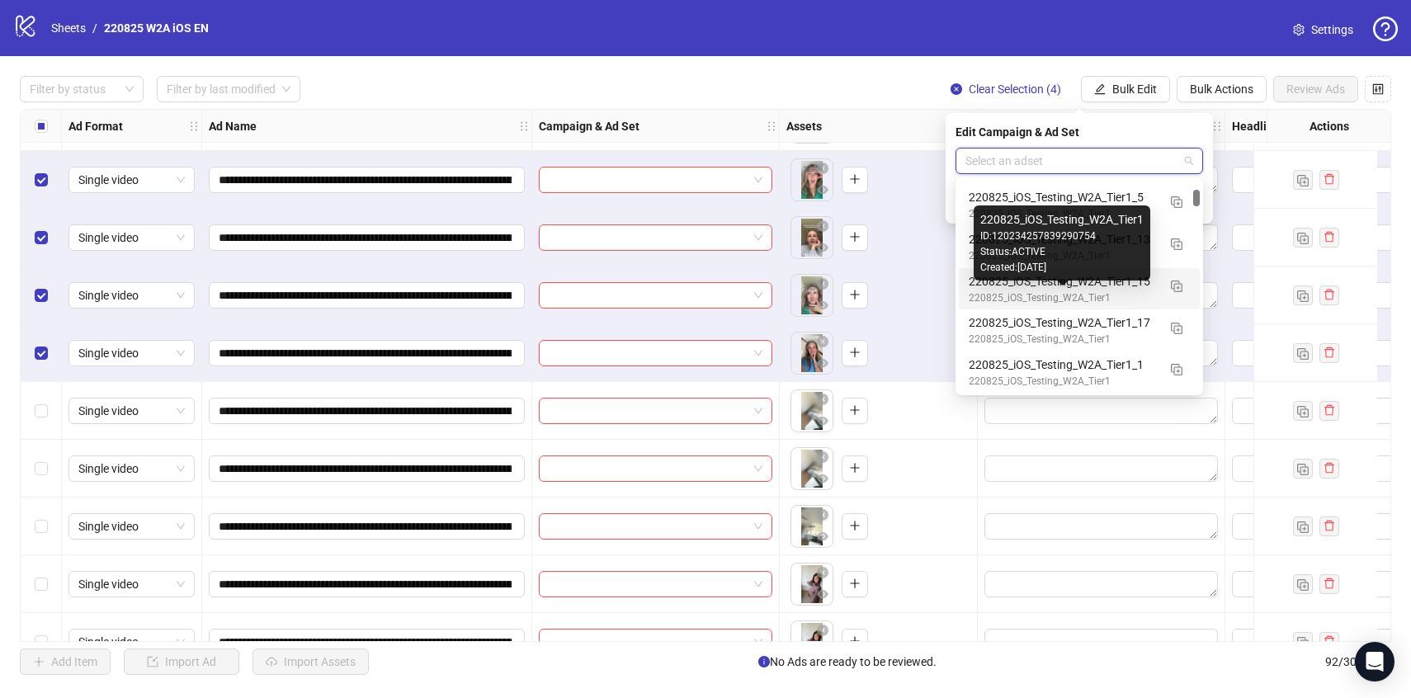
click at [1133, 287] on div "220825_iOS_Testing_W2A_Tier1_15" at bounding box center [1063, 281] width 188 height 18
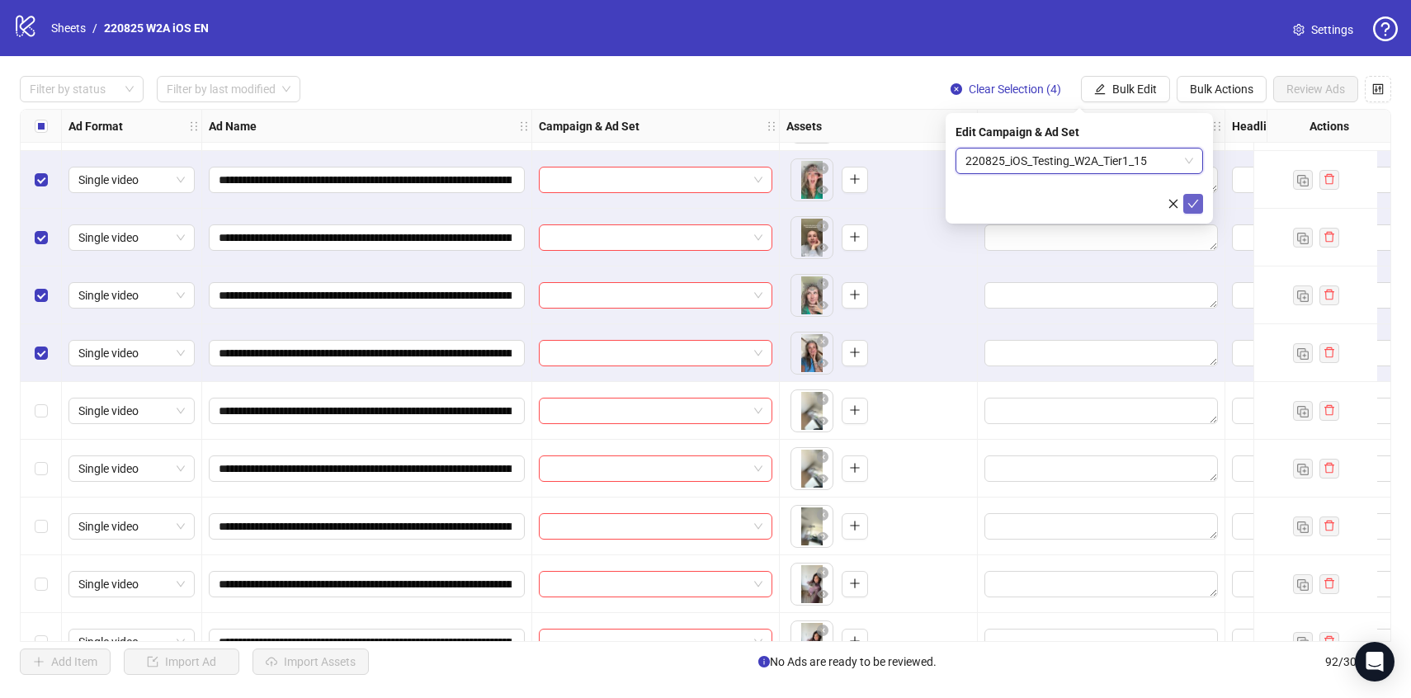
click at [1198, 198] on icon "check" at bounding box center [1193, 204] width 12 height 12
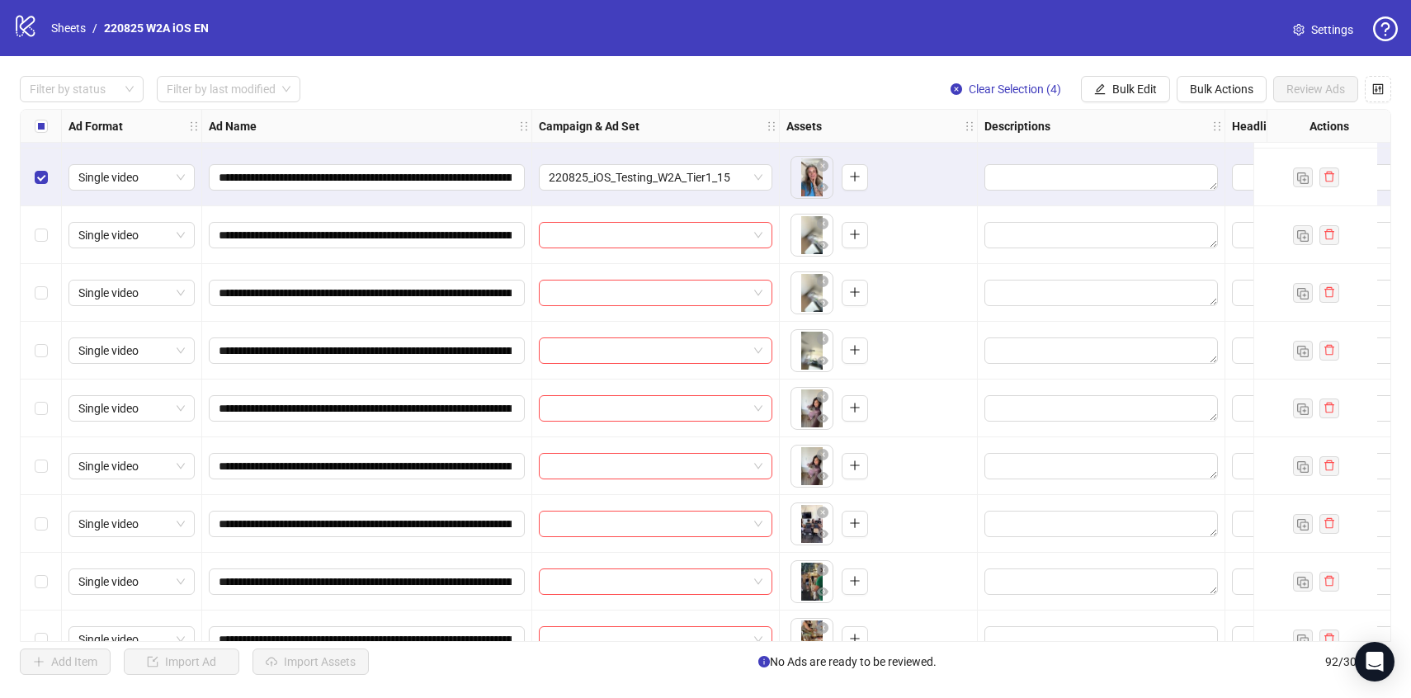
scroll to position [3098, 0]
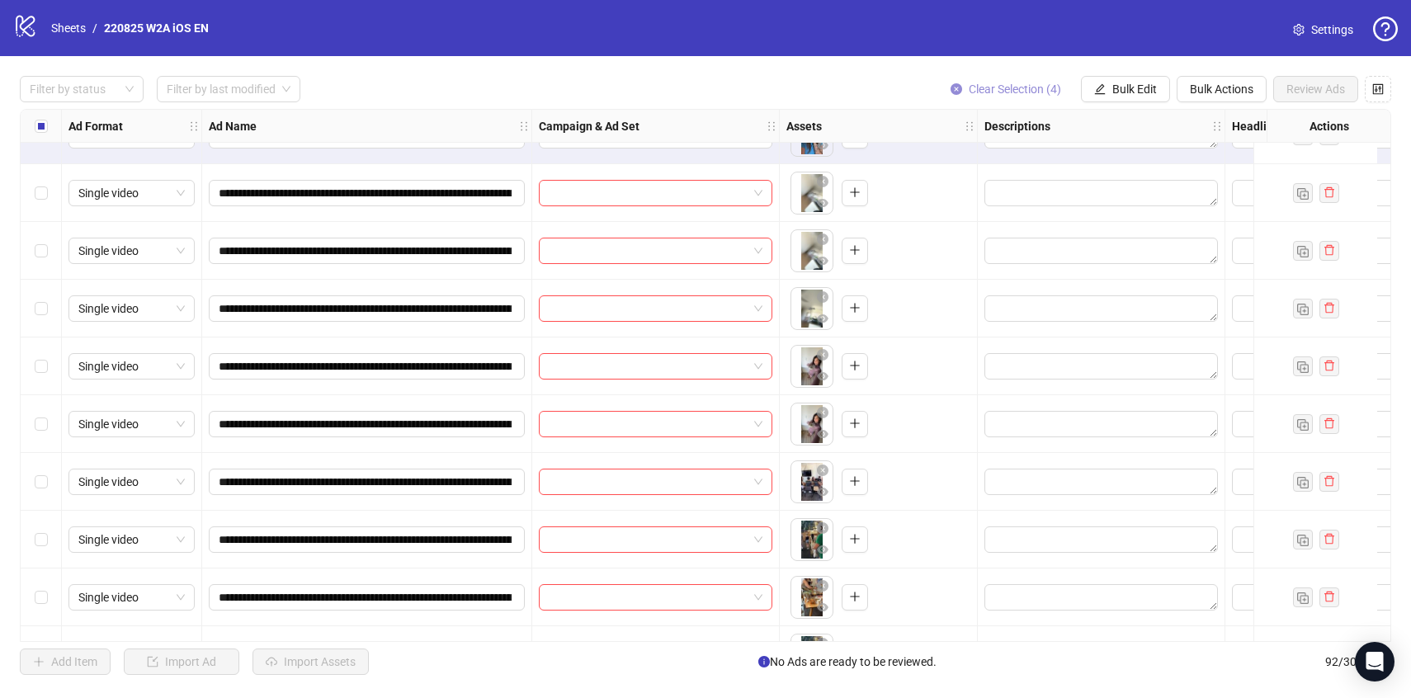
click at [1014, 97] on button "Clear Selection (4)" at bounding box center [1005, 89] width 137 height 26
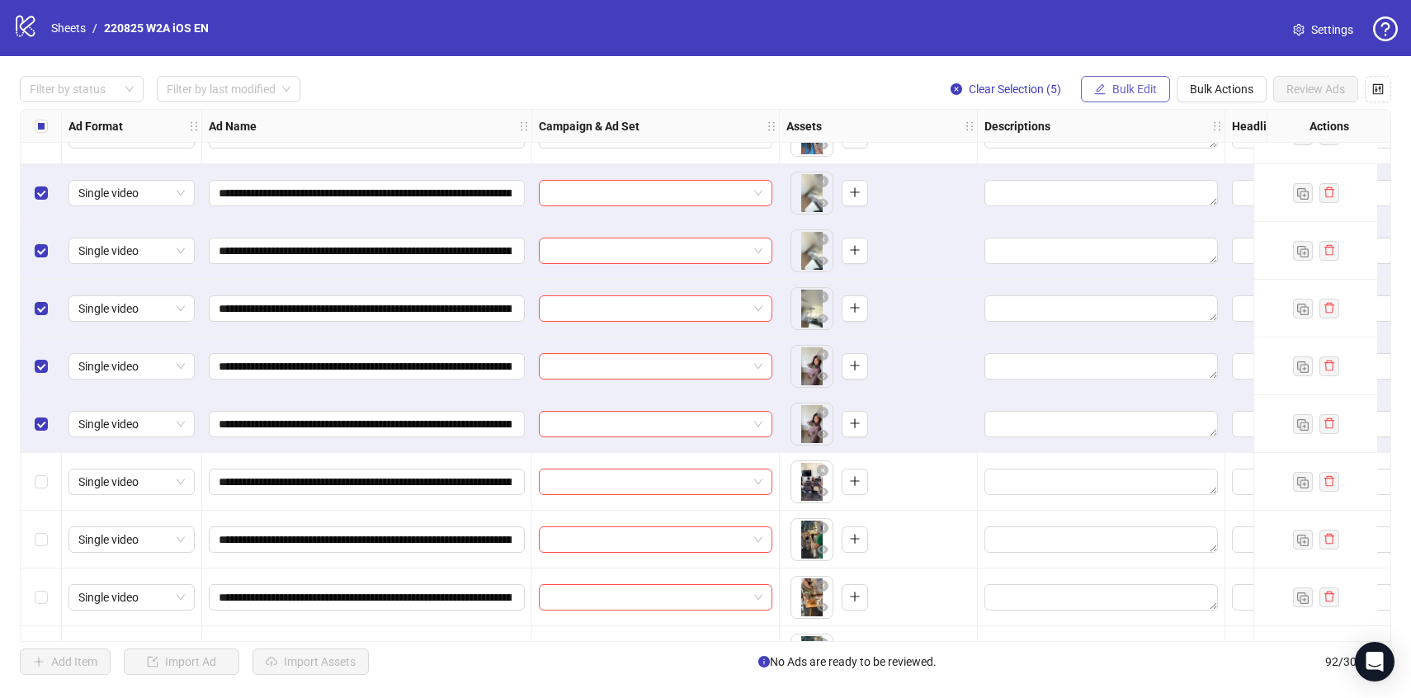
click at [1102, 78] on button "Bulk Edit" at bounding box center [1125, 89] width 89 height 26
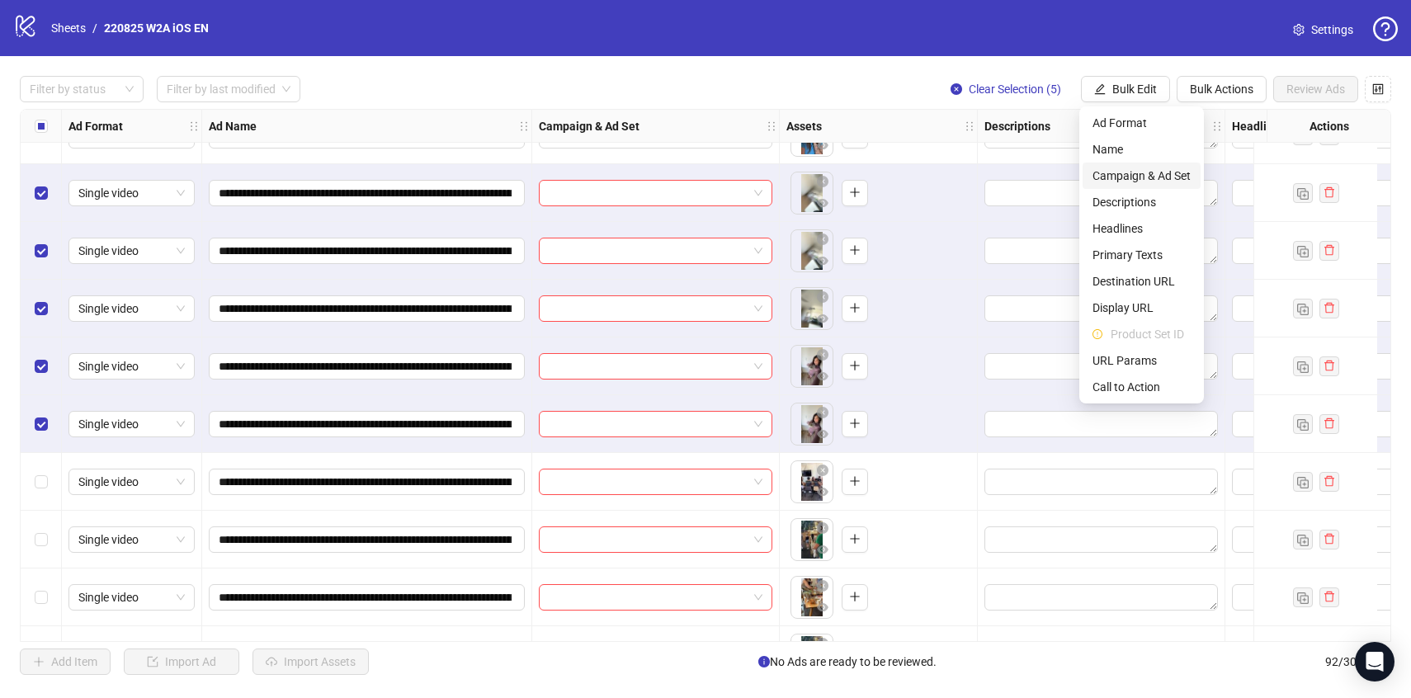
click at [1133, 175] on span "Campaign & Ad Set" at bounding box center [1141, 176] width 98 height 18
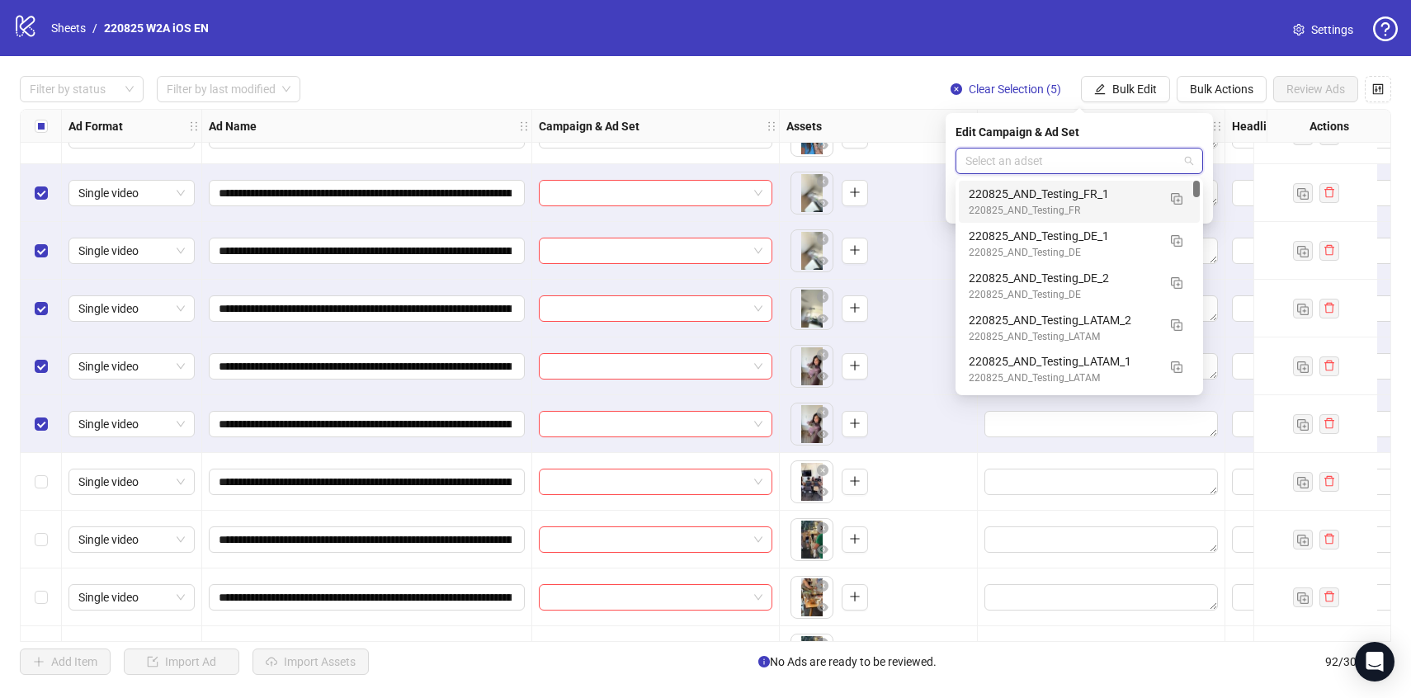
click at [1134, 160] on input "search" at bounding box center [1071, 161] width 213 height 25
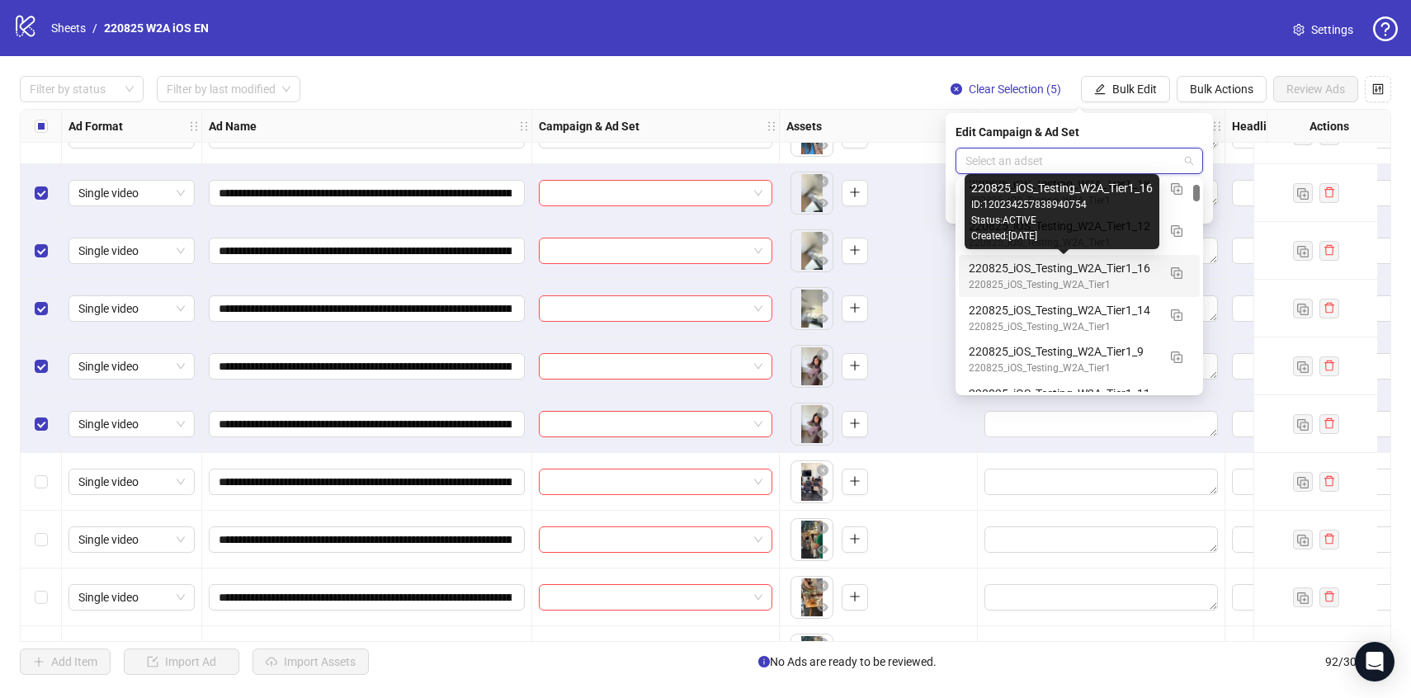
click at [1126, 269] on div "220825_iOS_Testing_W2A_Tier1_16" at bounding box center [1063, 268] width 188 height 18
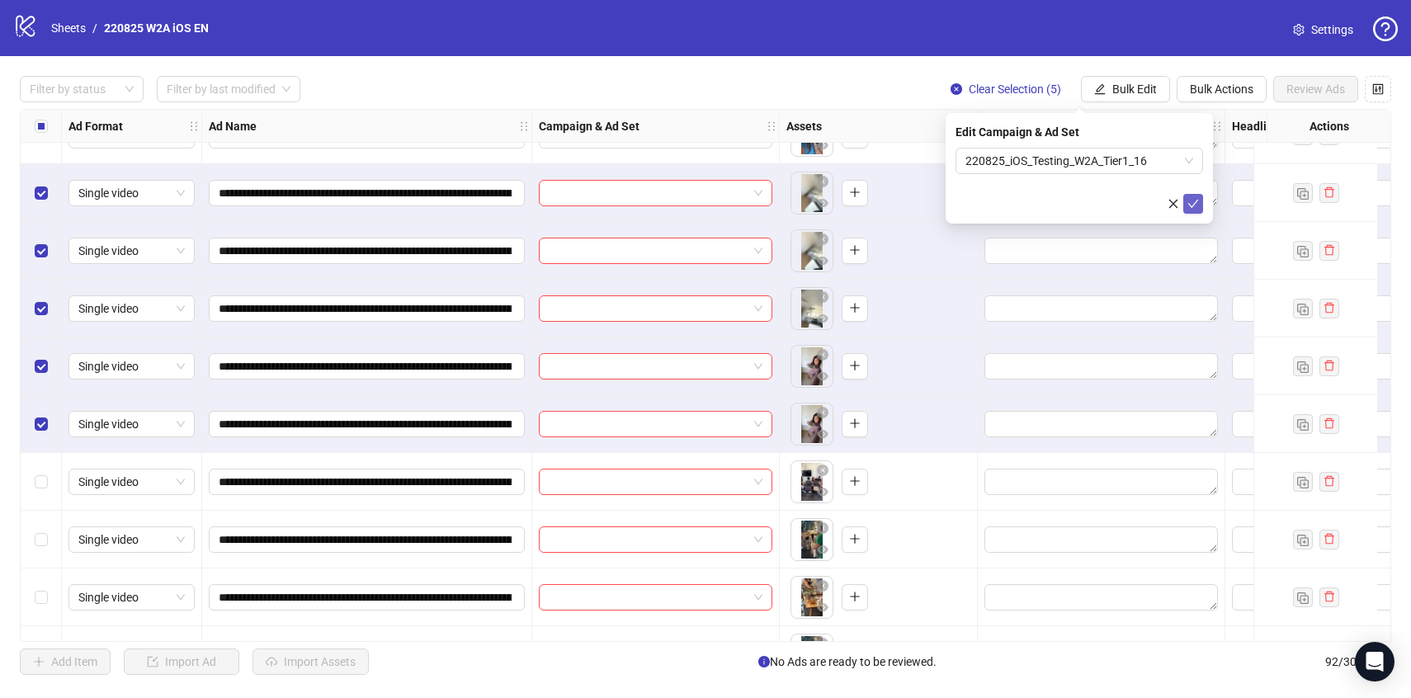
click at [1196, 199] on icon "check" at bounding box center [1193, 204] width 12 height 12
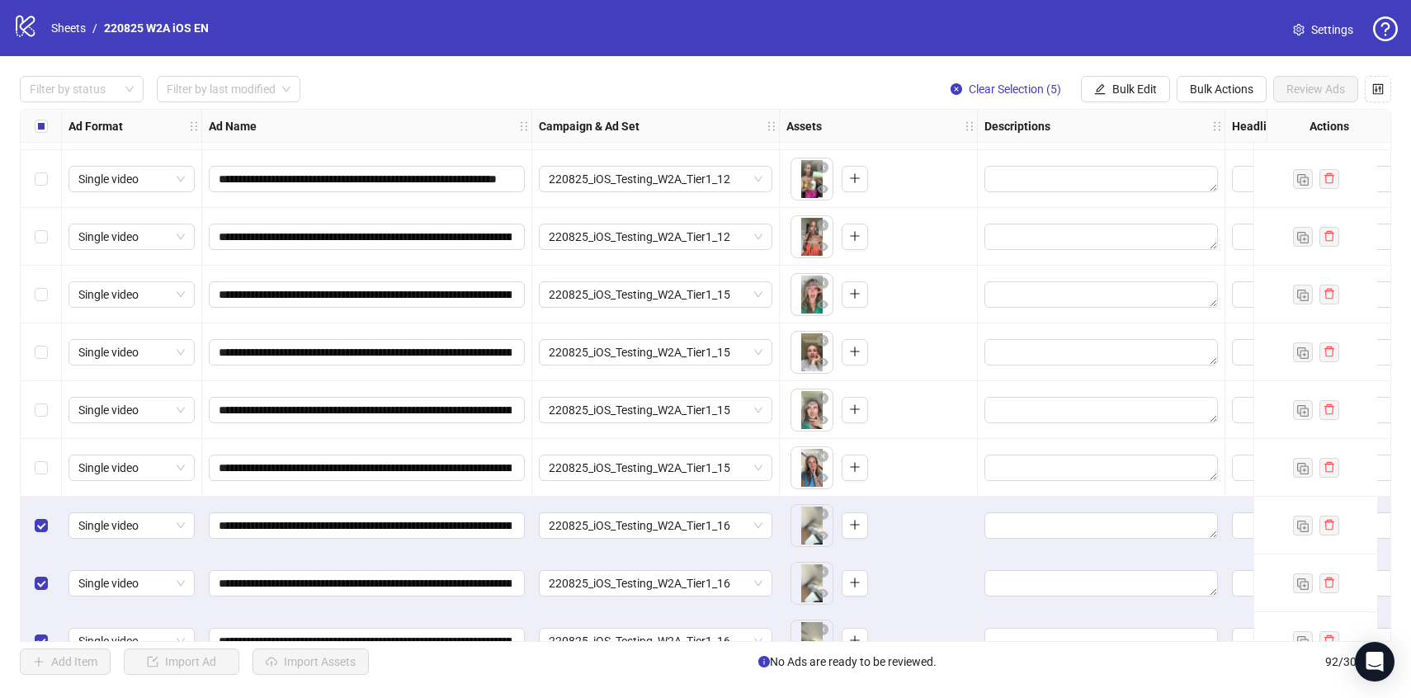
scroll to position [2850, 0]
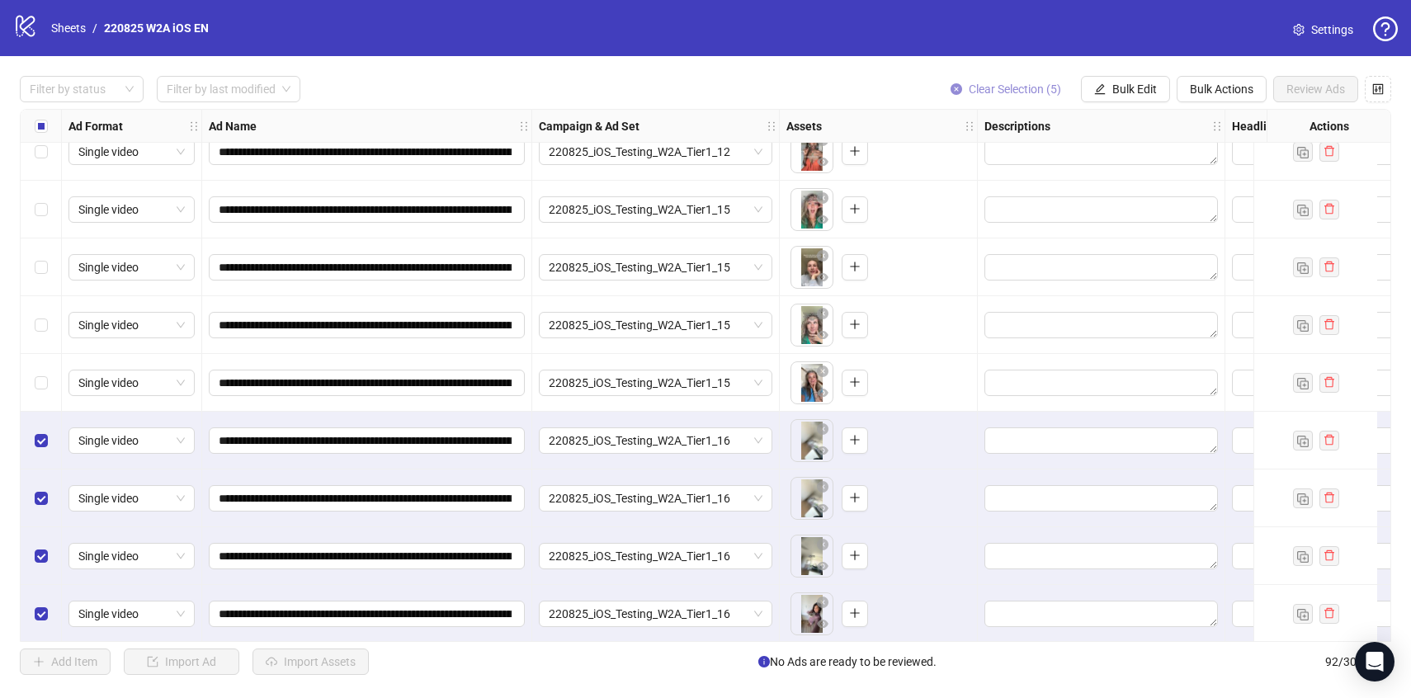
click at [1016, 93] on span "Clear Selection (5)" at bounding box center [1015, 89] width 92 height 13
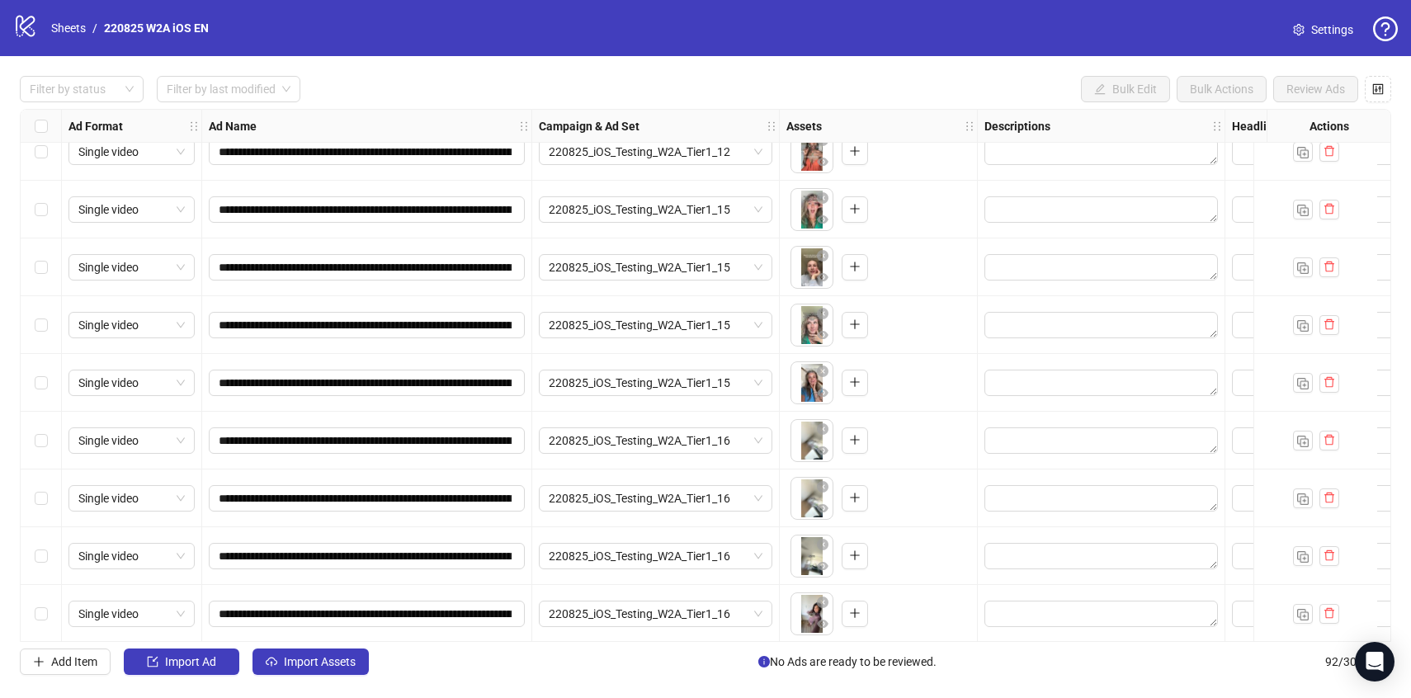
scroll to position [2825, 0]
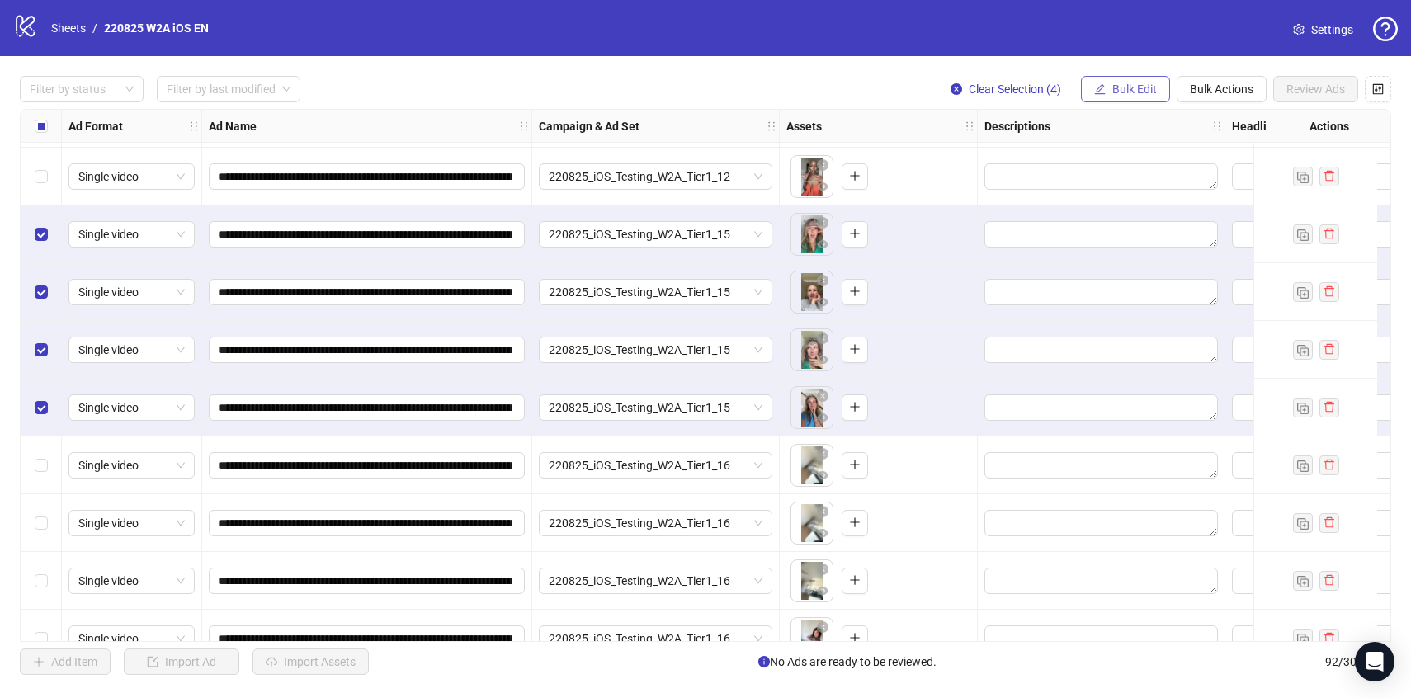
click at [1144, 89] on span "Bulk Edit" at bounding box center [1134, 89] width 45 height 13
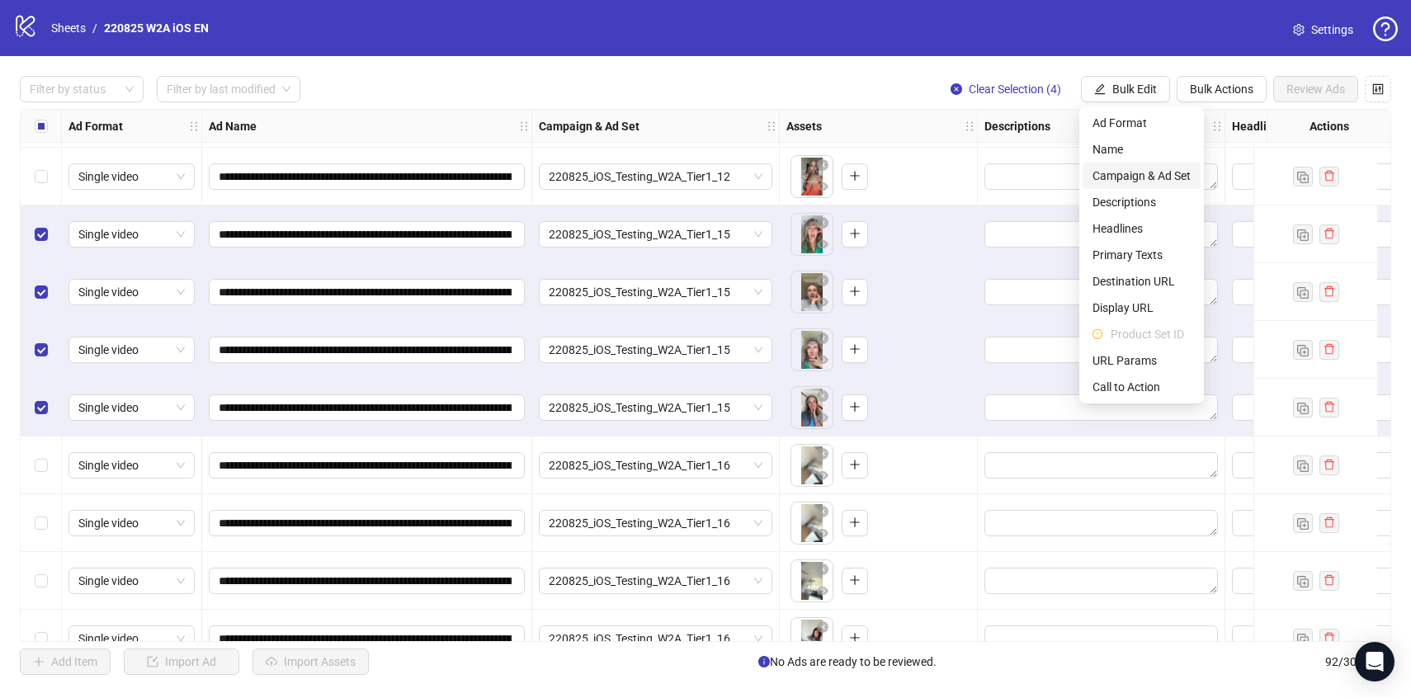
click at [1140, 176] on span "Campaign & Ad Set" at bounding box center [1141, 176] width 98 height 18
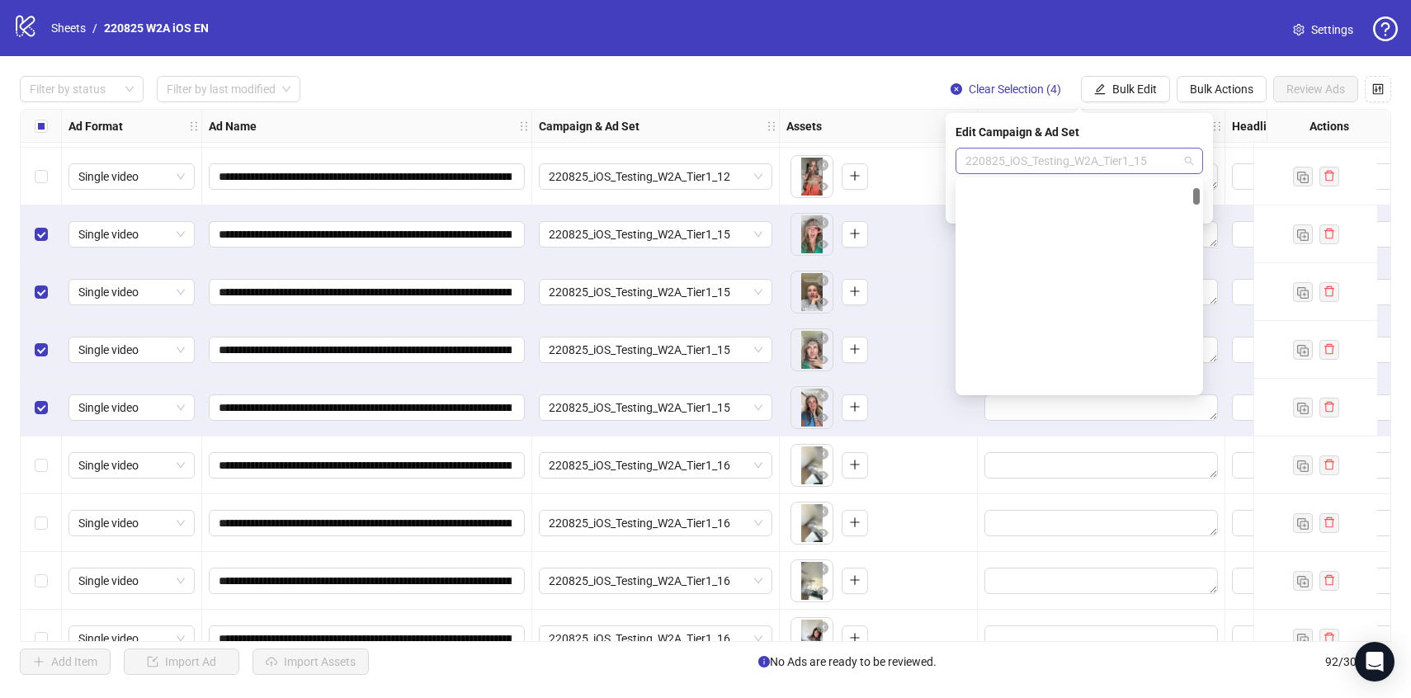
click at [1127, 162] on span "220825_iOS_Testing_W2A_Tier1_15" at bounding box center [1079, 161] width 228 height 25
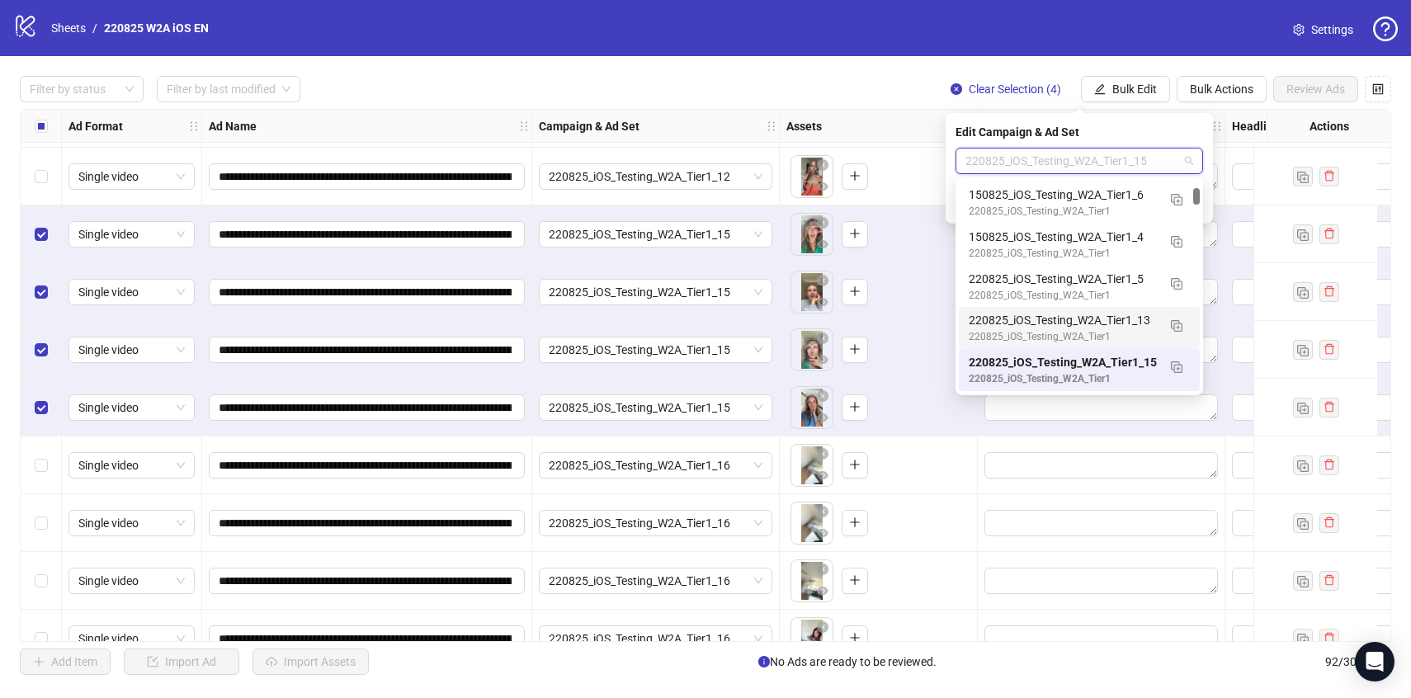
click at [1138, 323] on div "220825_iOS_Testing_W2A_Tier1_13" at bounding box center [1063, 320] width 188 height 18
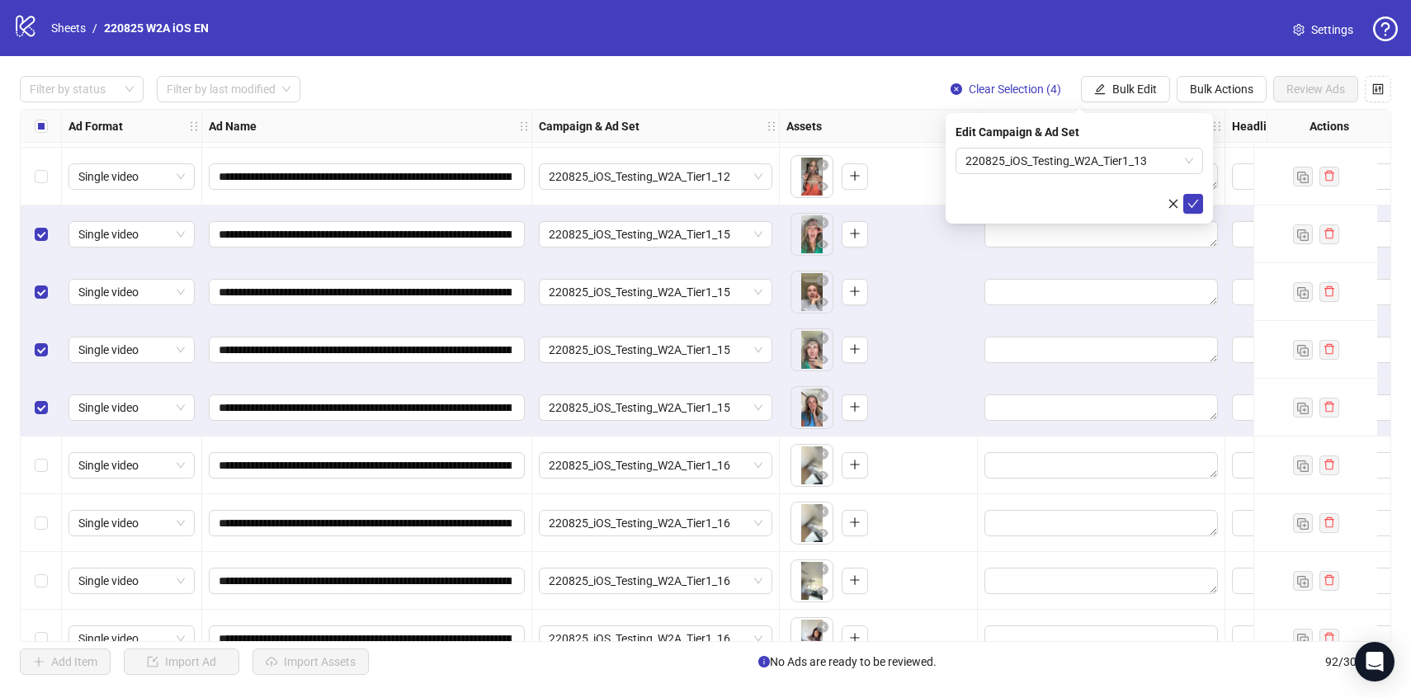
click at [1185, 215] on div "Edit Campaign & Ad Set 220825_iOS_Testing_W2A_Tier1_13" at bounding box center [1079, 168] width 267 height 111
click at [1192, 205] on icon "check" at bounding box center [1193, 204] width 12 height 12
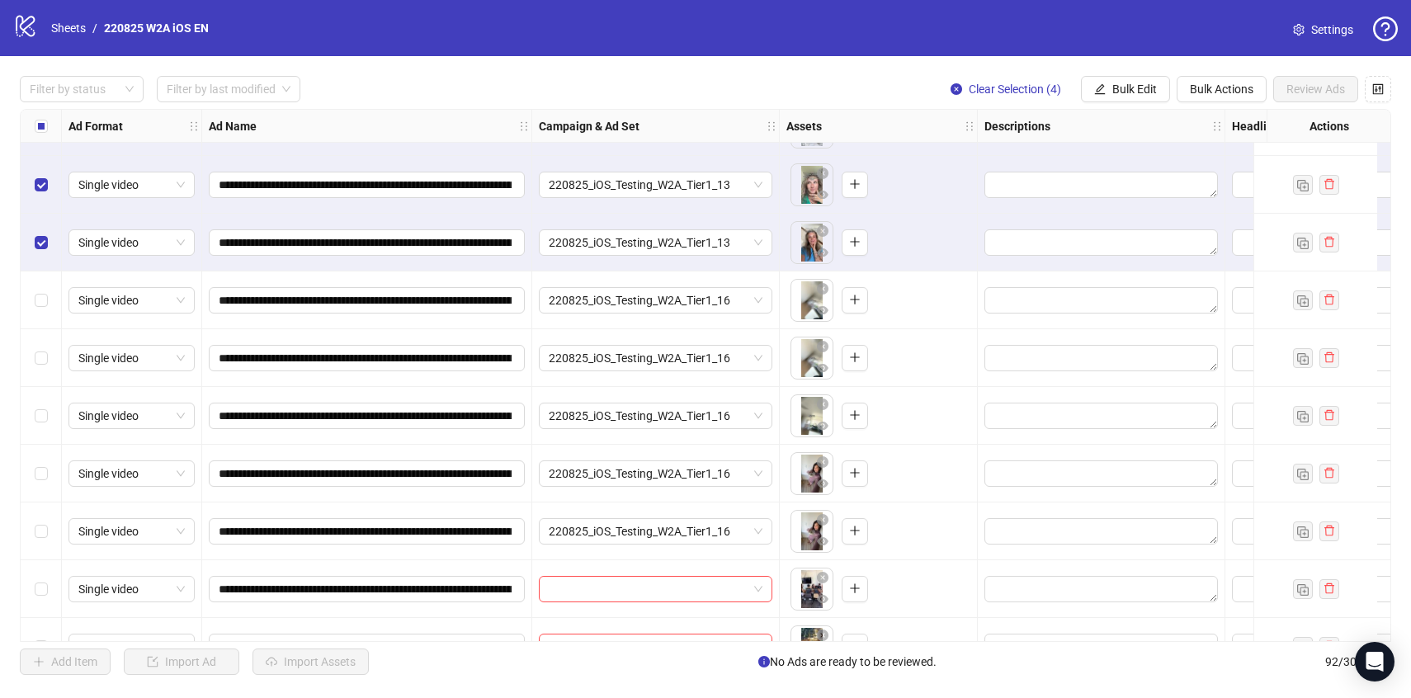
scroll to position [3028, 0]
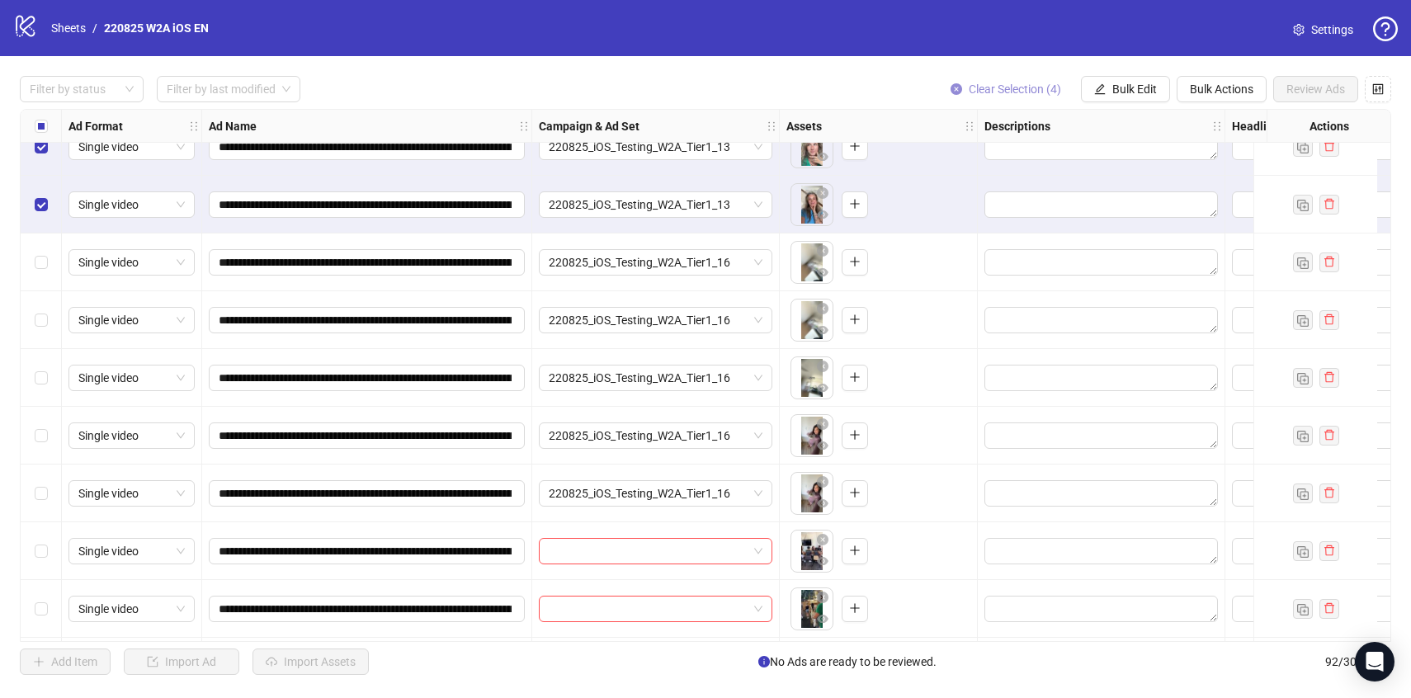
click at [1001, 93] on span "Clear Selection (4)" at bounding box center [1015, 89] width 92 height 13
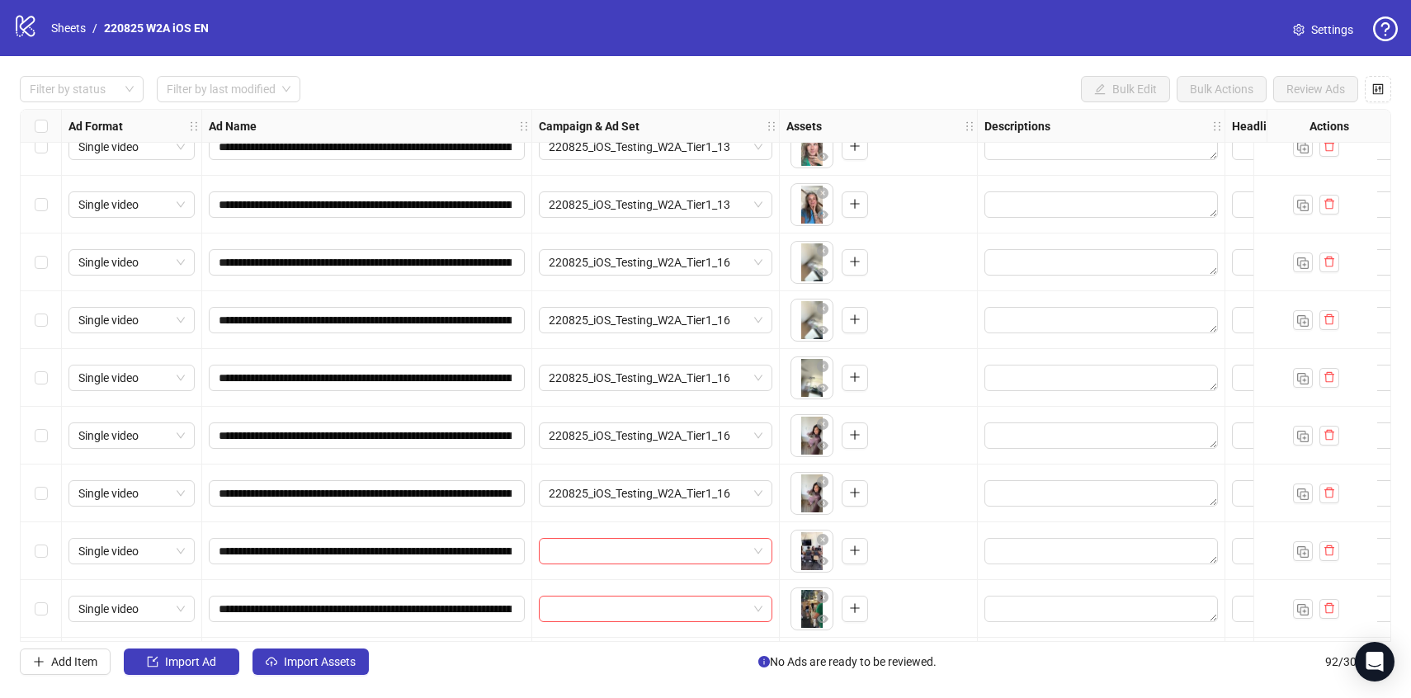
scroll to position [3070, 0]
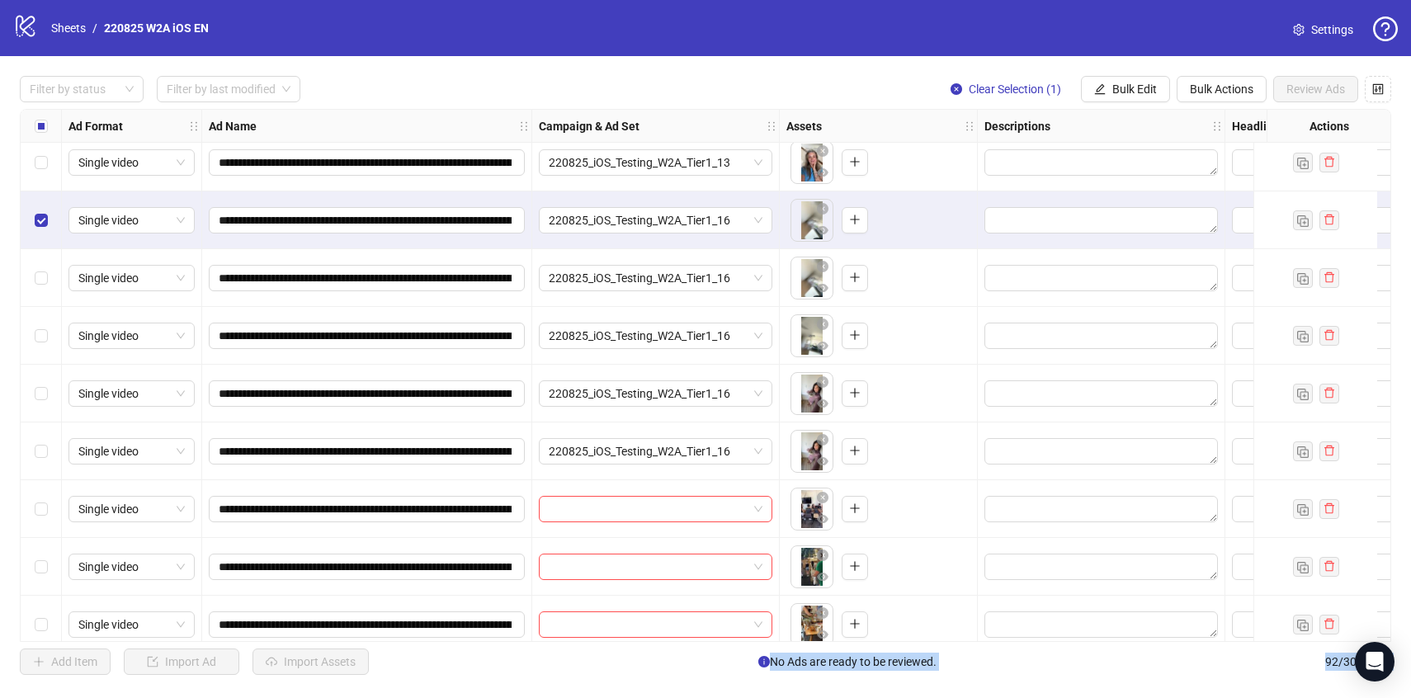
click at [50, 454] on div "Select row 59" at bounding box center [41, 451] width 41 height 58
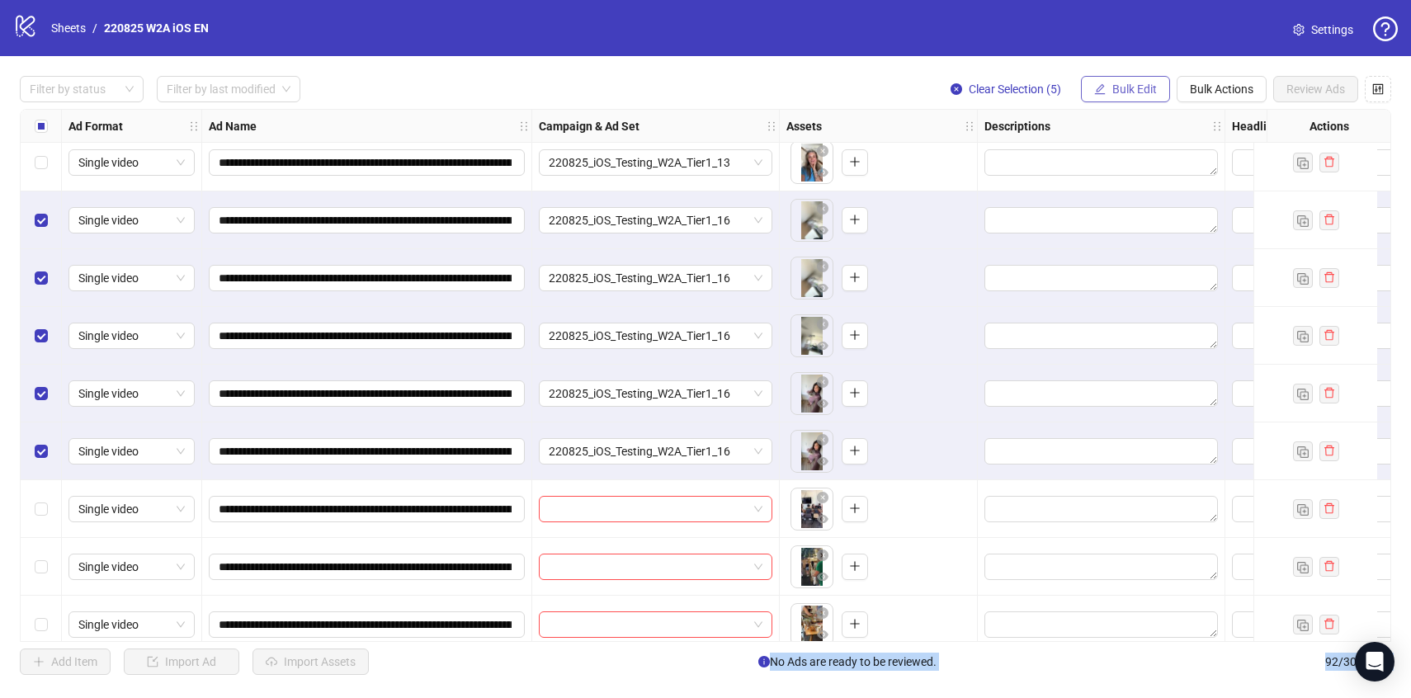
click at [1122, 91] on span "Bulk Edit" at bounding box center [1134, 89] width 45 height 13
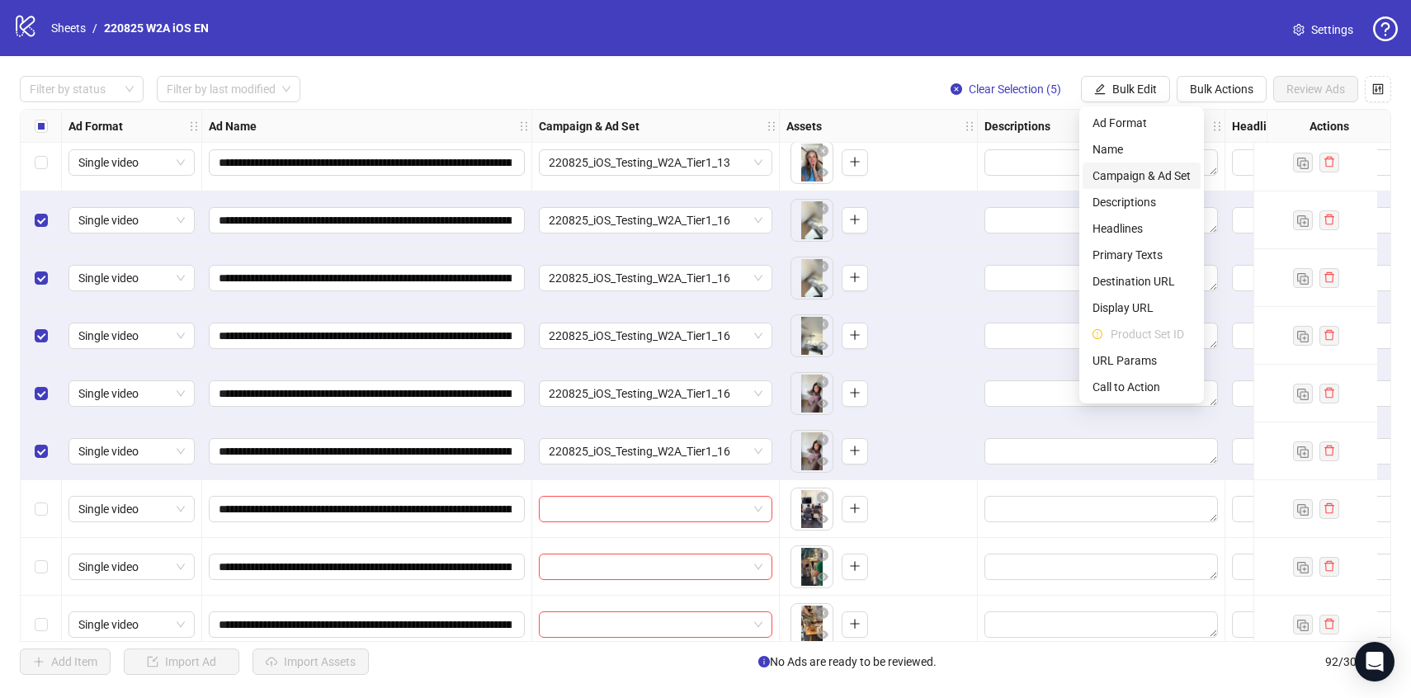
click at [1152, 173] on span "Campaign & Ad Set" at bounding box center [1141, 176] width 98 height 18
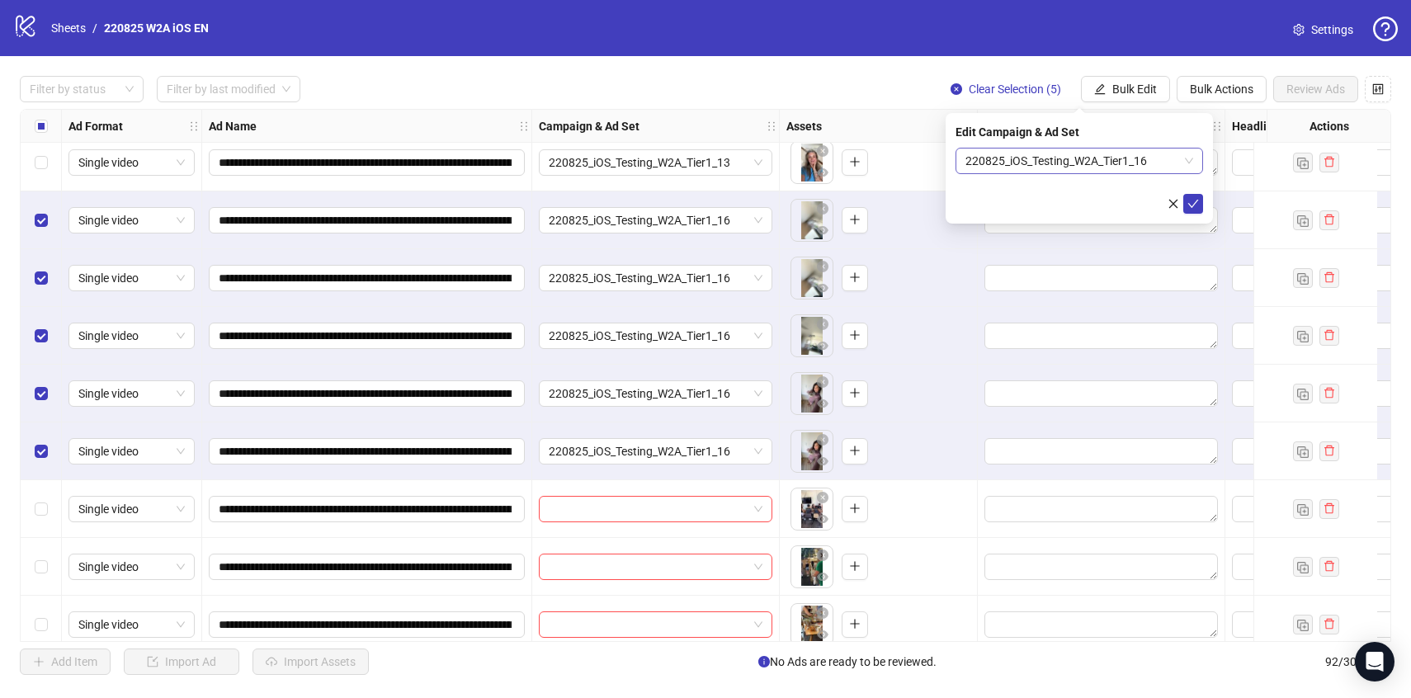
click at [1146, 158] on span "220825_iOS_Testing_W2A_Tier1_16" at bounding box center [1079, 161] width 228 height 25
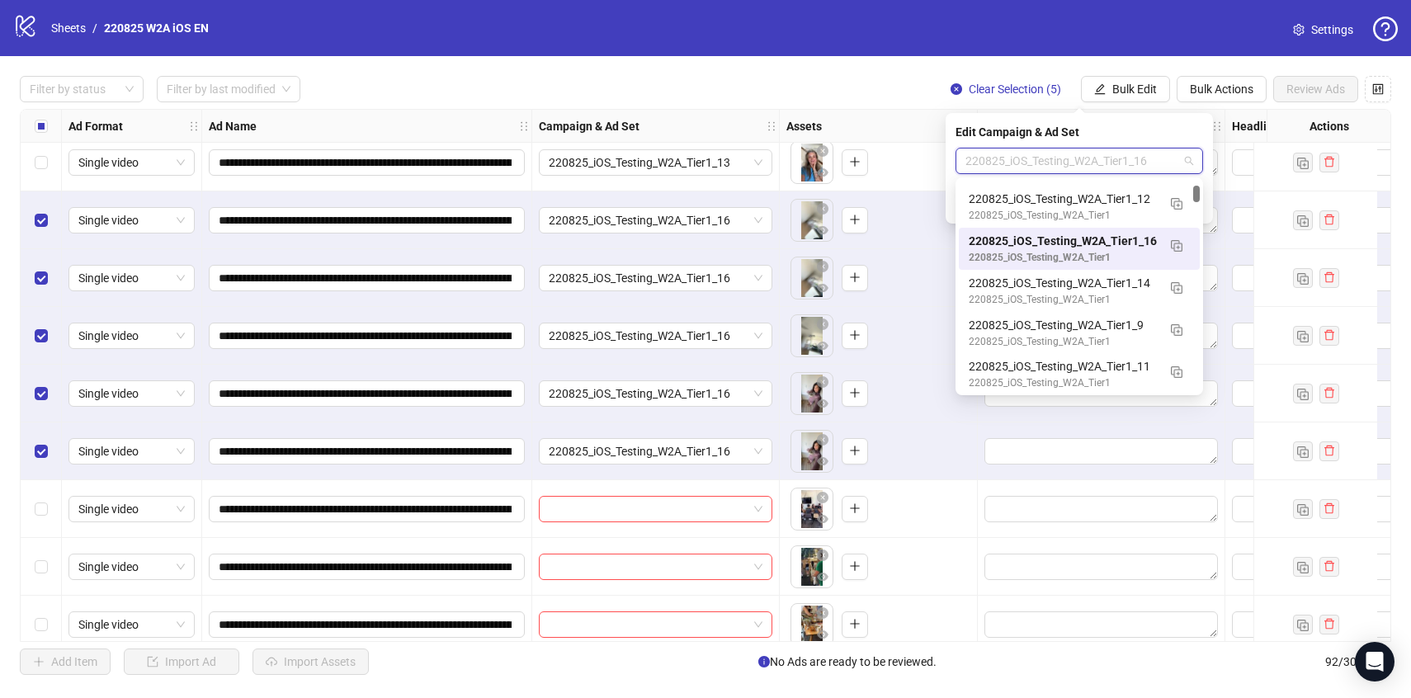
scroll to position [498, 0]
click at [1157, 256] on div "220825_iOS_Testing_W2A_Tier1_14 220825_iOS_Testing_W2A_Tier1" at bounding box center [1079, 251] width 221 height 34
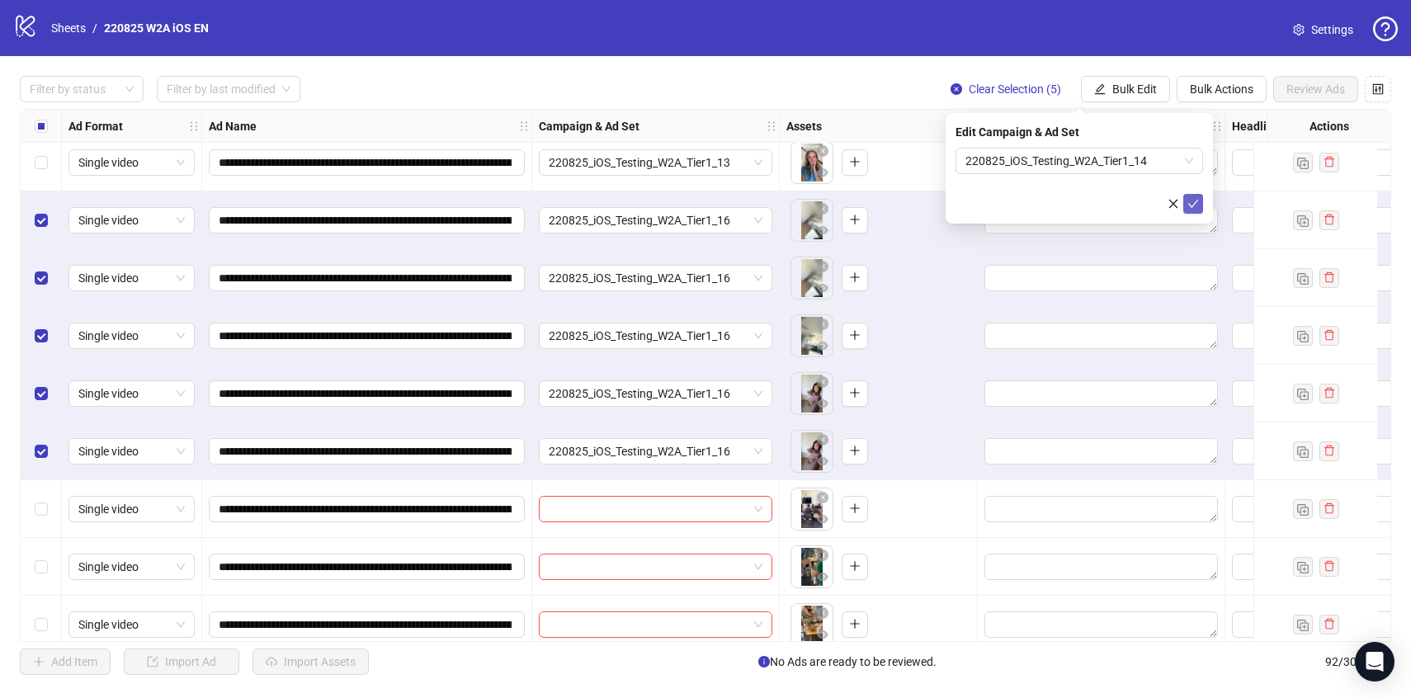
click at [1189, 196] on button "submit" at bounding box center [1193, 204] width 20 height 20
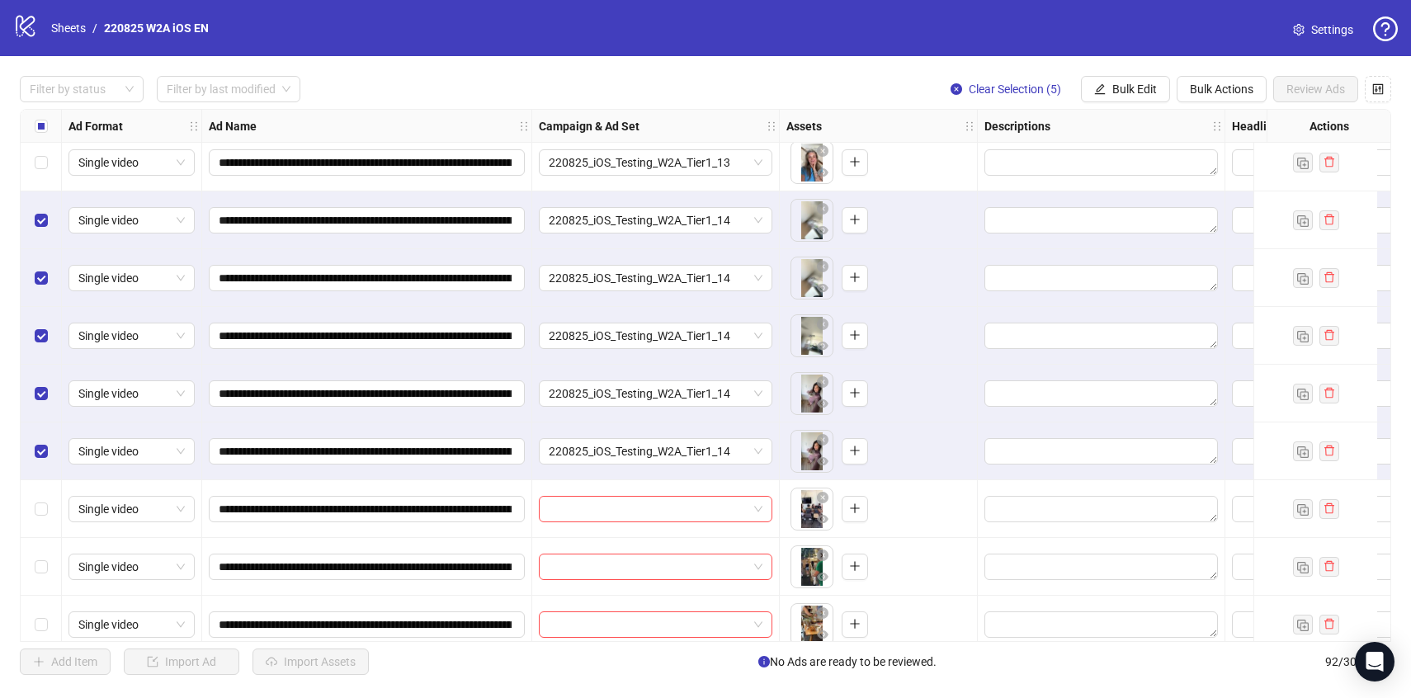
scroll to position [3249, 0]
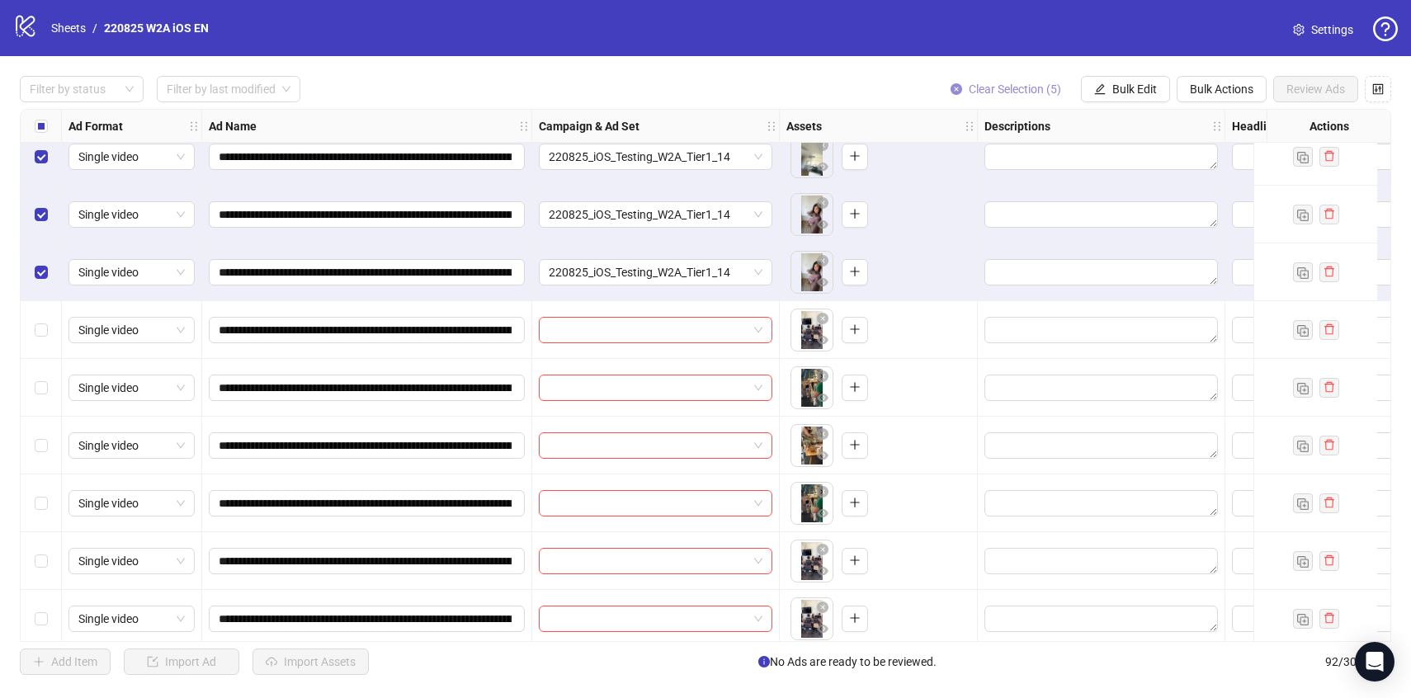
click at [1014, 95] on span "Clear Selection (5)" at bounding box center [1015, 89] width 92 height 13
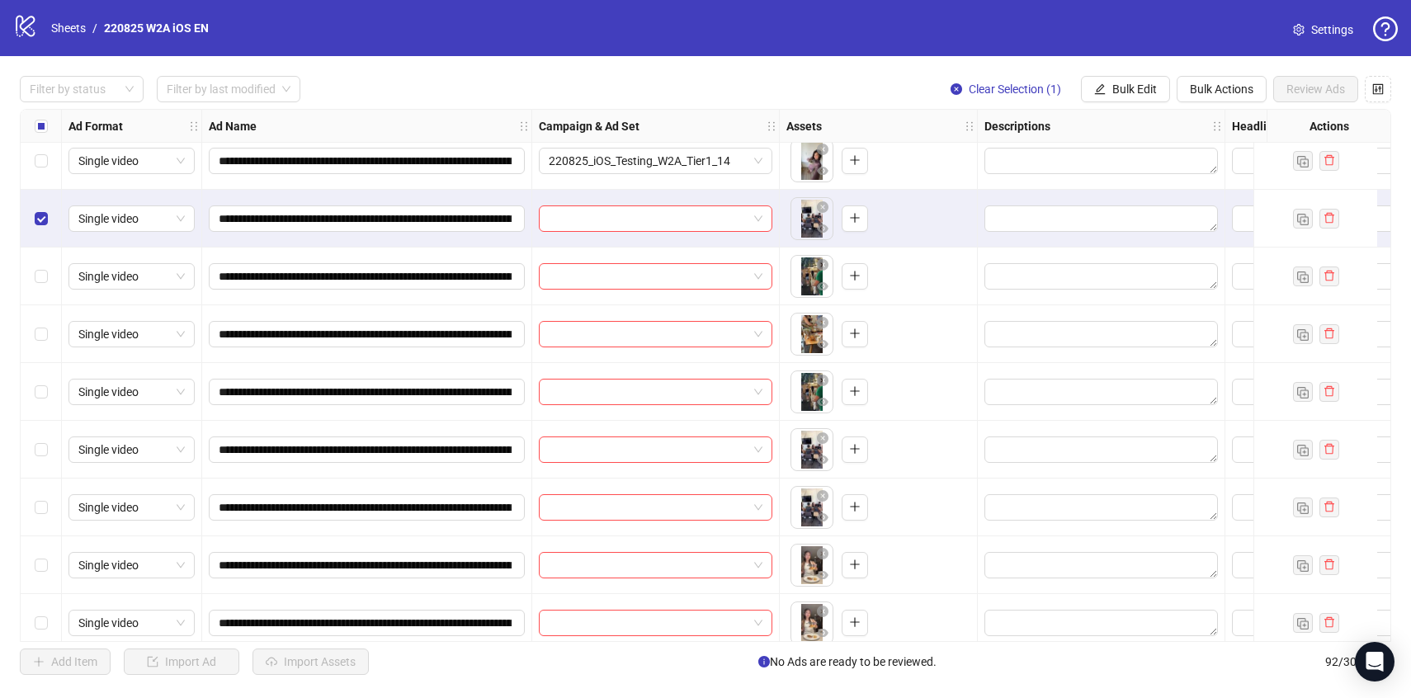
scroll to position [3362, 0]
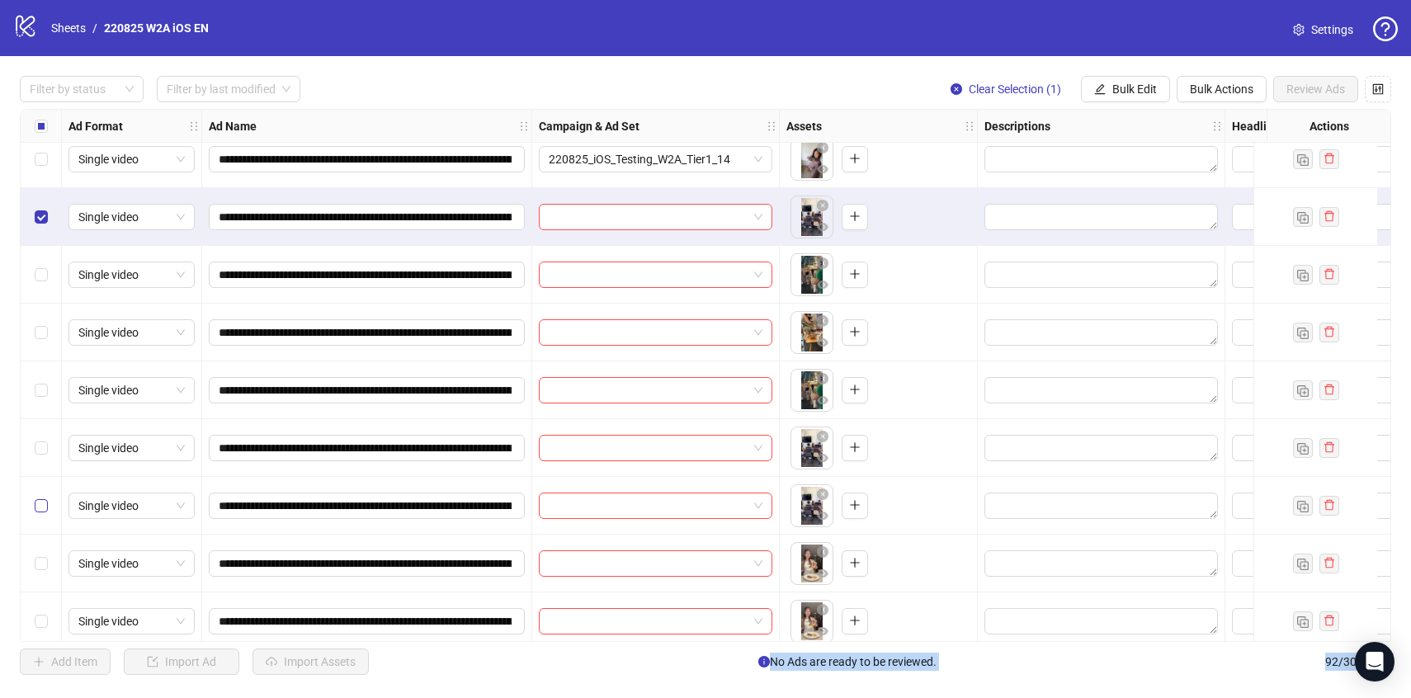
click at [41, 498] on label "Select row 65" at bounding box center [41, 506] width 13 height 18
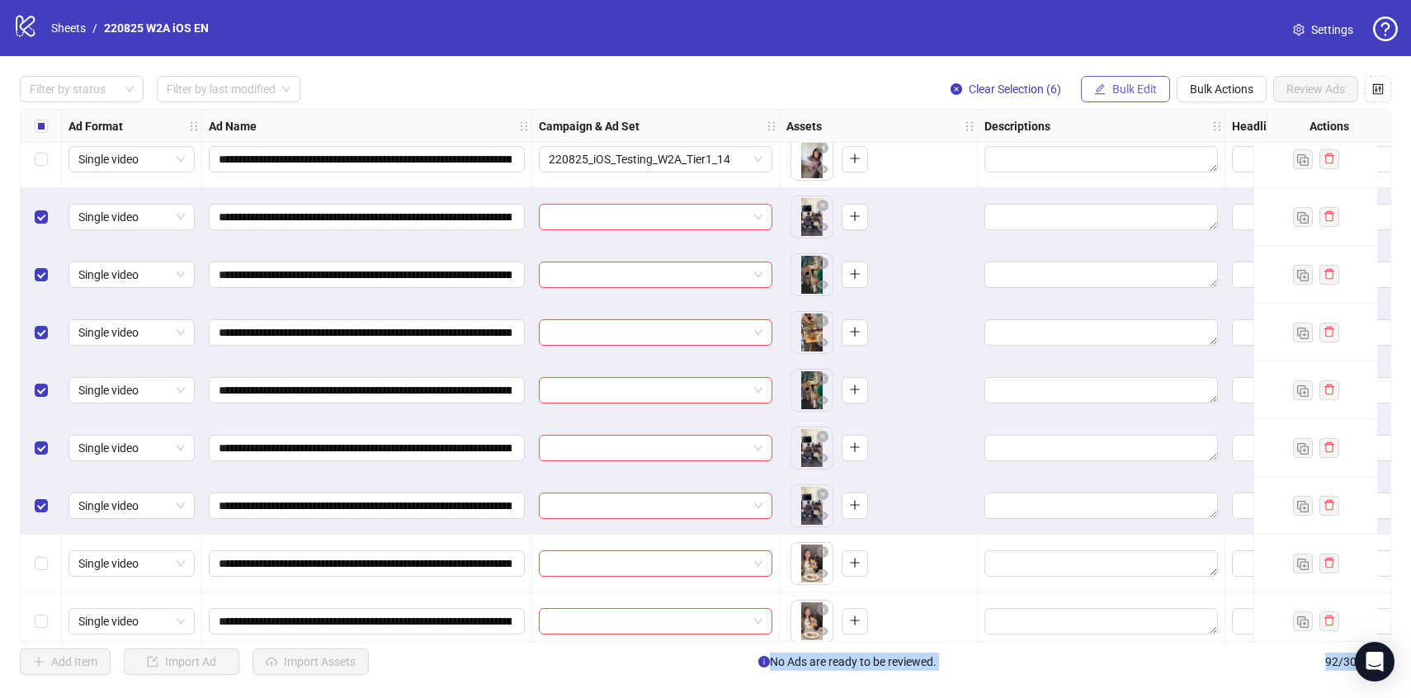
click at [1107, 78] on button "Bulk Edit" at bounding box center [1125, 89] width 89 height 26
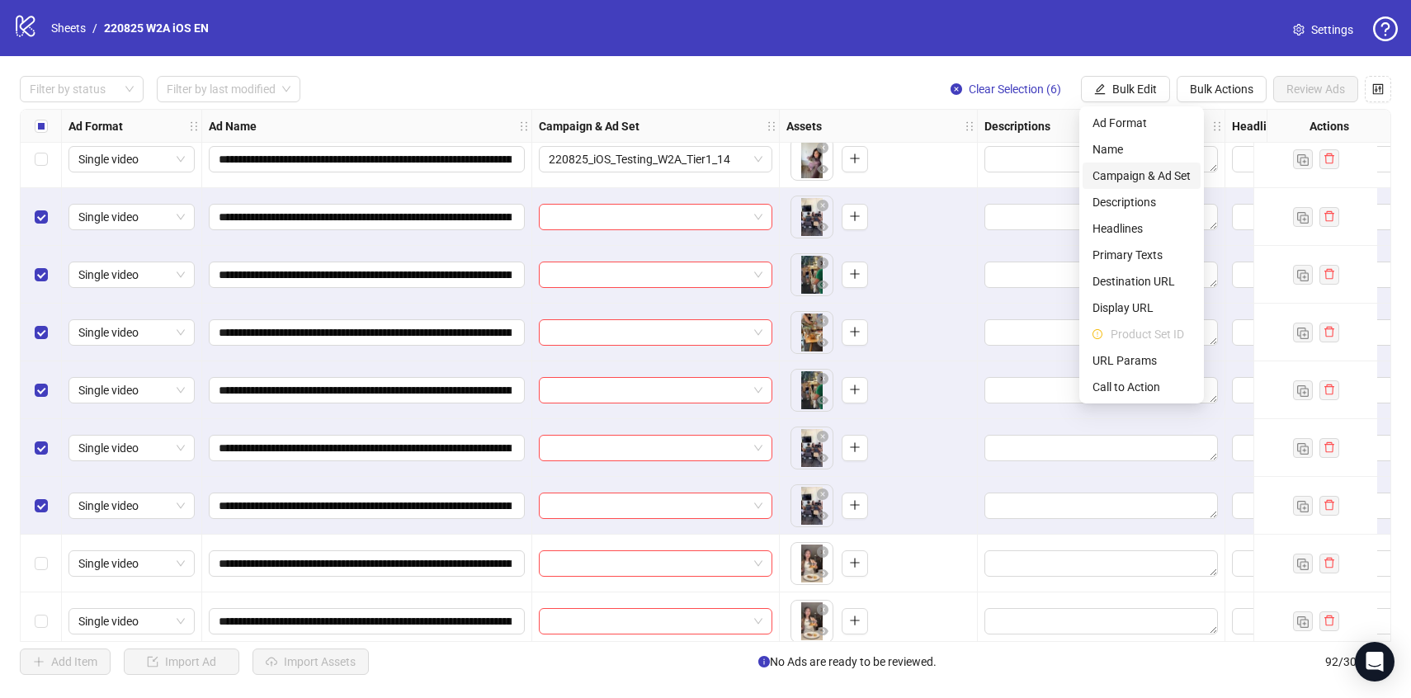
click at [1133, 176] on span "Campaign & Ad Set" at bounding box center [1141, 176] width 98 height 18
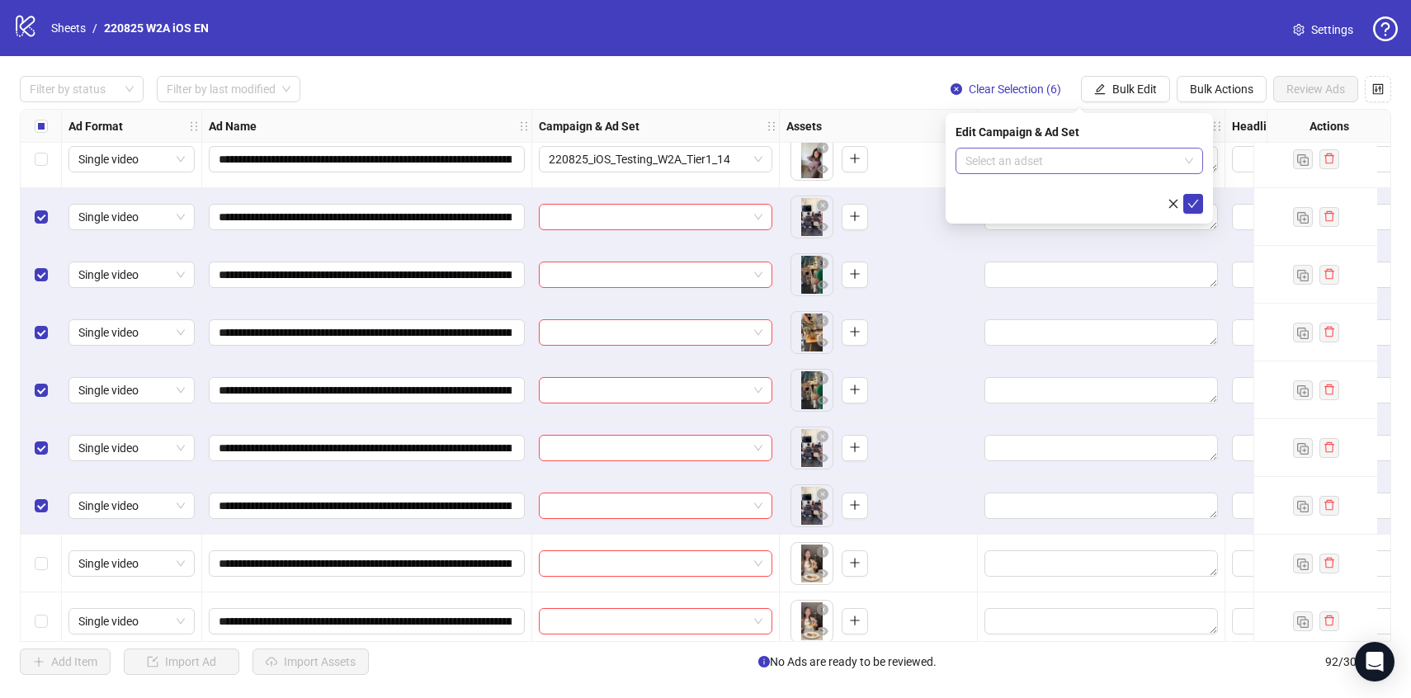
click at [1129, 151] on input "search" at bounding box center [1071, 161] width 213 height 25
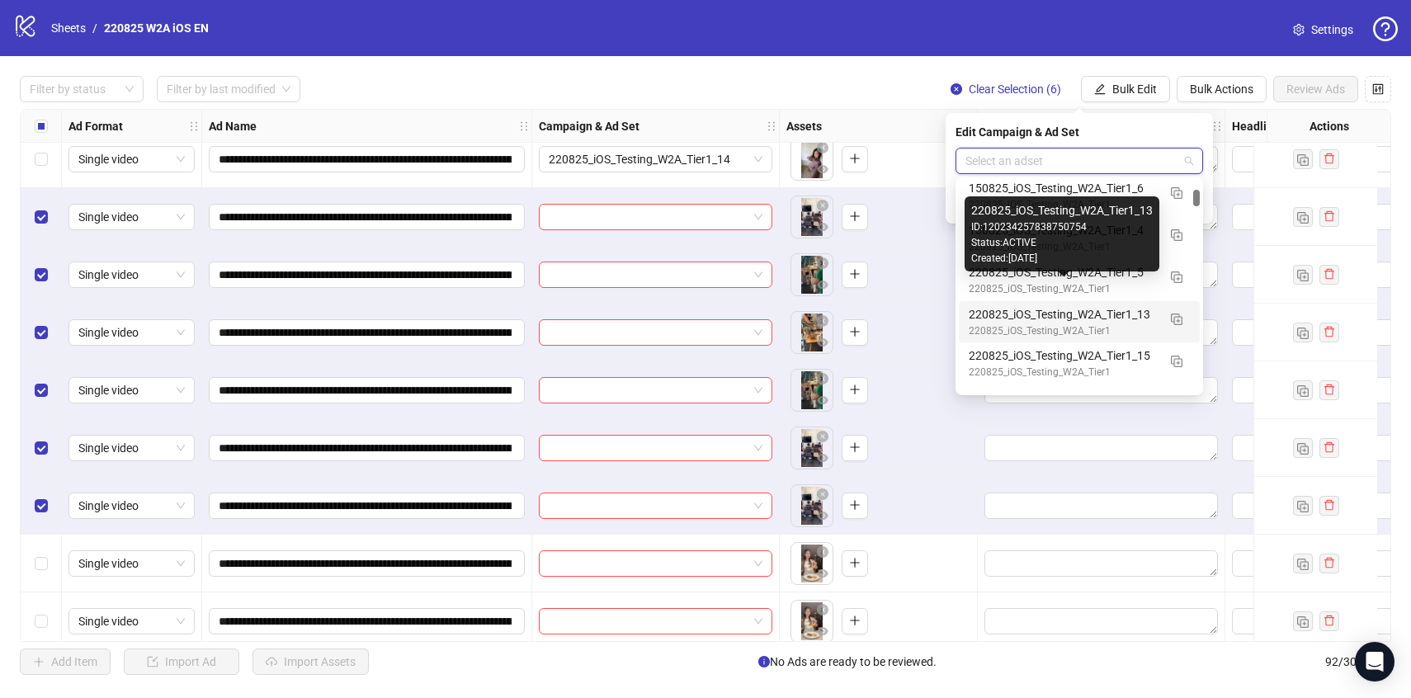
scroll to position [885, 0]
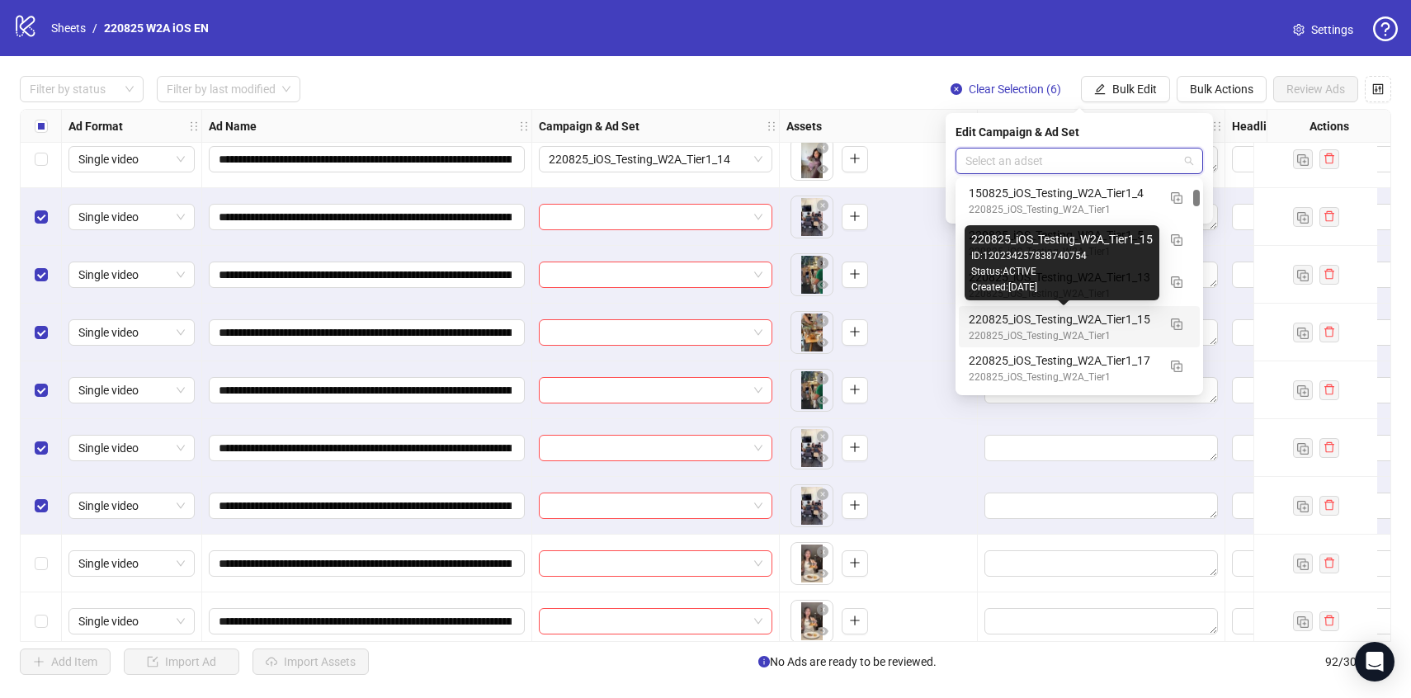
click at [1129, 315] on div "220825_iOS_Testing_W2A_Tier1_15" at bounding box center [1063, 319] width 188 height 18
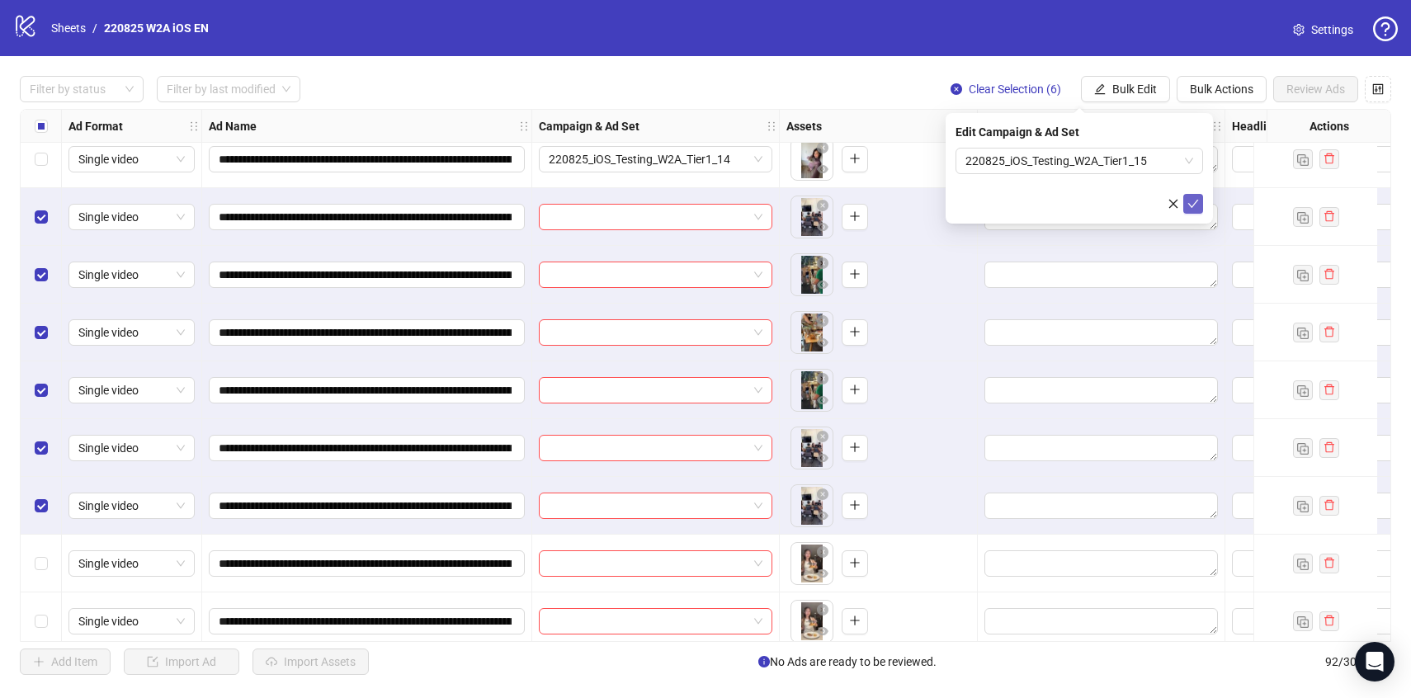
click at [1197, 206] on icon "check" at bounding box center [1193, 204] width 12 height 12
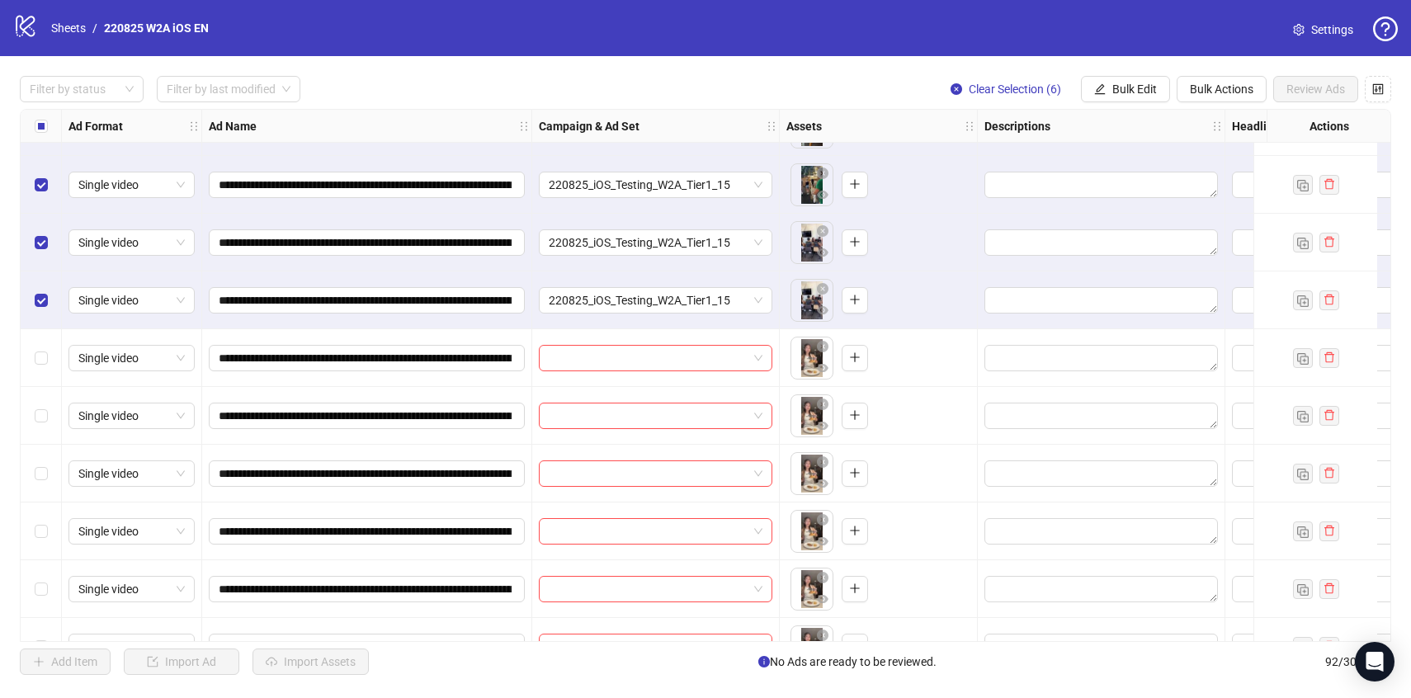
scroll to position [3572, 0]
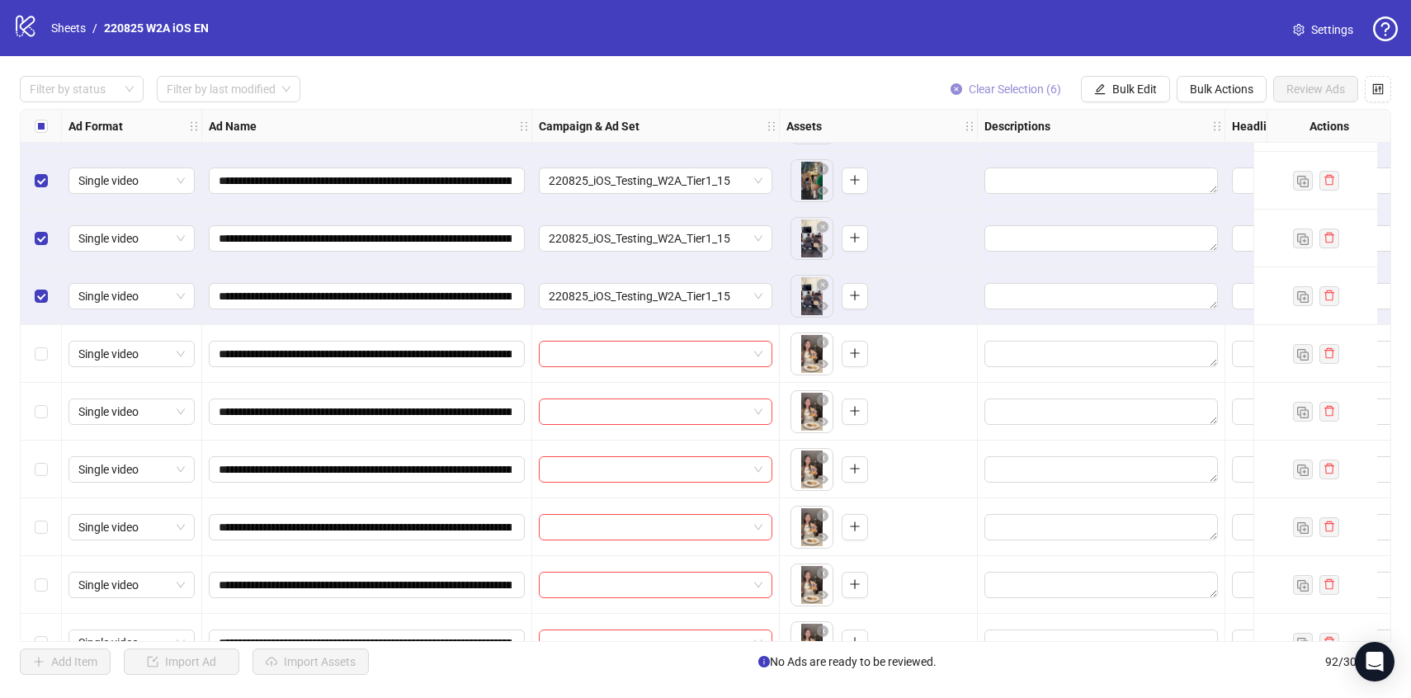
click at [1030, 89] on span "Clear Selection (6)" at bounding box center [1015, 89] width 92 height 13
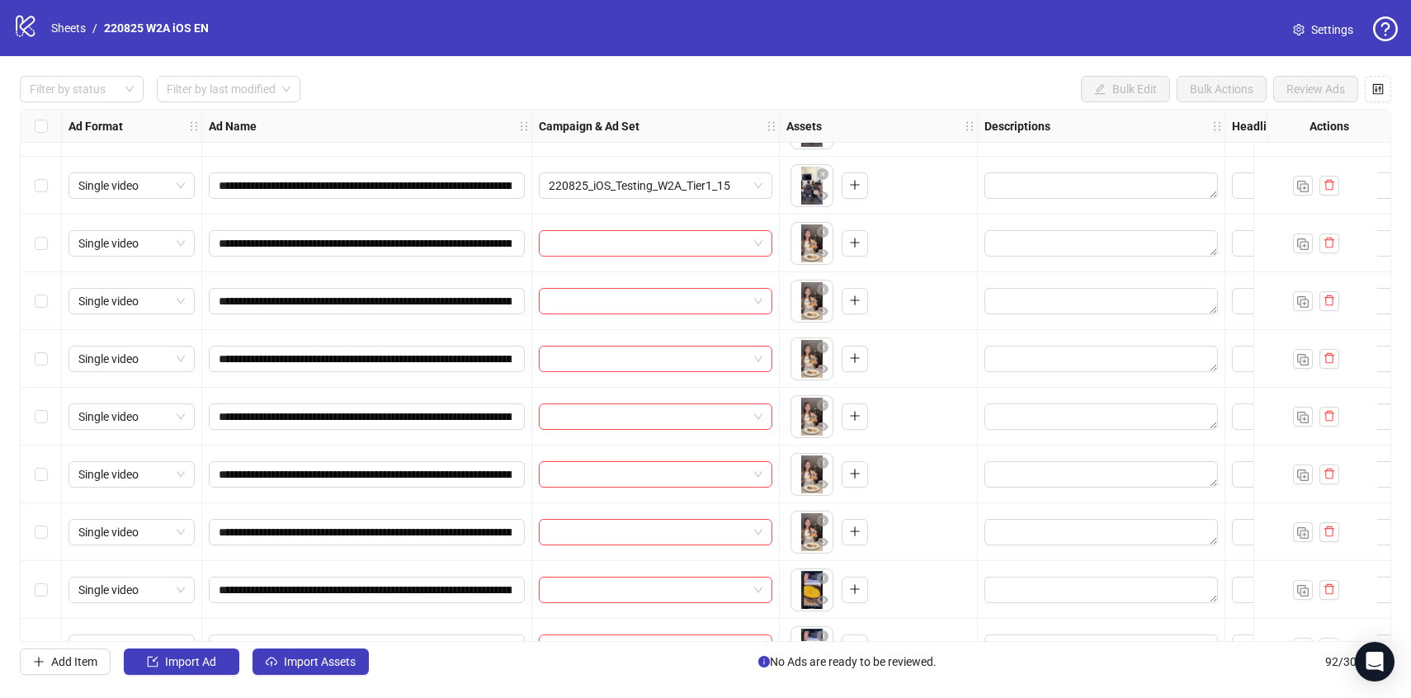
scroll to position [3683, 0]
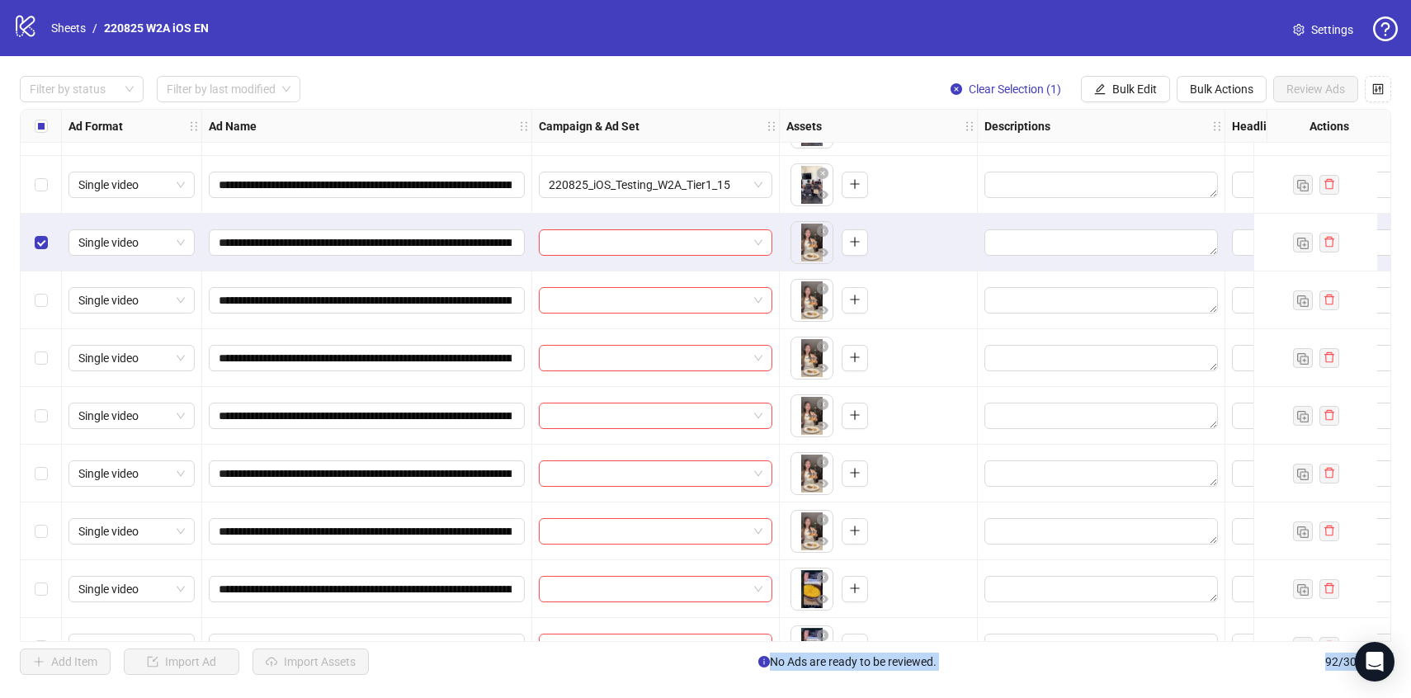
click at [53, 531] on div "Select row 71" at bounding box center [41, 532] width 41 height 58
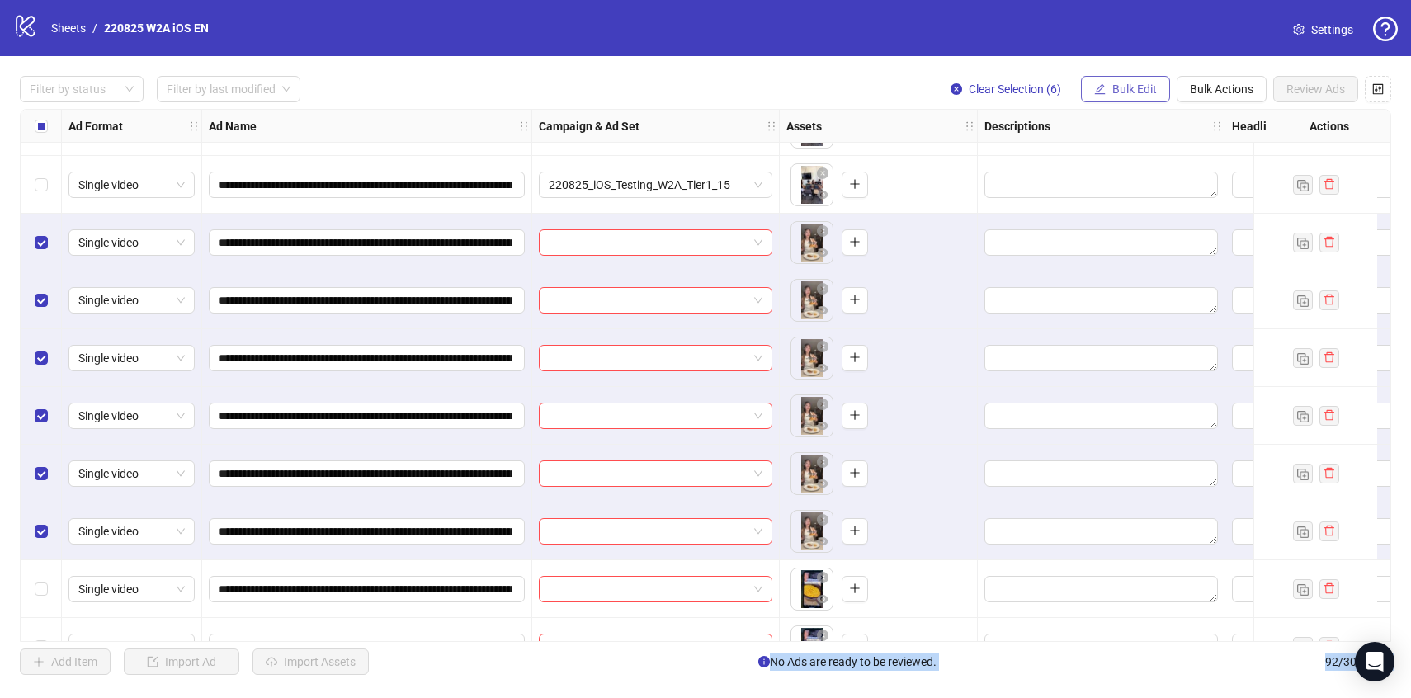
click at [1106, 89] on button "Bulk Edit" at bounding box center [1125, 89] width 89 height 26
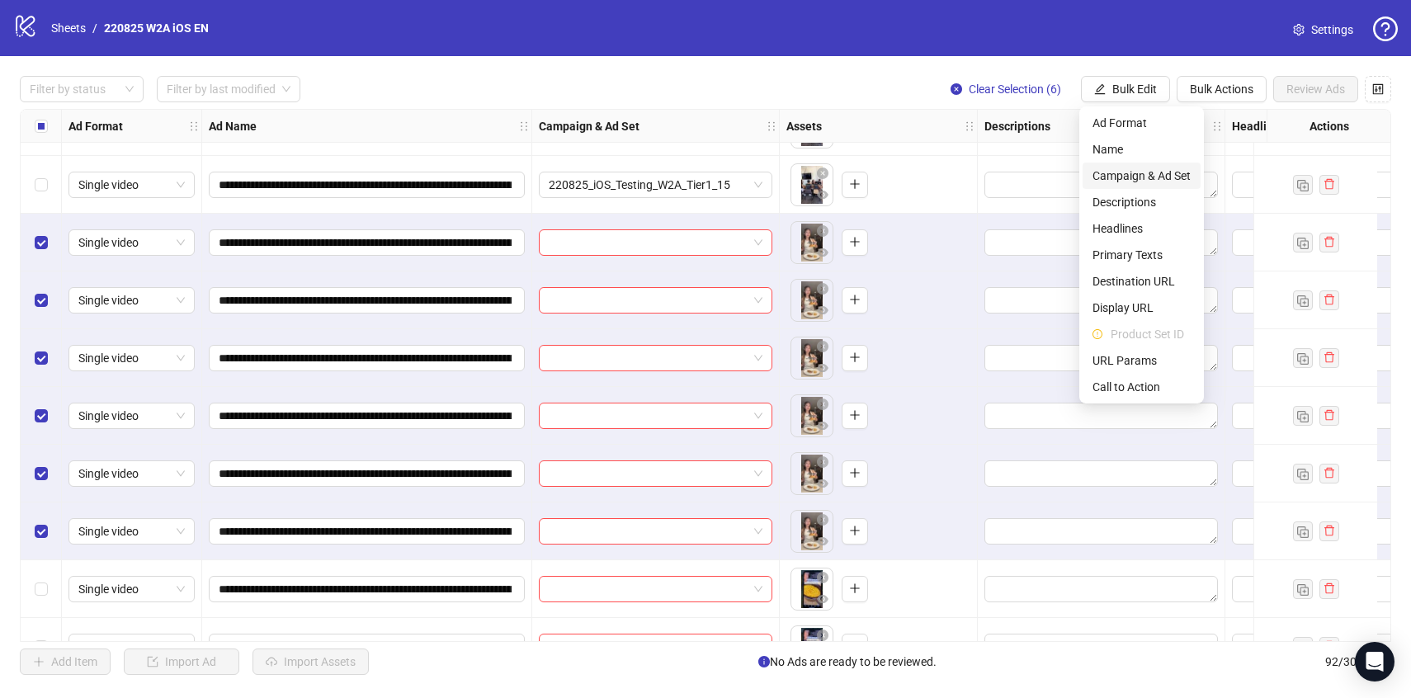
click at [1129, 177] on span "Campaign & Ad Set" at bounding box center [1141, 176] width 98 height 18
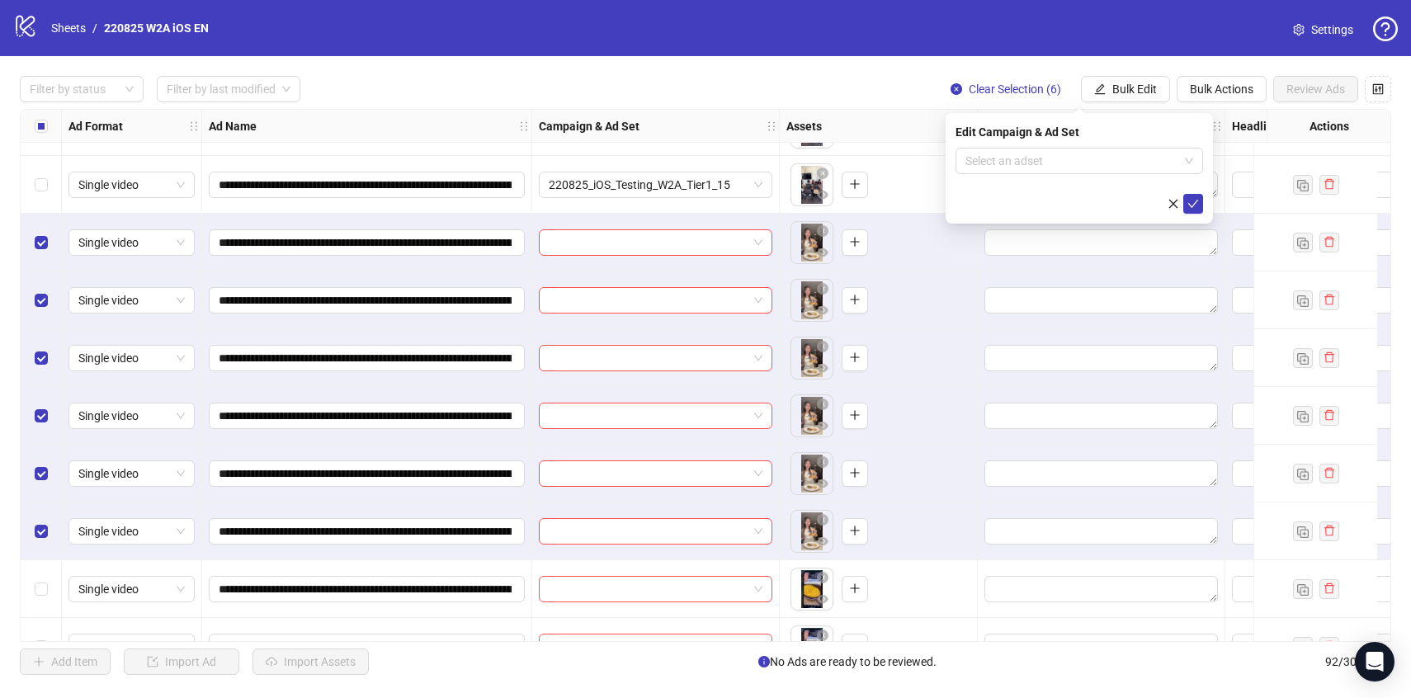
click at [1129, 177] on form "Select an adset" at bounding box center [1080, 181] width 248 height 66
click at [1129, 159] on input "search" at bounding box center [1071, 161] width 213 height 25
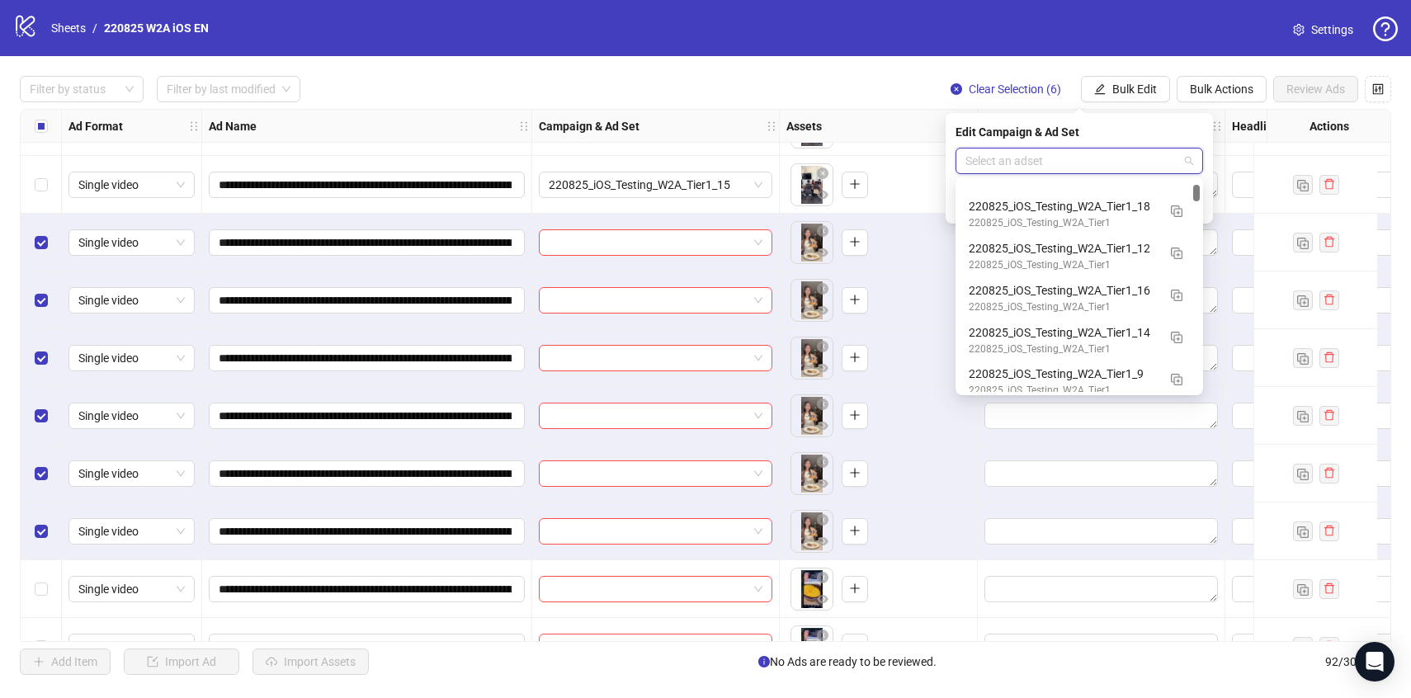
scroll to position [390, 0]
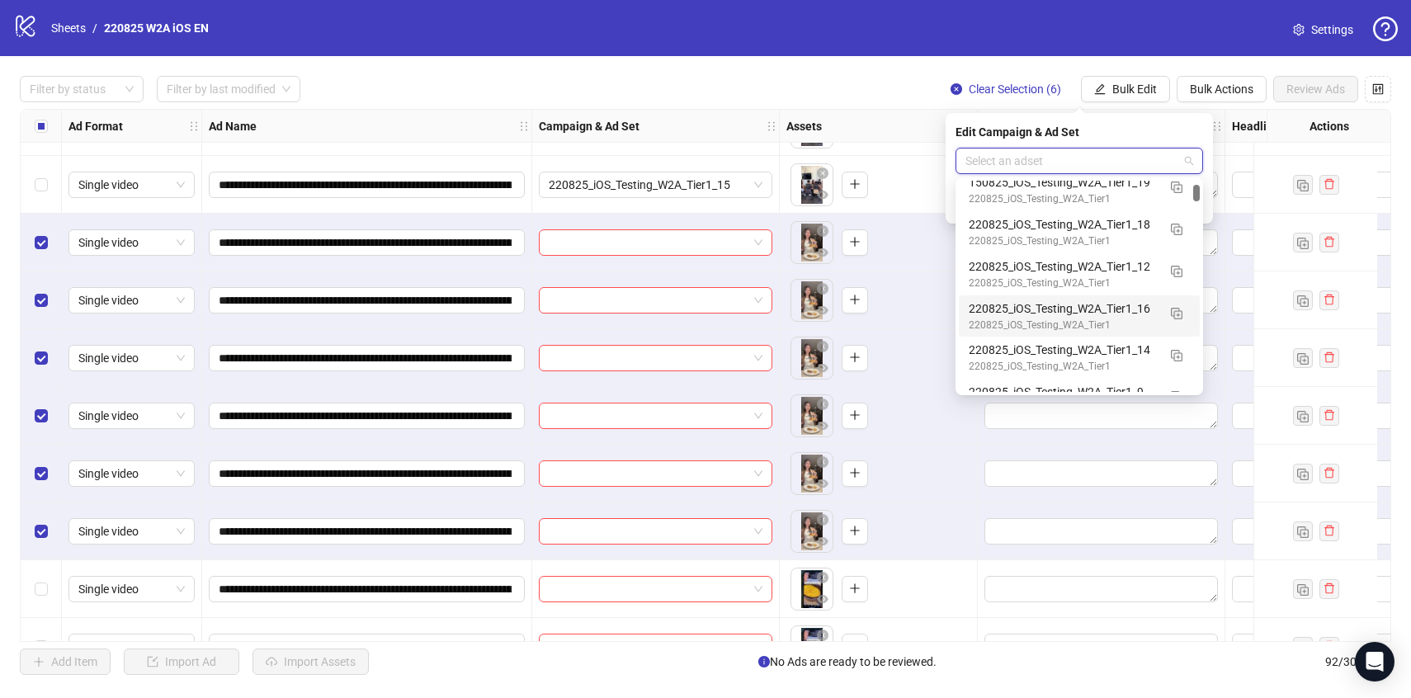
click at [1144, 319] on div "220825_iOS_Testing_W2A_Tier1" at bounding box center [1063, 326] width 188 height 16
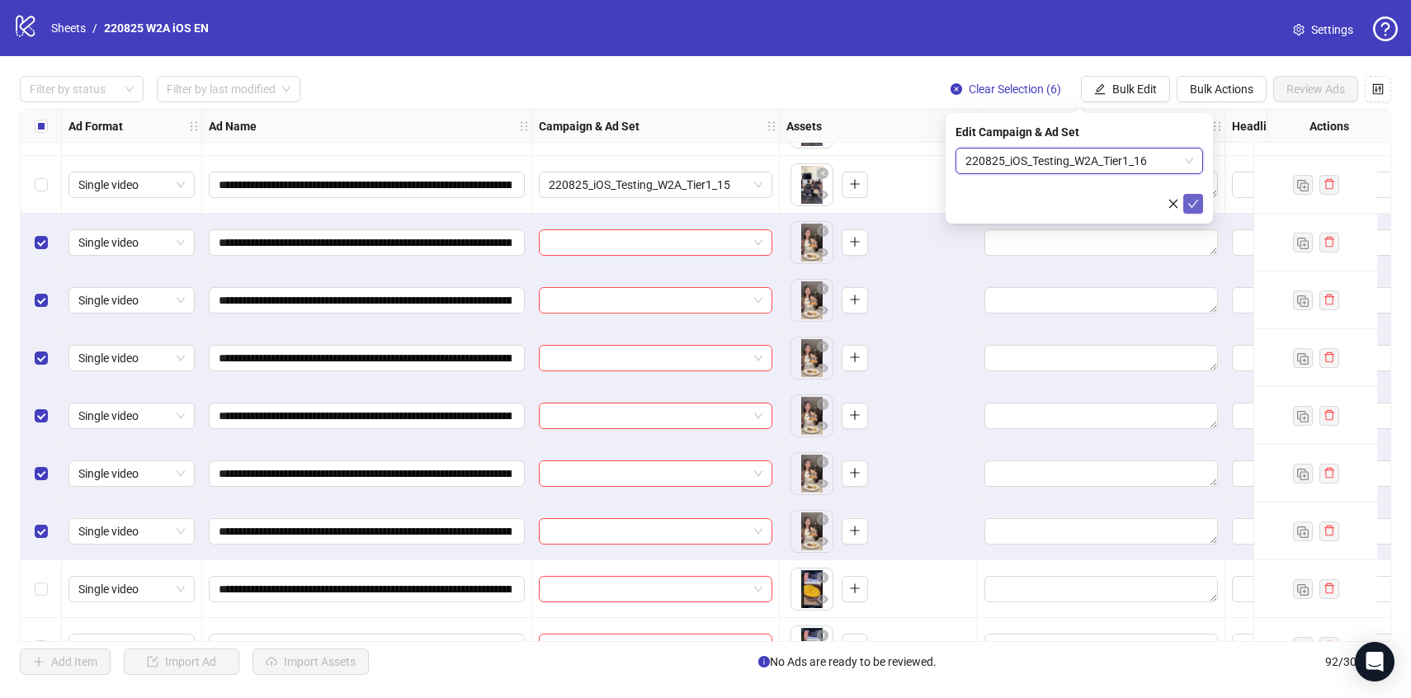
click at [1194, 205] on icon "check" at bounding box center [1193, 204] width 12 height 12
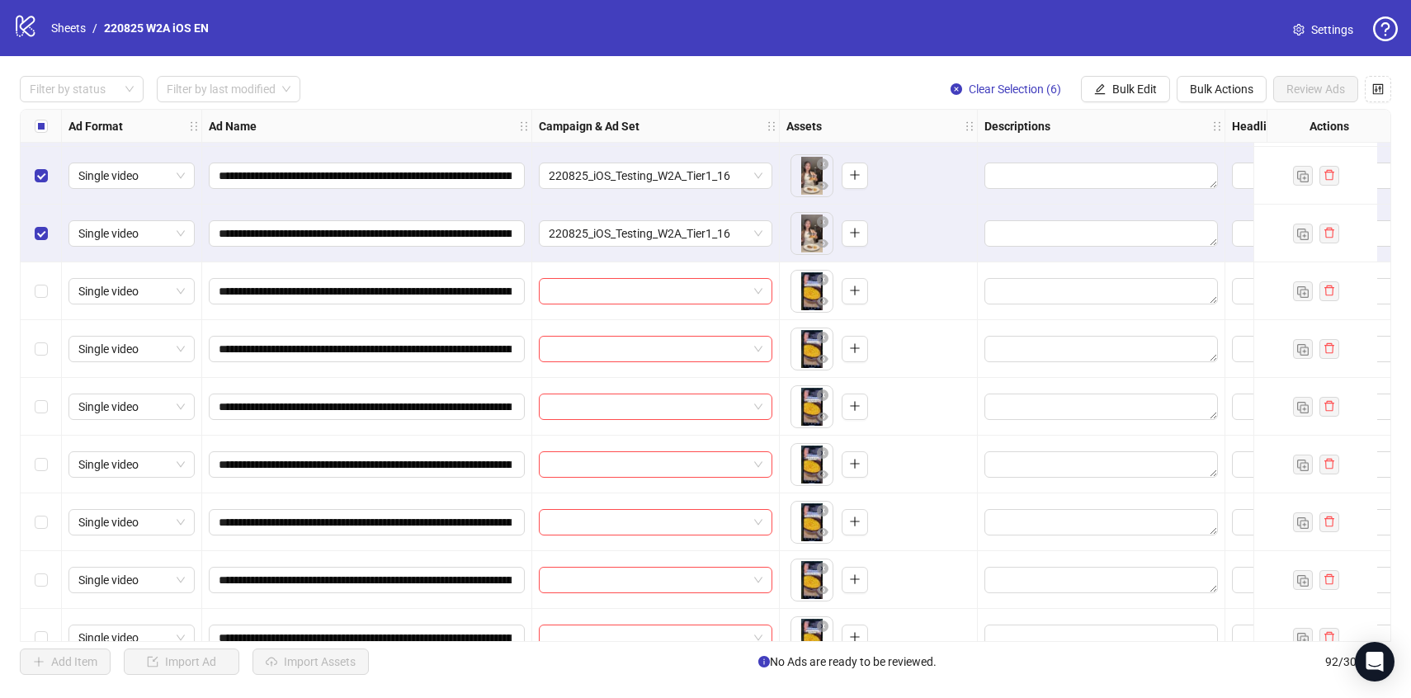
scroll to position [4030, 0]
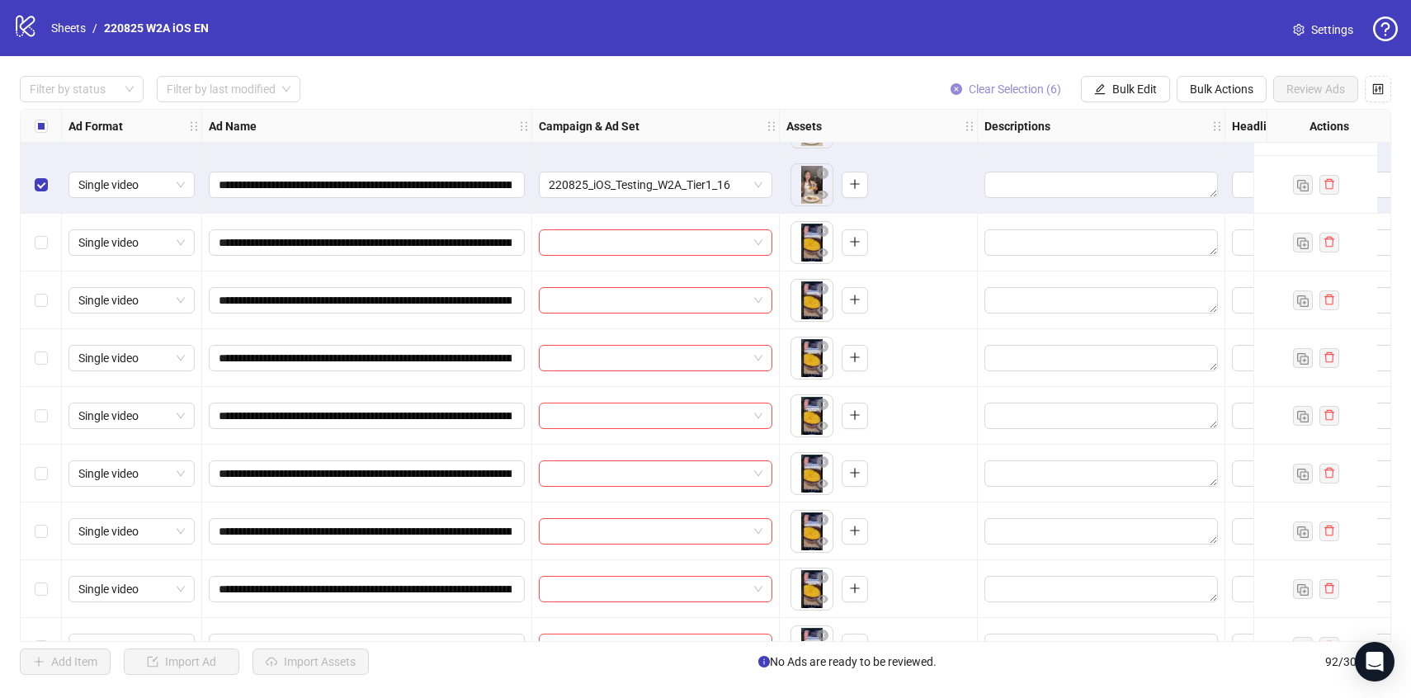
click at [1008, 89] on span "Clear Selection (6)" at bounding box center [1015, 89] width 92 height 13
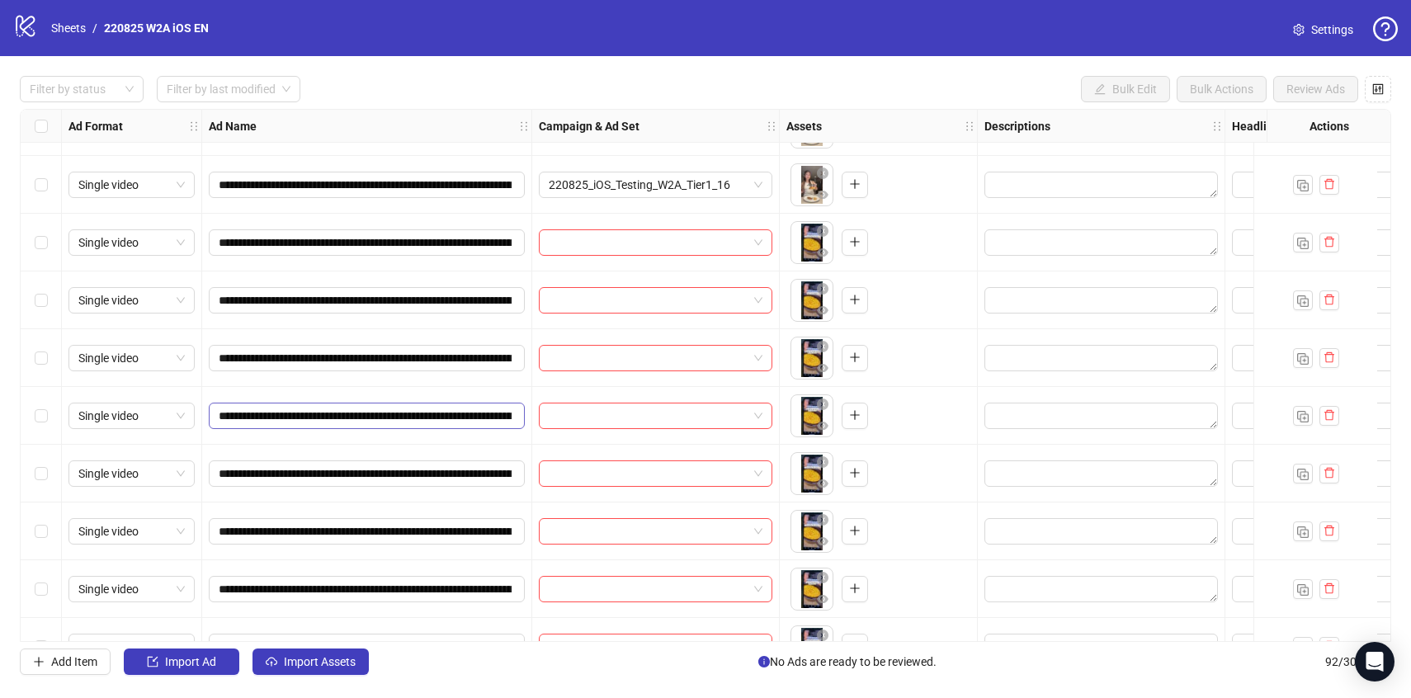
scroll to position [4062, 0]
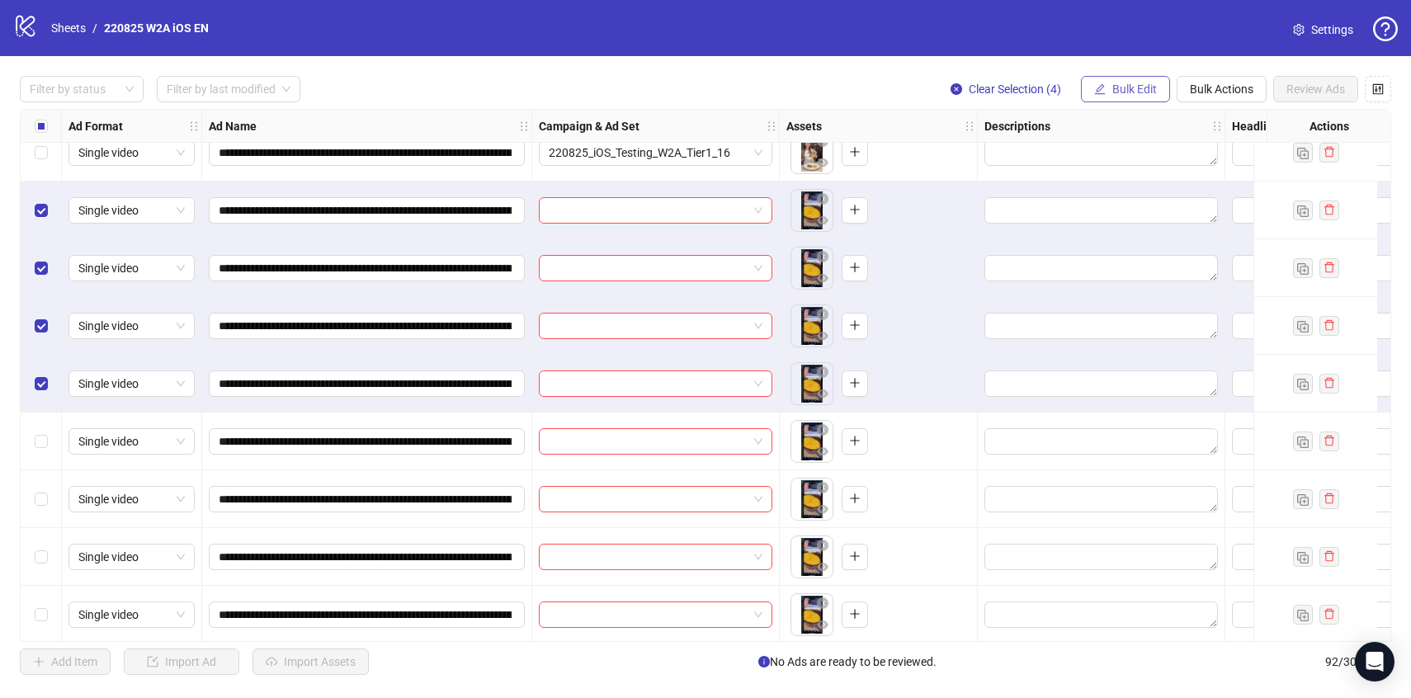
click at [1136, 79] on button "Bulk Edit" at bounding box center [1125, 89] width 89 height 26
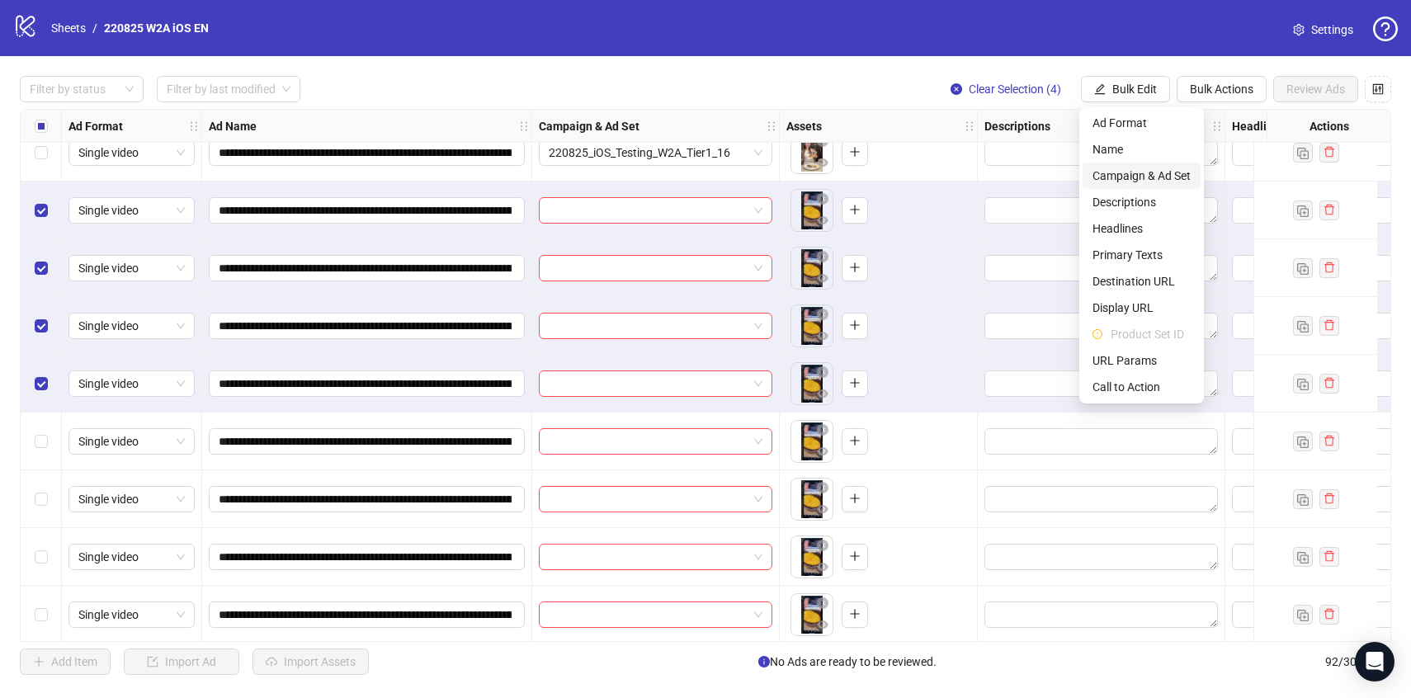
click at [1151, 177] on span "Campaign & Ad Set" at bounding box center [1141, 176] width 98 height 18
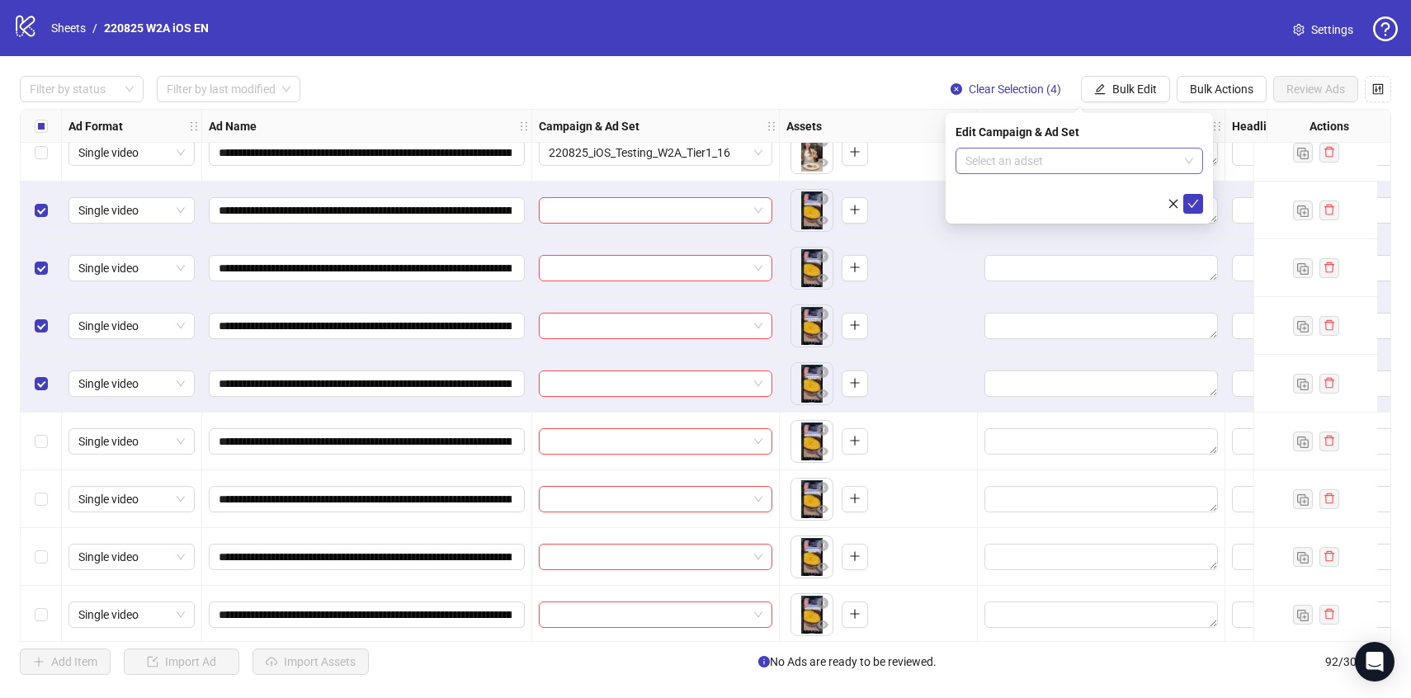
click at [1149, 171] on input "search" at bounding box center [1071, 161] width 213 height 25
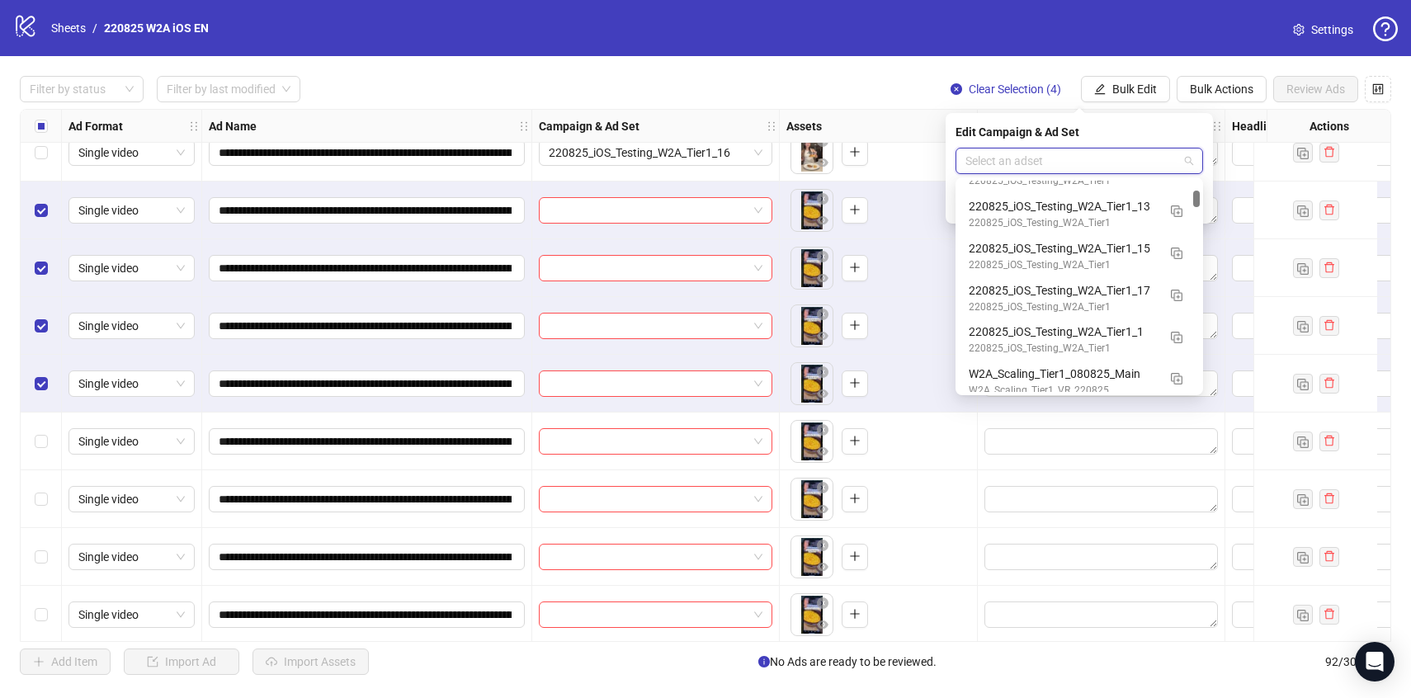
scroll to position [956, 0]
click at [1139, 297] on div "220825_iOS_Testing_W2A_Tier1_17" at bounding box center [1063, 290] width 188 height 18
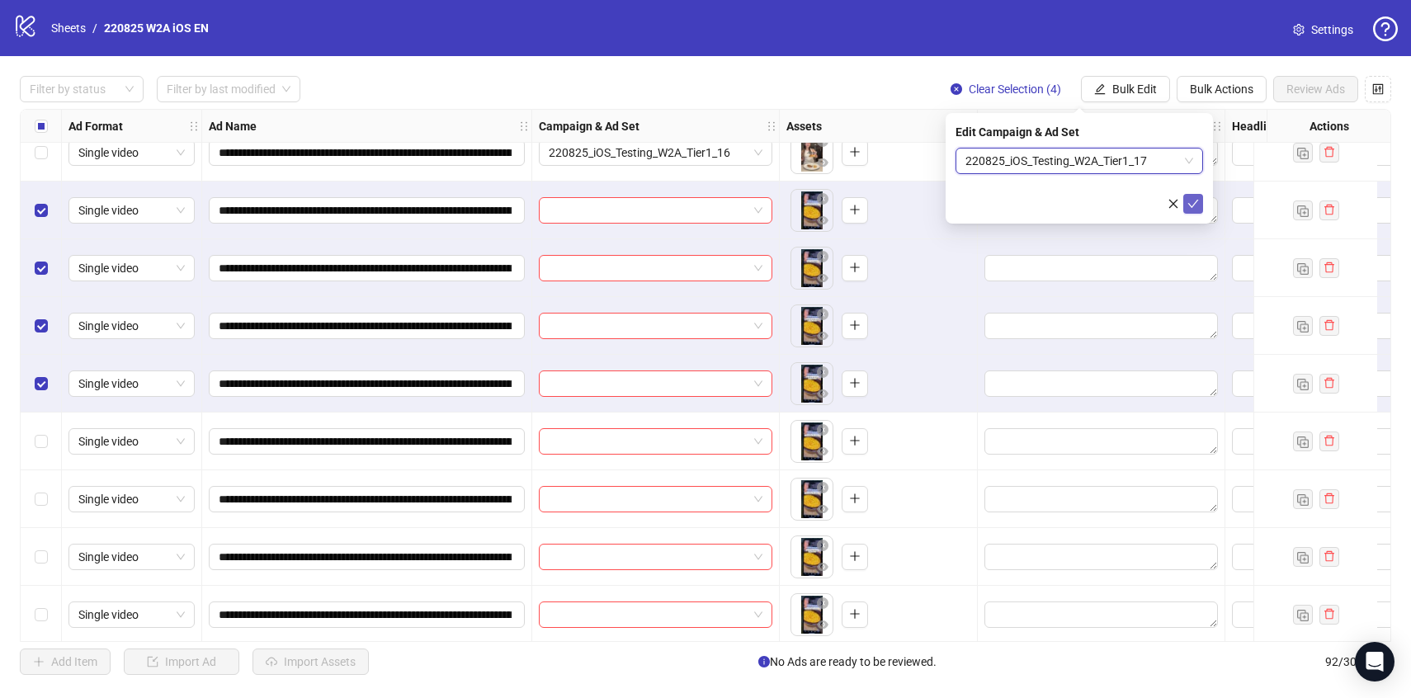
click at [1199, 201] on button "submit" at bounding box center [1193, 204] width 20 height 20
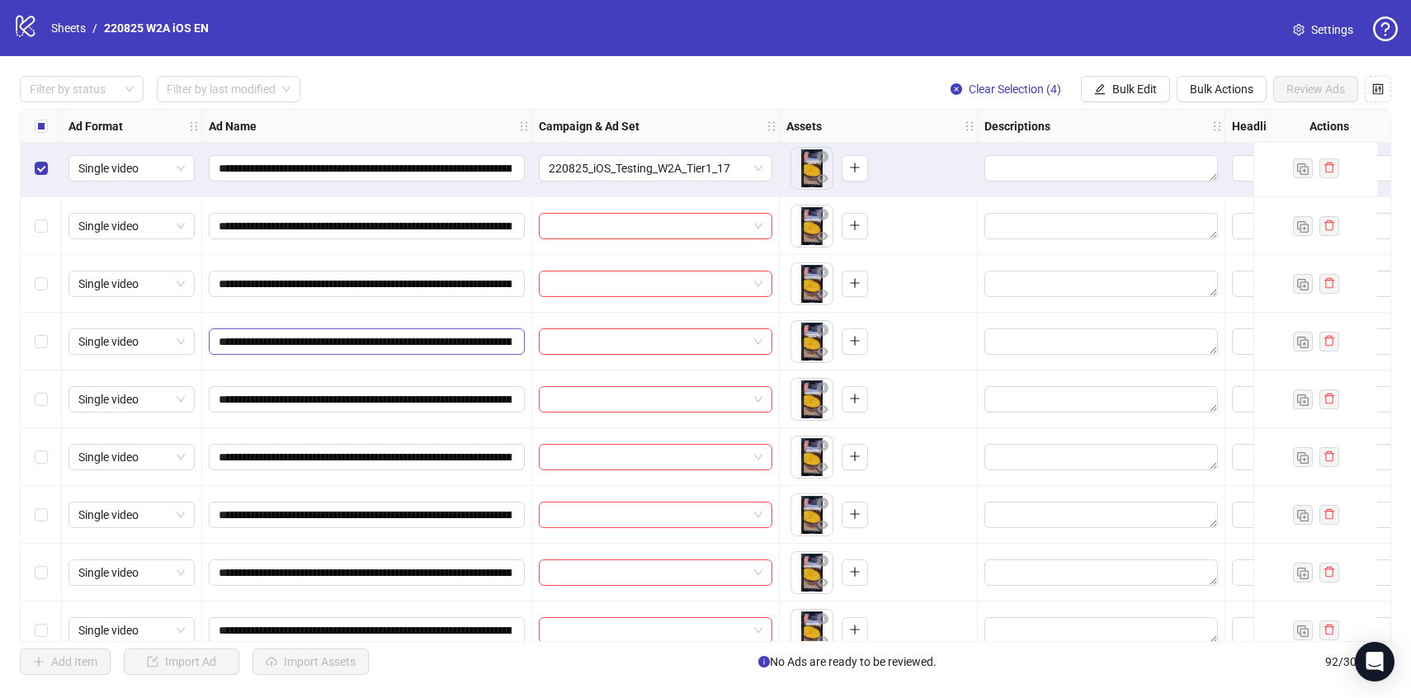
scroll to position [4291, 0]
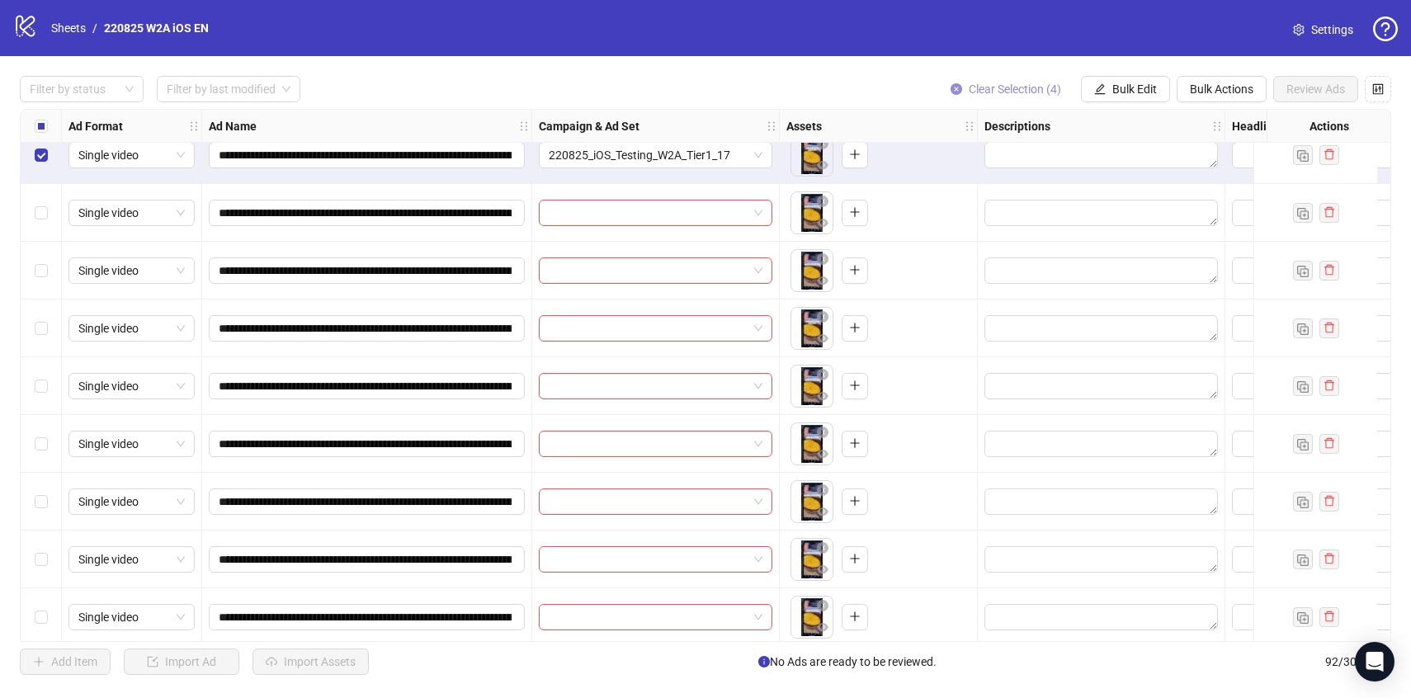
click at [1004, 89] on span "Clear Selection (4)" at bounding box center [1015, 89] width 92 height 13
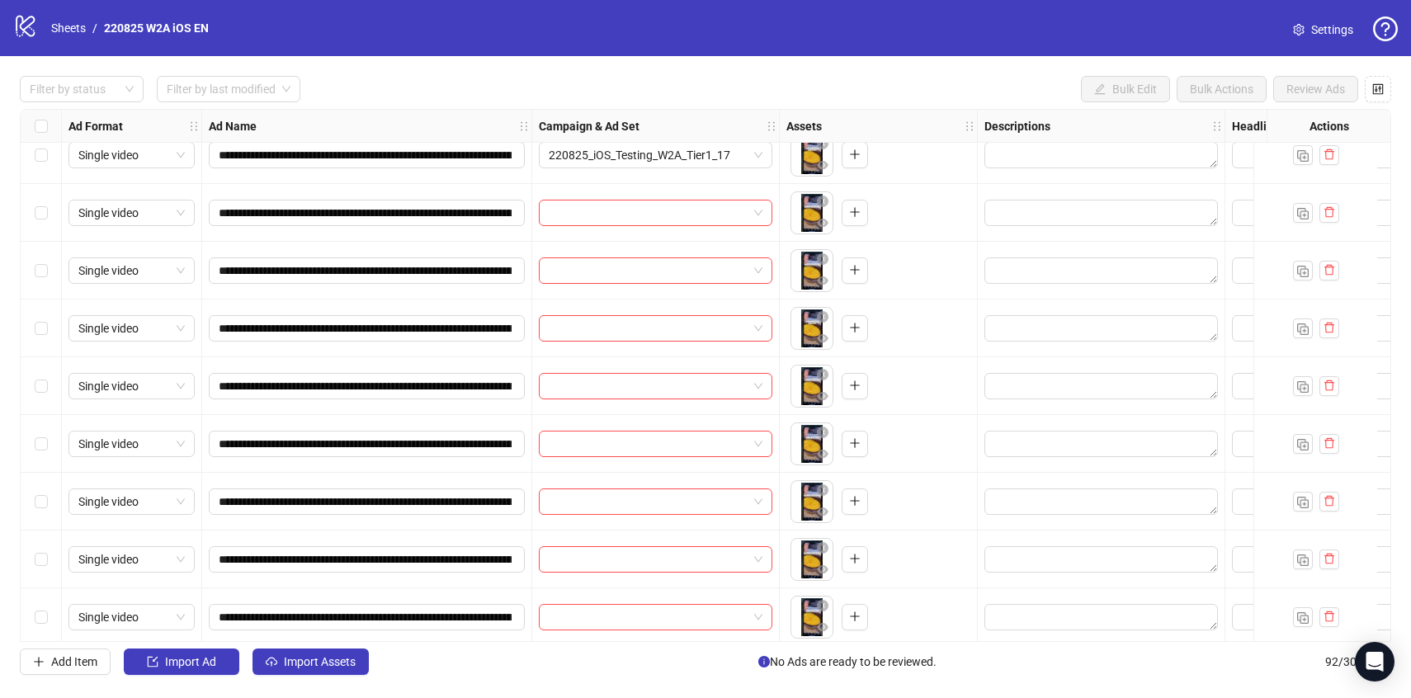
scroll to position [4333, 0]
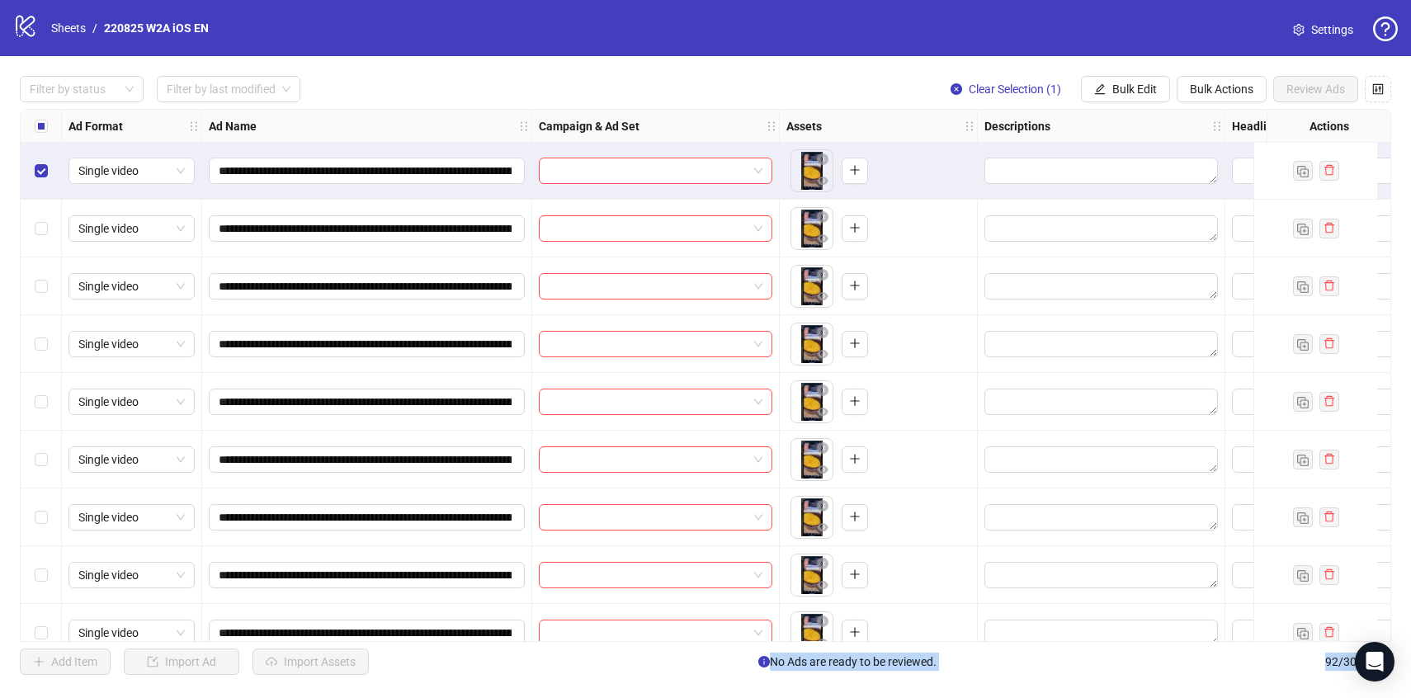
click at [47, 347] on div "Select row 79" at bounding box center [41, 344] width 41 height 58
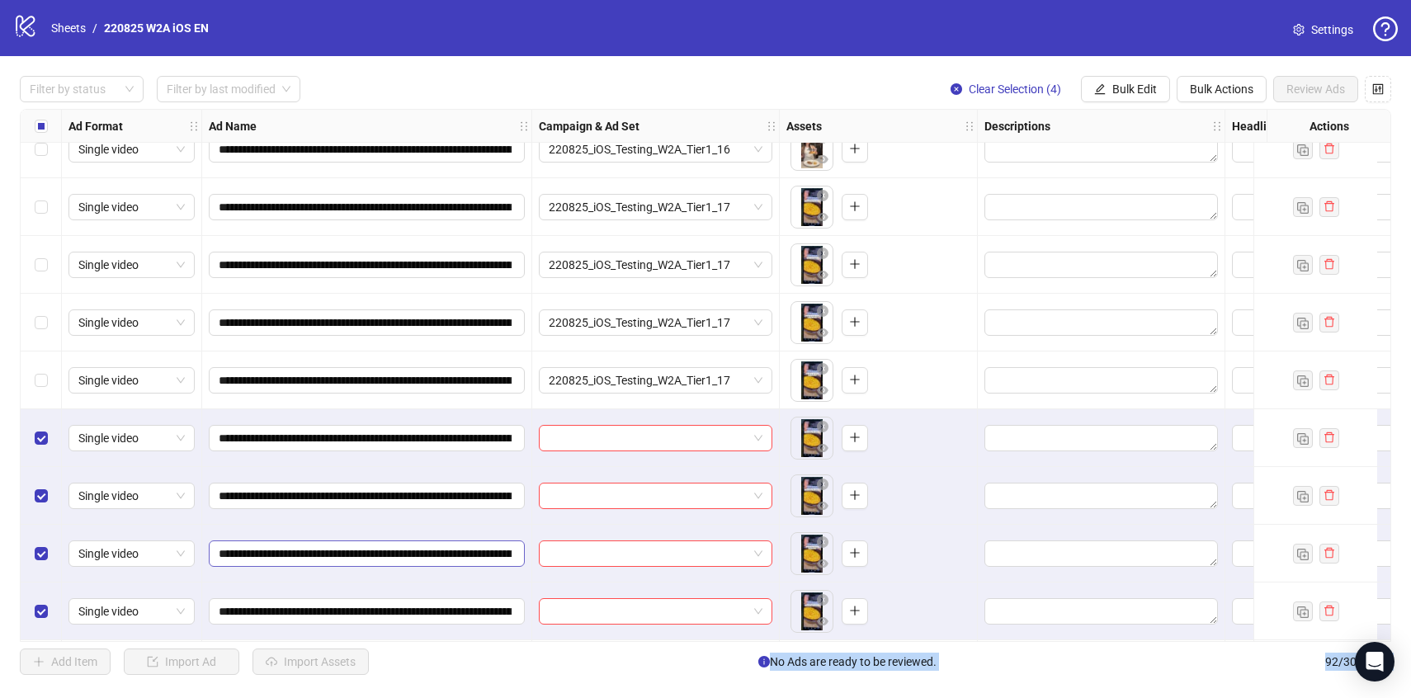
scroll to position [4245, 0]
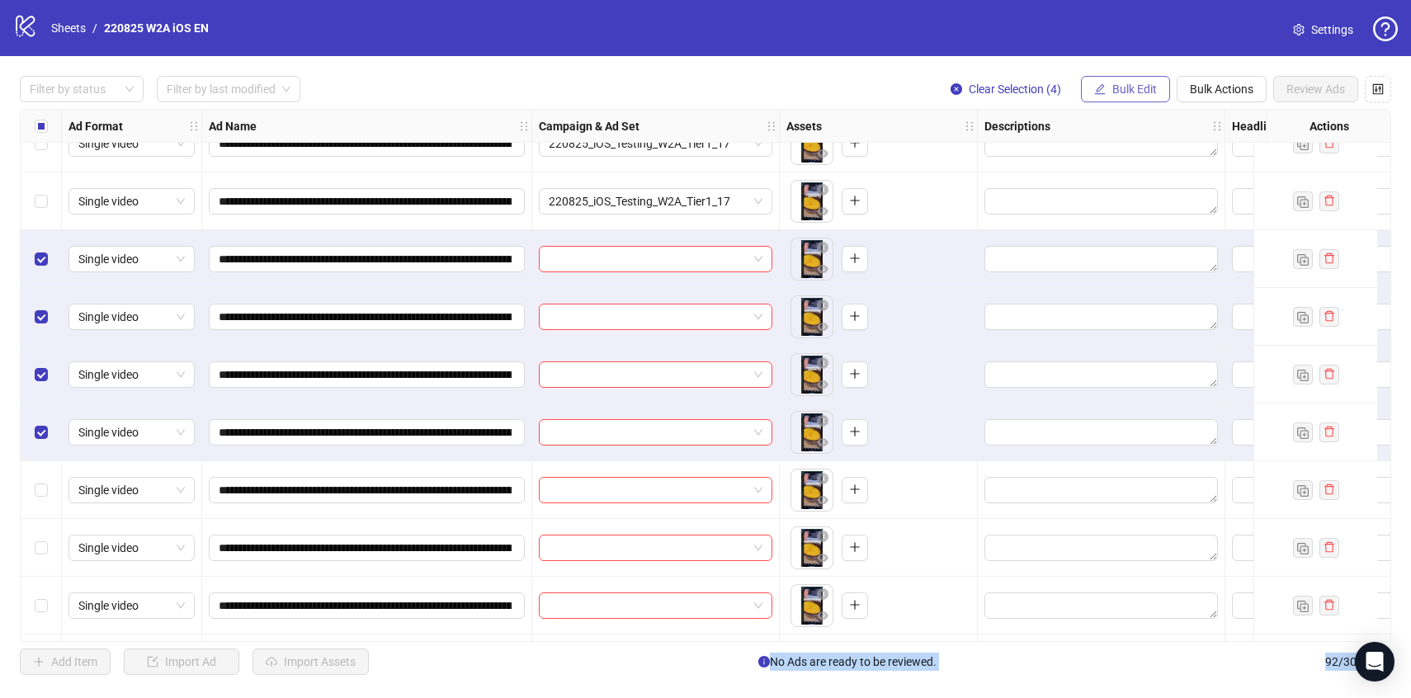
click at [1097, 83] on icon "edit" at bounding box center [1100, 89] width 12 height 12
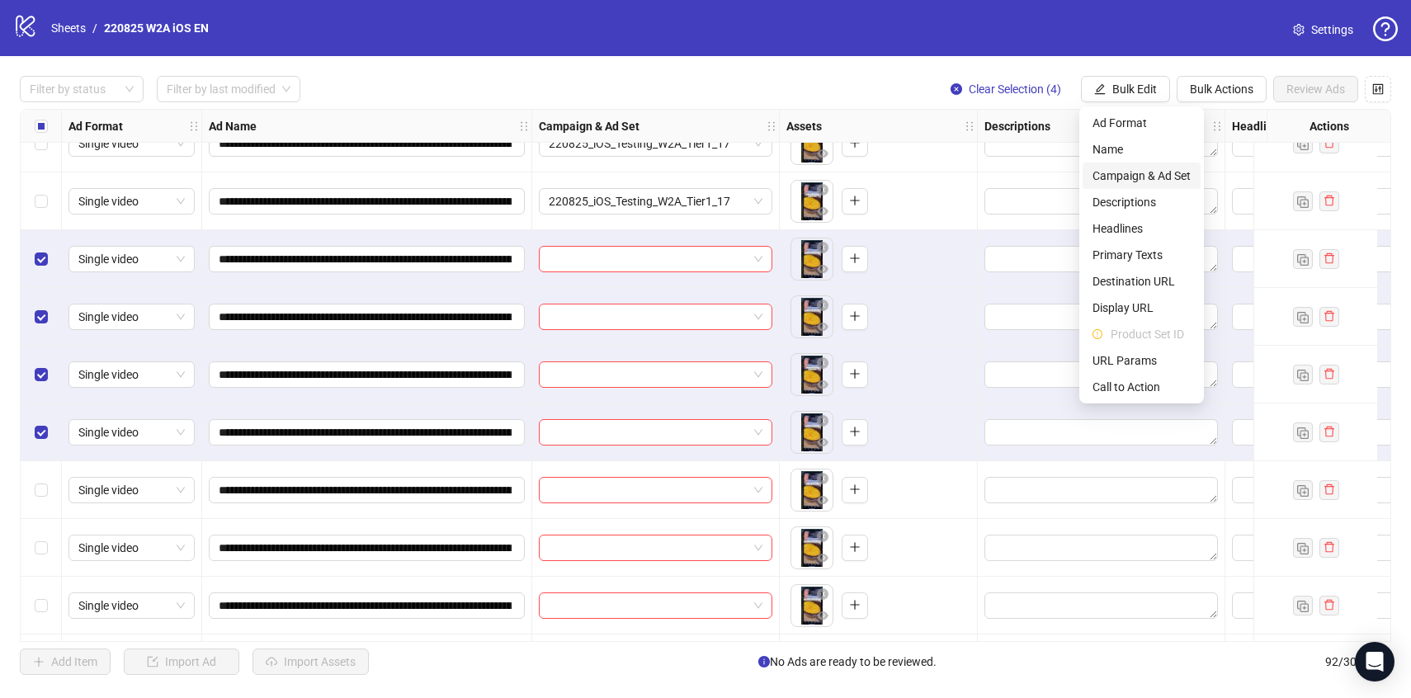
click at [1127, 181] on span "Campaign & Ad Set" at bounding box center [1141, 176] width 98 height 18
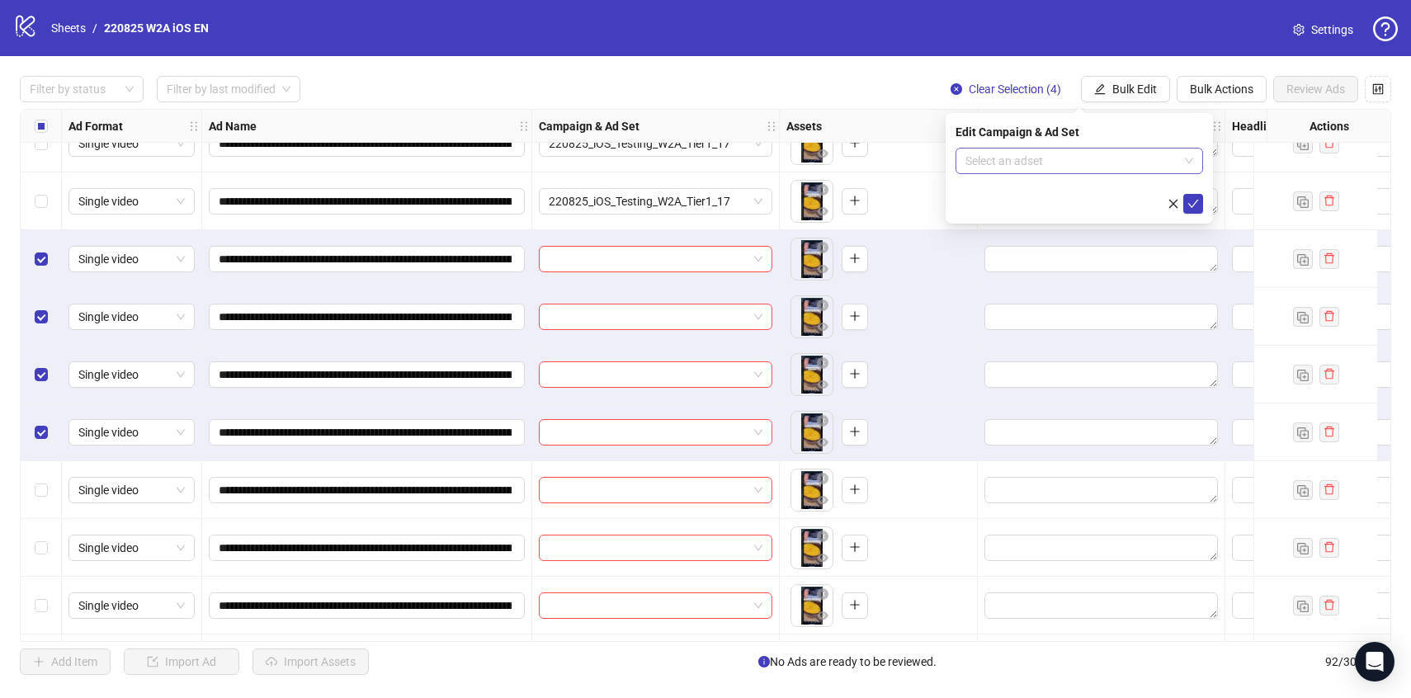
click at [1117, 173] on div "Select an adset" at bounding box center [1080, 161] width 248 height 26
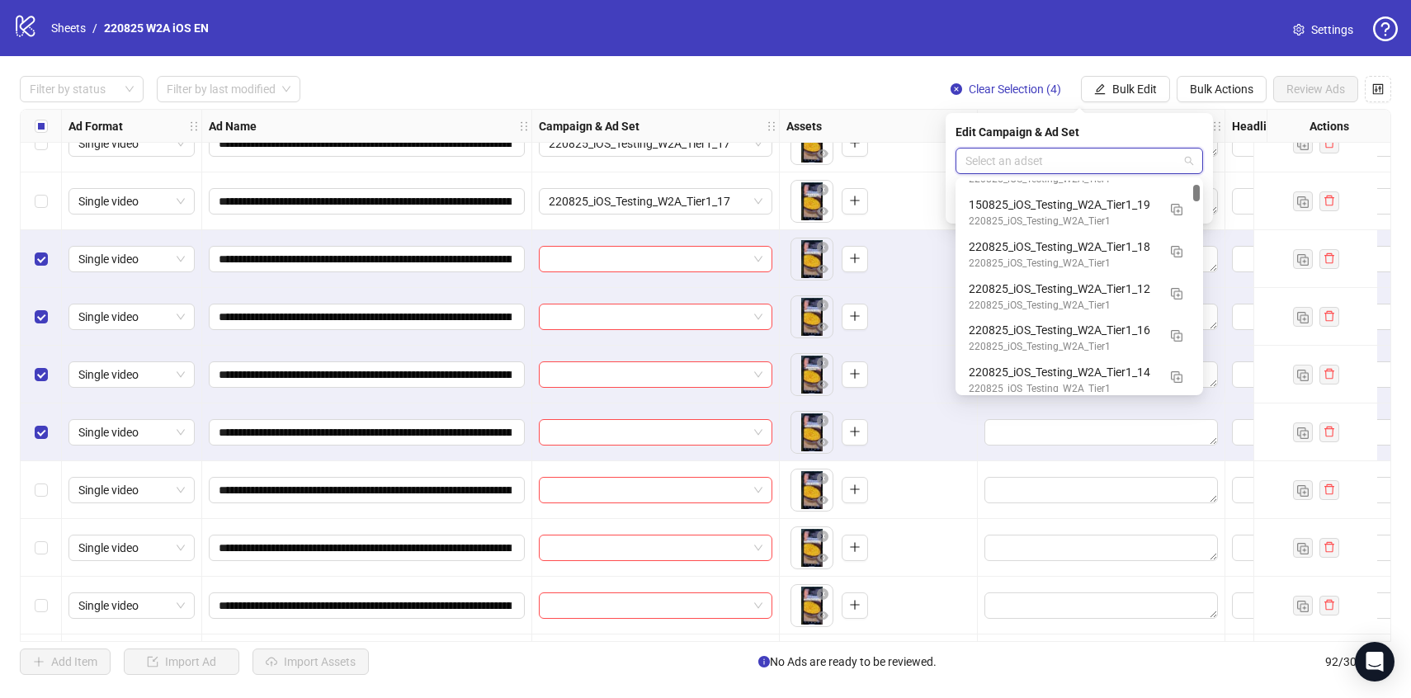
scroll to position [371, 0]
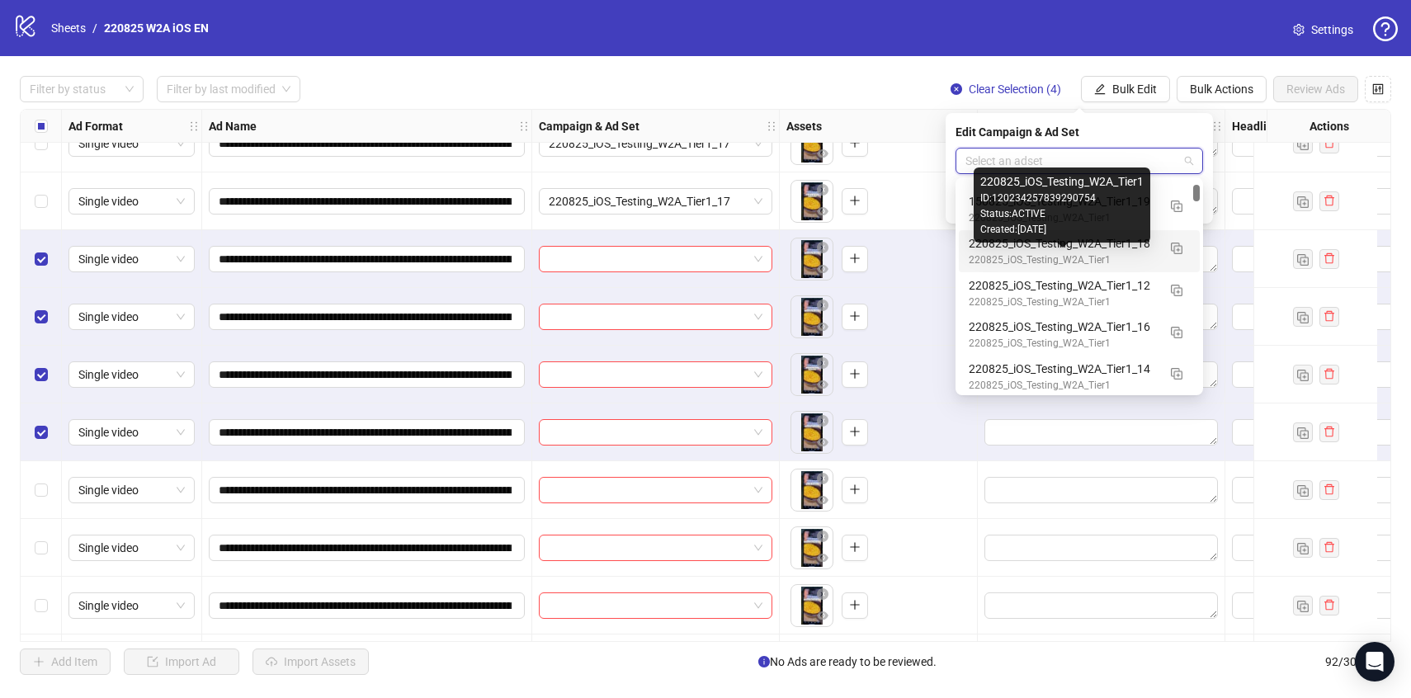
click at [1131, 254] on div "220825_iOS_Testing_W2A_Tier1" at bounding box center [1063, 260] width 188 height 16
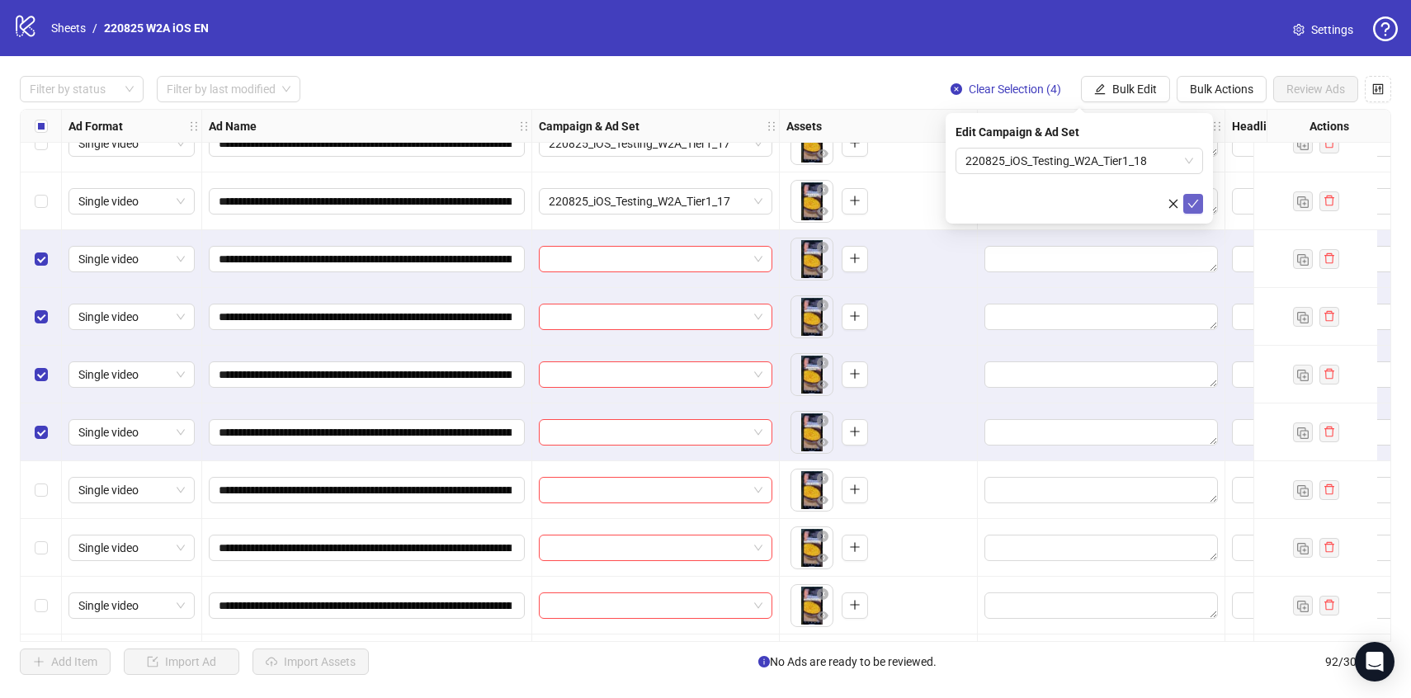
click at [1199, 203] on button "submit" at bounding box center [1193, 204] width 20 height 20
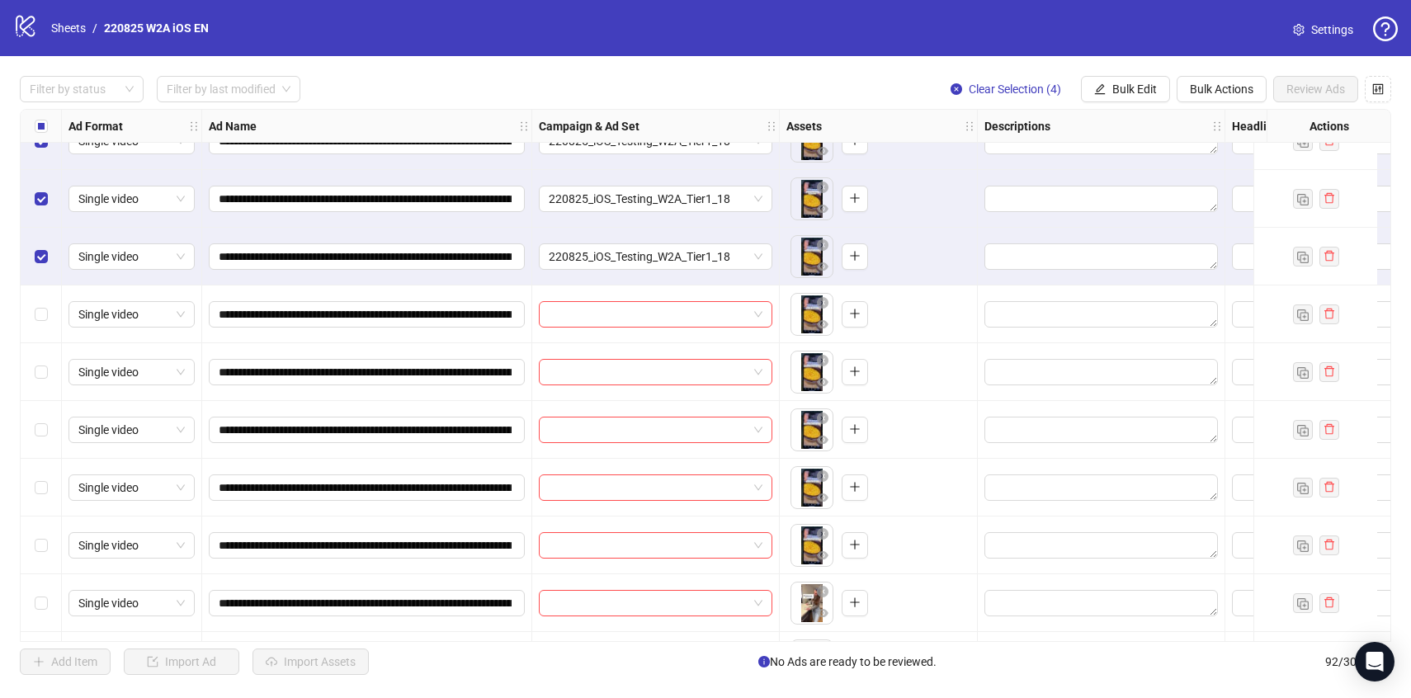
scroll to position [4419, 0]
click at [997, 80] on button "Clear Selection (4)" at bounding box center [1005, 89] width 137 height 26
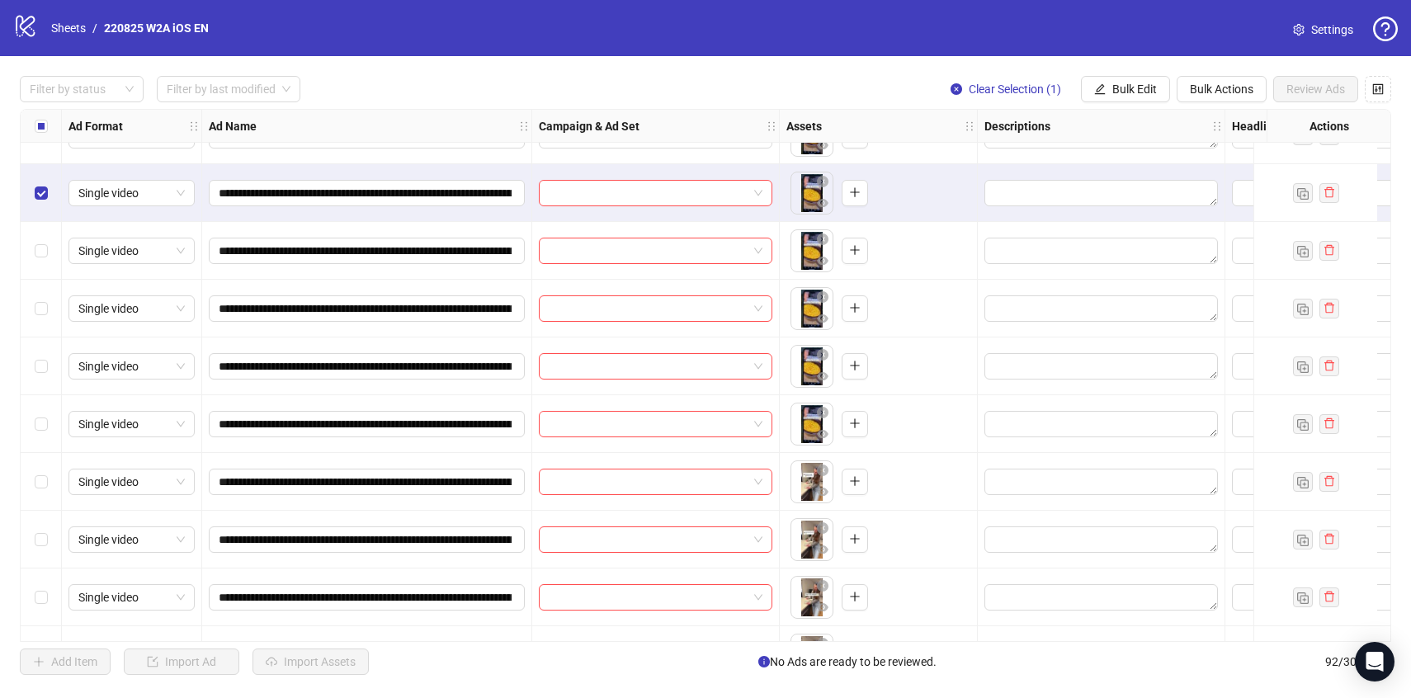
scroll to position [4561, 0]
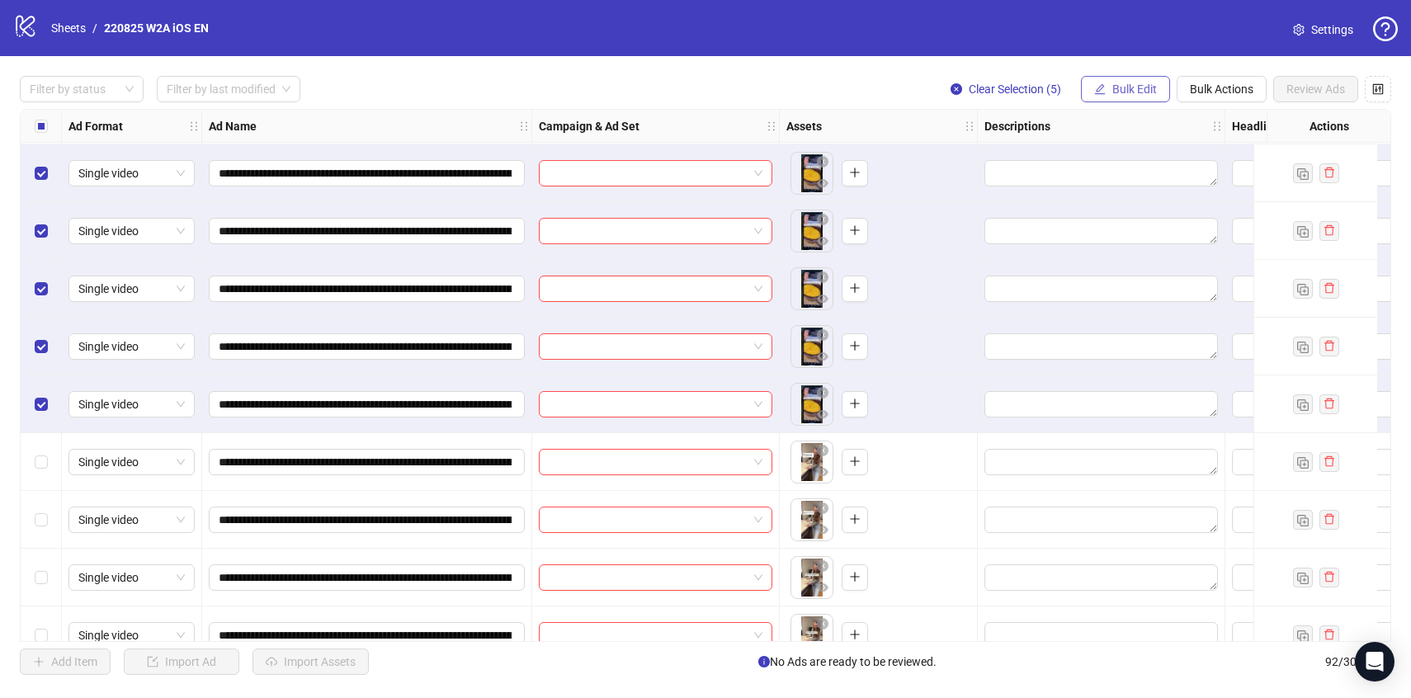
click at [1107, 94] on button "Bulk Edit" at bounding box center [1125, 89] width 89 height 26
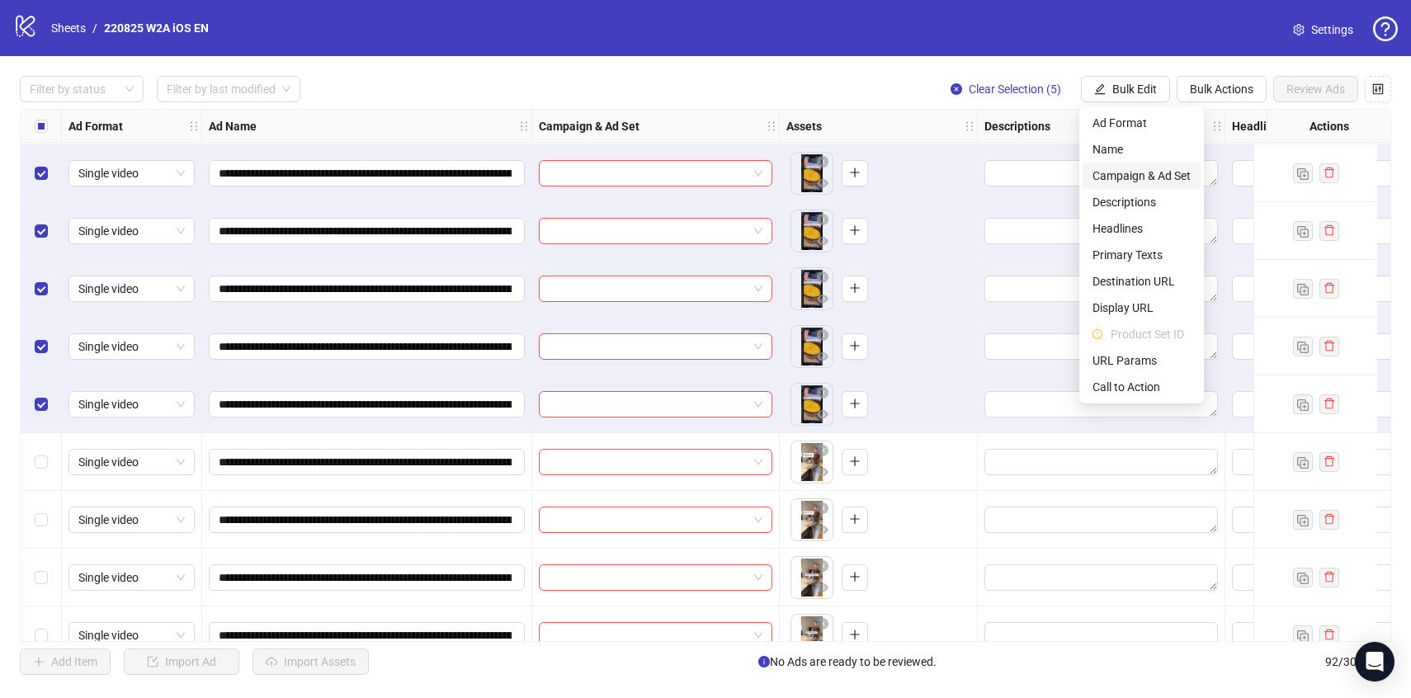
click at [1119, 177] on span "Campaign & Ad Set" at bounding box center [1141, 176] width 98 height 18
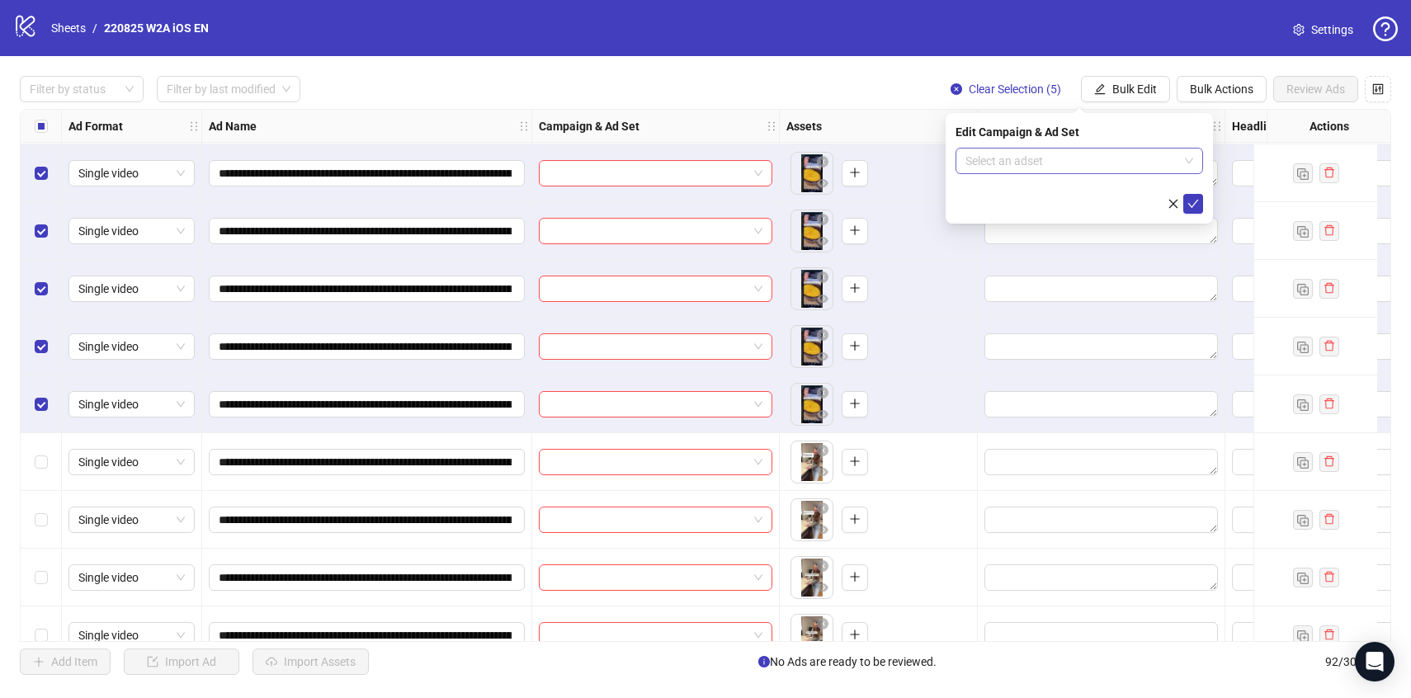
click at [1103, 163] on input "search" at bounding box center [1071, 161] width 213 height 25
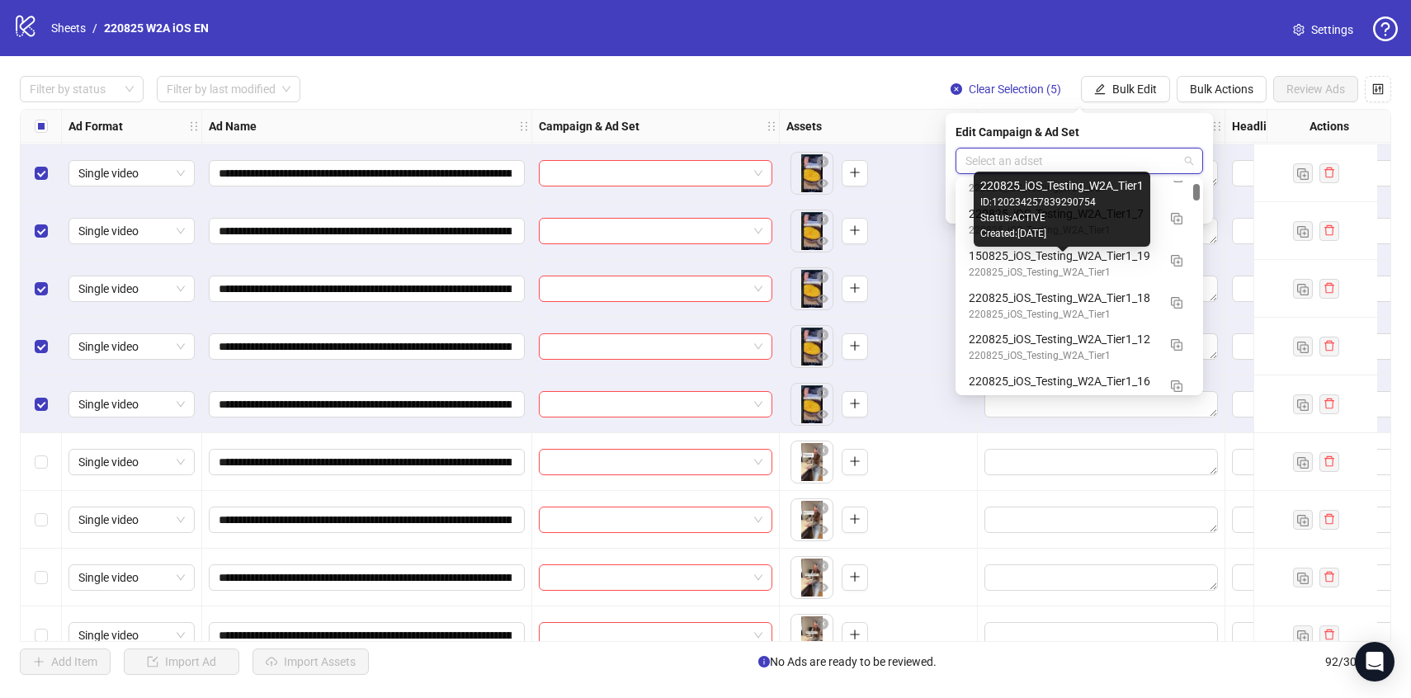
scroll to position [300, 0]
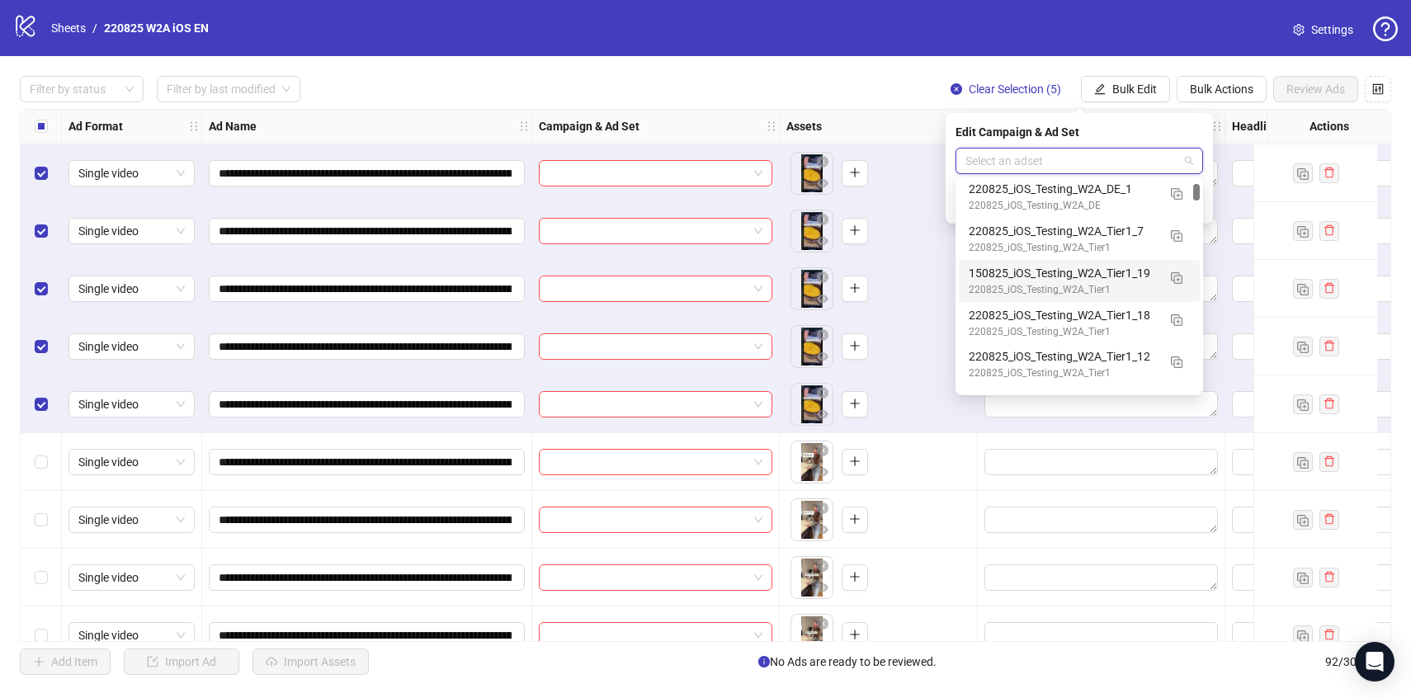
click at [1138, 271] on div "150825_iOS_Testing_W2A_Tier1_19" at bounding box center [1063, 273] width 188 height 18
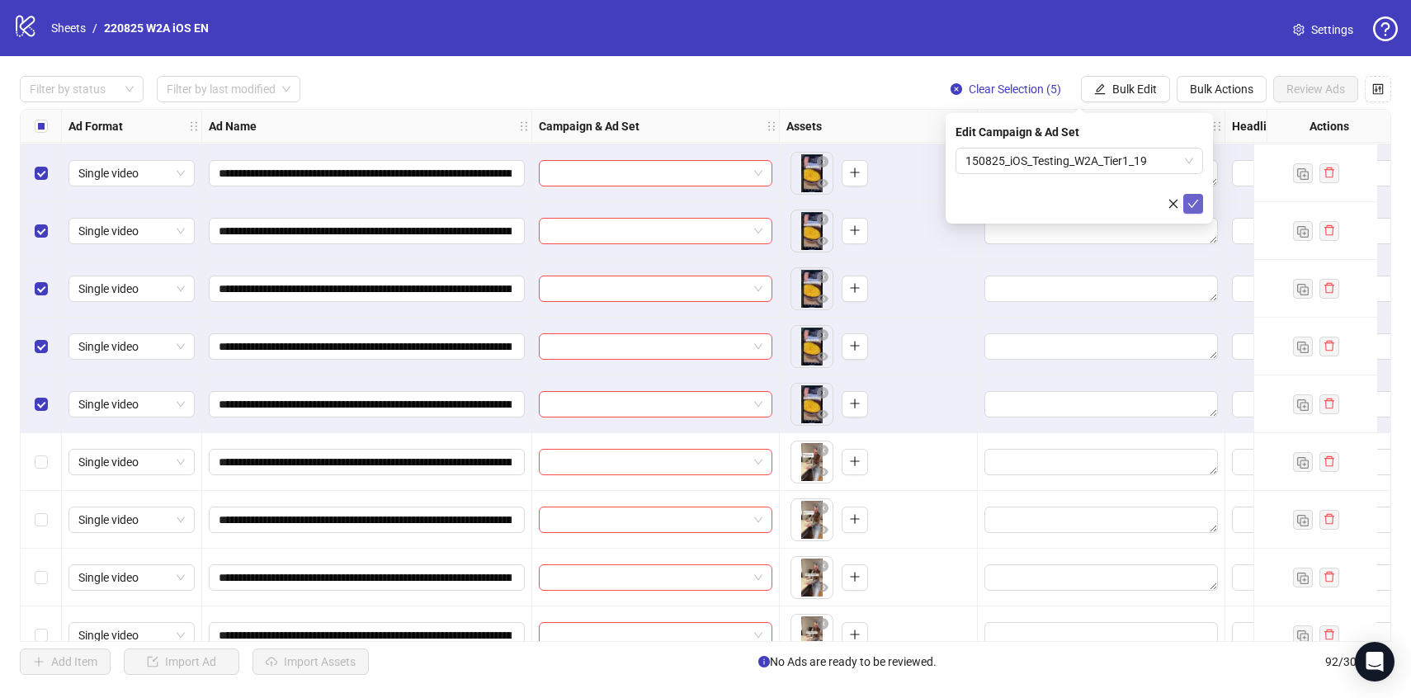
click at [1188, 210] on button "submit" at bounding box center [1193, 204] width 20 height 20
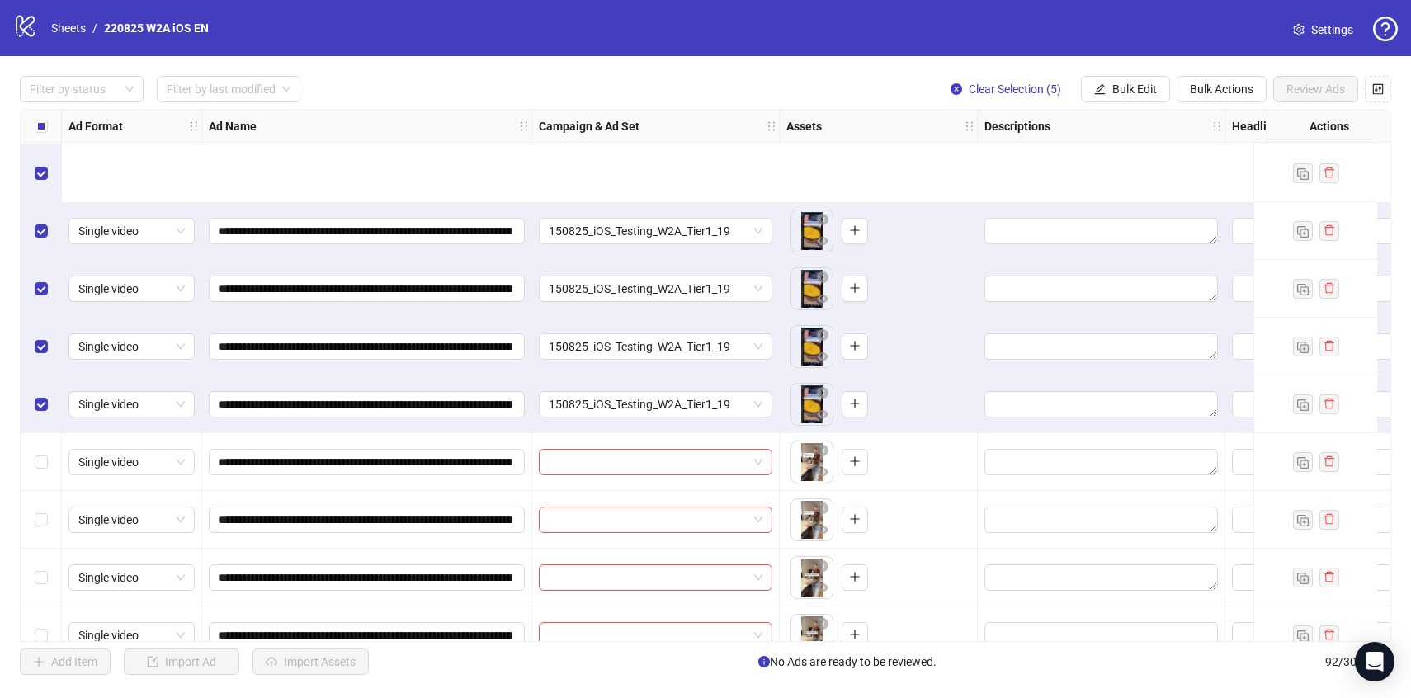
scroll to position [4822, 0]
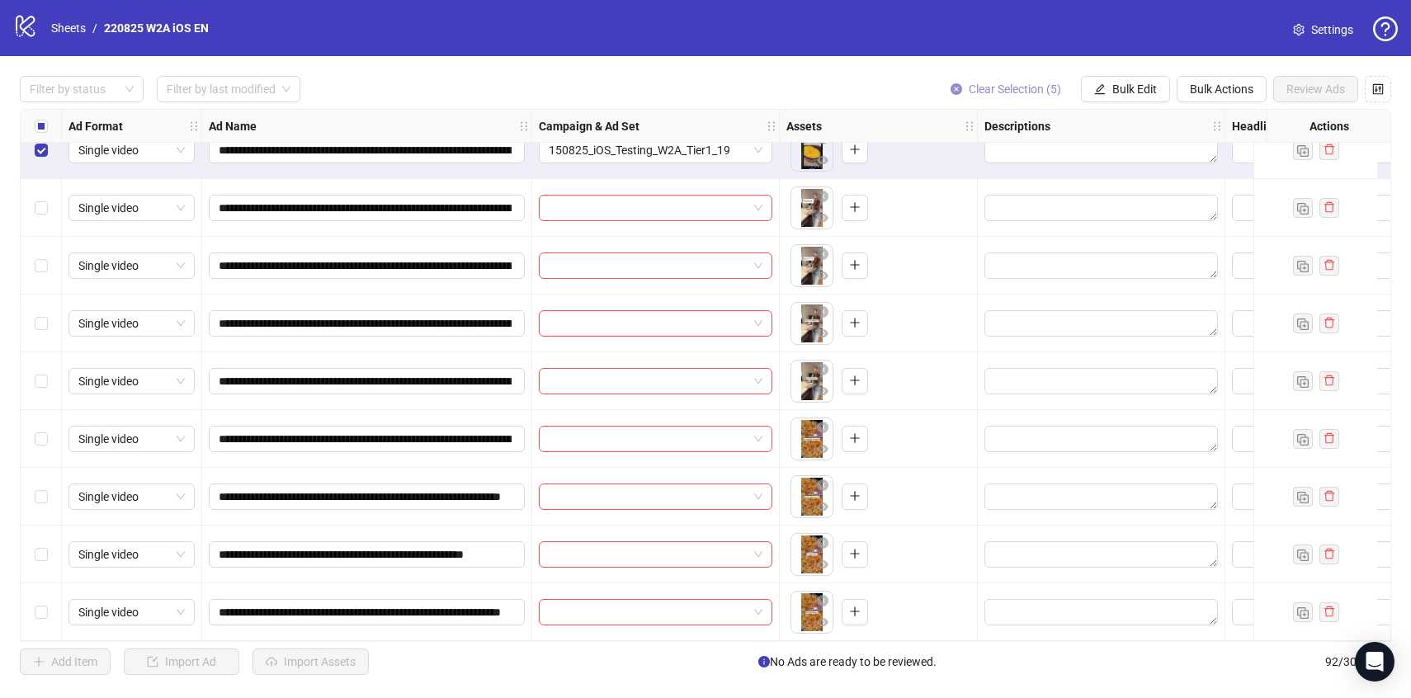
click at [993, 96] on span "Clear Selection (5)" at bounding box center [1015, 89] width 92 height 13
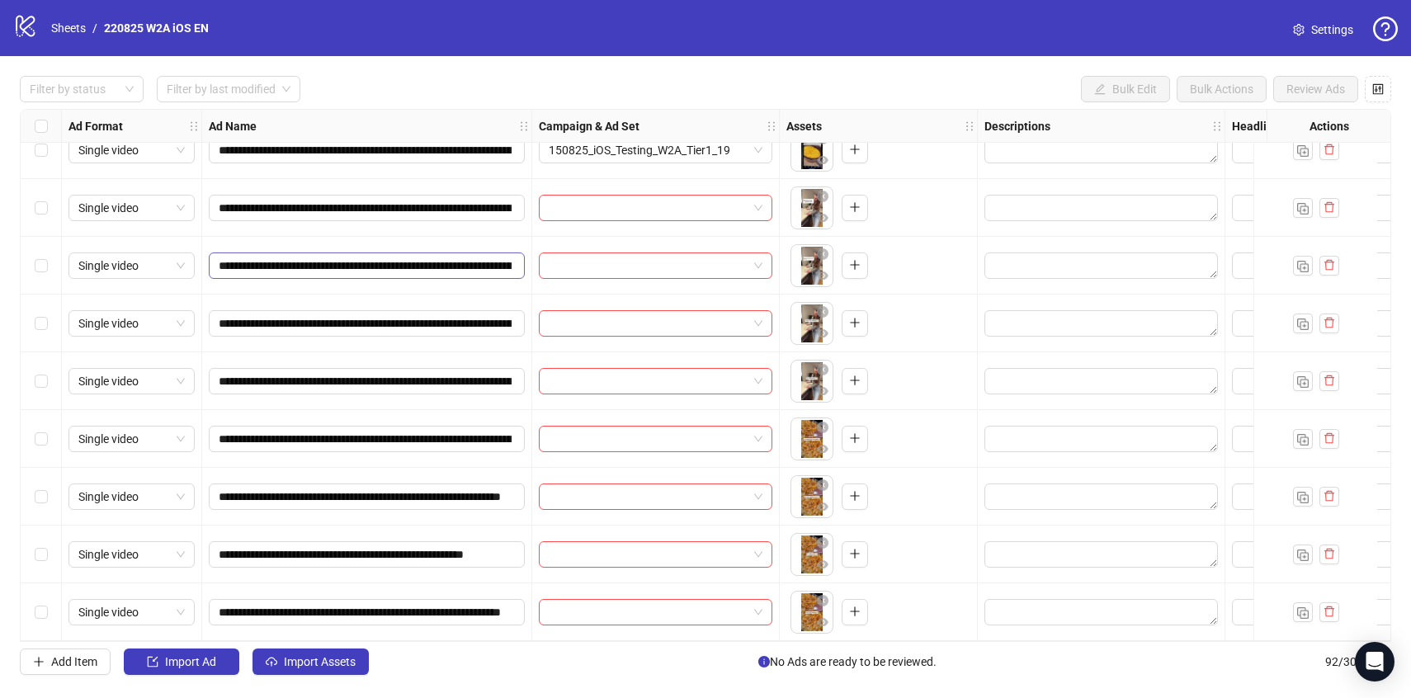
scroll to position [4789, 0]
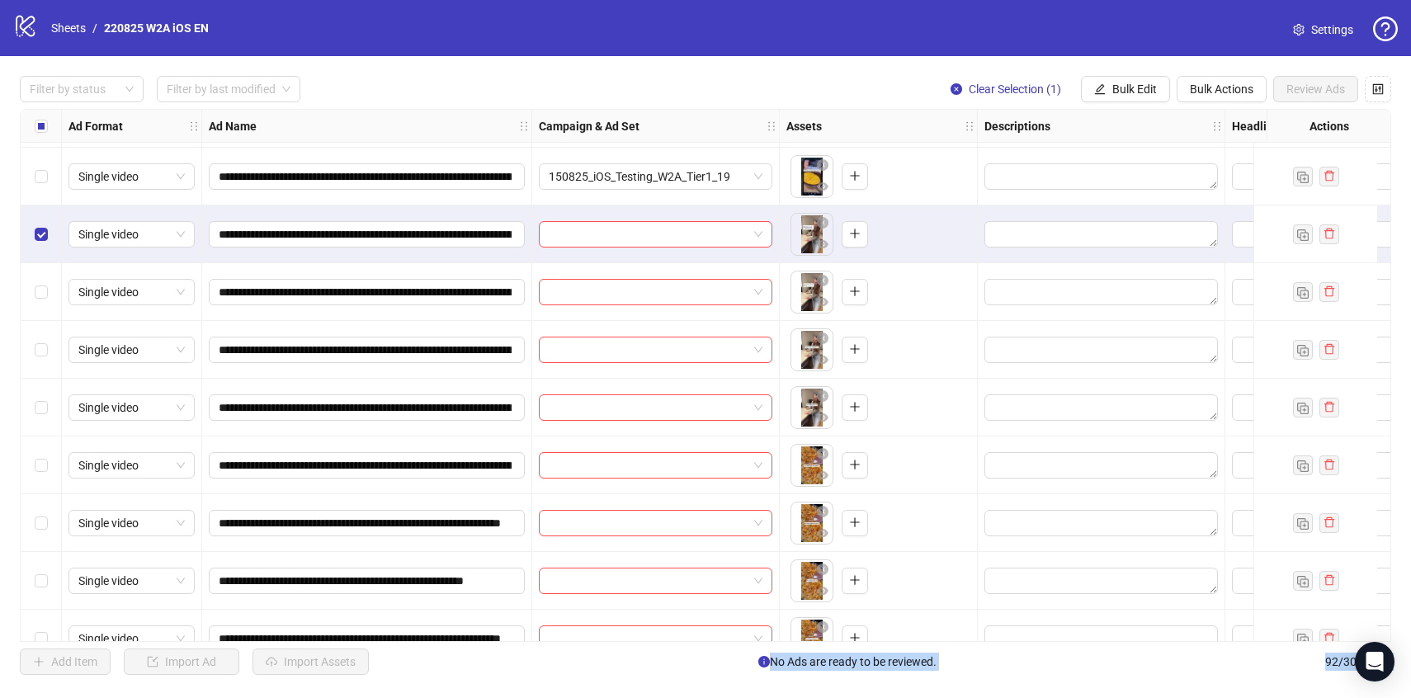
click at [47, 410] on div "Select row 88" at bounding box center [41, 408] width 41 height 58
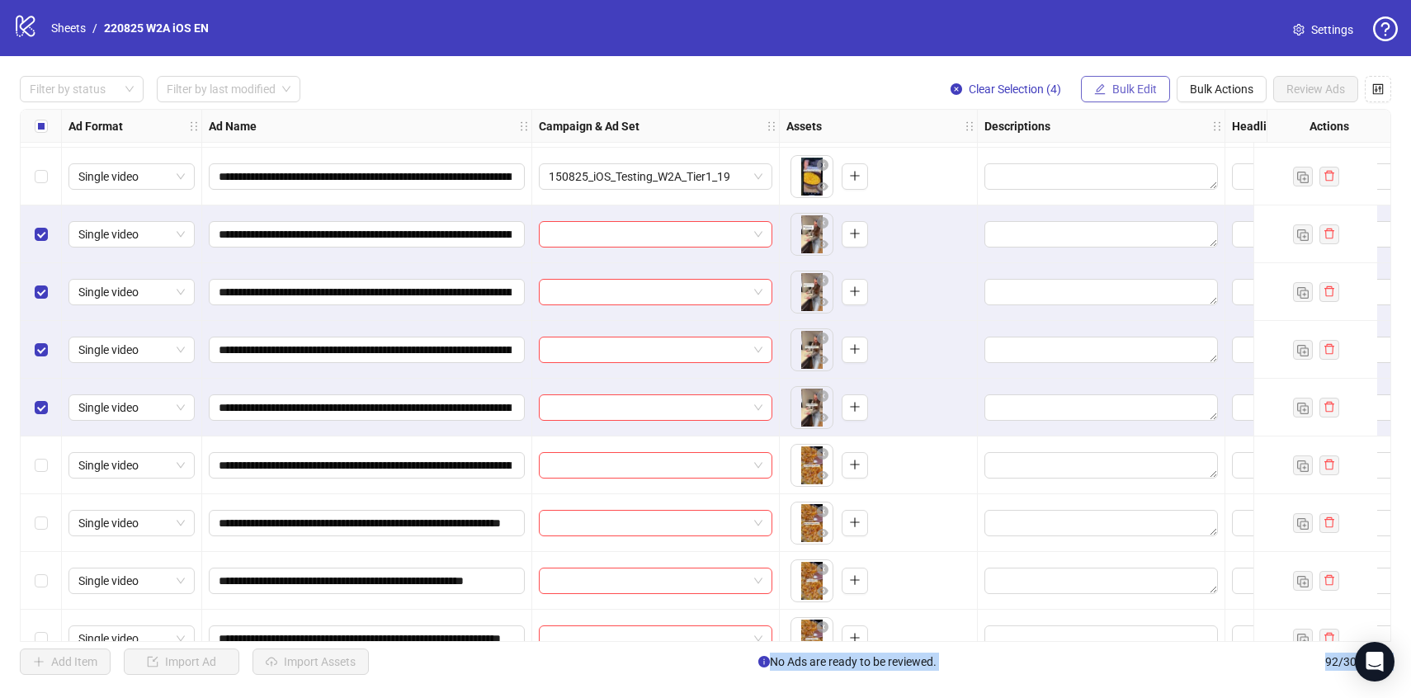
click at [1099, 83] on icon "edit" at bounding box center [1100, 89] width 12 height 12
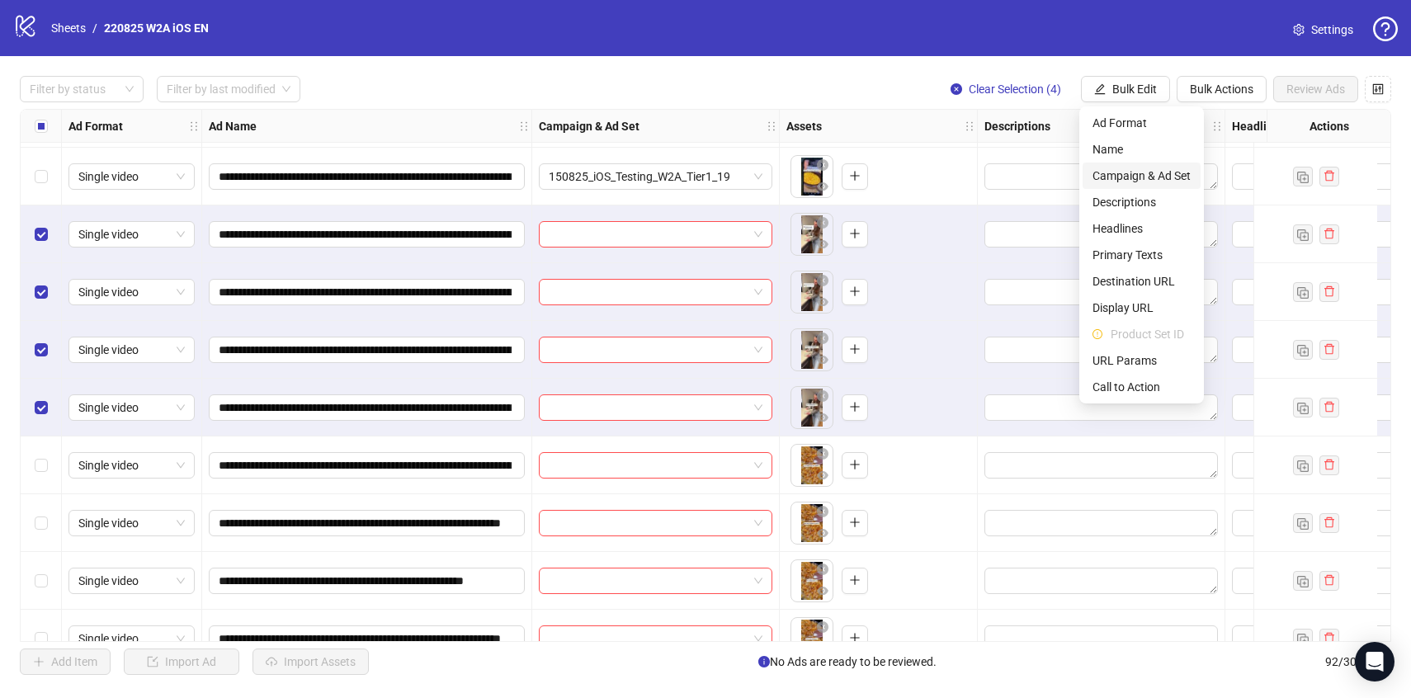
click at [1126, 172] on span "Campaign & Ad Set" at bounding box center [1141, 176] width 98 height 18
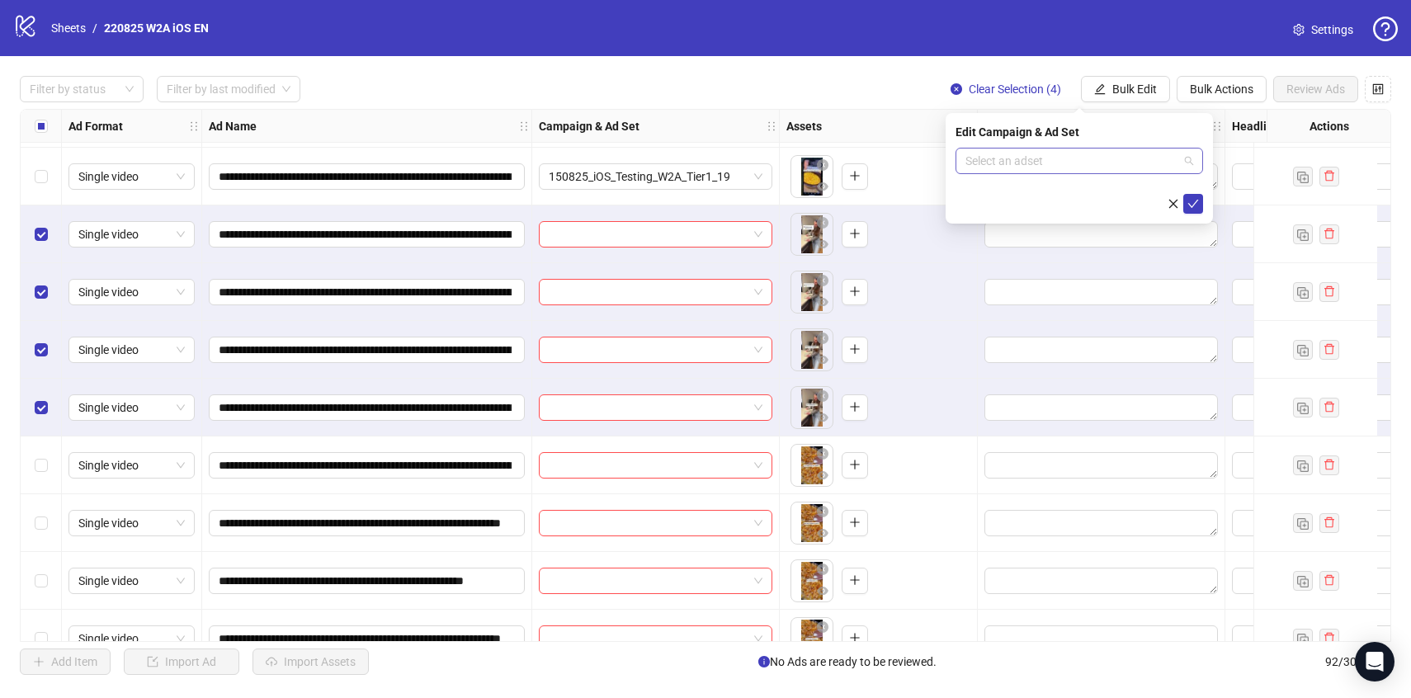
click at [1133, 169] on input "search" at bounding box center [1071, 161] width 213 height 25
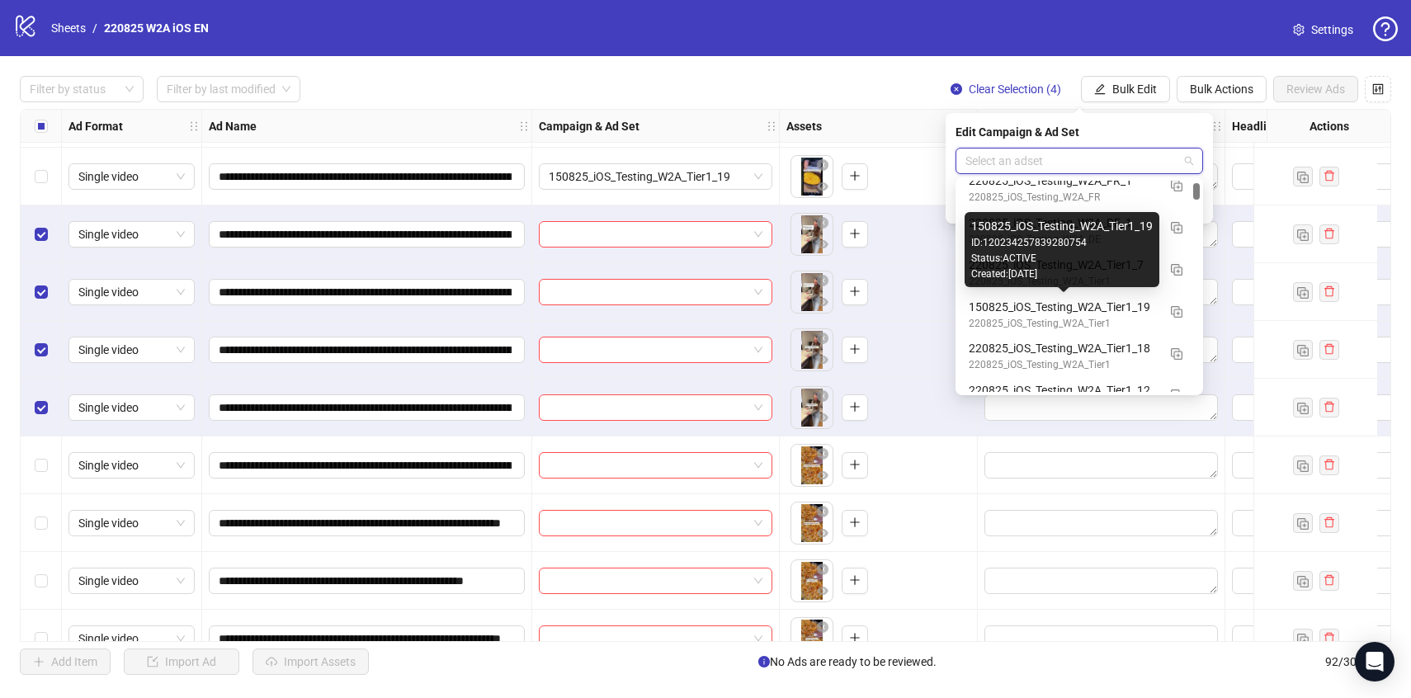
scroll to position [267, 0]
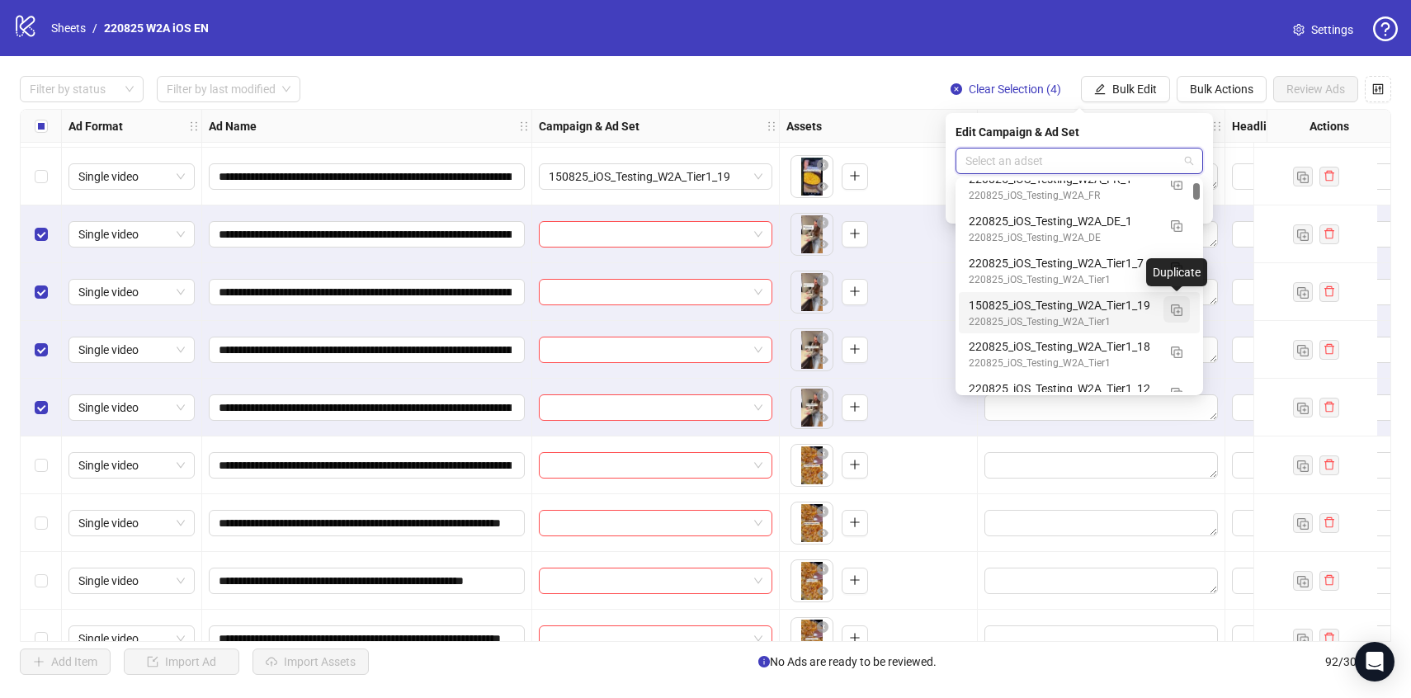
click at [1180, 308] on img "button" at bounding box center [1177, 310] width 12 height 12
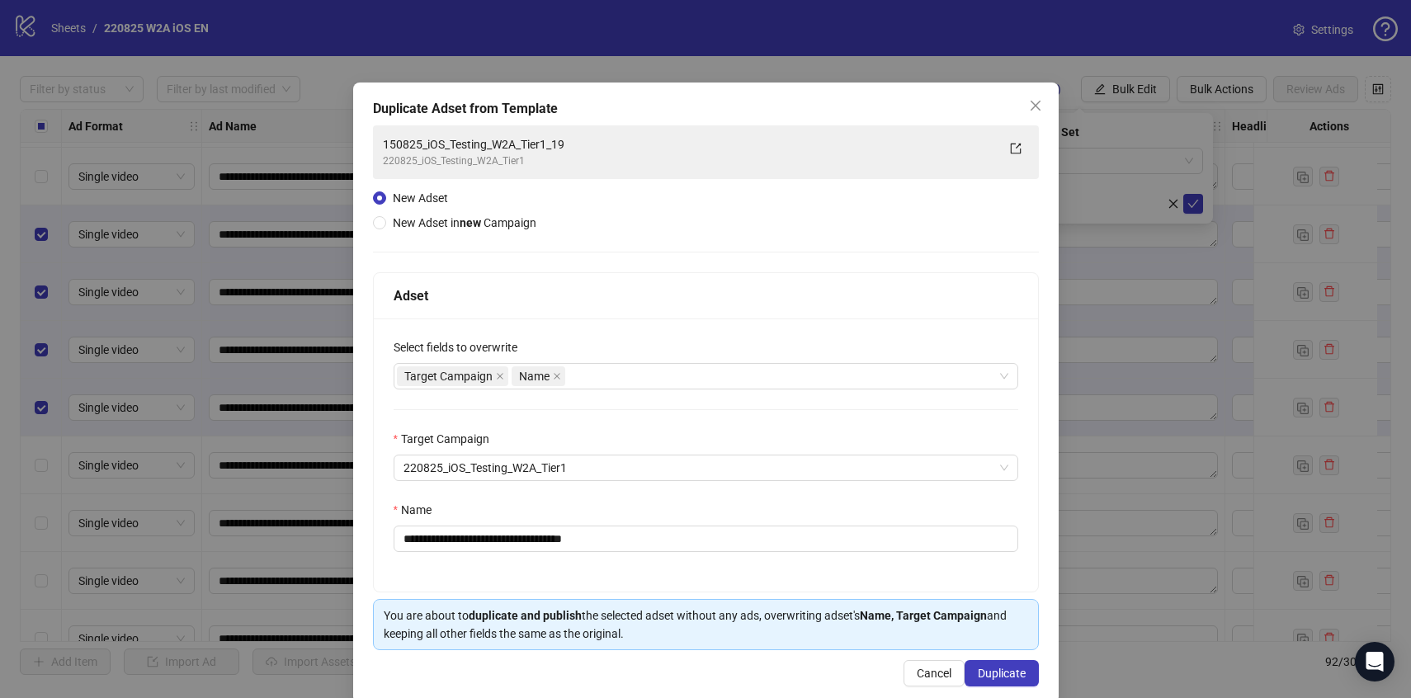
scroll to position [26, 0]
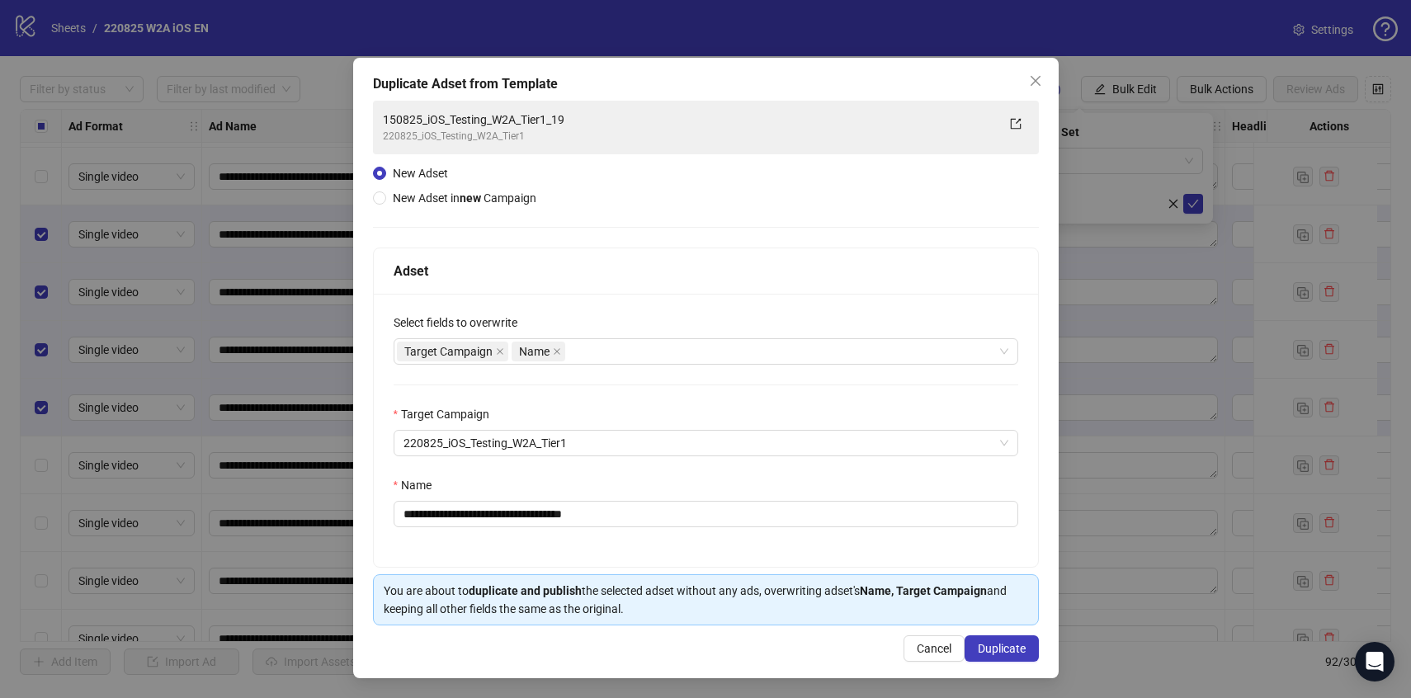
click at [487, 325] on label "Select fields to overwrite" at bounding box center [461, 323] width 134 height 18
drag, startPoint x: 630, startPoint y: 514, endPoint x: 576, endPoint y: 507, distance: 54.9
click at [576, 507] on input "**********" at bounding box center [706, 514] width 625 height 26
drag, startPoint x: 417, startPoint y: 512, endPoint x: 397, endPoint y: 512, distance: 19.8
click at [397, 512] on input "**********" at bounding box center [706, 514] width 625 height 26
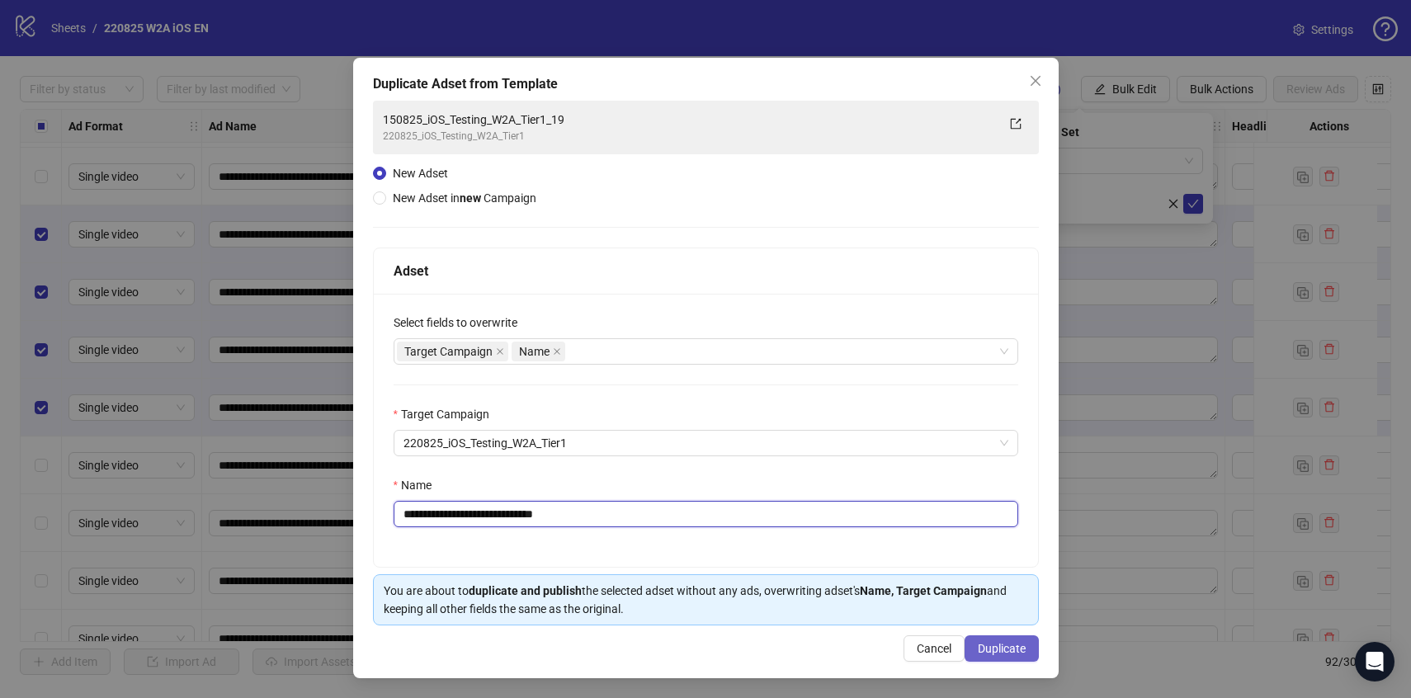
type input "**********"
click at [1017, 649] on span "Duplicate" at bounding box center [1002, 648] width 48 height 13
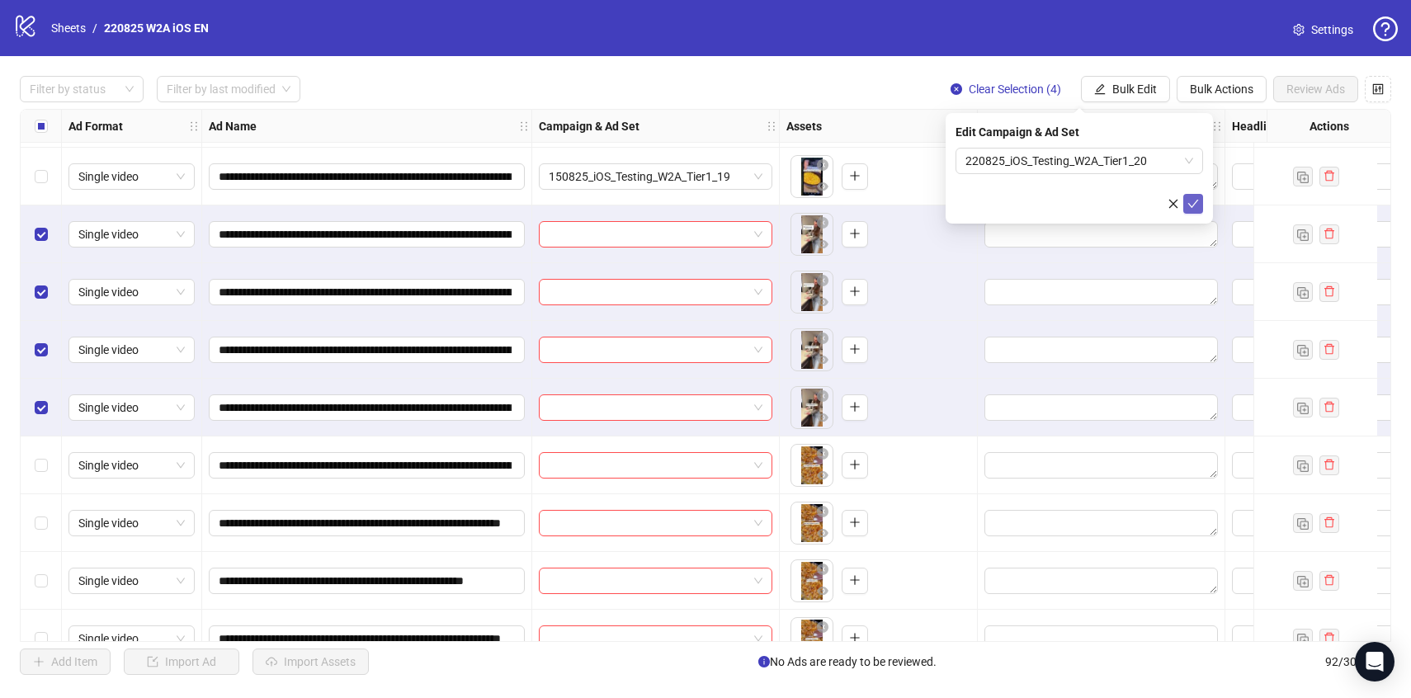
click at [1192, 205] on icon "check" at bounding box center [1193, 204] width 11 height 8
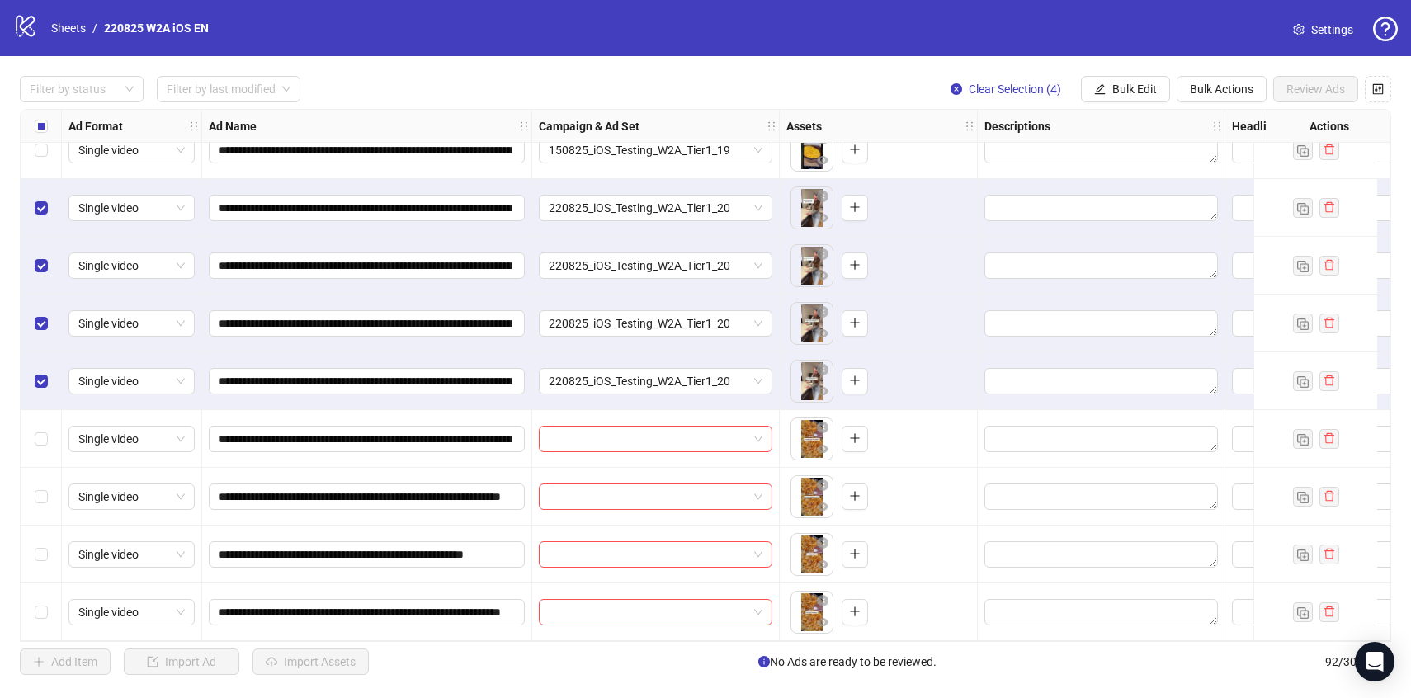
scroll to position [4822, 0]
click at [994, 85] on span "Clear Selection (4)" at bounding box center [1015, 89] width 92 height 13
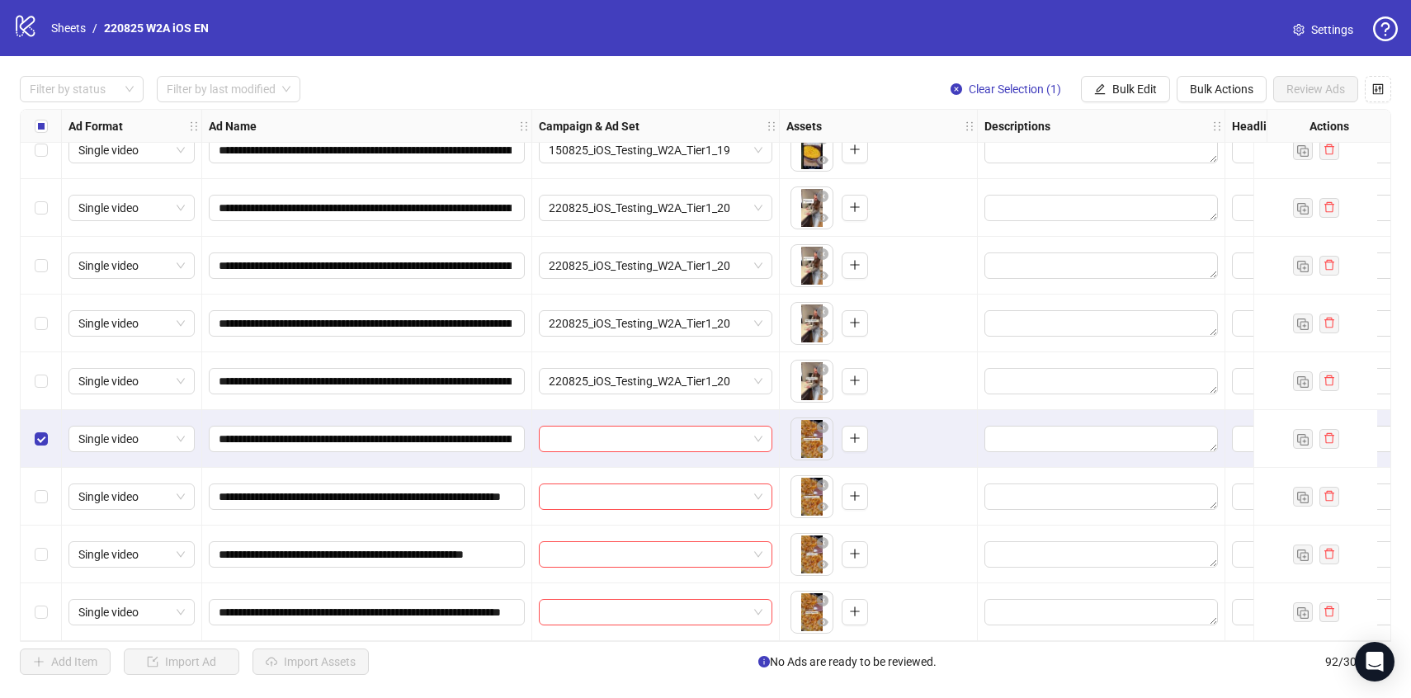
click at [51, 493] on div "Select row 90" at bounding box center [41, 497] width 41 height 58
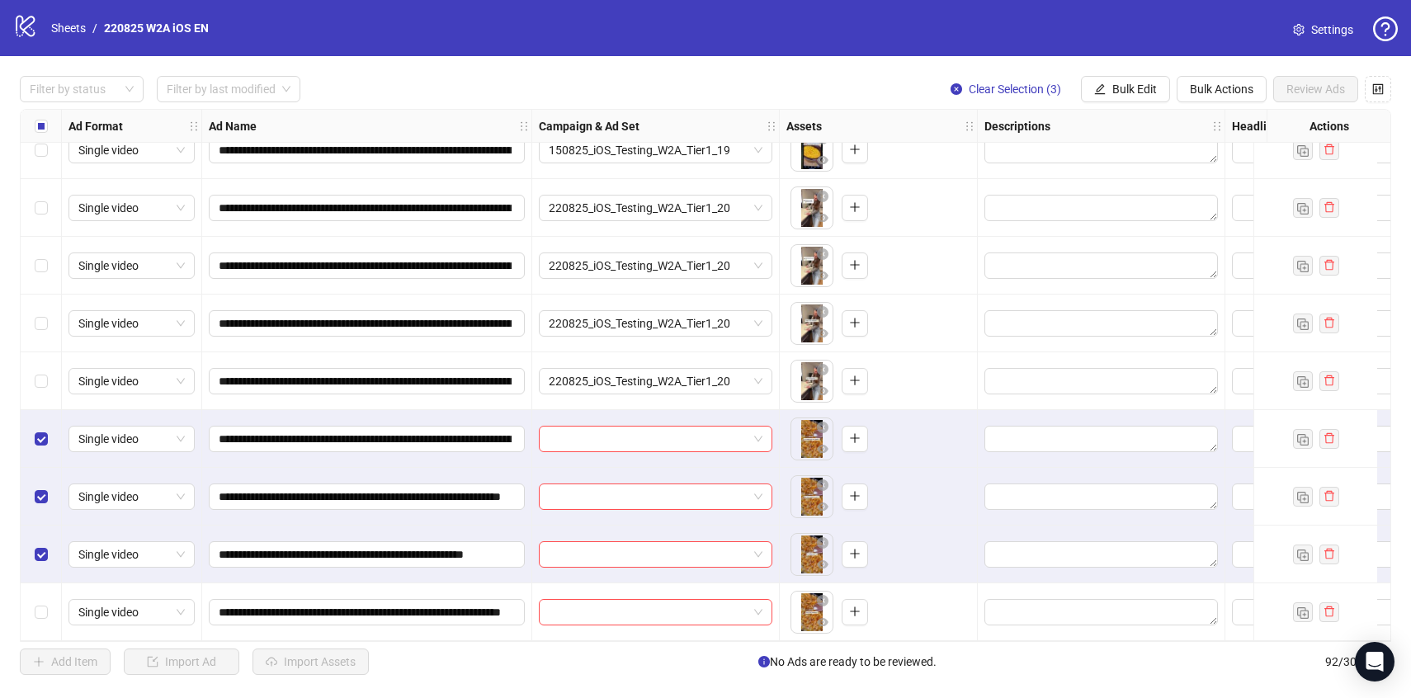
click at [45, 622] on div "Select row 92" at bounding box center [41, 612] width 41 height 58
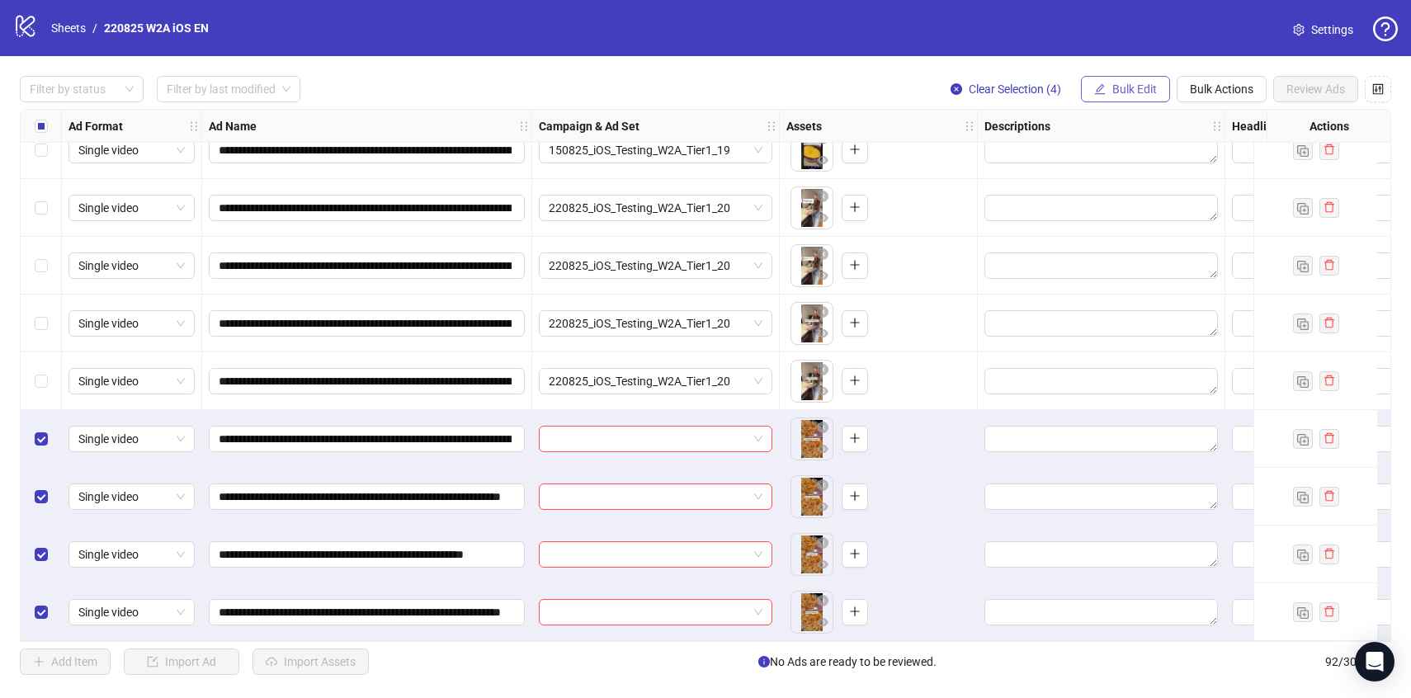
click at [1115, 78] on button "Bulk Edit" at bounding box center [1125, 89] width 89 height 26
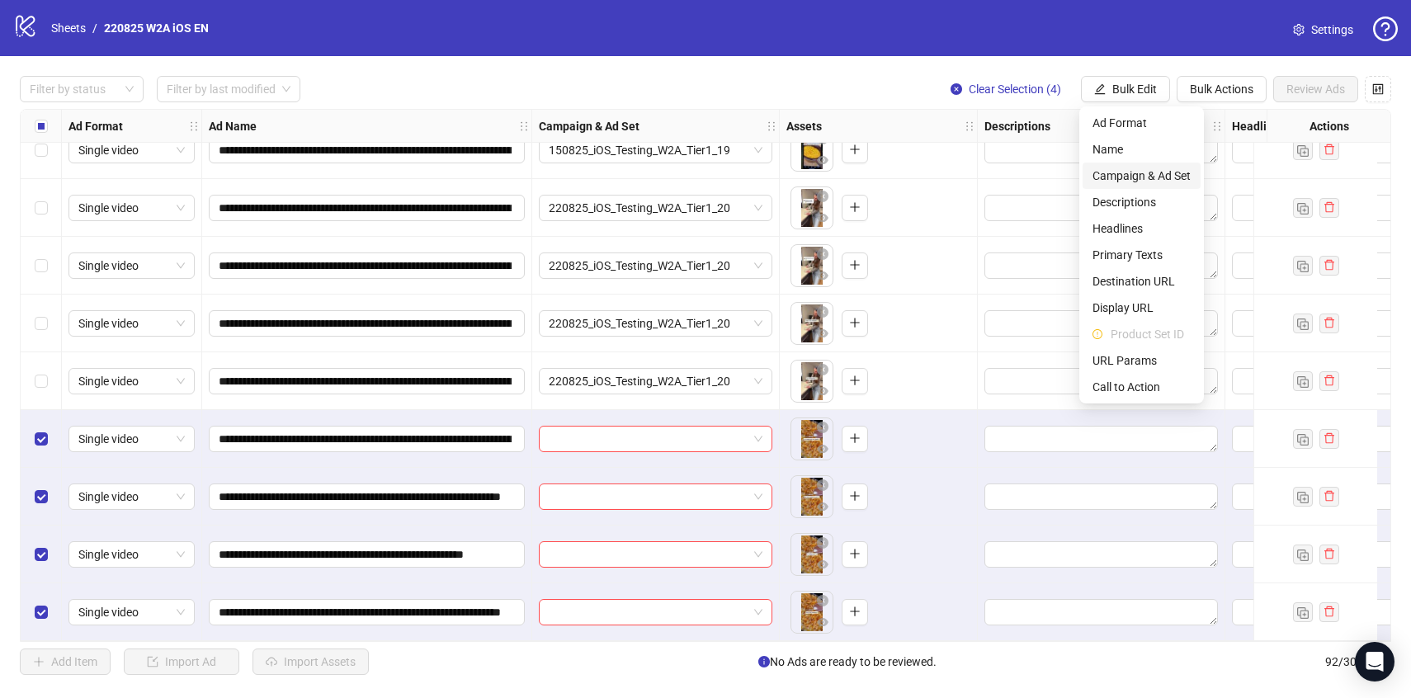
click at [1144, 178] on span "Campaign & Ad Set" at bounding box center [1141, 176] width 98 height 18
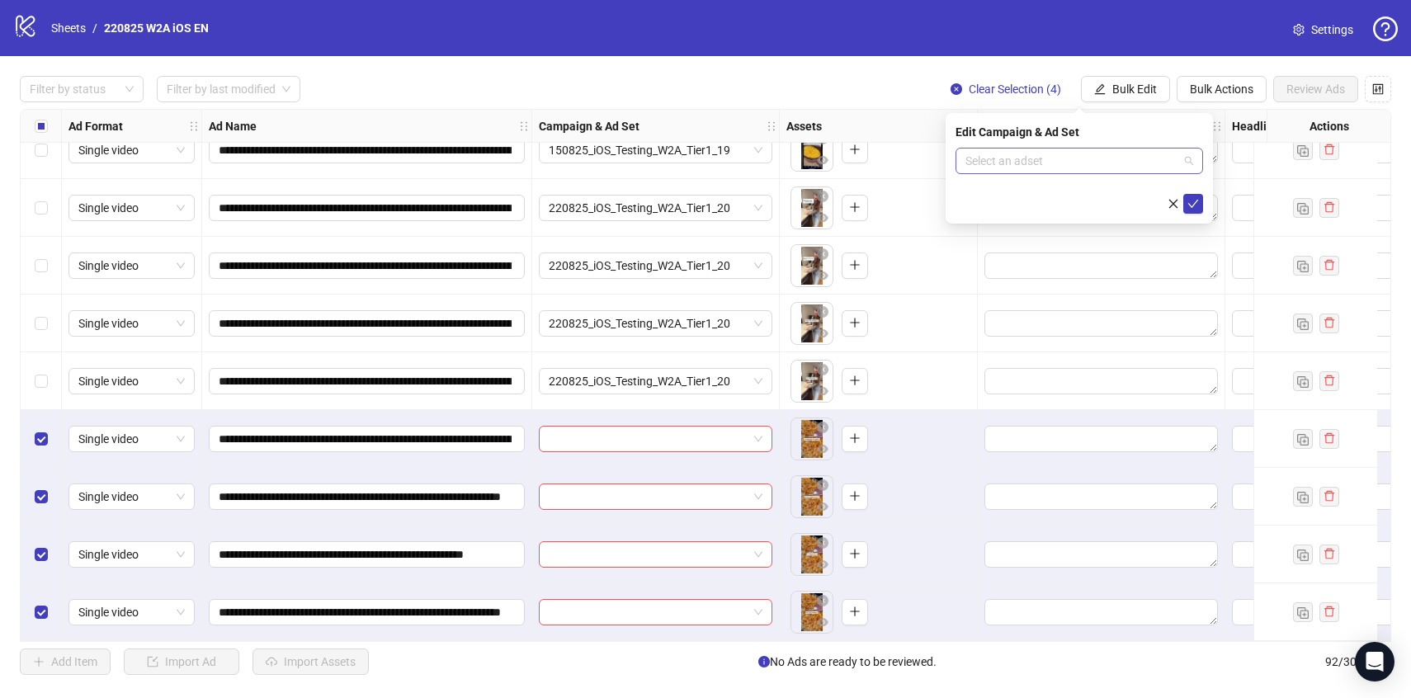
click at [1170, 170] on input "search" at bounding box center [1071, 161] width 213 height 25
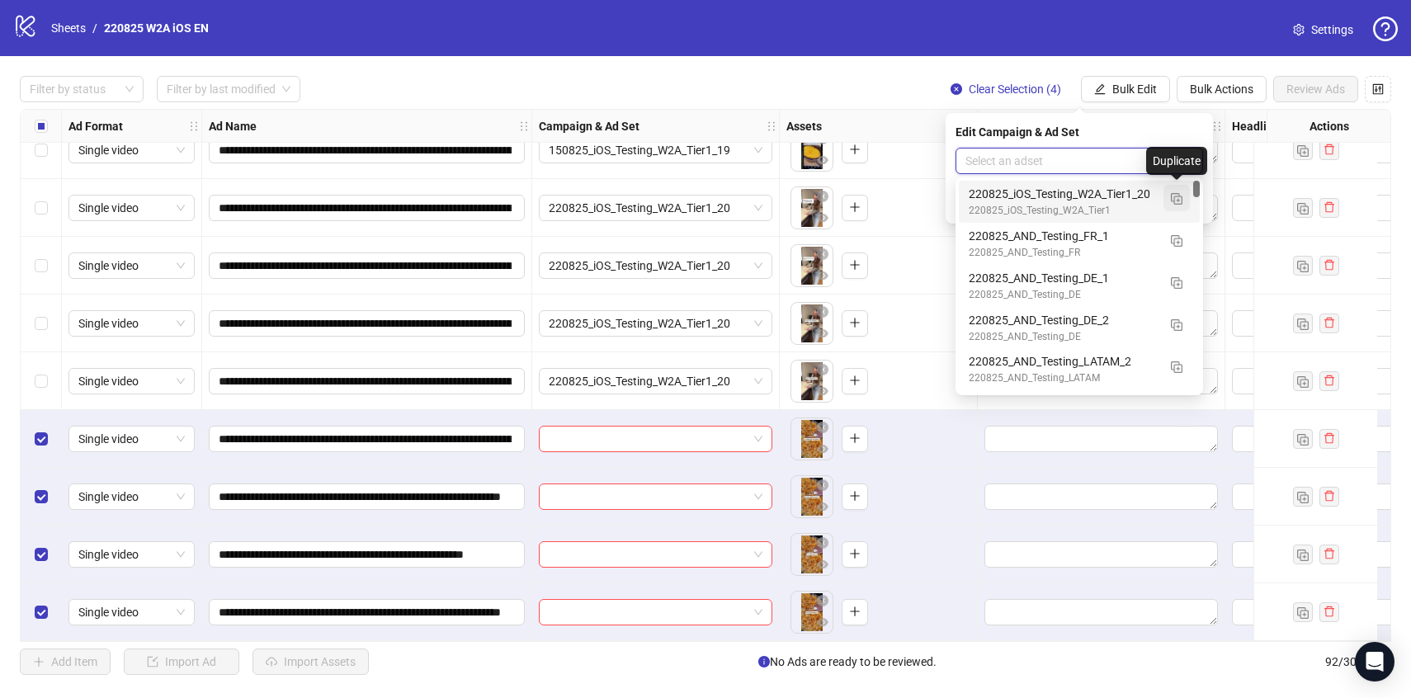
click at [1182, 203] on img "button" at bounding box center [1177, 199] width 12 height 12
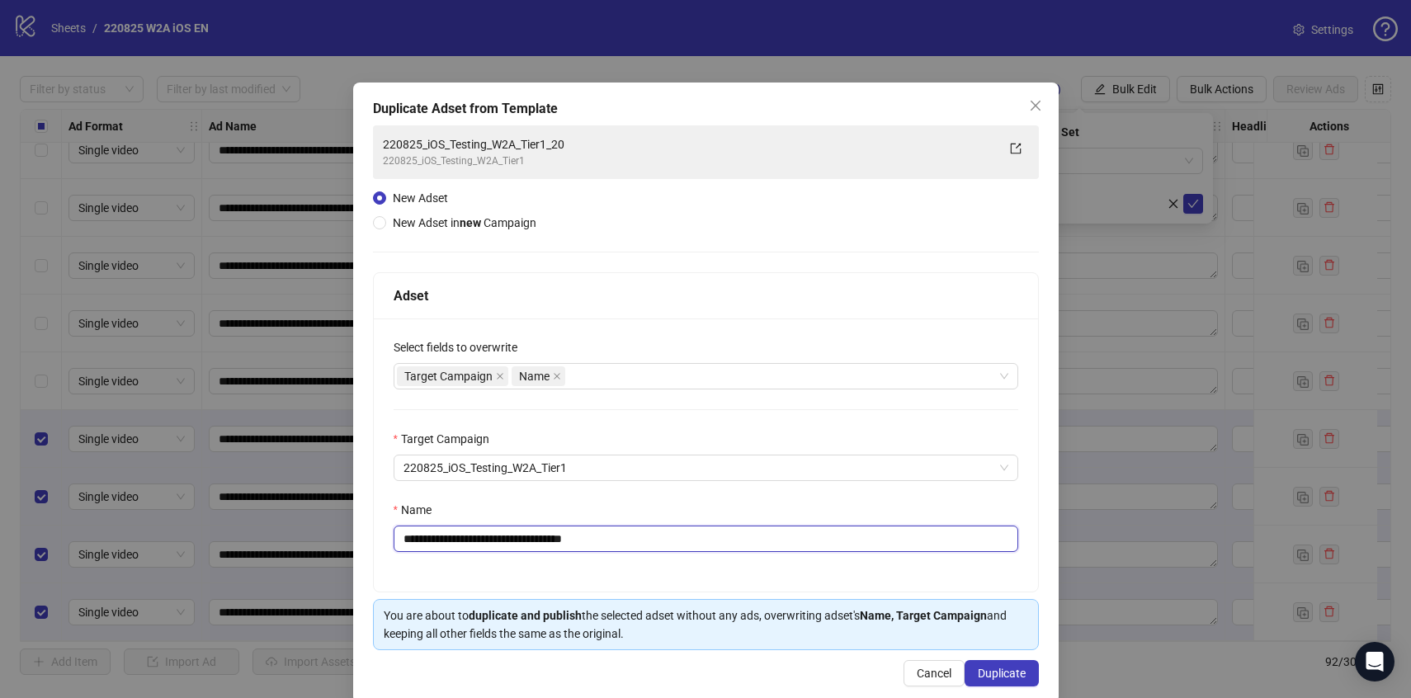
drag, startPoint x: 638, startPoint y: 540, endPoint x: 581, endPoint y: 537, distance: 57.0
click at [581, 537] on input "**********" at bounding box center [706, 539] width 625 height 26
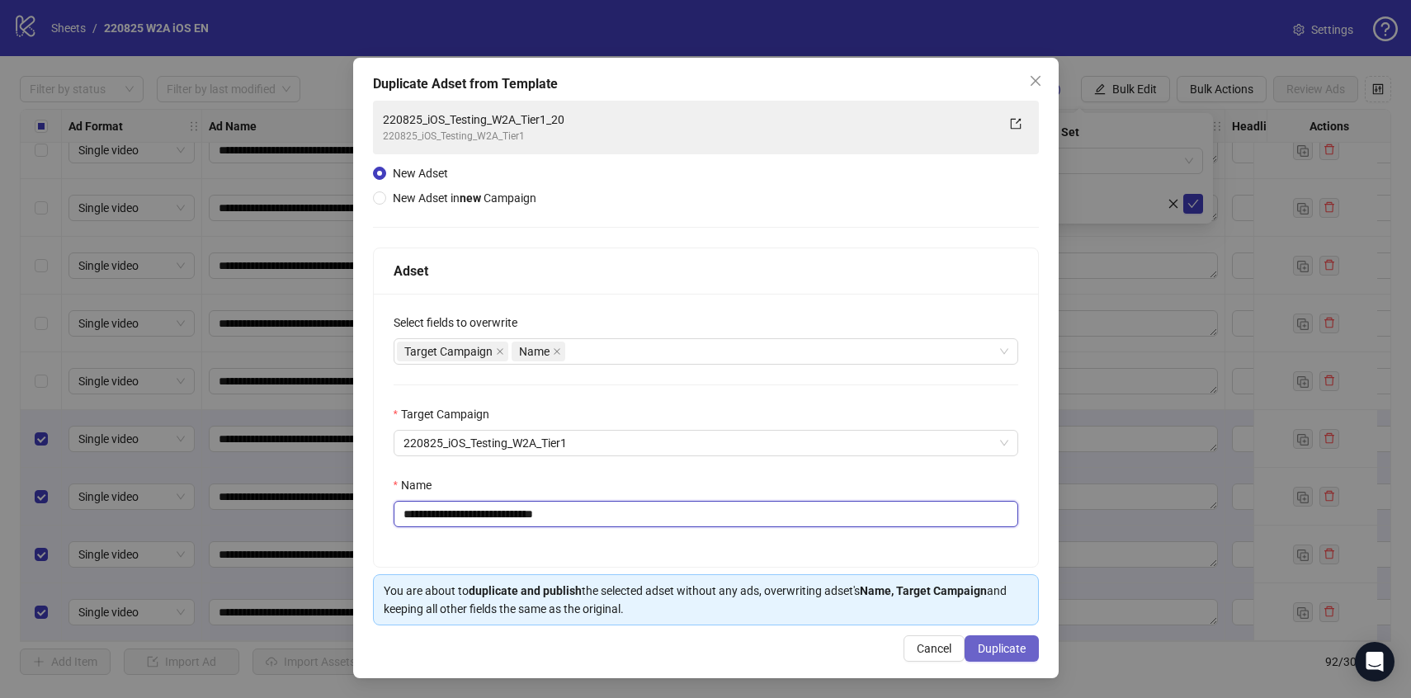
type input "**********"
click at [998, 645] on span "Duplicate" at bounding box center [1002, 648] width 48 height 13
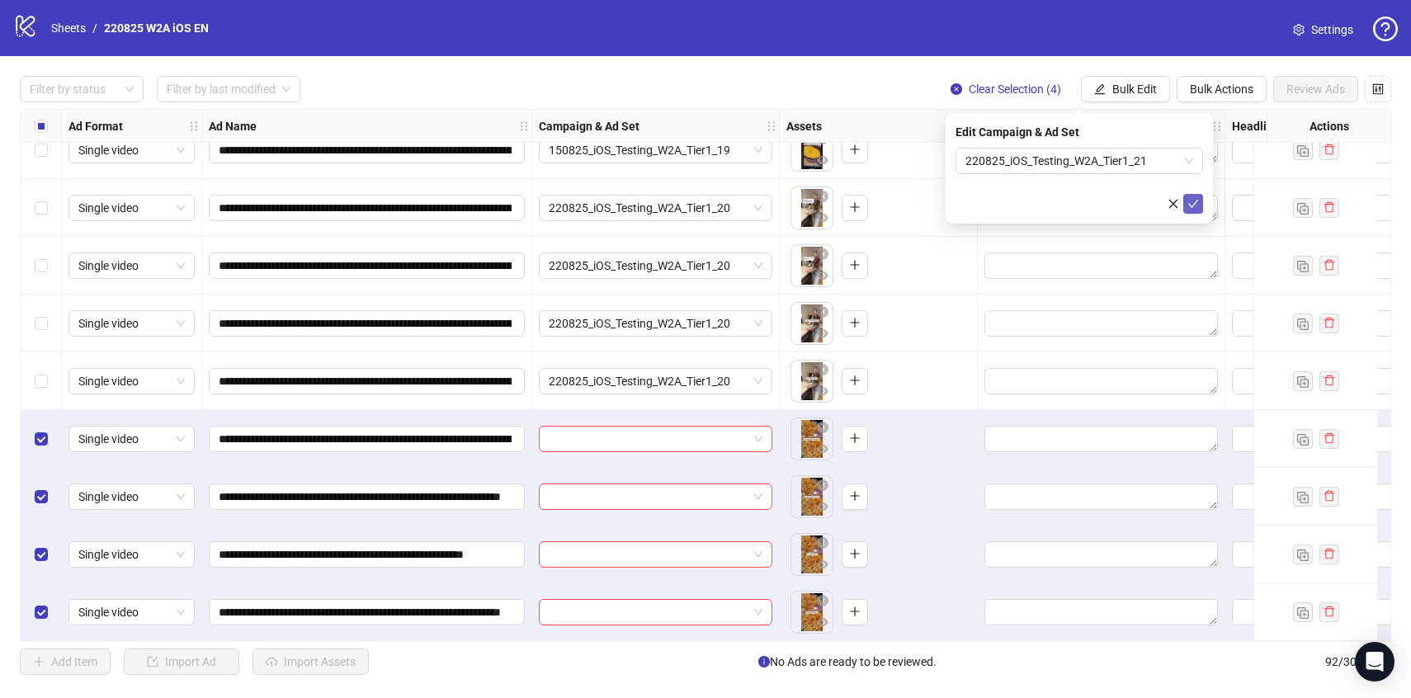
click at [1198, 209] on span "submit" at bounding box center [1193, 203] width 12 height 13
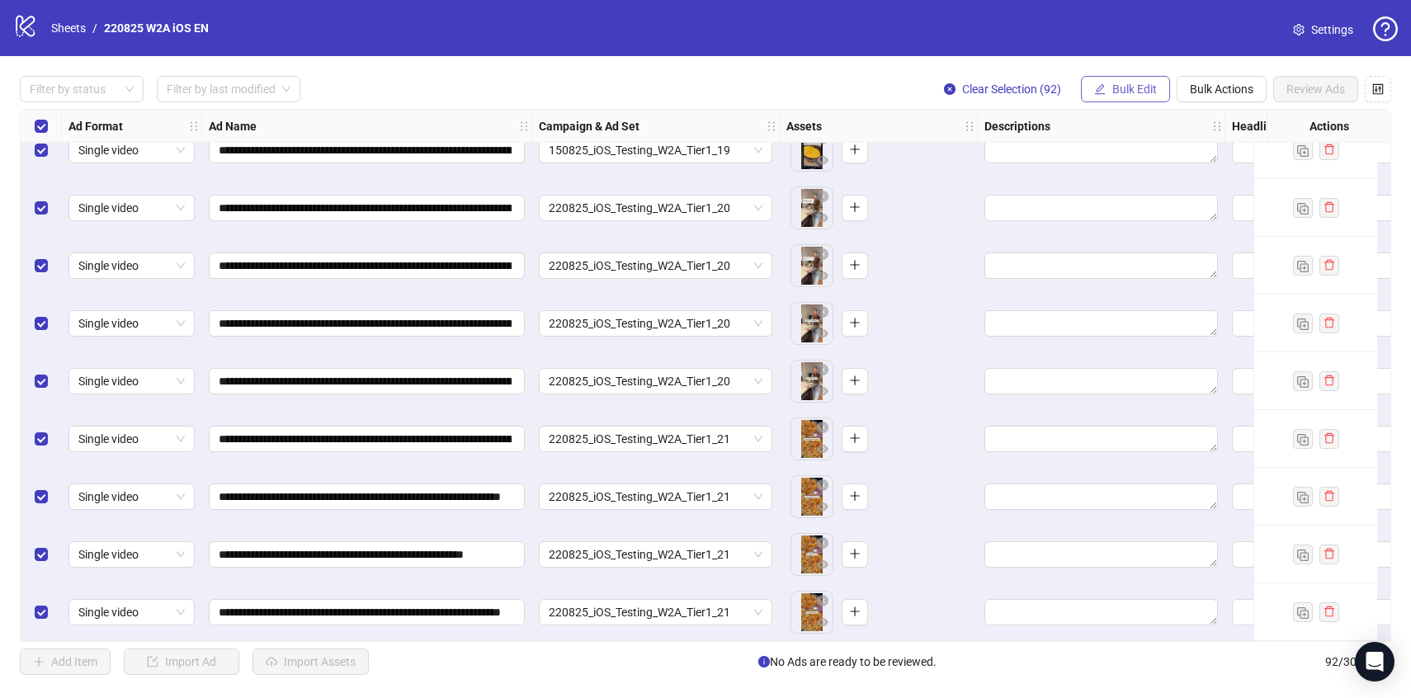
click at [1134, 96] on button "Bulk Edit" at bounding box center [1125, 89] width 89 height 26
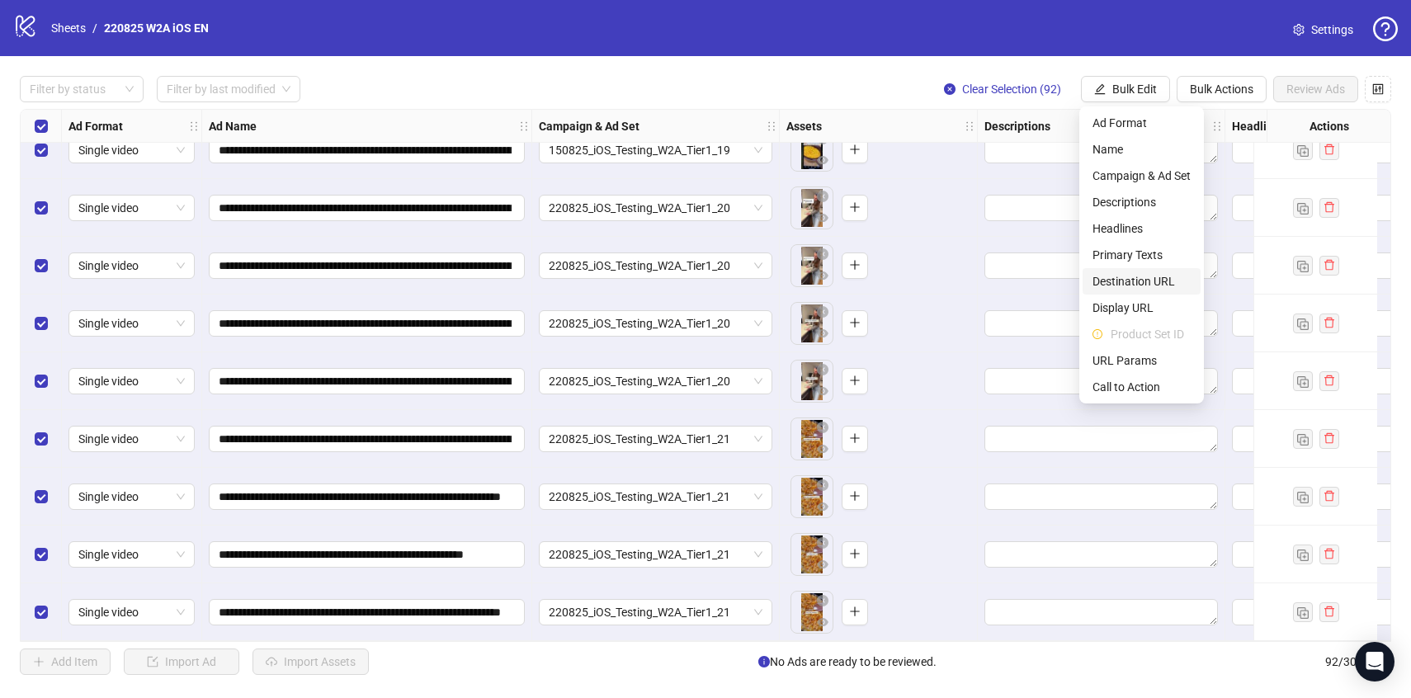
click at [1116, 289] on span "Destination URL" at bounding box center [1141, 281] width 98 height 18
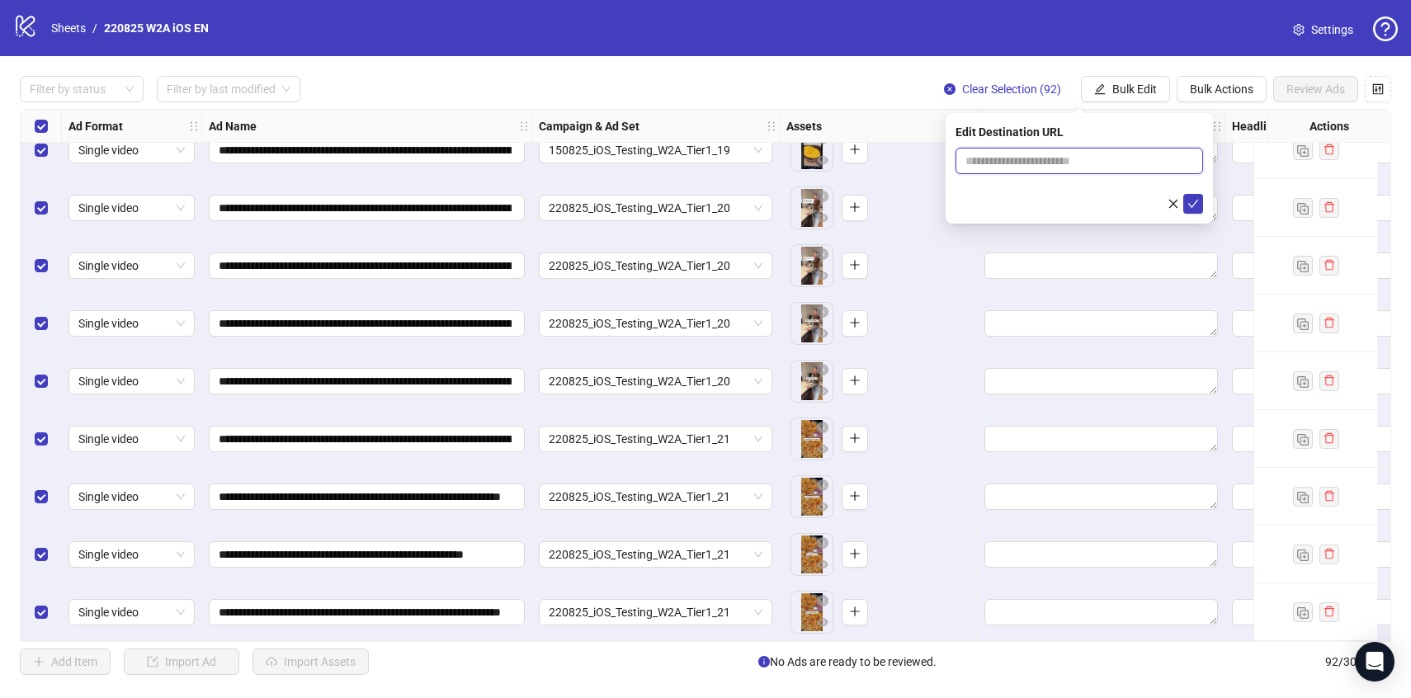
click at [1005, 168] on input "text" at bounding box center [1072, 161] width 215 height 18
paste input "**********"
type input "**********"
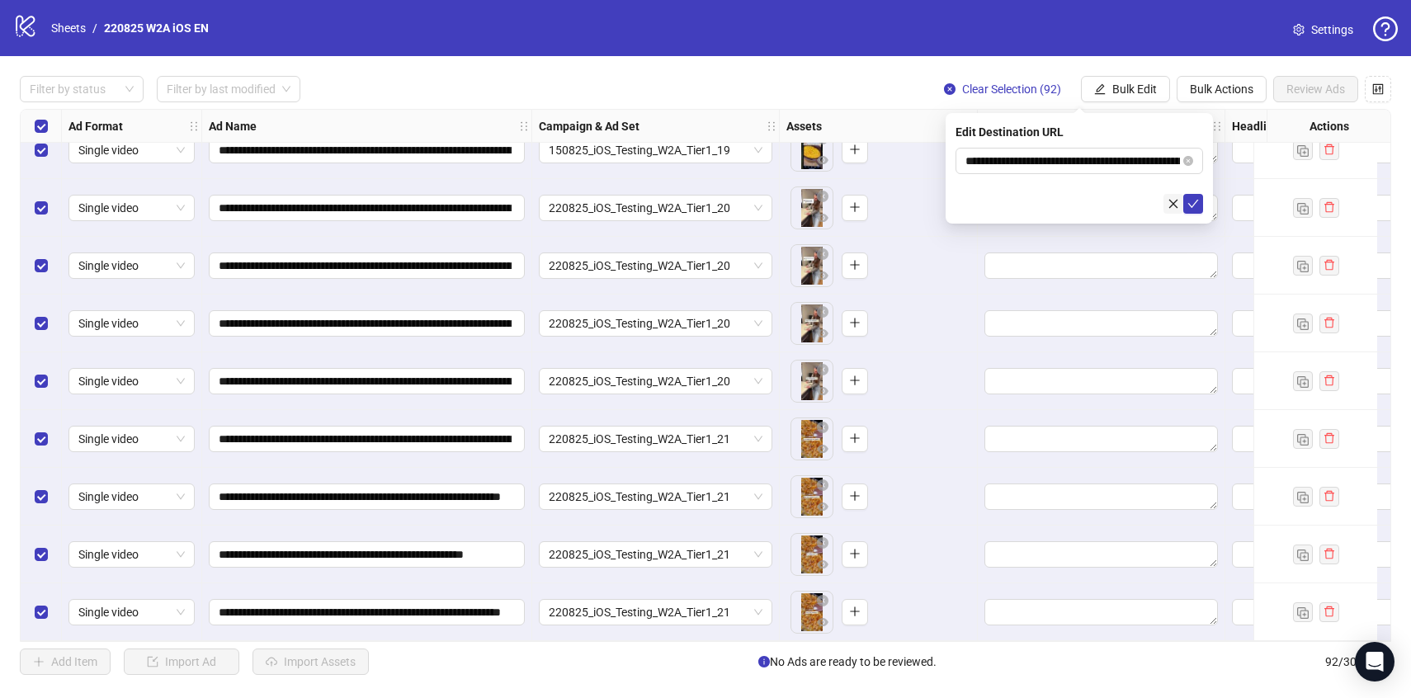
click at [1182, 200] on button "button" at bounding box center [1173, 204] width 20 height 20
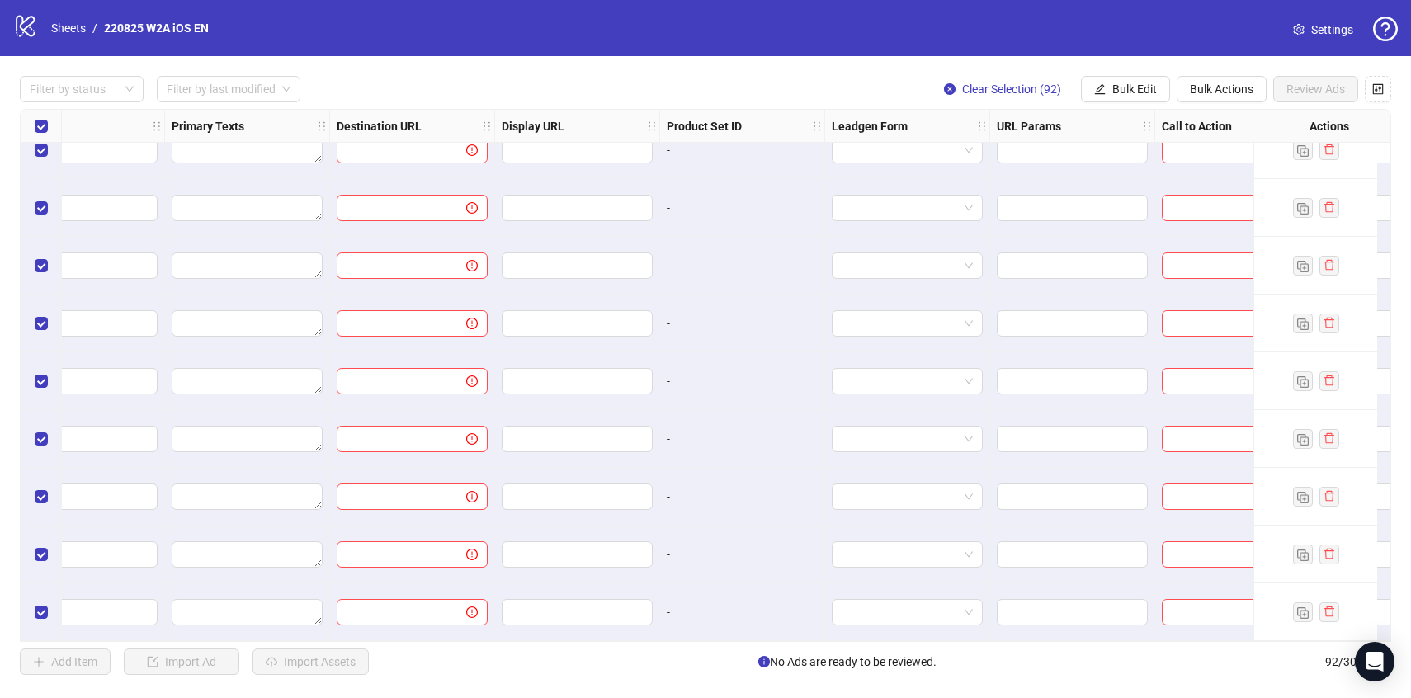
scroll to position [4822, 1302]
click at [1115, 86] on span "Bulk Edit" at bounding box center [1134, 89] width 45 height 13
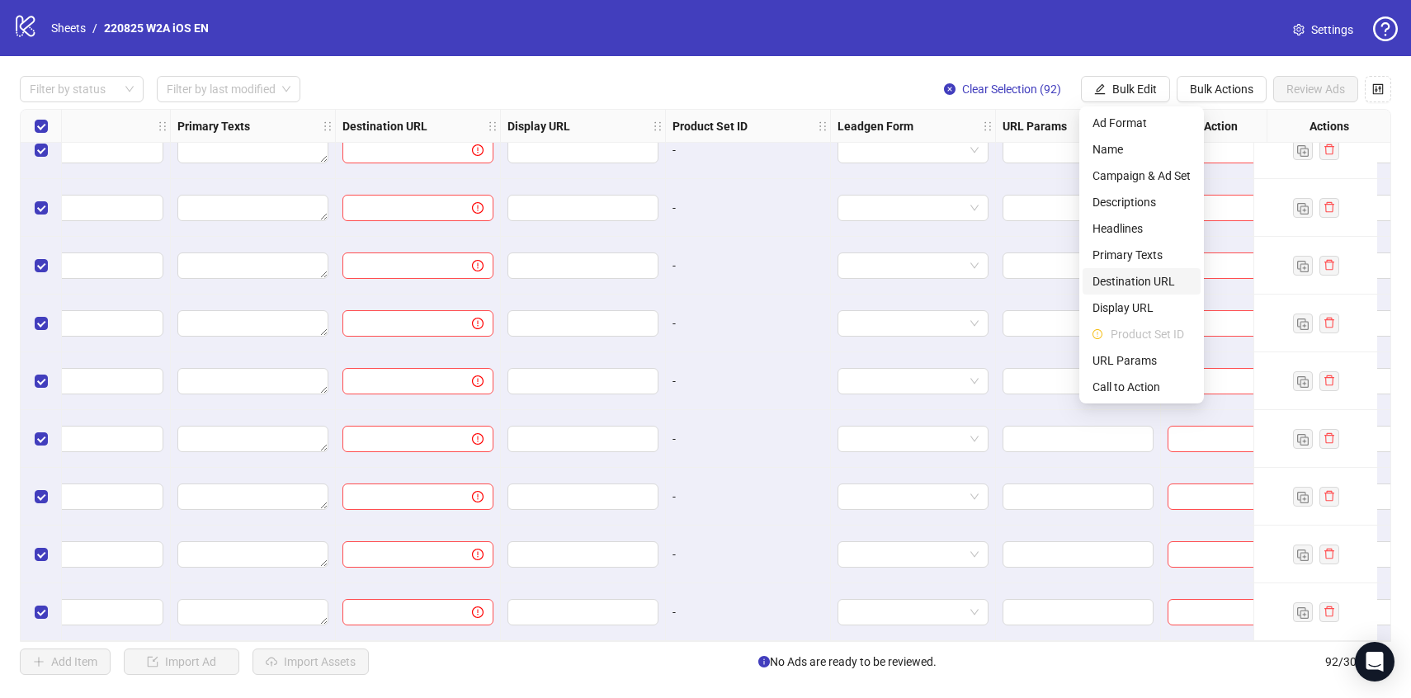
click at [1135, 276] on span "Destination URL" at bounding box center [1141, 281] width 98 height 18
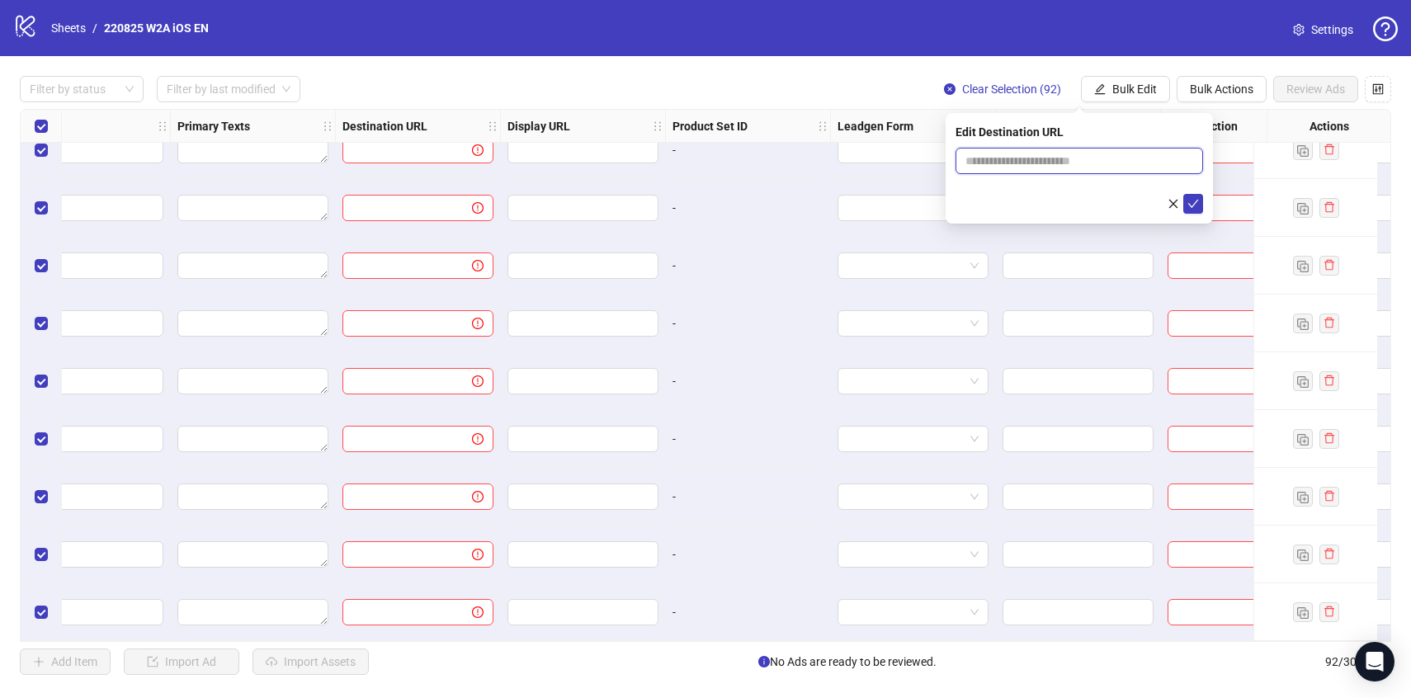
click at [1078, 165] on input "text" at bounding box center [1072, 161] width 215 height 18
paste input "**********"
type input "**********"
click at [1187, 193] on form "**********" at bounding box center [1080, 181] width 248 height 66
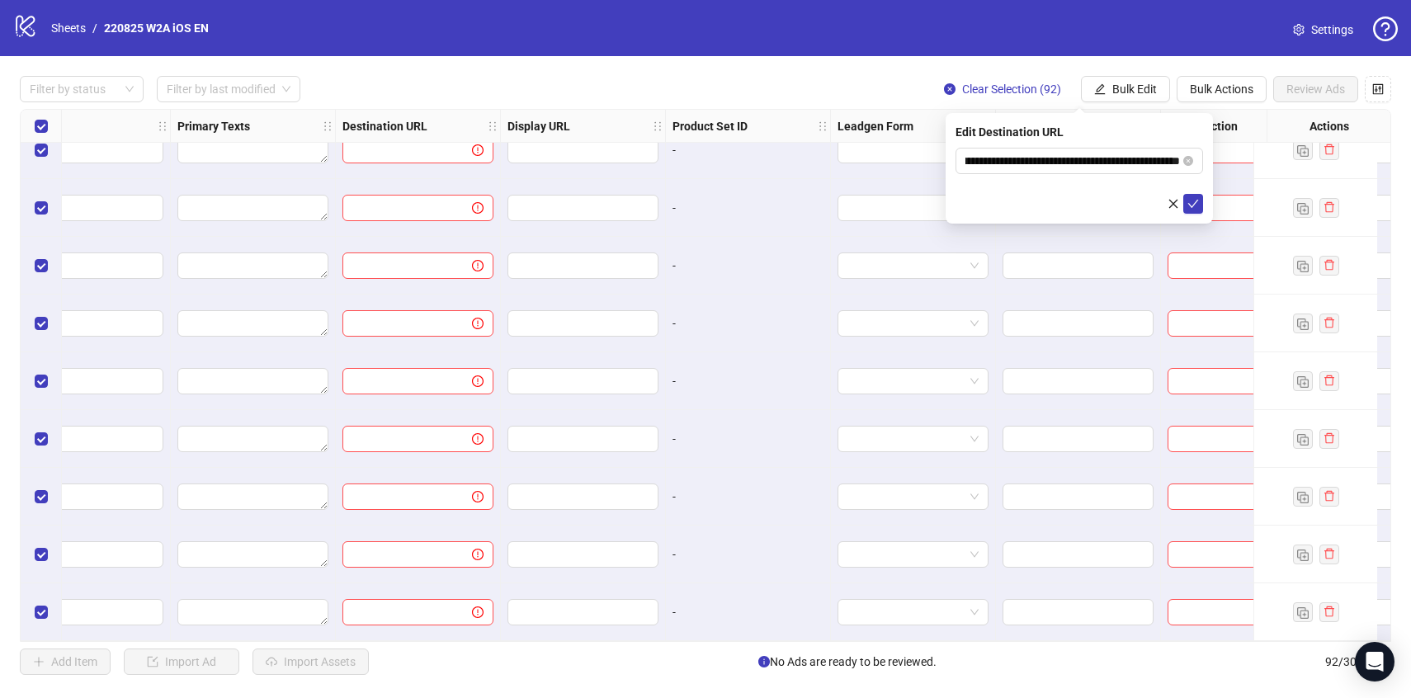
scroll to position [0, 0]
click at [1195, 203] on icon "check" at bounding box center [1193, 204] width 11 height 8
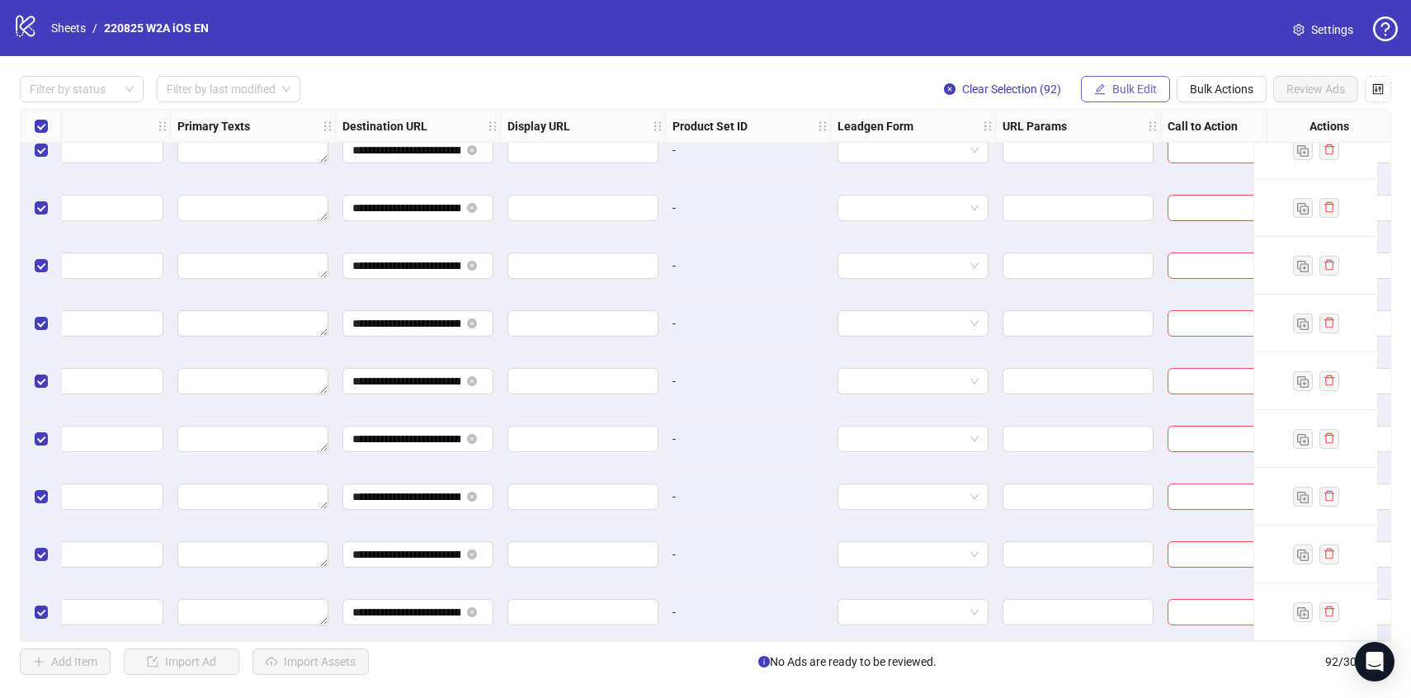
click at [1125, 87] on span "Bulk Edit" at bounding box center [1134, 89] width 45 height 13
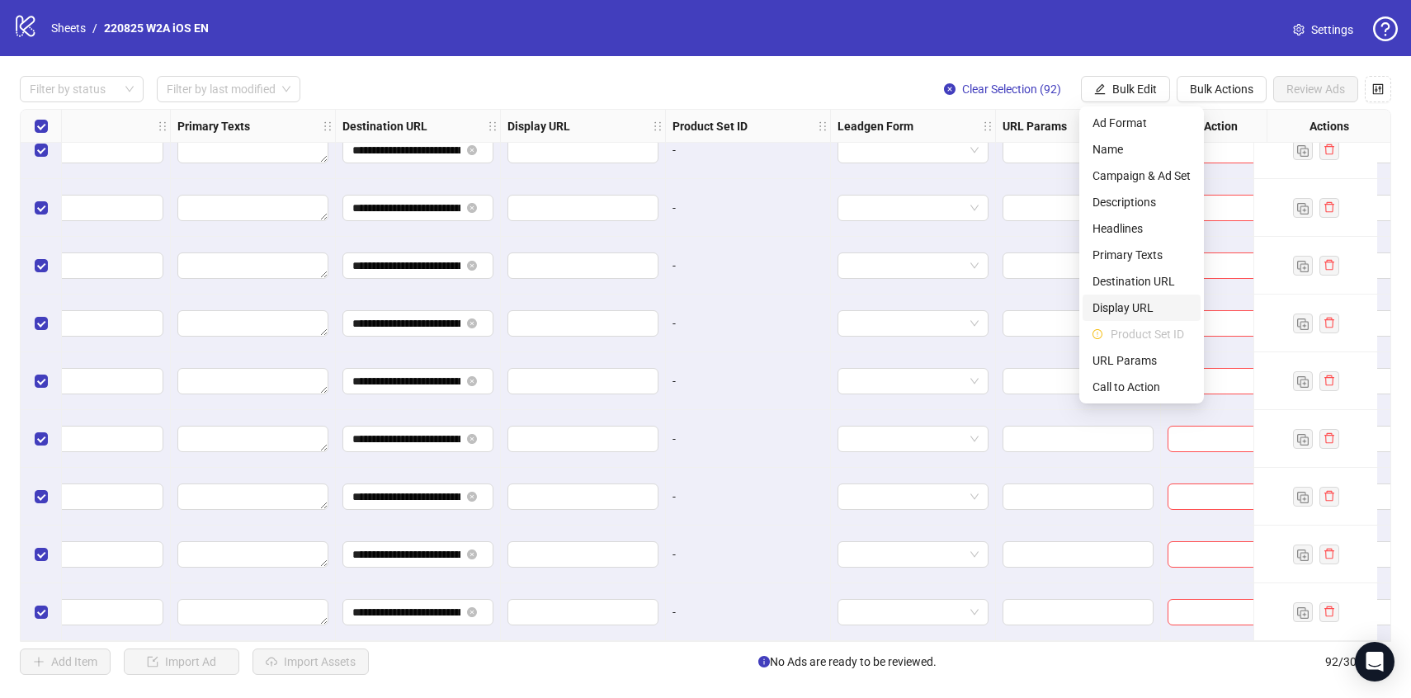
click at [1149, 306] on span "Display URL" at bounding box center [1141, 308] width 98 height 18
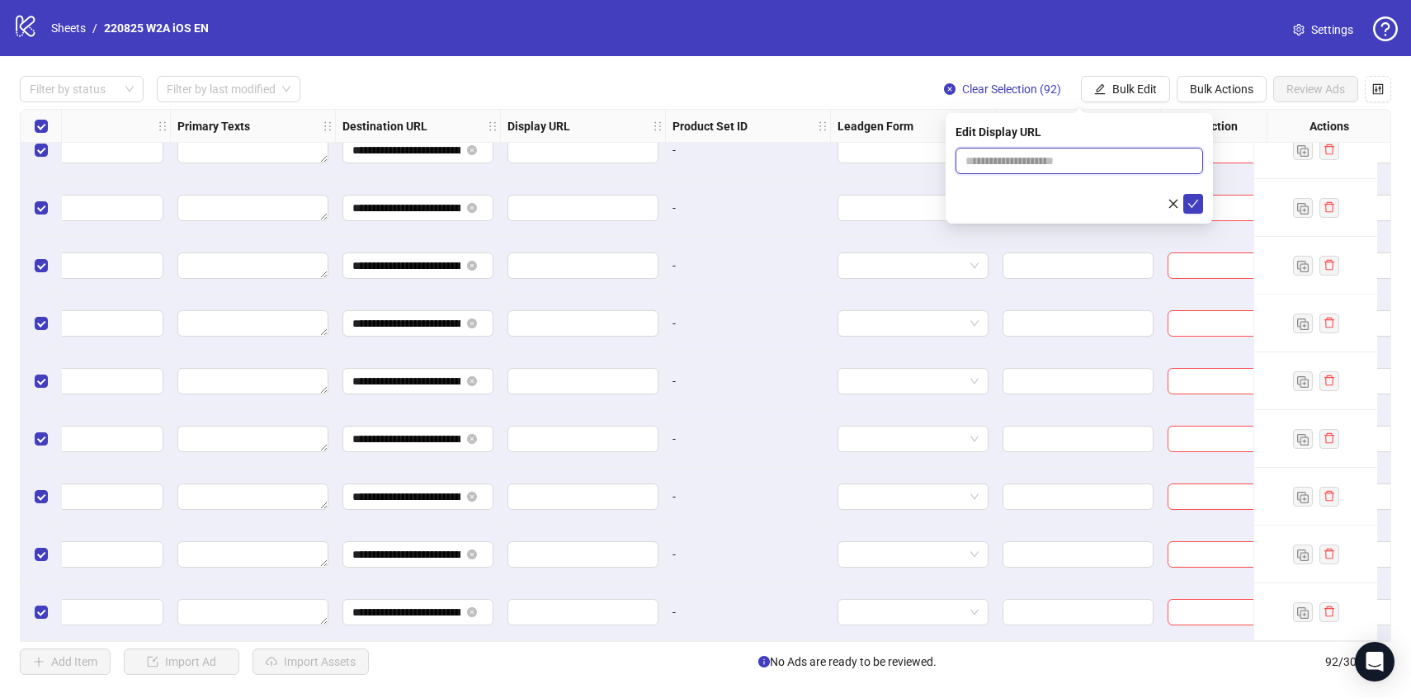
click at [1064, 167] on input "text" at bounding box center [1080, 161] width 248 height 26
type input "**********"
click at [1196, 209] on span "submit" at bounding box center [1193, 203] width 12 height 13
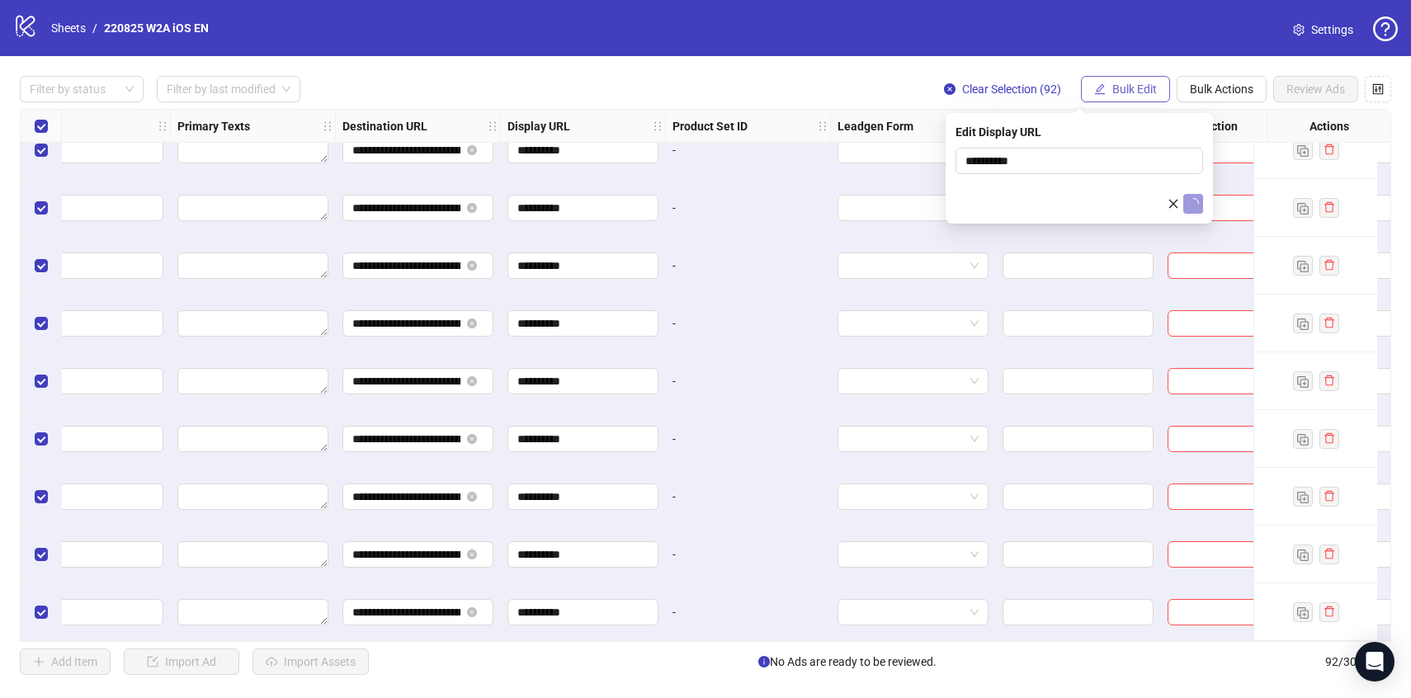
click at [1132, 92] on span "Bulk Edit" at bounding box center [1134, 89] width 45 height 13
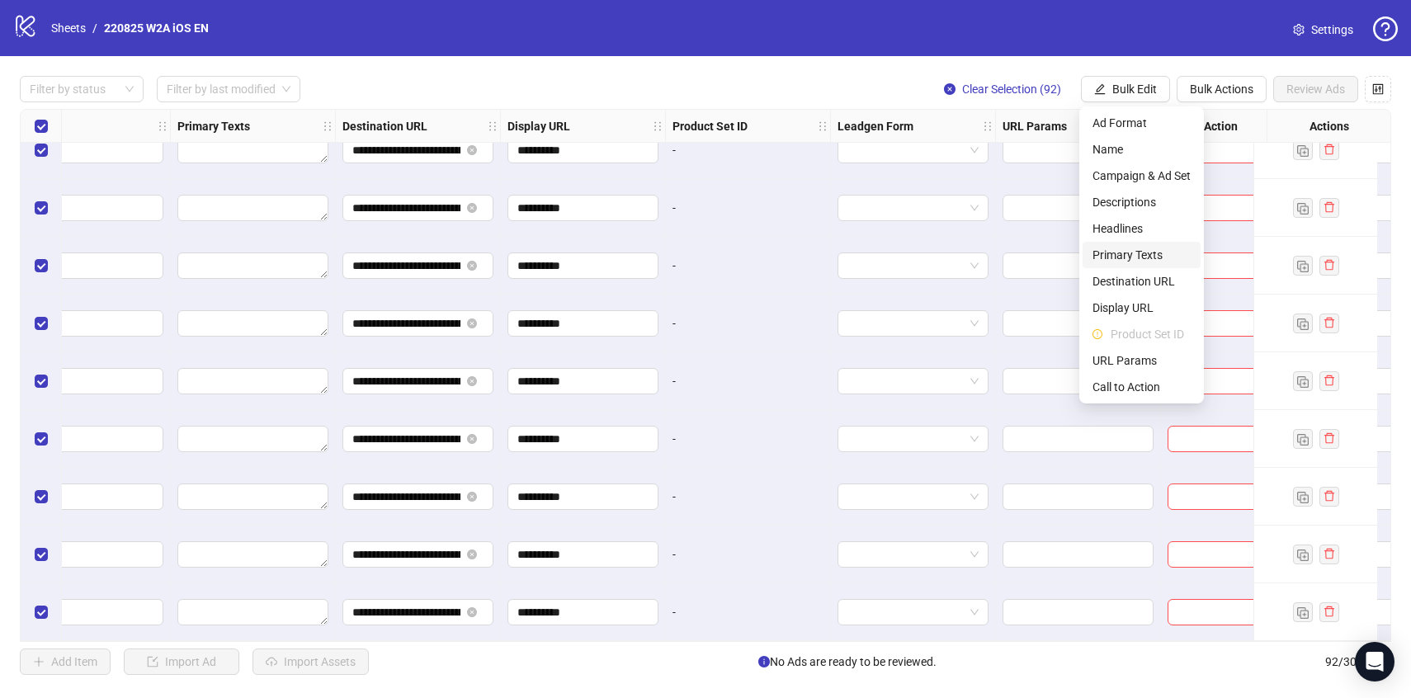
click at [1130, 247] on span "Primary Texts" at bounding box center [1141, 255] width 98 height 18
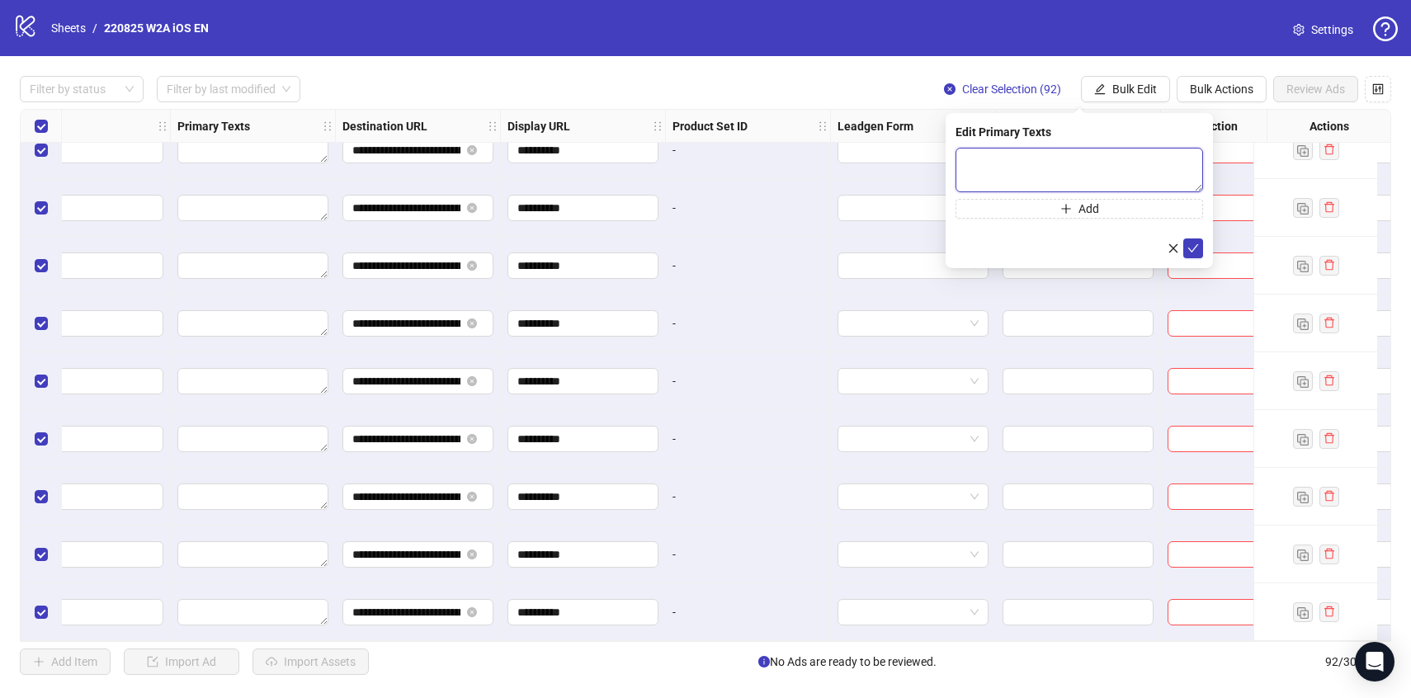
click at [1051, 170] on textarea at bounding box center [1080, 170] width 248 height 45
paste textarea "**********"
type textarea "**********"
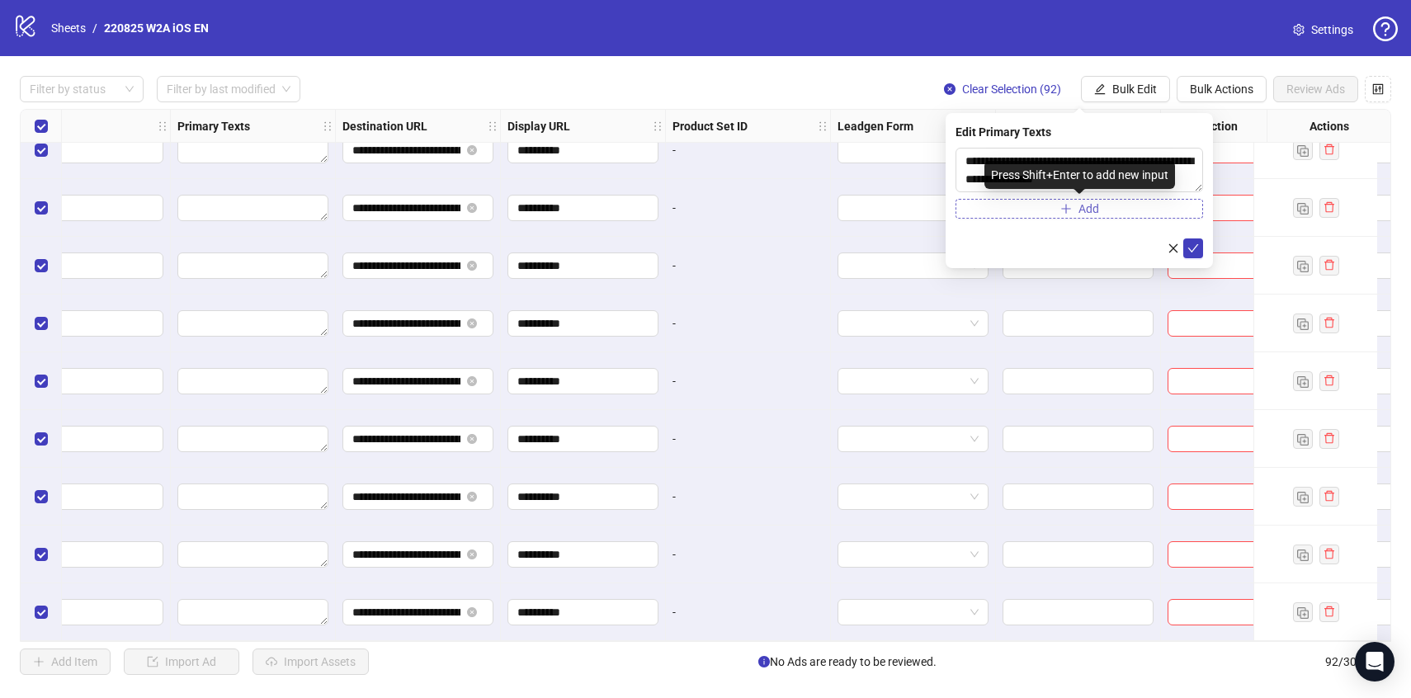
click at [1113, 204] on button "Add" at bounding box center [1080, 209] width 248 height 20
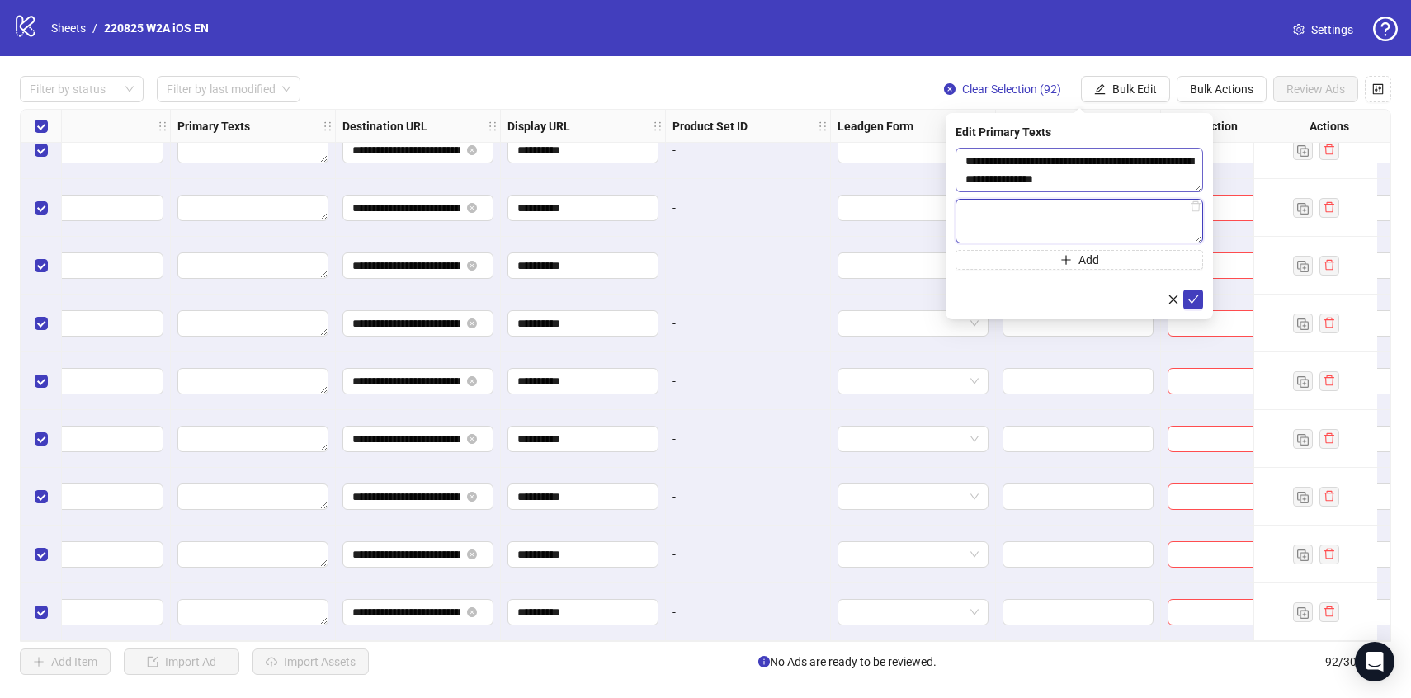
paste textarea "**********"
type textarea "**********"
click at [1066, 262] on icon "plus" at bounding box center [1066, 260] width 12 height 12
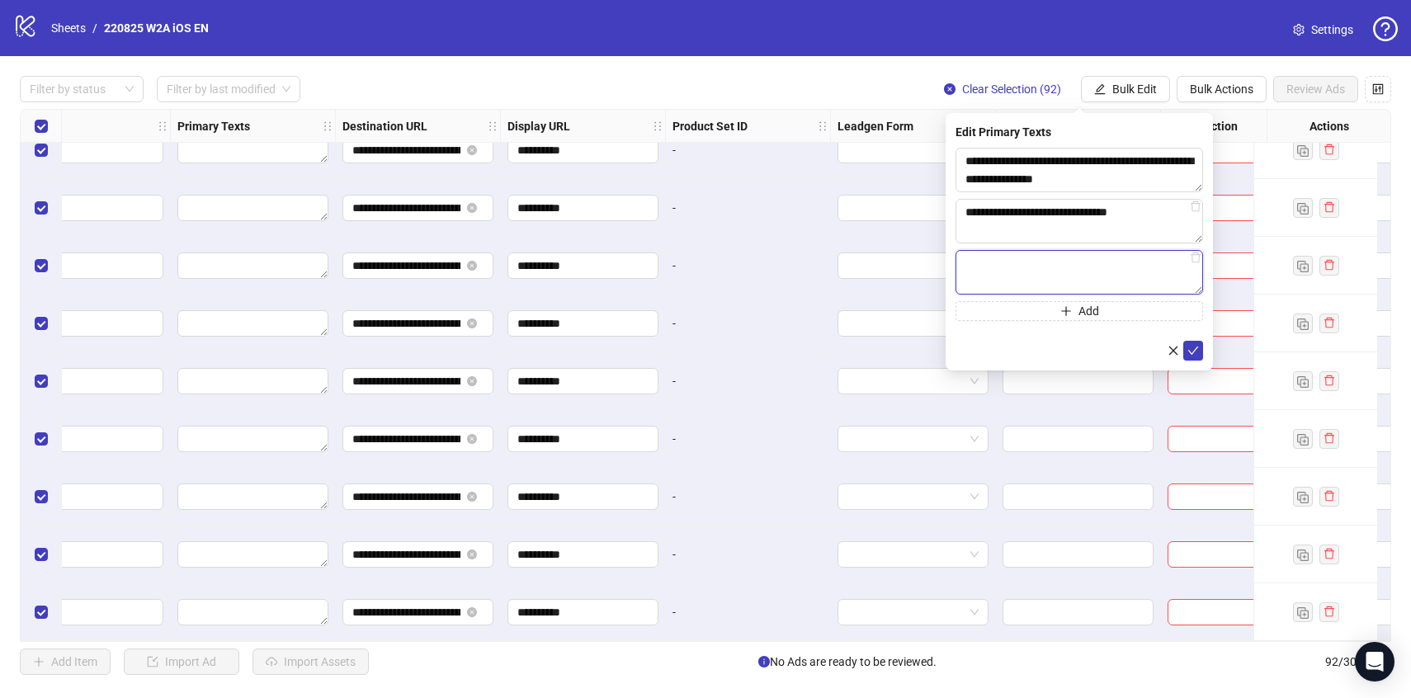
paste textarea "**********"
type textarea "**********"
click at [1196, 358] on button "submit" at bounding box center [1193, 351] width 20 height 20
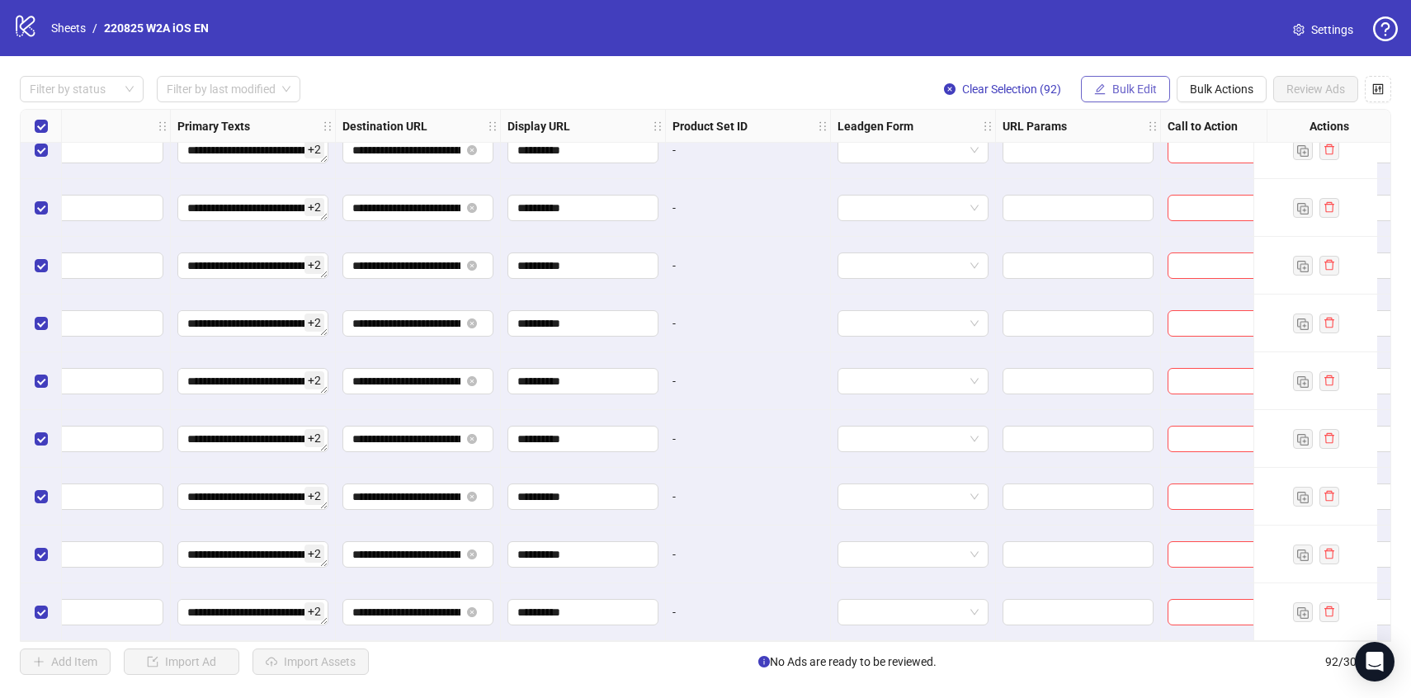
click at [1112, 93] on span "Bulk Edit" at bounding box center [1134, 89] width 45 height 13
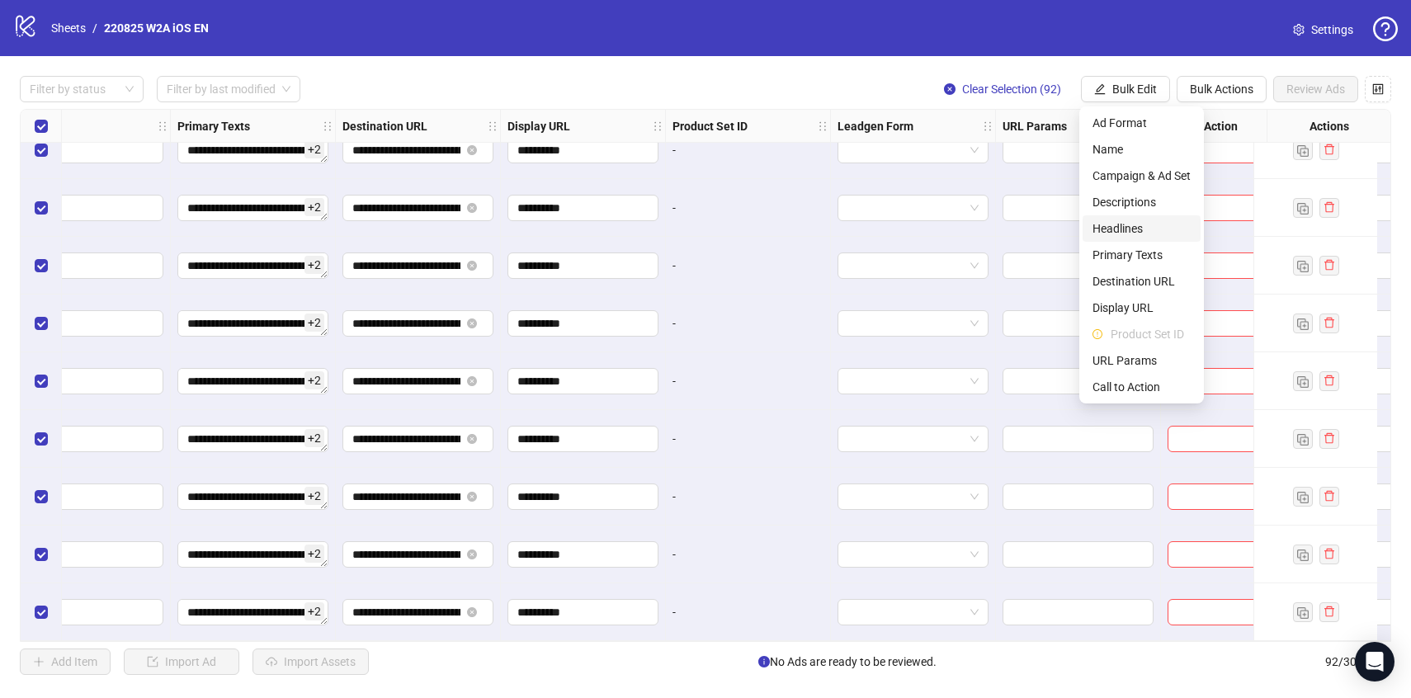
click at [1118, 231] on span "Headlines" at bounding box center [1141, 228] width 98 height 18
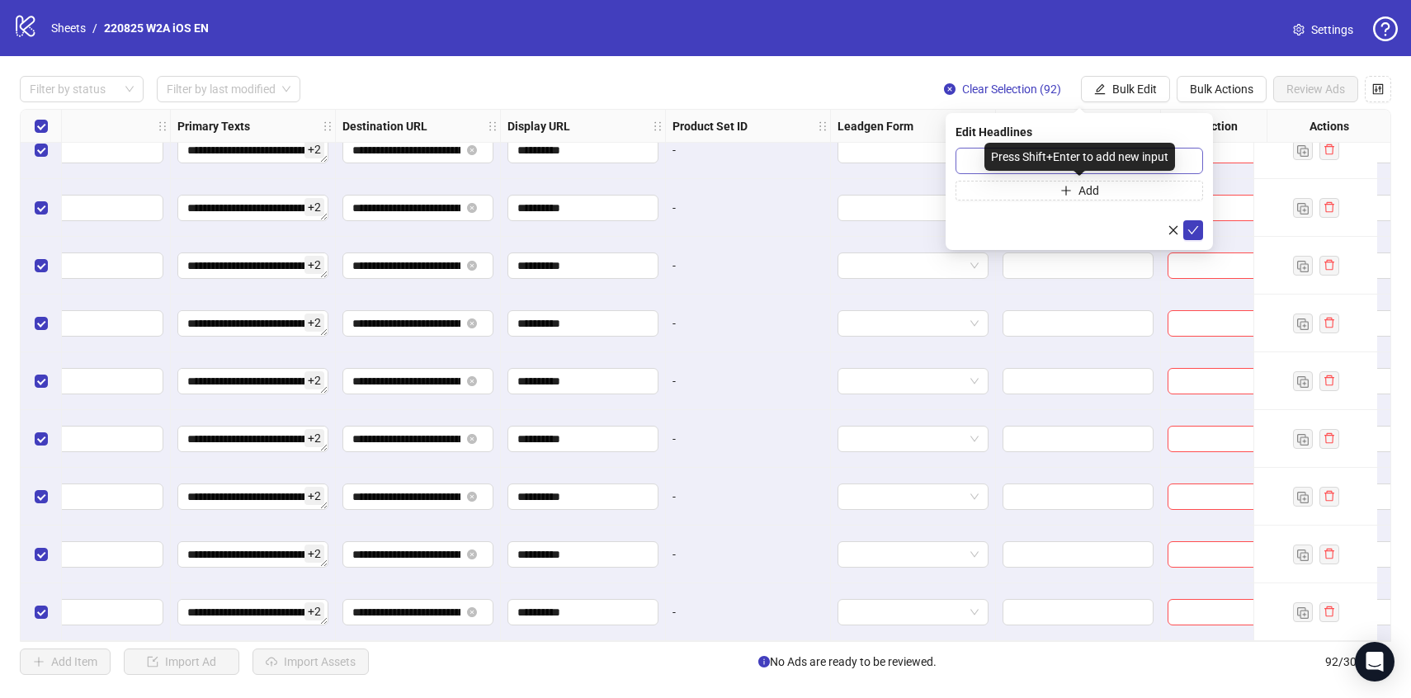
click at [1055, 152] on div "Press Shift+Enter to add new input" at bounding box center [1079, 157] width 191 height 28
click at [972, 162] on input "text" at bounding box center [1080, 161] width 248 height 26
paste input "**********"
type input "**********"
click at [1187, 235] on icon "check" at bounding box center [1193, 230] width 12 height 12
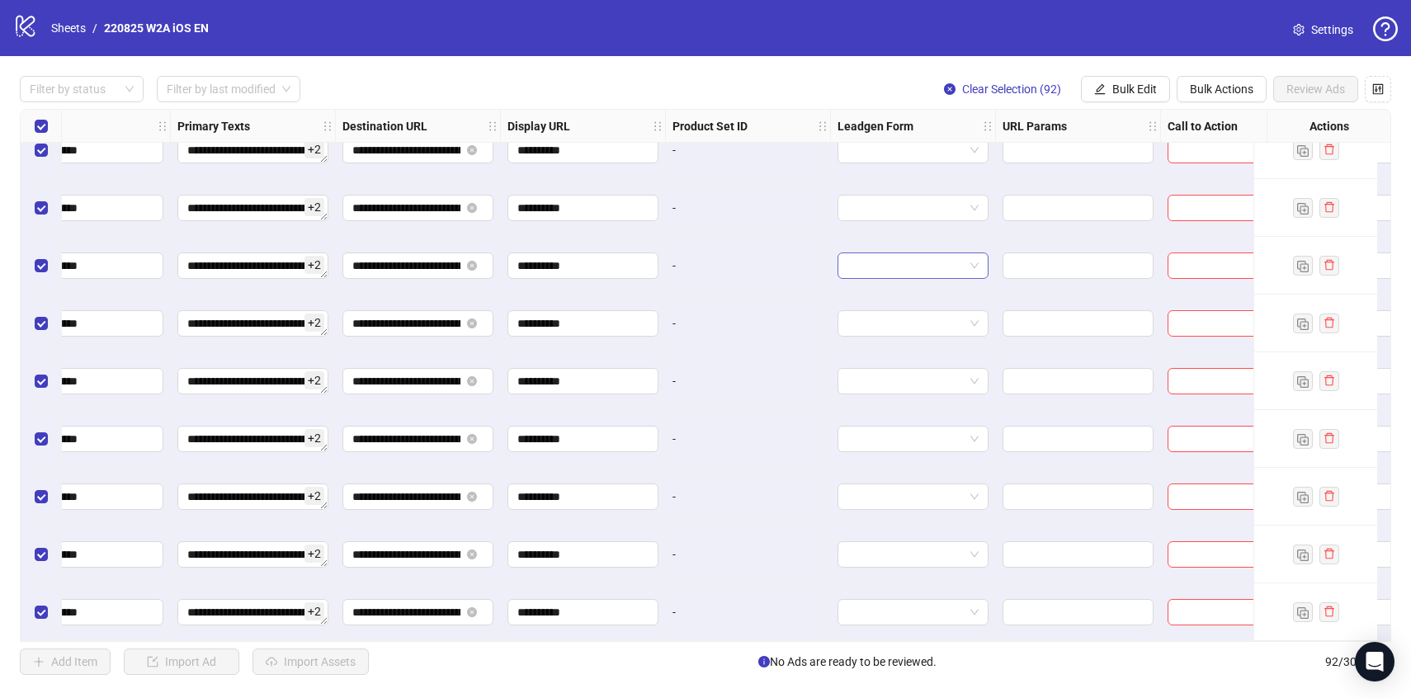
scroll to position [4822, 1507]
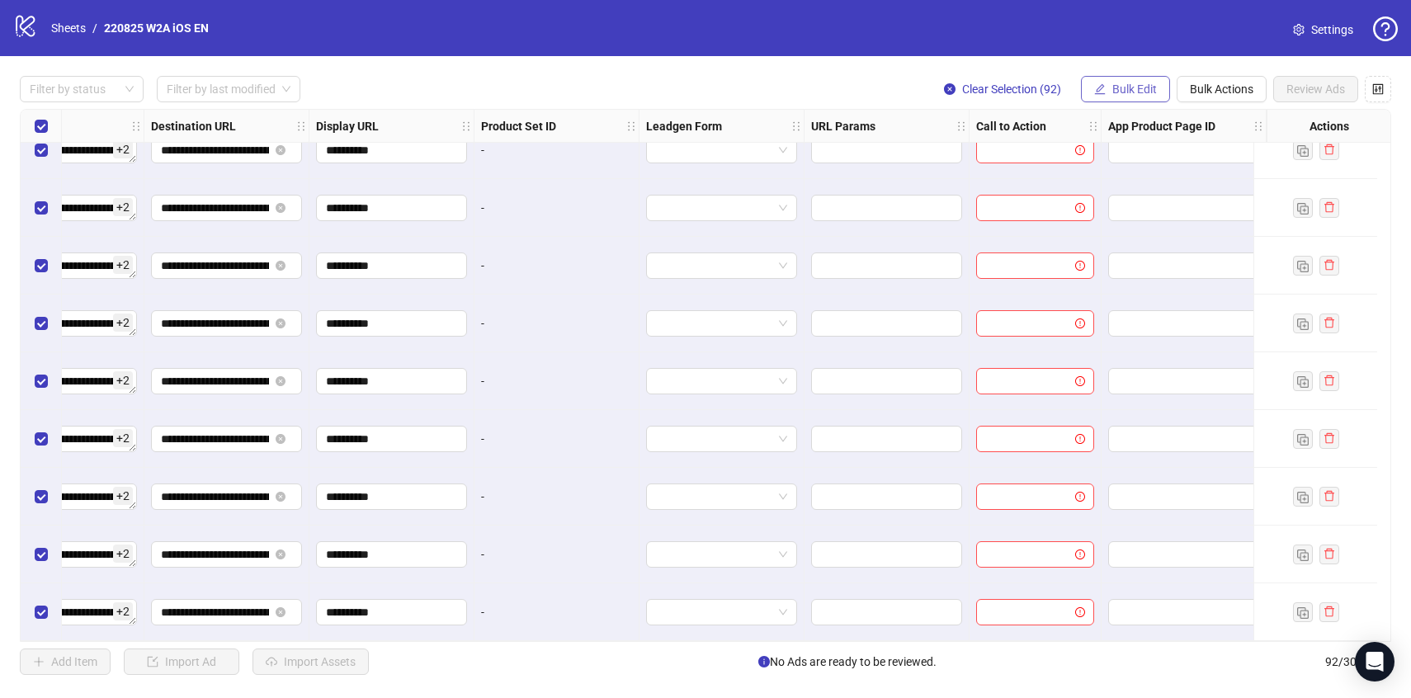
click at [1112, 86] on span "Bulk Edit" at bounding box center [1134, 89] width 45 height 13
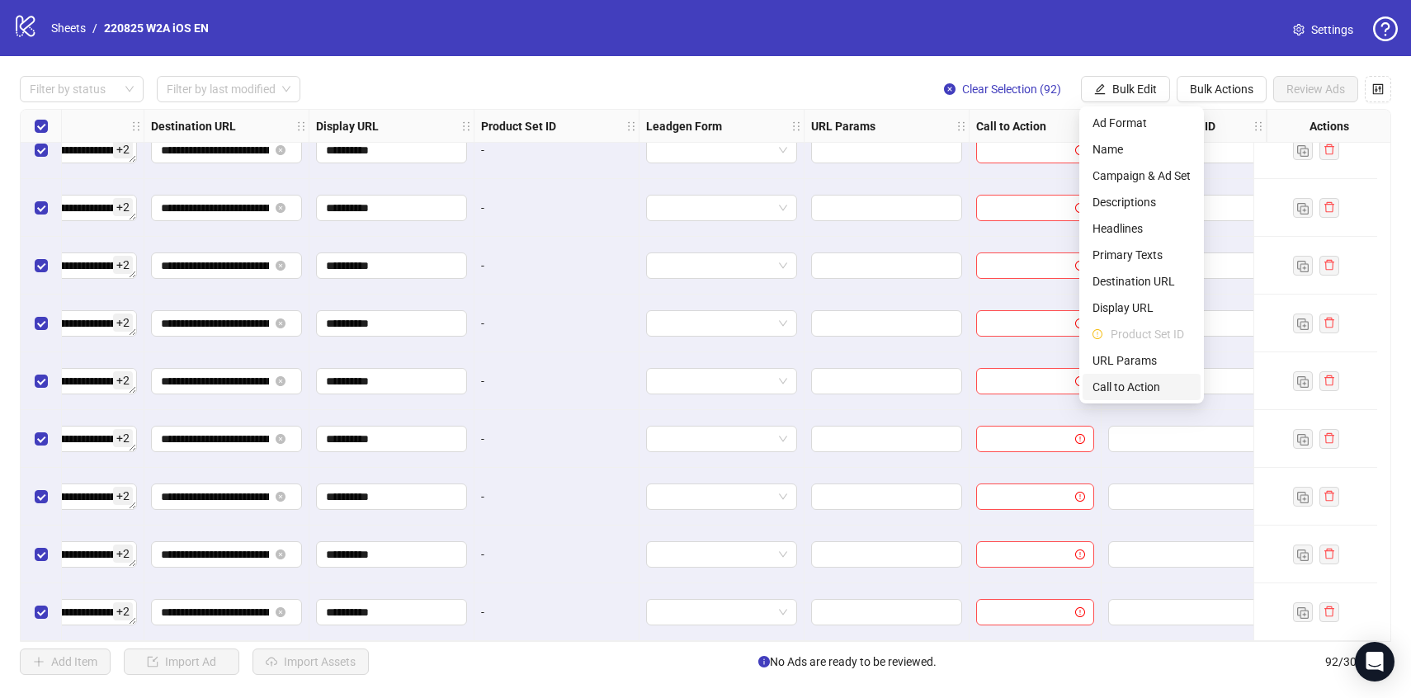
click at [1127, 375] on li "Call to Action" at bounding box center [1142, 387] width 118 height 26
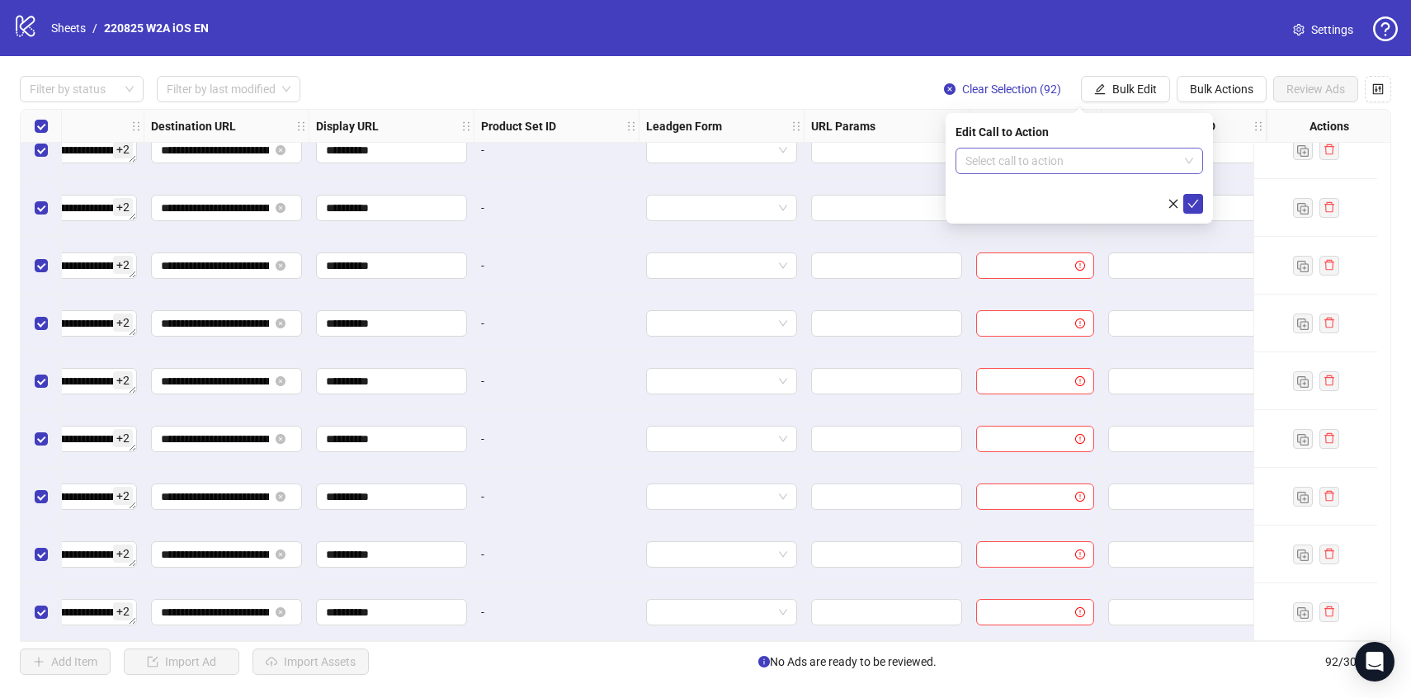
click at [1071, 156] on input "search" at bounding box center [1071, 161] width 213 height 25
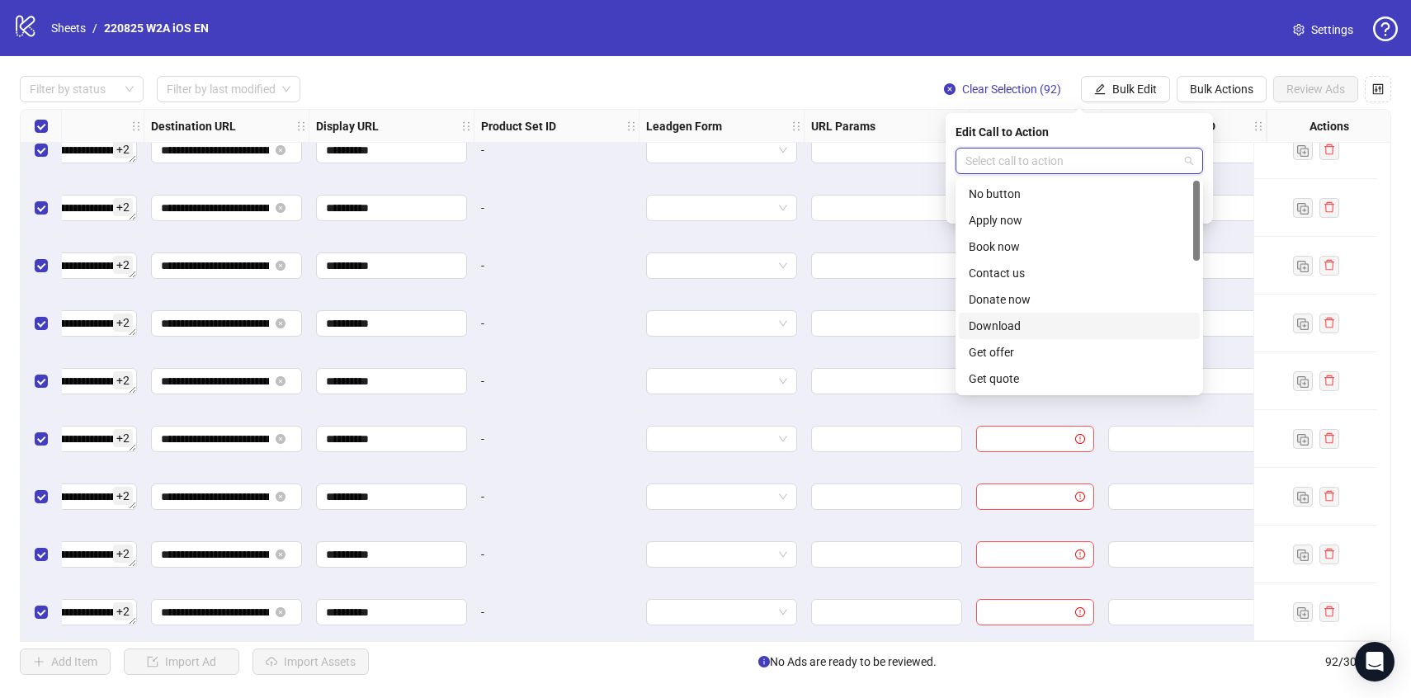
click at [1060, 324] on div "Download" at bounding box center [1079, 326] width 221 height 18
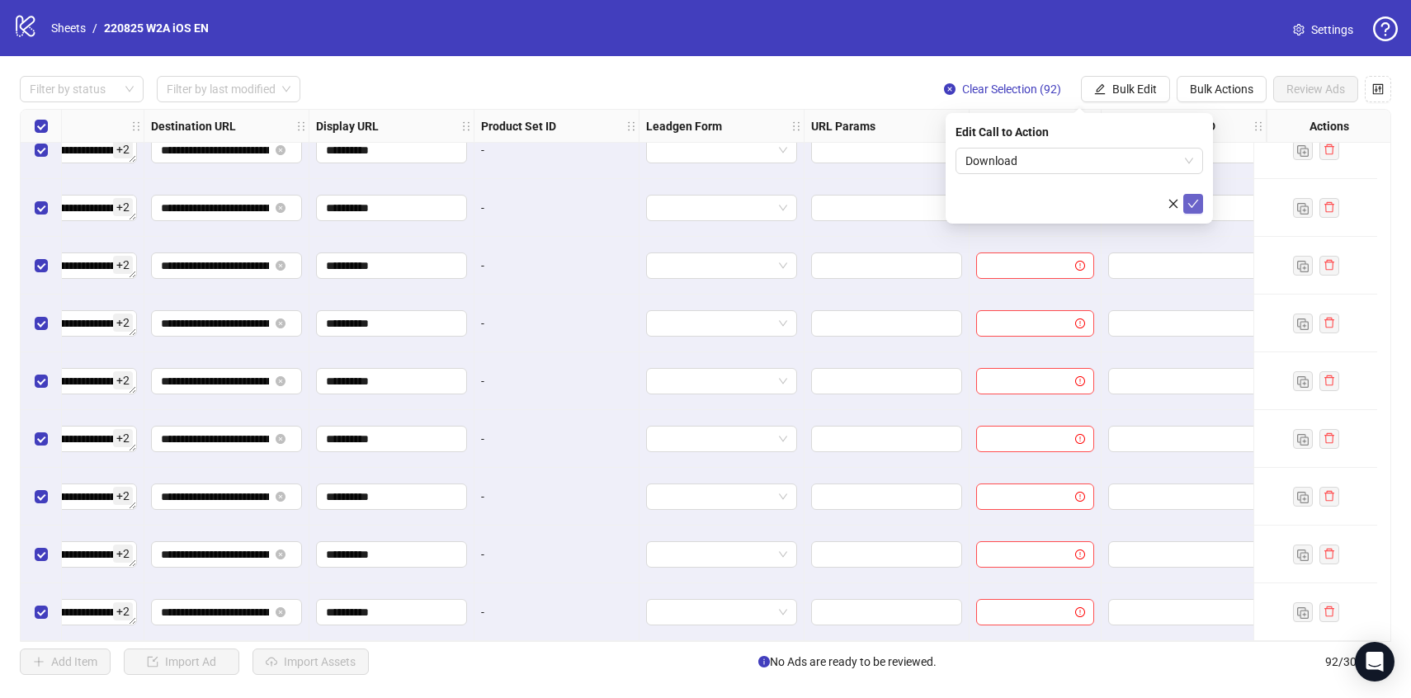
click at [1189, 202] on icon "check" at bounding box center [1193, 204] width 12 height 12
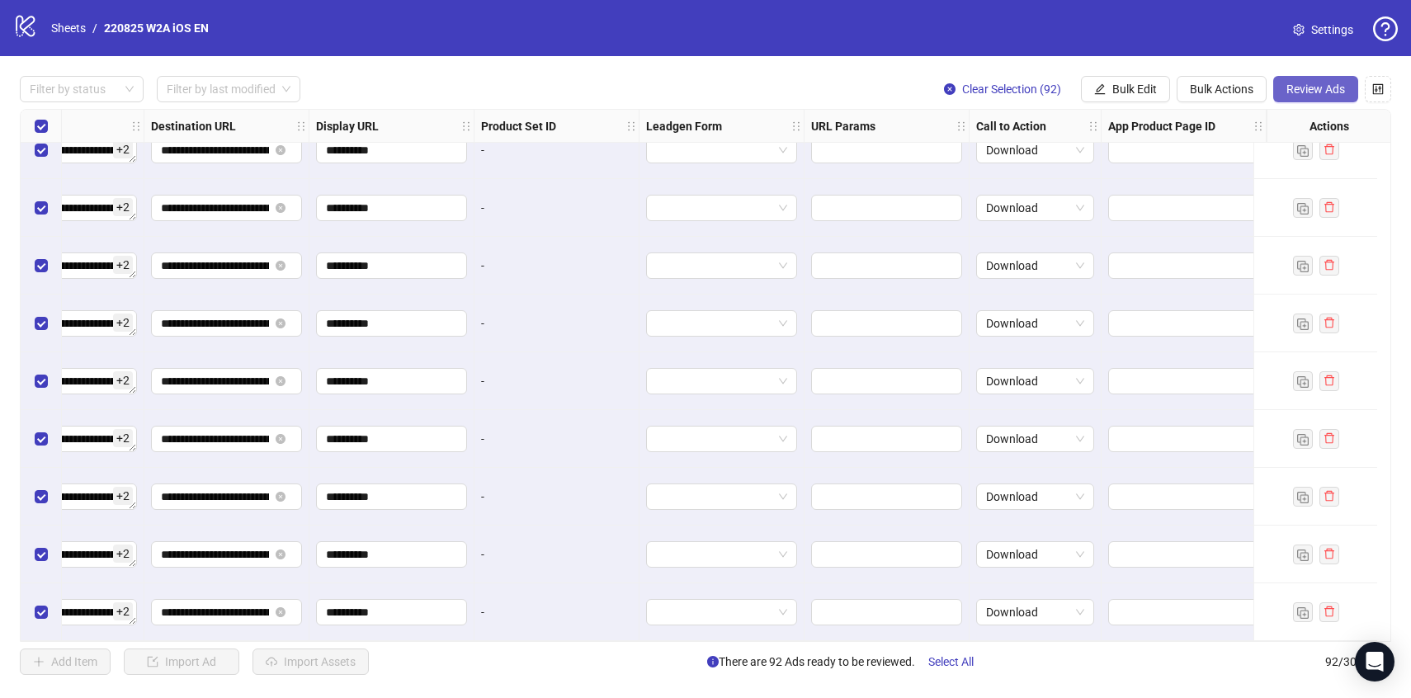
click at [1307, 89] on span "Review Ads" at bounding box center [1315, 89] width 59 height 13
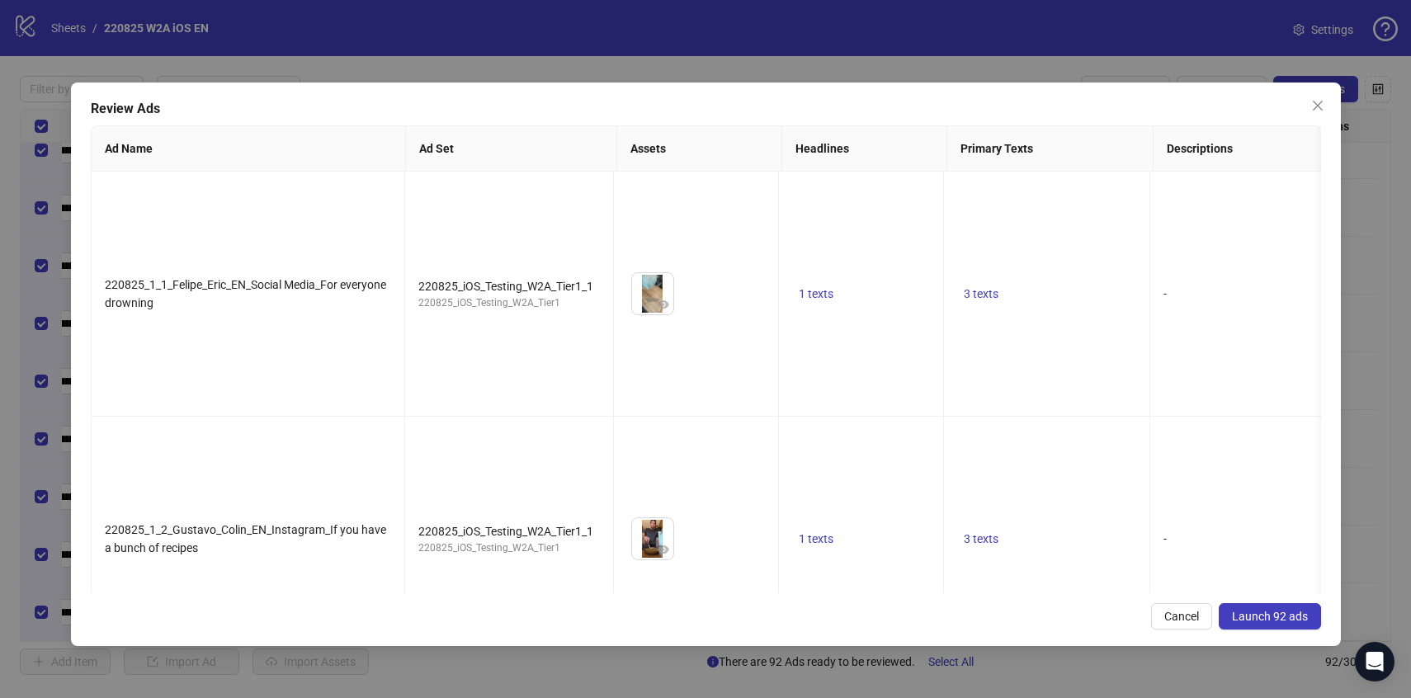
click at [1251, 615] on span "Launch 92 ads" at bounding box center [1270, 616] width 76 height 13
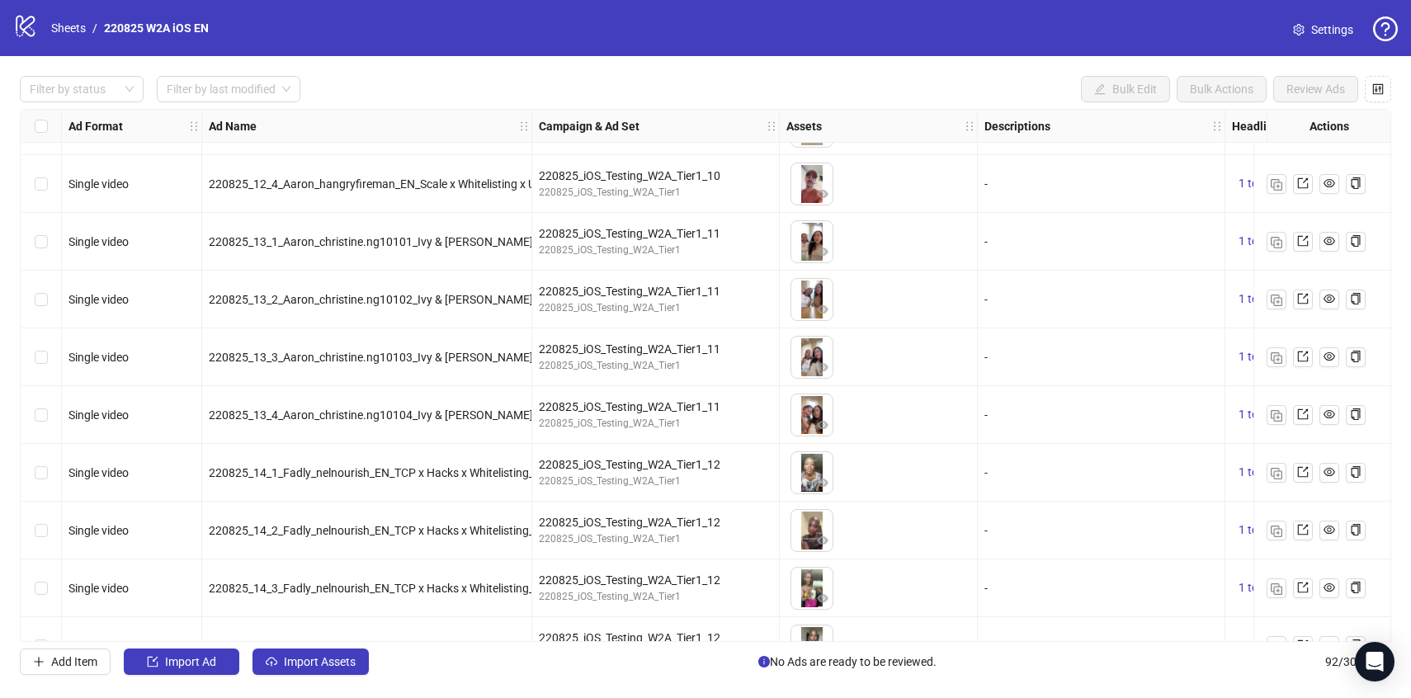
scroll to position [2439, 0]
